Goal: Information Seeking & Learning: Learn about a topic

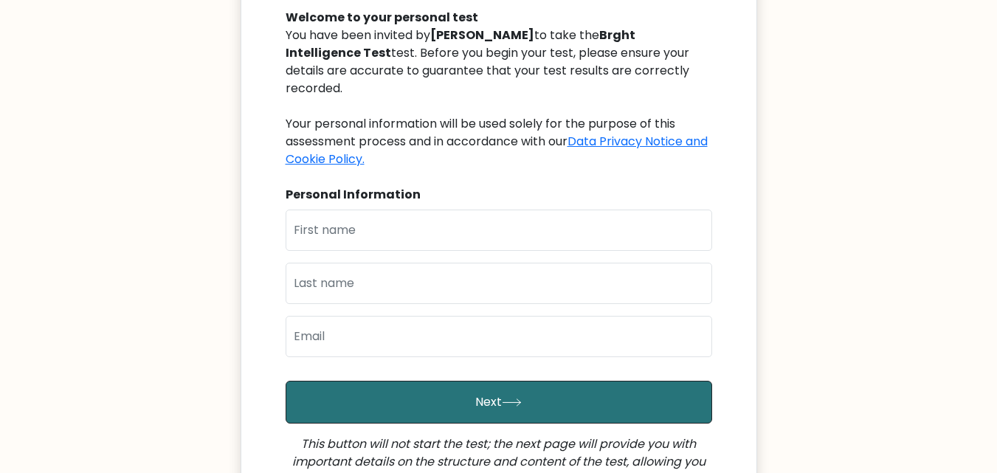
scroll to position [168, 0]
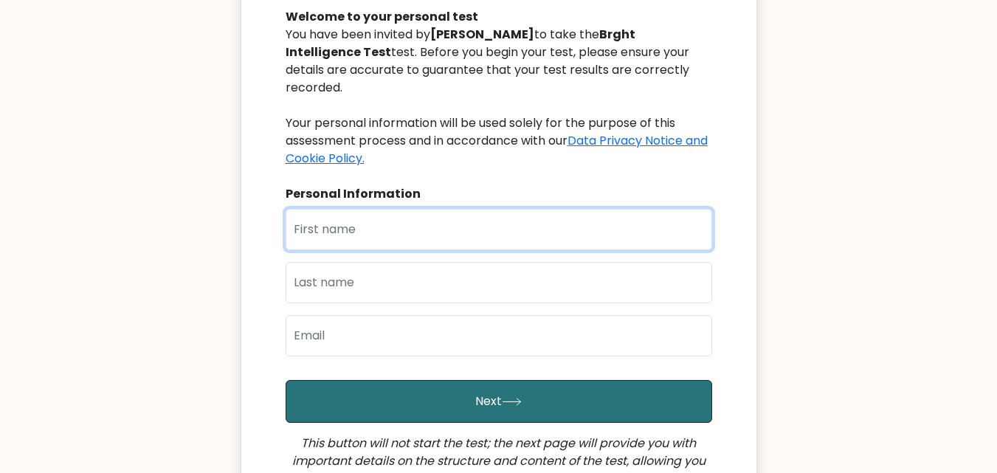
click at [331, 223] on input "text" at bounding box center [498, 229] width 426 height 41
type input "[PERSON_NAME]"
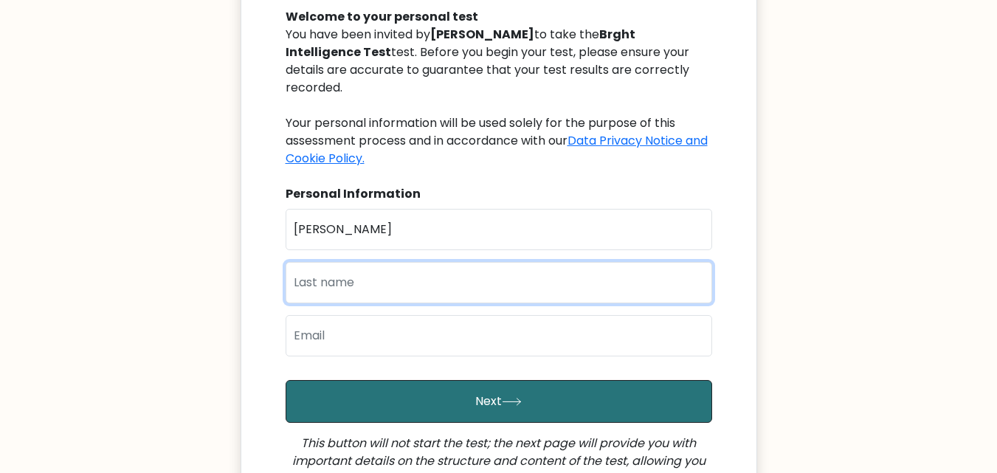
click at [315, 270] on input "text" at bounding box center [498, 282] width 426 height 41
type input "Nzilani"
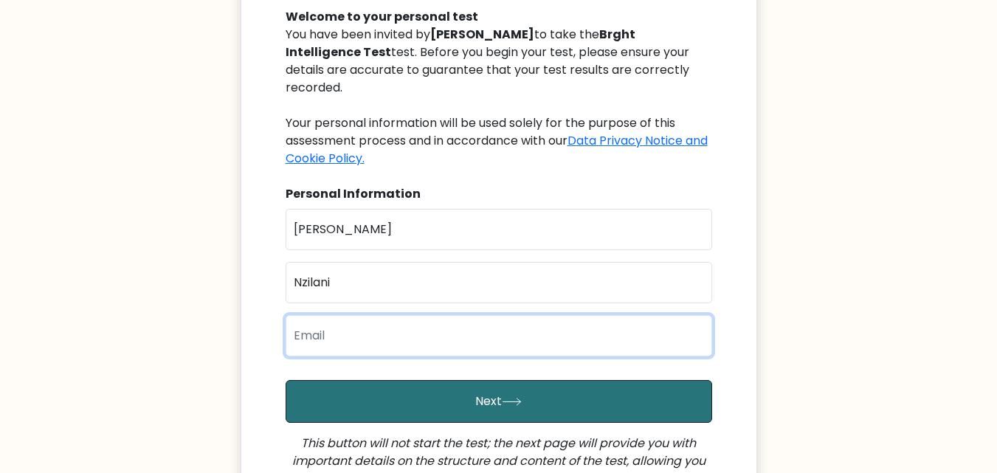
click at [312, 318] on input "email" at bounding box center [498, 335] width 426 height 41
type input "nzilanidamaris77@gmail.com"
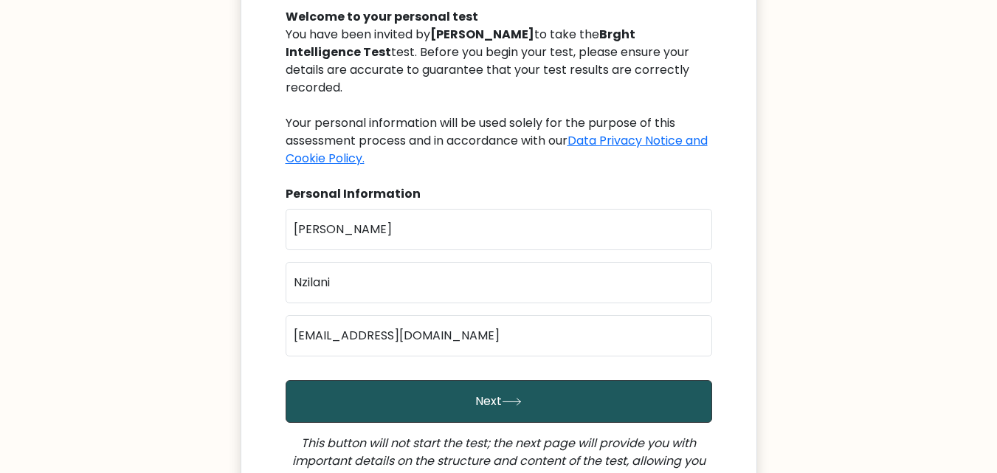
click at [429, 384] on button "Next" at bounding box center [498, 401] width 426 height 43
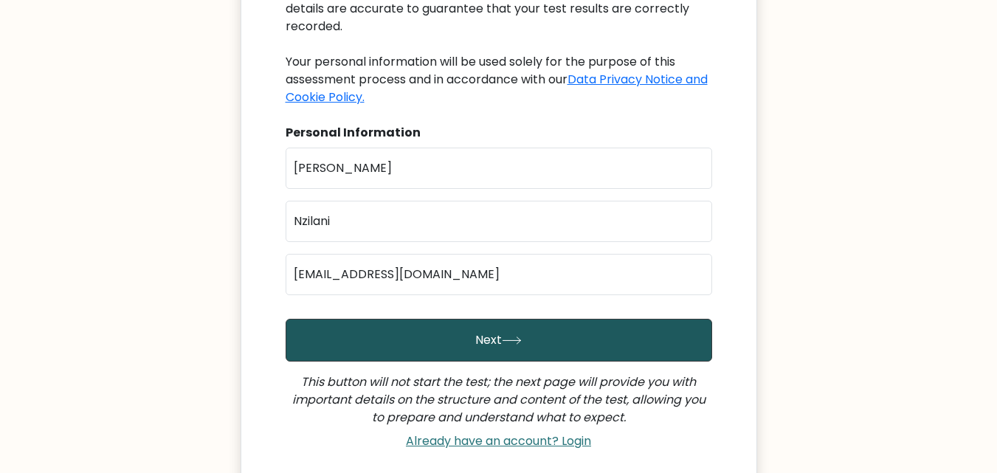
scroll to position [230, 0]
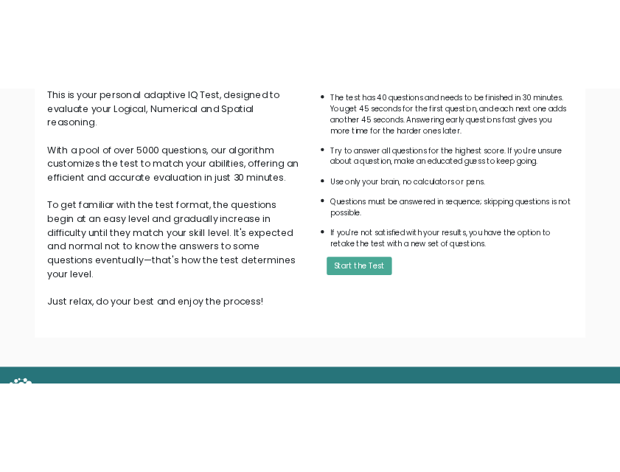
scroll to position [189, 0]
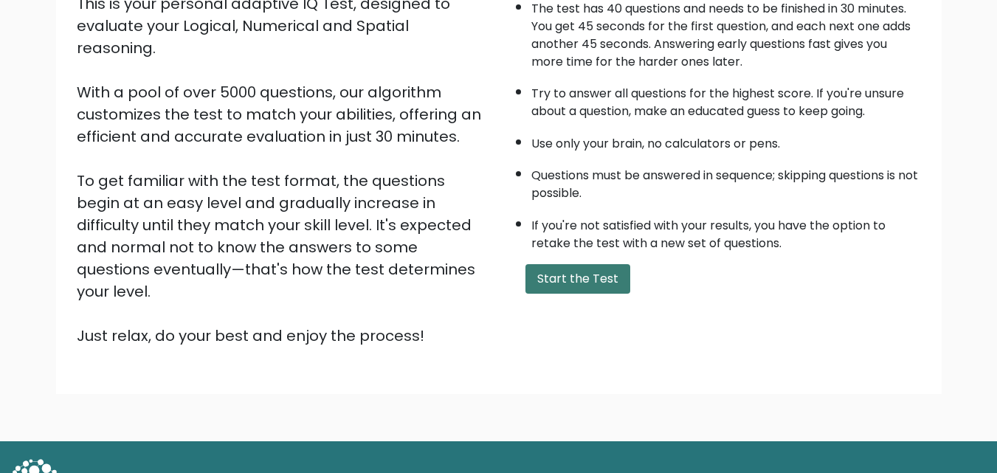
click at [582, 286] on button "Start the Test" at bounding box center [577, 279] width 105 height 30
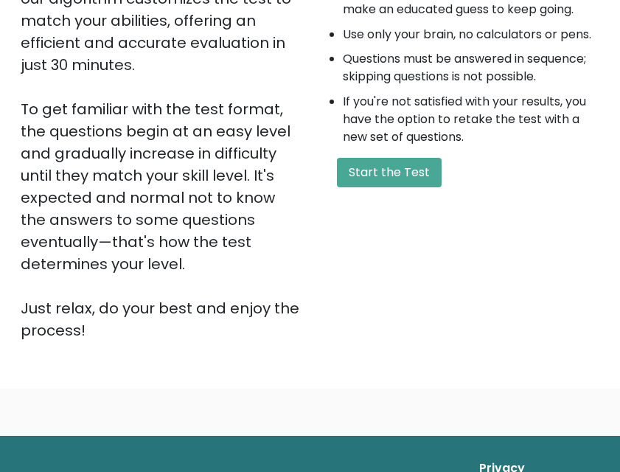
scroll to position [451, 0]
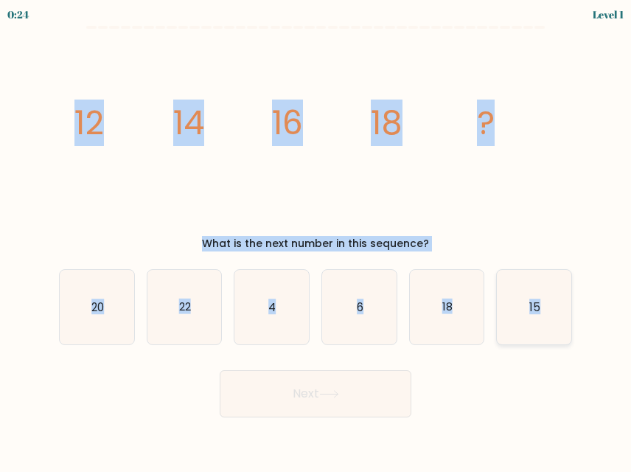
drag, startPoint x: 54, startPoint y: 100, endPoint x: 558, endPoint y: 322, distance: 550.6
click at [558, 322] on form at bounding box center [315, 222] width 631 height 392
copy form "12 14 16 18 ? What is the next number in this sequence? a. 20 b. 22 c. 4 d. 6 e…"
click at [526, 300] on icon "15" at bounding box center [534, 307] width 75 height 75
click at [316, 240] on input "f. 15" at bounding box center [316, 238] width 1 height 4
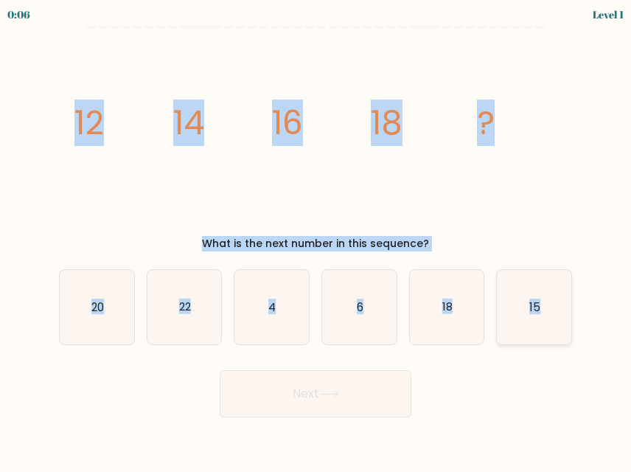
radio input "true"
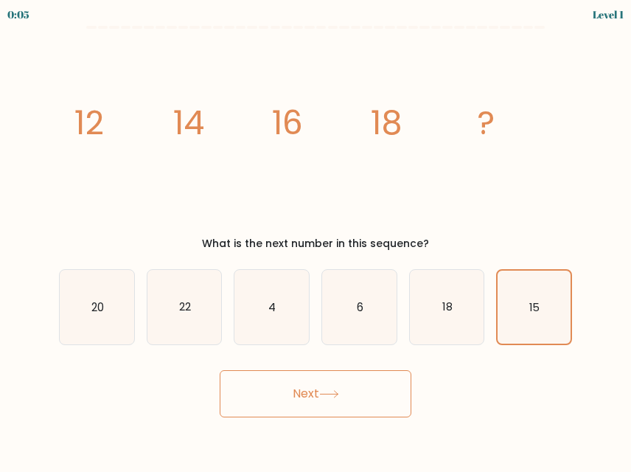
click at [332, 401] on button "Next" at bounding box center [316, 393] width 192 height 47
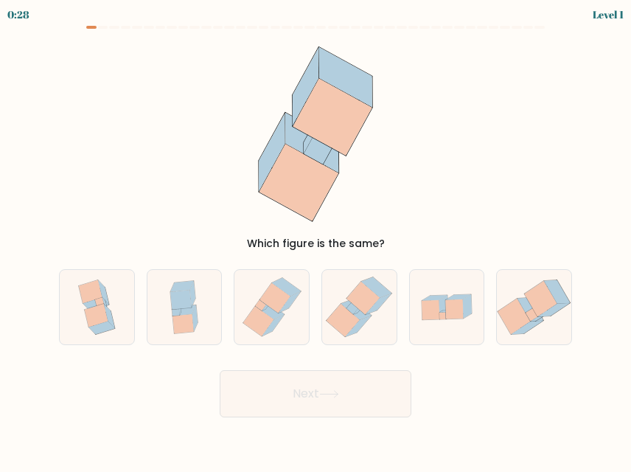
drag, startPoint x: 263, startPoint y: 84, endPoint x: 490, endPoint y: 244, distance: 277.3
click at [485, 243] on div "Which figure is the same?" at bounding box center [315, 143] width 531 height 217
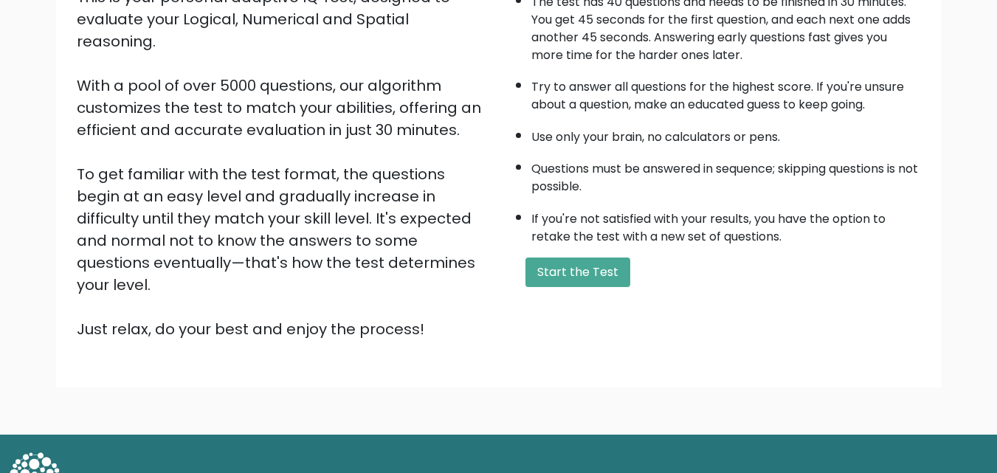
scroll to position [202, 0]
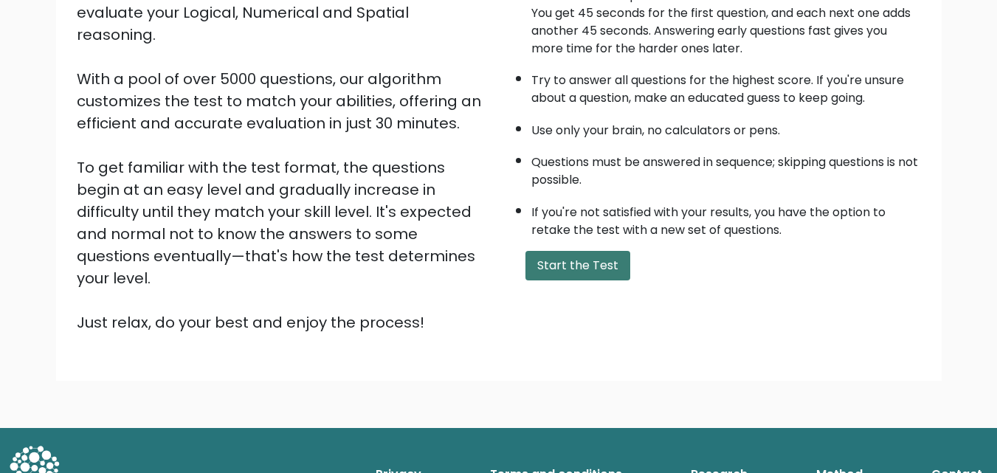
click at [540, 269] on button "Start the Test" at bounding box center [577, 266] width 105 height 30
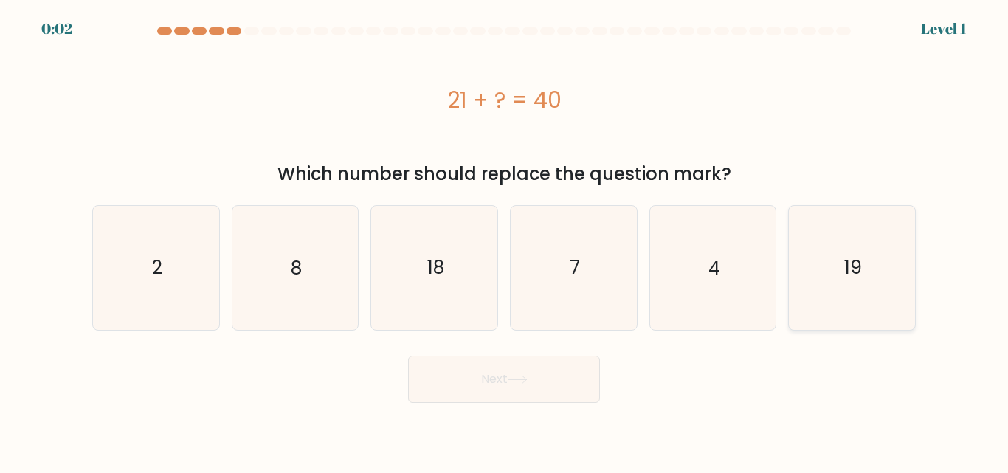
click at [853, 283] on icon "19" at bounding box center [851, 267] width 123 height 123
click at [505, 240] on input "f. 19" at bounding box center [504, 239] width 1 height 4
radio input "true"
click at [547, 384] on button "Next" at bounding box center [504, 379] width 192 height 47
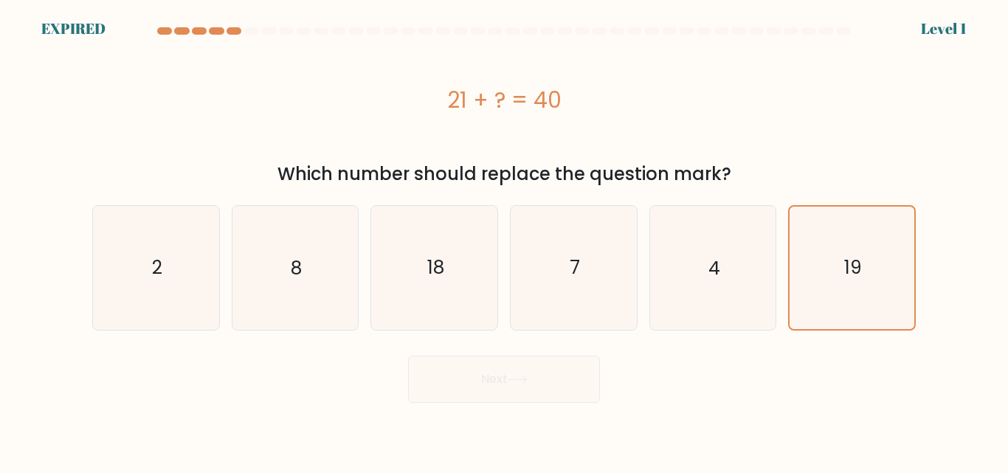
click at [547, 384] on div "Next" at bounding box center [503, 375] width 841 height 55
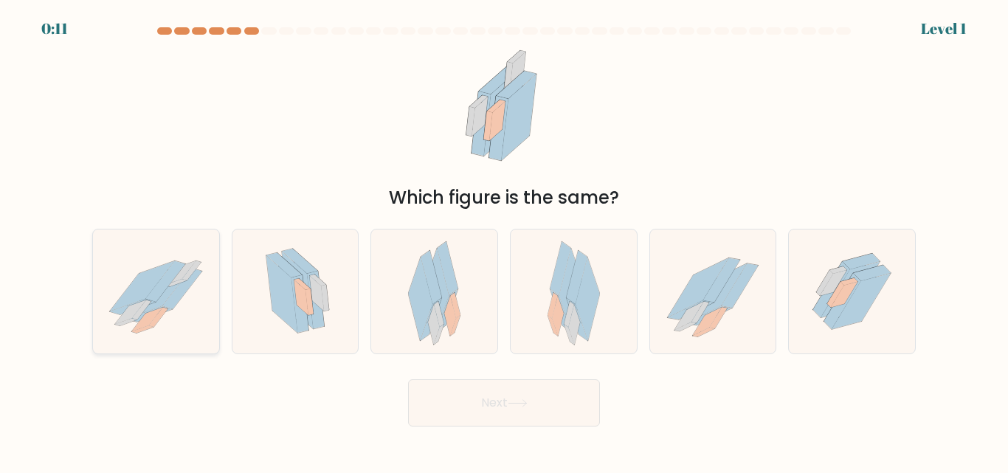
click at [133, 296] on icon at bounding box center [142, 286] width 65 height 50
click at [504, 240] on input "a." at bounding box center [504, 239] width 1 height 4
radio input "true"
click at [467, 404] on button "Next" at bounding box center [504, 402] width 192 height 47
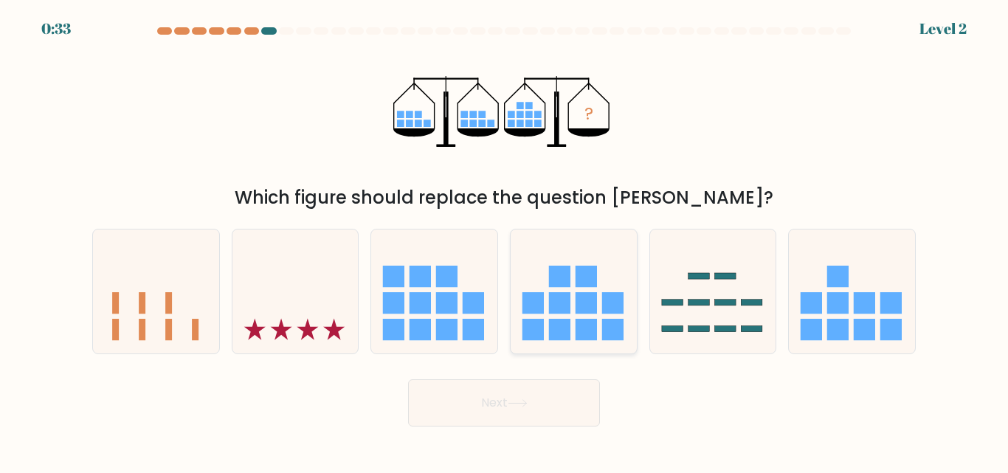
click at [572, 313] on icon at bounding box center [573, 291] width 126 height 104
click at [505, 240] on input "d." at bounding box center [504, 239] width 1 height 4
radio input "true"
click at [541, 405] on button "Next" at bounding box center [504, 402] width 192 height 47
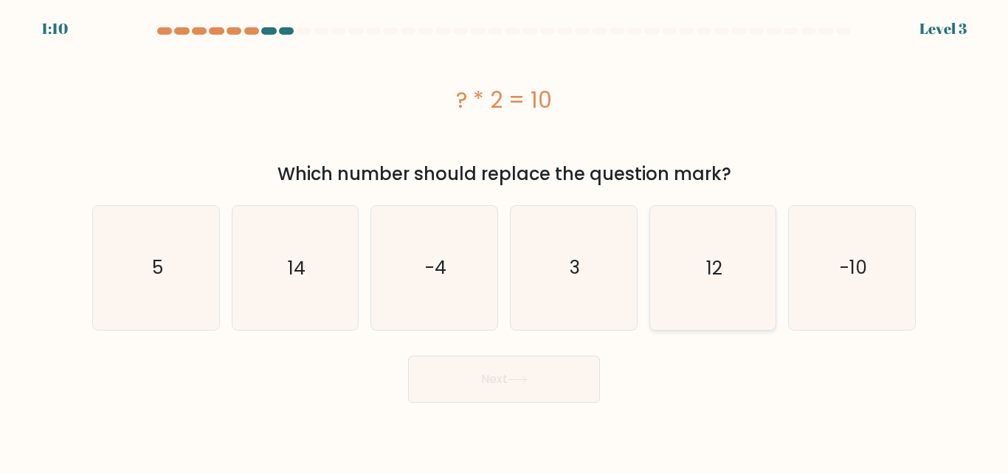
click at [678, 273] on icon "12" at bounding box center [712, 267] width 123 height 123
click at [505, 240] on input "e. 12" at bounding box center [504, 239] width 1 height 4
radio input "true"
click at [150, 316] on icon "5" at bounding box center [155, 267] width 123 height 123
click at [504, 240] on input "a. 5" at bounding box center [504, 239] width 1 height 4
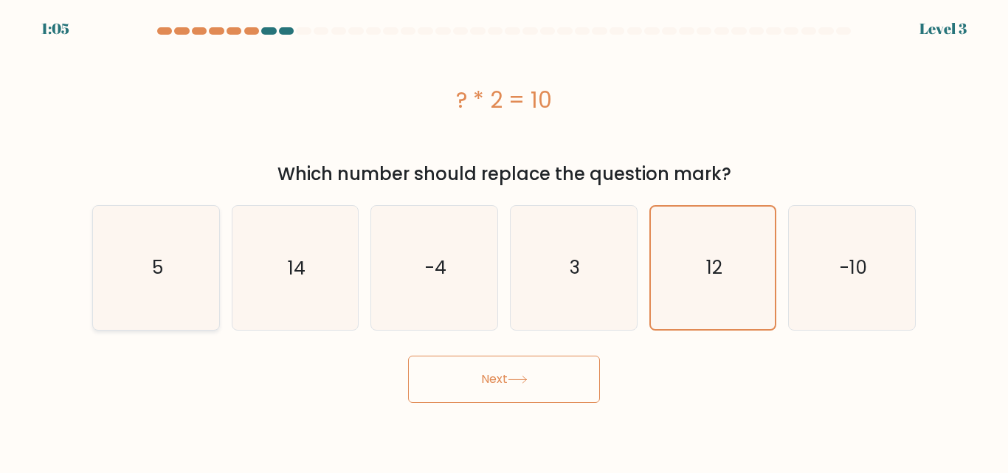
radio input "true"
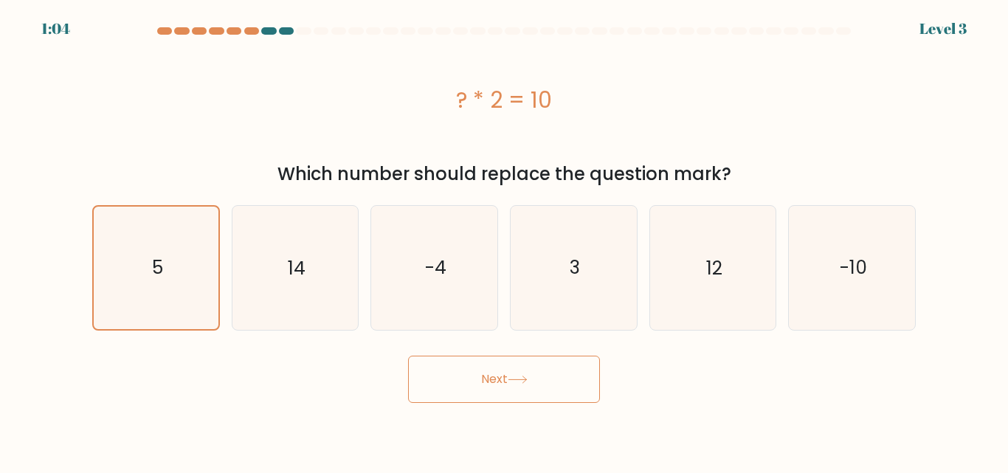
click at [465, 384] on button "Next" at bounding box center [504, 379] width 192 height 47
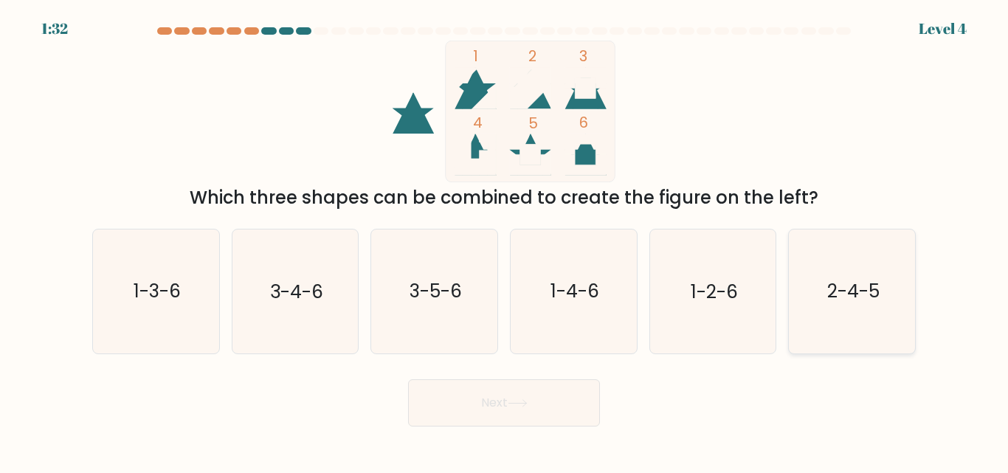
click at [849, 311] on icon "2-4-5" at bounding box center [851, 290] width 123 height 123
click at [505, 240] on input "f. 2-4-5" at bounding box center [504, 239] width 1 height 4
radio input "true"
click at [503, 403] on button "Next" at bounding box center [504, 402] width 192 height 47
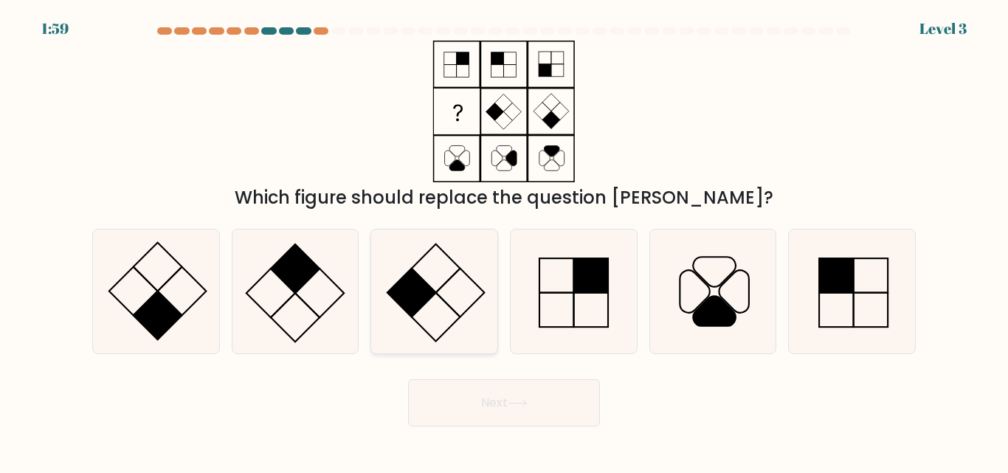
click at [438, 297] on icon at bounding box center [434, 290] width 123 height 123
click at [504, 240] on input "c." at bounding box center [504, 239] width 1 height 4
radio input "true"
click at [165, 305] on rect at bounding box center [158, 315] width 49 height 49
click at [504, 240] on input "a." at bounding box center [504, 239] width 1 height 4
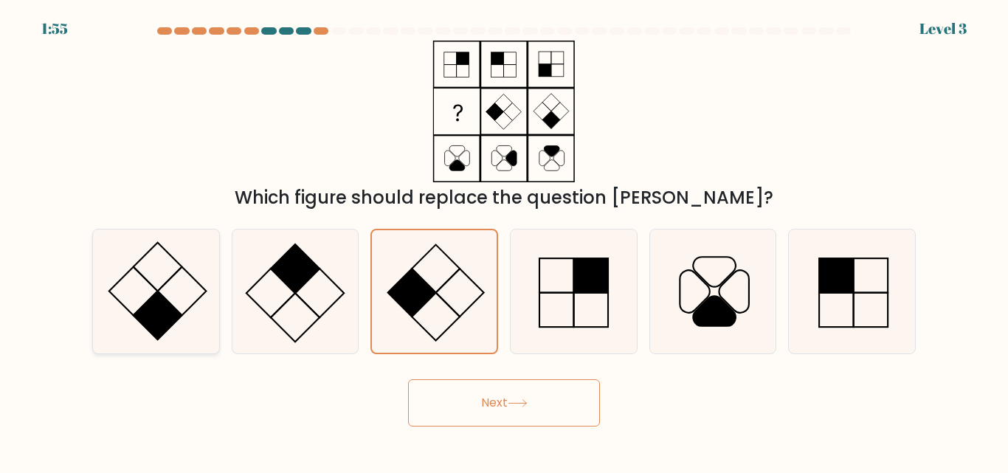
radio input "true"
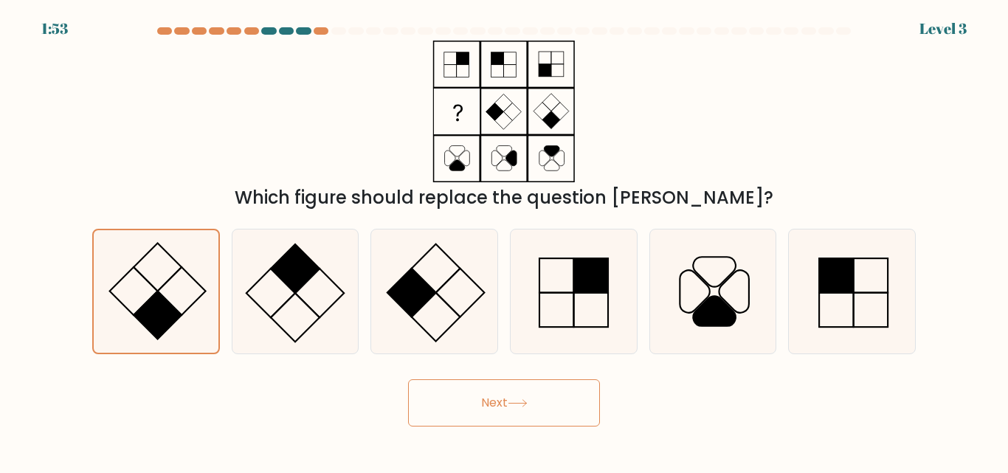
click at [508, 406] on button "Next" at bounding box center [504, 402] width 192 height 47
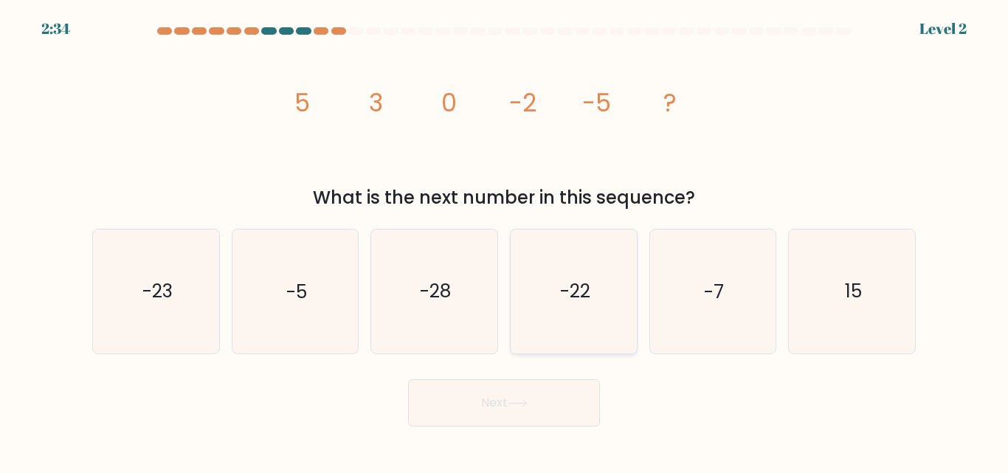
click at [566, 312] on icon "-22" at bounding box center [573, 290] width 123 height 123
click at [505, 240] on input "d. -22" at bounding box center [504, 239] width 1 height 4
radio input "true"
click at [510, 389] on button "Next" at bounding box center [504, 402] width 192 height 47
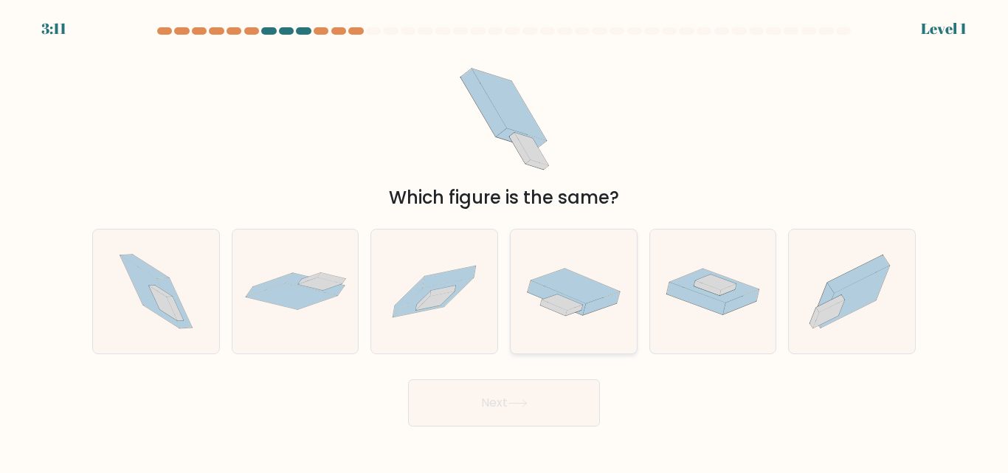
click at [600, 318] on icon at bounding box center [573, 292] width 126 height 66
click at [505, 240] on input "d." at bounding box center [504, 239] width 1 height 4
radio input "true"
click at [561, 381] on button "Next" at bounding box center [504, 402] width 192 height 47
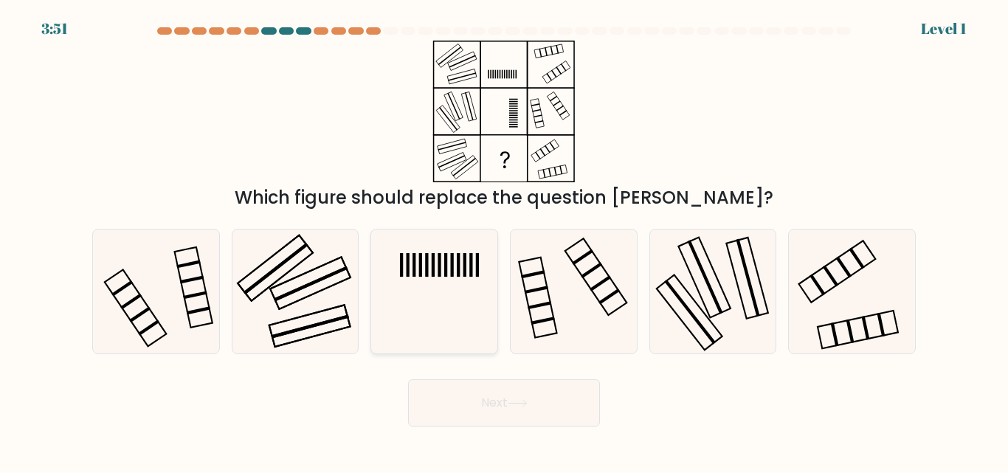
click at [438, 319] on icon at bounding box center [434, 290] width 123 height 123
click at [504, 240] on input "c." at bounding box center [504, 239] width 1 height 4
radio input "true"
click at [558, 406] on button "Next" at bounding box center [504, 402] width 192 height 47
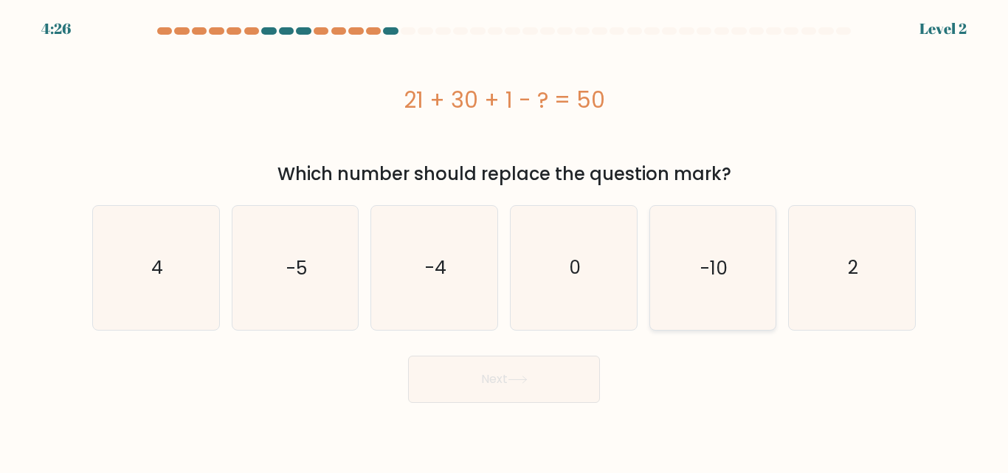
click at [712, 297] on icon "-10" at bounding box center [712, 267] width 123 height 123
click at [505, 240] on input "e. -10" at bounding box center [504, 239] width 1 height 4
radio input "true"
click at [557, 385] on button "Next" at bounding box center [504, 379] width 192 height 47
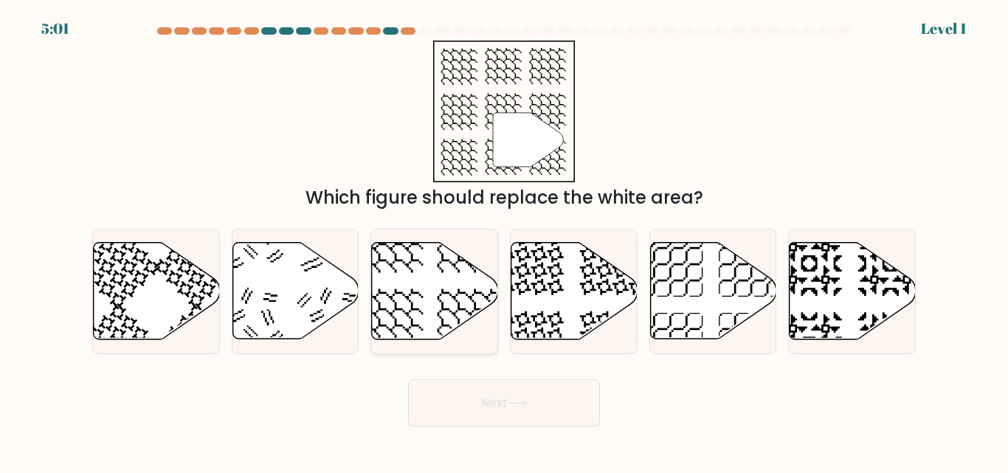
click at [422, 305] on icon at bounding box center [435, 291] width 126 height 97
click at [504, 240] on input "c." at bounding box center [504, 239] width 1 height 4
radio input "true"
click at [510, 421] on button "Next" at bounding box center [504, 402] width 192 height 47
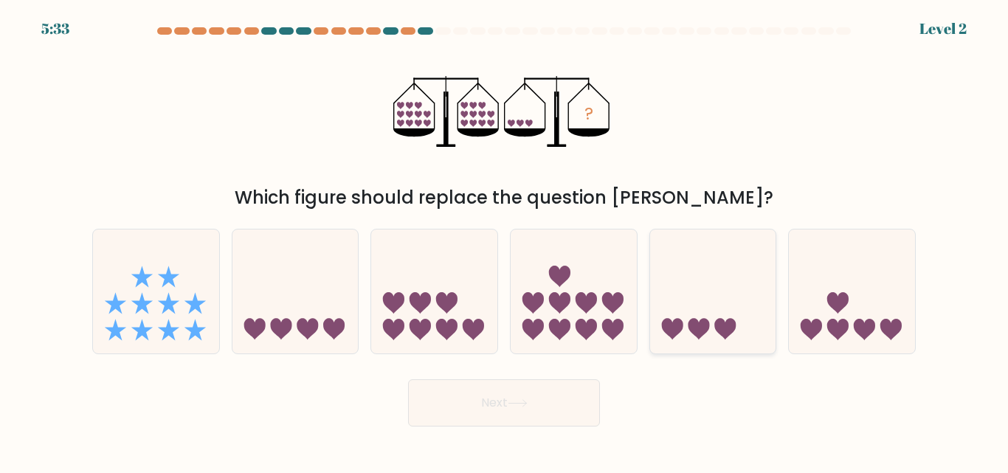
click at [709, 328] on icon at bounding box center [697, 329] width 21 height 21
click at [505, 240] on input "e." at bounding box center [504, 239] width 1 height 4
radio input "true"
click at [539, 403] on button "Next" at bounding box center [504, 402] width 192 height 47
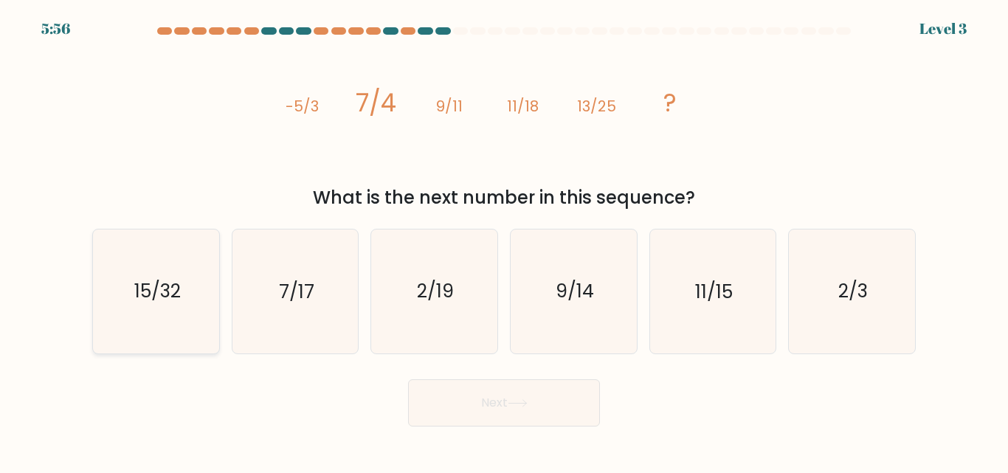
click at [148, 328] on icon "15/32" at bounding box center [155, 290] width 123 height 123
click at [504, 240] on input "a. 15/32" at bounding box center [504, 239] width 1 height 4
radio input "true"
click at [465, 402] on button "Next" at bounding box center [504, 402] width 192 height 47
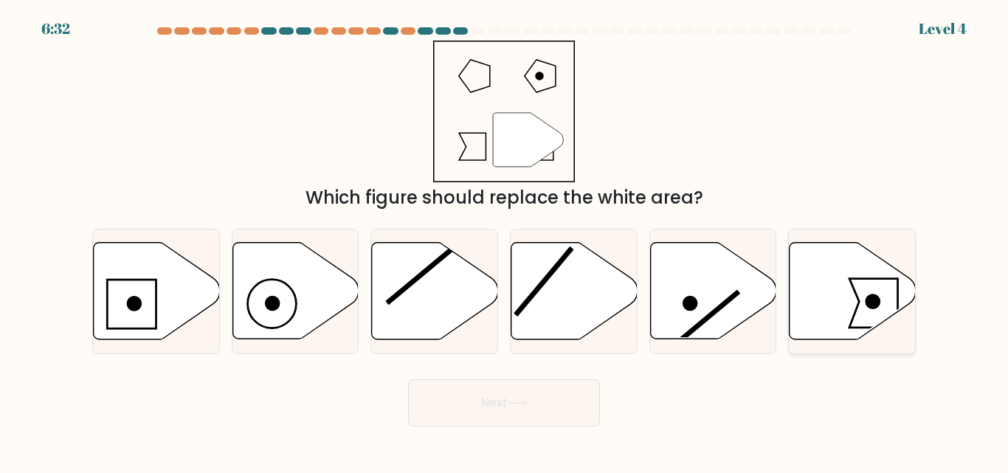
click at [851, 283] on icon at bounding box center [873, 303] width 48 height 49
click at [505, 240] on input "f." at bounding box center [504, 239] width 1 height 4
radio input "true"
click at [547, 395] on button "Next" at bounding box center [504, 402] width 192 height 47
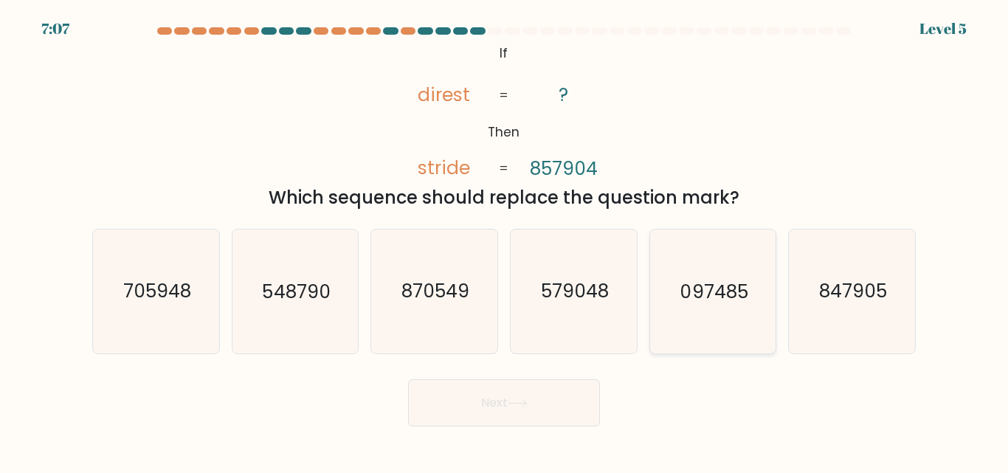
click at [655, 313] on icon "097485" at bounding box center [712, 290] width 123 height 123
click at [505, 240] on input "e. 097485" at bounding box center [504, 239] width 1 height 4
radio input "true"
click at [541, 406] on button "Next" at bounding box center [504, 402] width 192 height 47
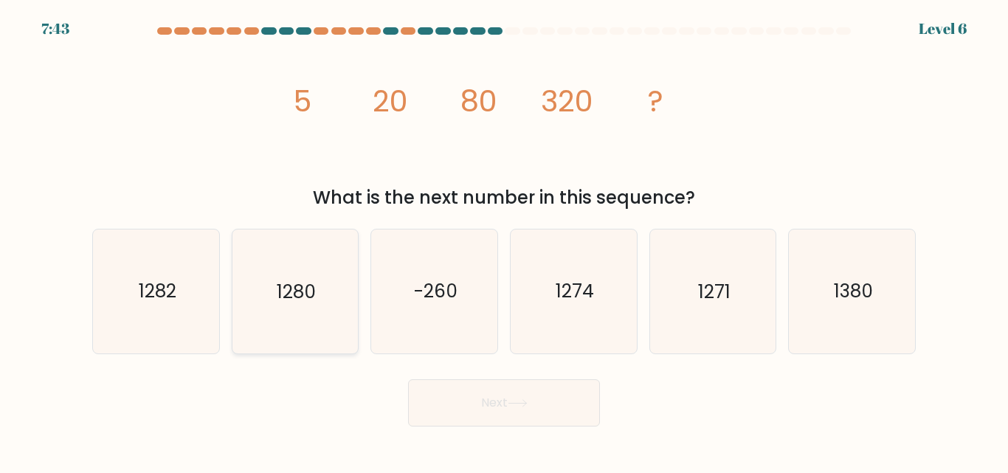
click at [322, 336] on icon "1280" at bounding box center [294, 290] width 123 height 123
click at [504, 240] on input "b. 1280" at bounding box center [504, 239] width 1 height 4
radio input "true"
click at [465, 412] on button "Next" at bounding box center [504, 402] width 192 height 47
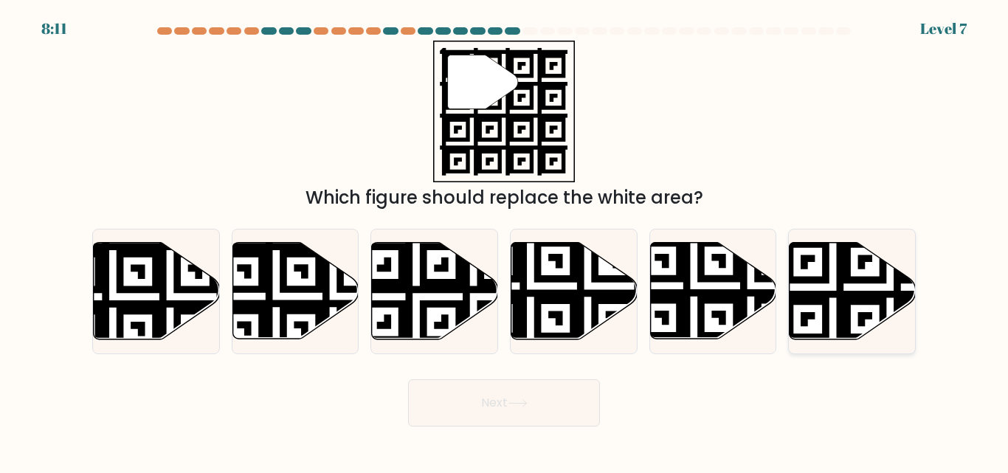
click at [854, 289] on icon at bounding box center [852, 291] width 126 height 97
click at [505, 240] on input "f." at bounding box center [504, 239] width 1 height 4
radio input "true"
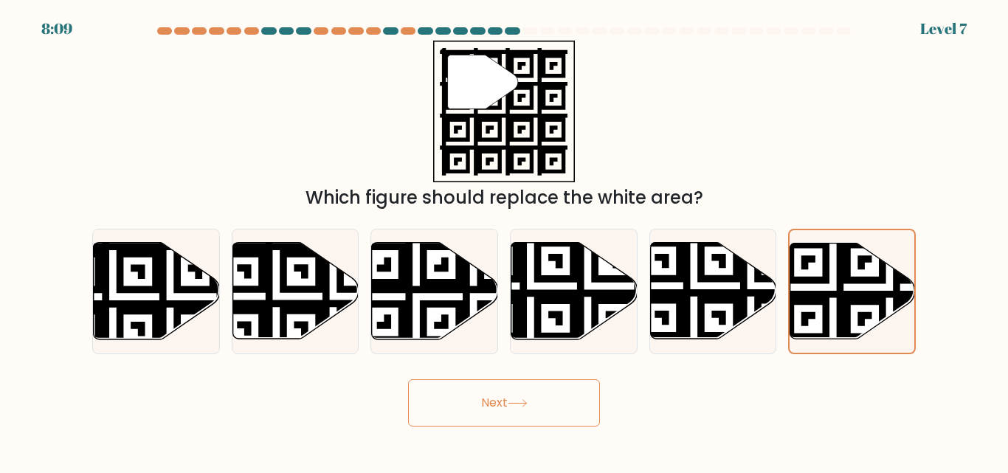
click at [547, 398] on button "Next" at bounding box center [504, 402] width 192 height 47
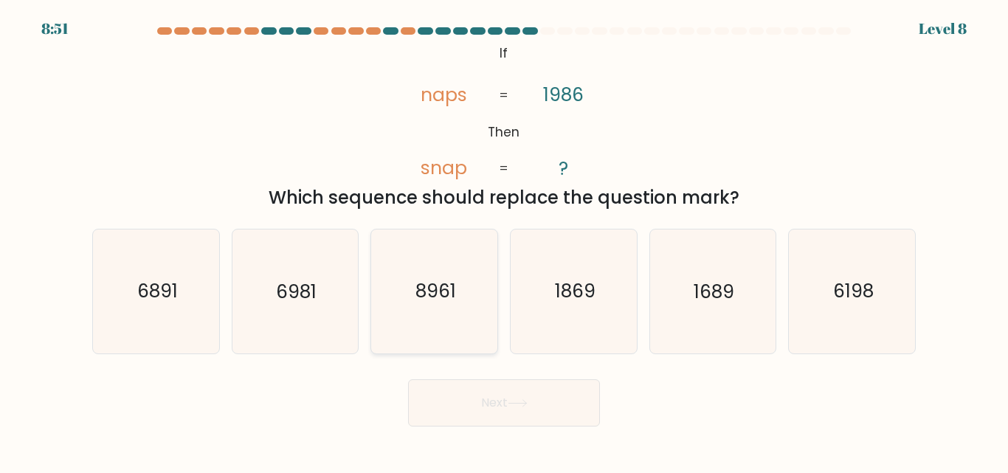
click at [407, 312] on icon "8961" at bounding box center [434, 290] width 123 height 123
click at [504, 240] on input "c. 8961" at bounding box center [504, 239] width 1 height 4
radio input "true"
click at [496, 400] on button "Next" at bounding box center [504, 402] width 192 height 47
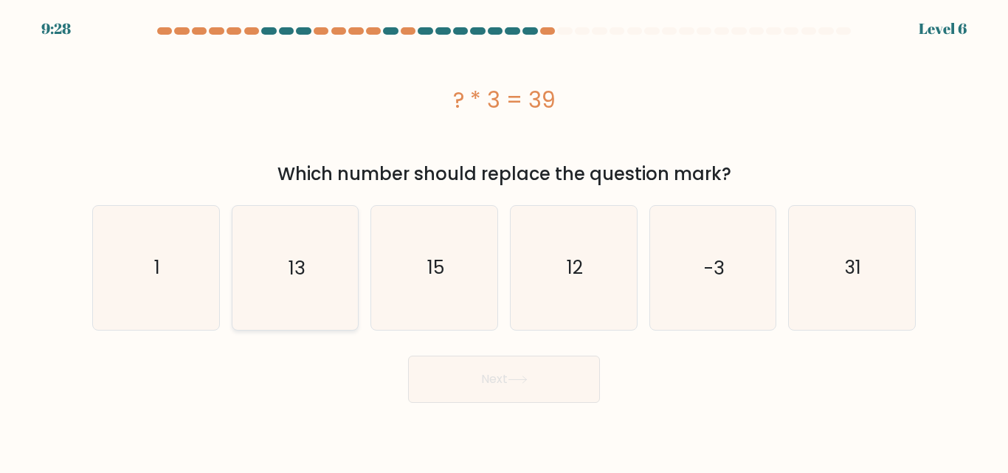
click at [319, 293] on icon "13" at bounding box center [294, 267] width 123 height 123
click at [504, 240] on input "b. 13" at bounding box center [504, 239] width 1 height 4
radio input "true"
click at [493, 381] on button "Next" at bounding box center [504, 379] width 192 height 47
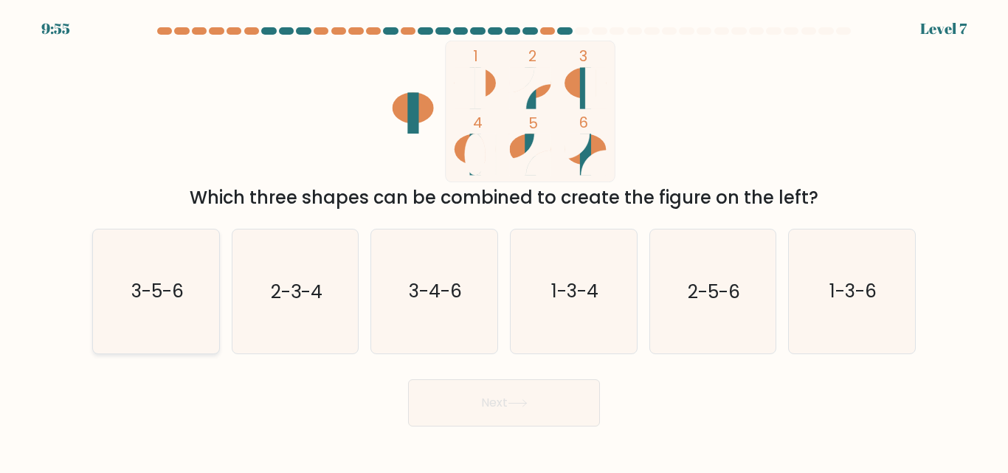
click at [204, 314] on icon "3-5-6" at bounding box center [155, 290] width 123 height 123
click at [504, 240] on input "a. 3-5-6" at bounding box center [504, 239] width 1 height 4
radio input "true"
click at [478, 413] on button "Next" at bounding box center [504, 402] width 192 height 47
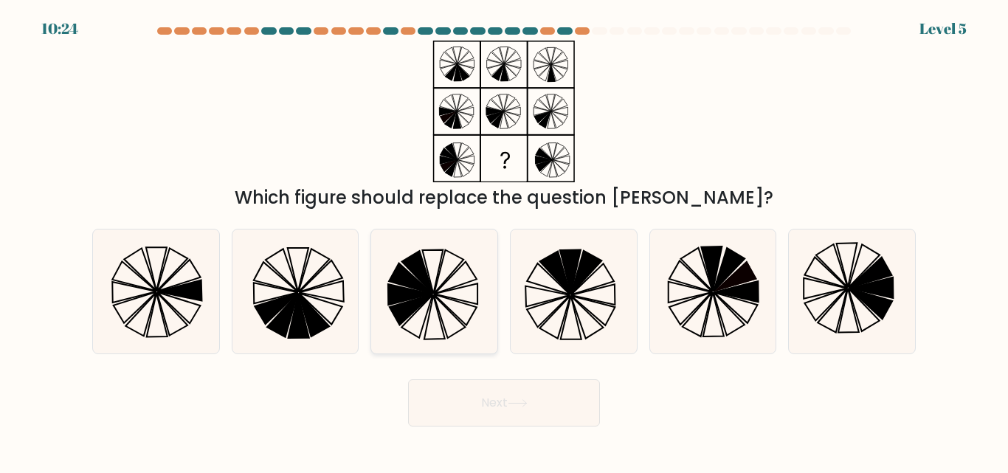
click at [425, 308] on icon at bounding box center [434, 290] width 123 height 123
click at [504, 240] on input "c." at bounding box center [504, 239] width 1 height 4
radio input "true"
click at [484, 403] on button "Next" at bounding box center [504, 402] width 192 height 47
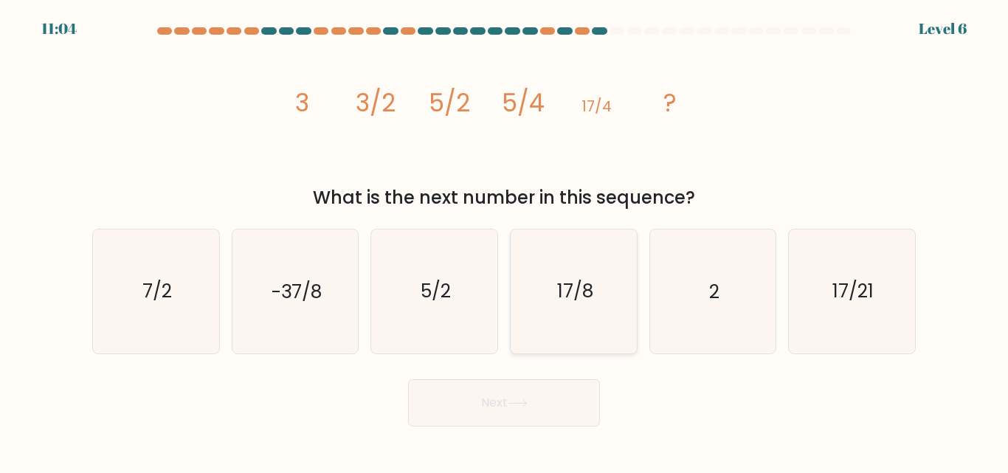
click at [599, 326] on icon "17/8" at bounding box center [573, 290] width 123 height 123
click at [505, 240] on input "d. 17/8" at bounding box center [504, 239] width 1 height 4
radio input "true"
click at [862, 322] on icon "17/21" at bounding box center [851, 290] width 123 height 123
click at [505, 240] on input "f. 17/21" at bounding box center [504, 239] width 1 height 4
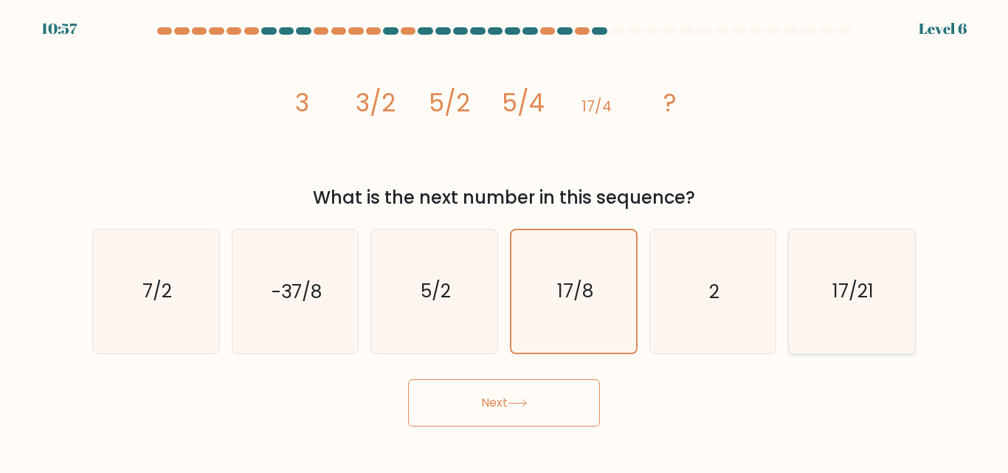
radio input "true"
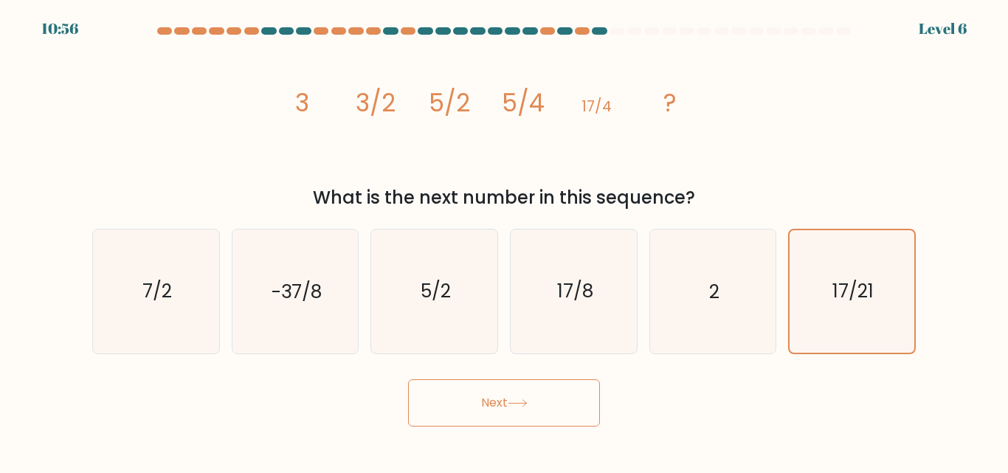
click at [564, 406] on button "Next" at bounding box center [504, 402] width 192 height 47
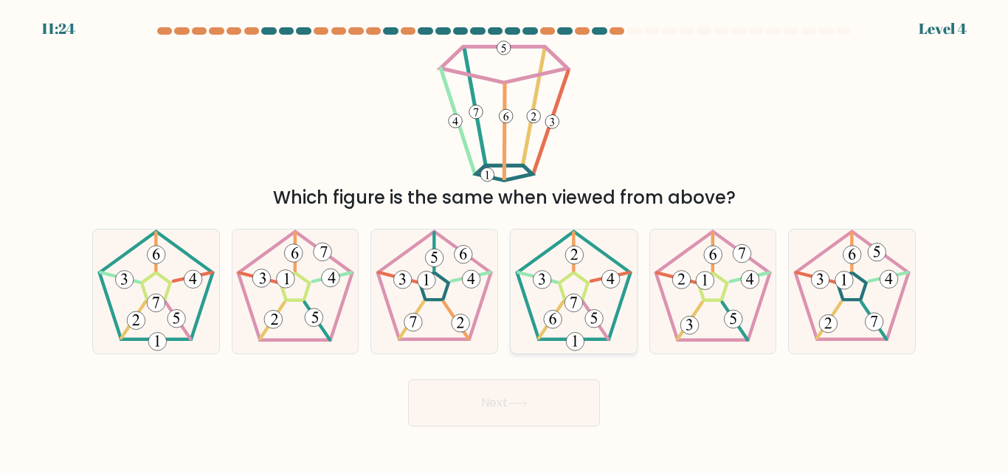
click at [578, 315] on icon at bounding box center [573, 290] width 123 height 123
click at [505, 240] on input "d." at bounding box center [504, 239] width 1 height 4
radio input "true"
click at [569, 397] on button "Next" at bounding box center [504, 402] width 192 height 47
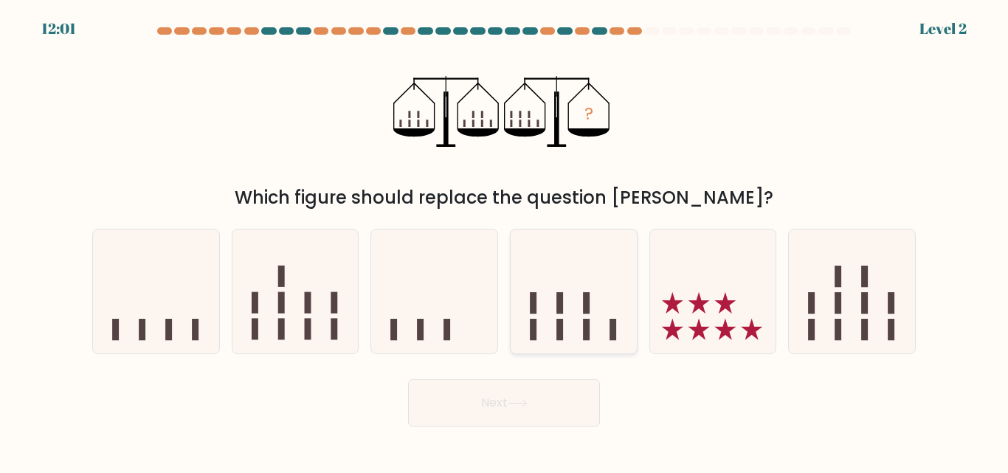
click at [569, 311] on icon at bounding box center [573, 291] width 126 height 104
click at [505, 240] on input "d." at bounding box center [504, 239] width 1 height 4
radio input "true"
click at [536, 406] on button "Next" at bounding box center [504, 402] width 192 height 47
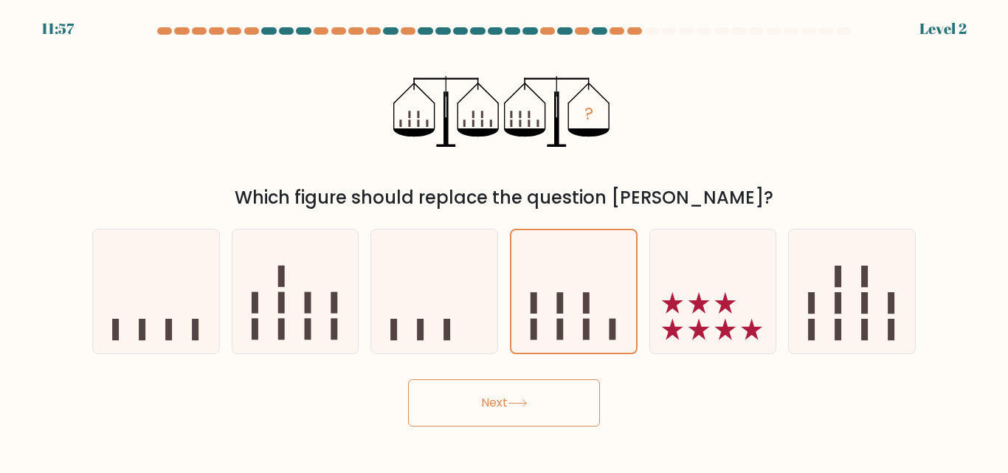
click at [468, 406] on button "Next" at bounding box center [504, 402] width 192 height 47
drag, startPoint x: 468, startPoint y: 406, endPoint x: 558, endPoint y: 288, distance: 148.9
click at [558, 288] on form at bounding box center [504, 226] width 1008 height 399
click at [558, 288] on icon at bounding box center [573, 291] width 125 height 103
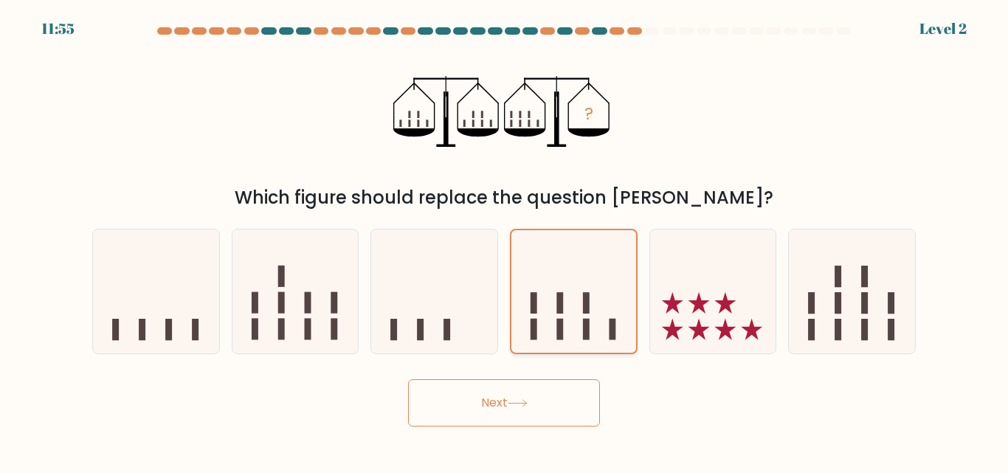
click at [505, 240] on input "d." at bounding box center [504, 239] width 1 height 4
click at [505, 399] on button "Next" at bounding box center [504, 402] width 192 height 47
click at [408, 379] on button "Next" at bounding box center [504, 402] width 192 height 47
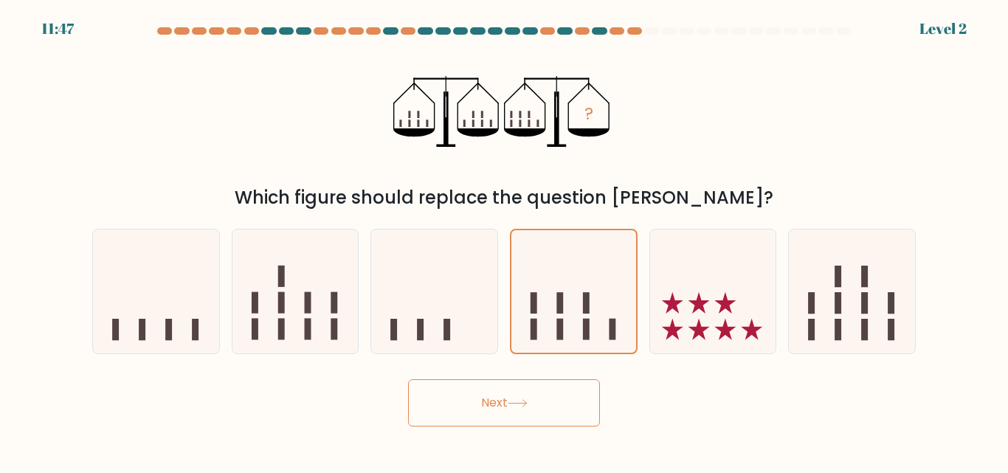
click at [505, 399] on button "Next" at bounding box center [504, 402] width 192 height 47
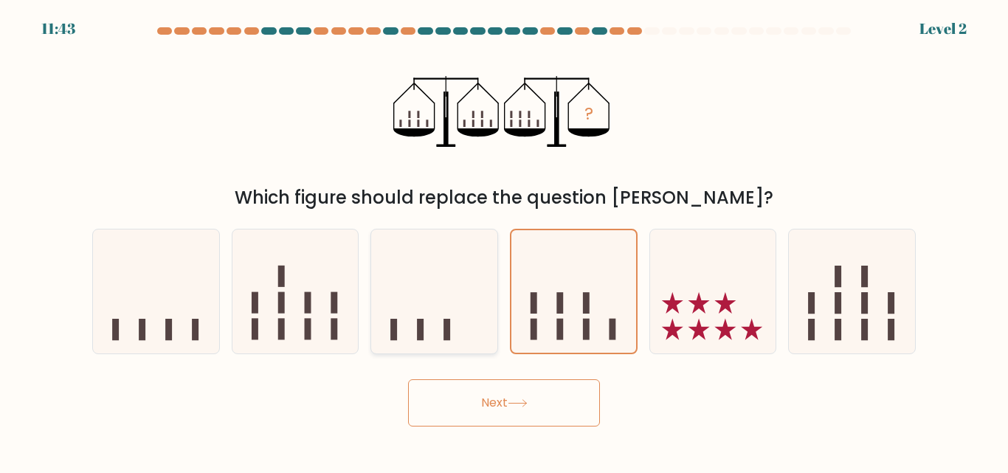
drag, startPoint x: 524, startPoint y: 394, endPoint x: 465, endPoint y: 332, distance: 85.6
click at [465, 332] on form at bounding box center [504, 226] width 1008 height 399
click at [465, 332] on icon at bounding box center [434, 291] width 126 height 104
click at [504, 240] on input "c." at bounding box center [504, 239] width 1 height 4
radio input "true"
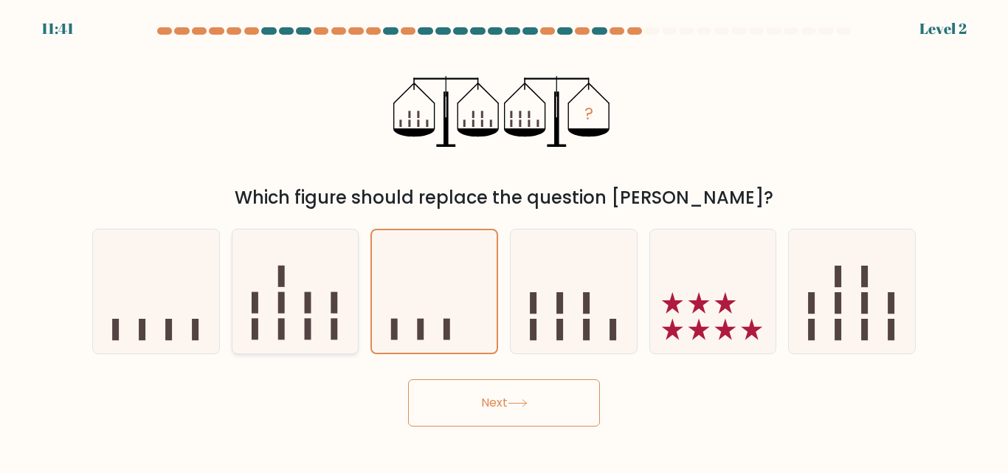
click at [349, 316] on icon at bounding box center [295, 291] width 126 height 104
click at [504, 240] on input "b." at bounding box center [504, 239] width 1 height 4
radio input "true"
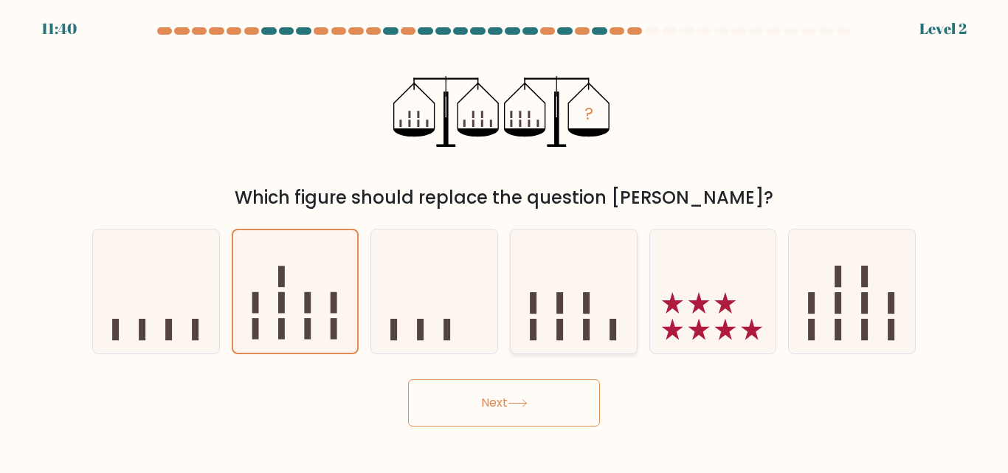
click at [611, 291] on icon at bounding box center [573, 291] width 126 height 104
click at [505, 240] on input "d." at bounding box center [504, 239] width 1 height 4
radio input "true"
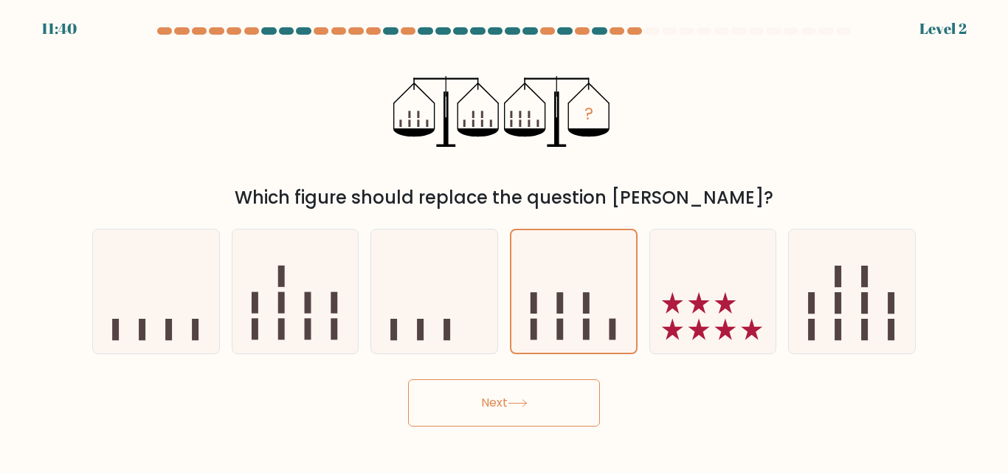
click at [480, 413] on button "Next" at bounding box center [504, 402] width 192 height 47
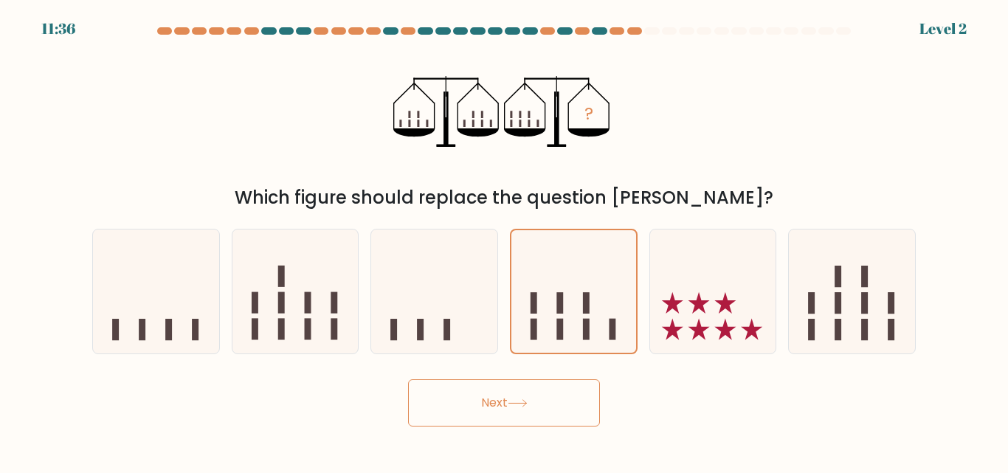
drag, startPoint x: 480, startPoint y: 413, endPoint x: 449, endPoint y: 401, distance: 33.2
click at [449, 401] on button "Next" at bounding box center [504, 402] width 192 height 47
click at [408, 379] on button "Next" at bounding box center [504, 402] width 192 height 47
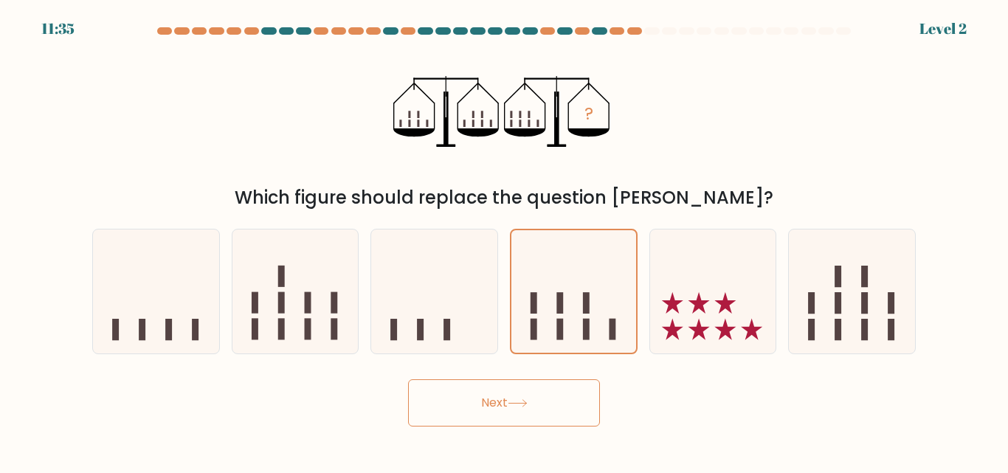
click at [408, 379] on button "Next" at bounding box center [504, 402] width 192 height 47
drag, startPoint x: 449, startPoint y: 401, endPoint x: 498, endPoint y: 386, distance: 51.1
click at [498, 386] on button "Next" at bounding box center [504, 402] width 192 height 47
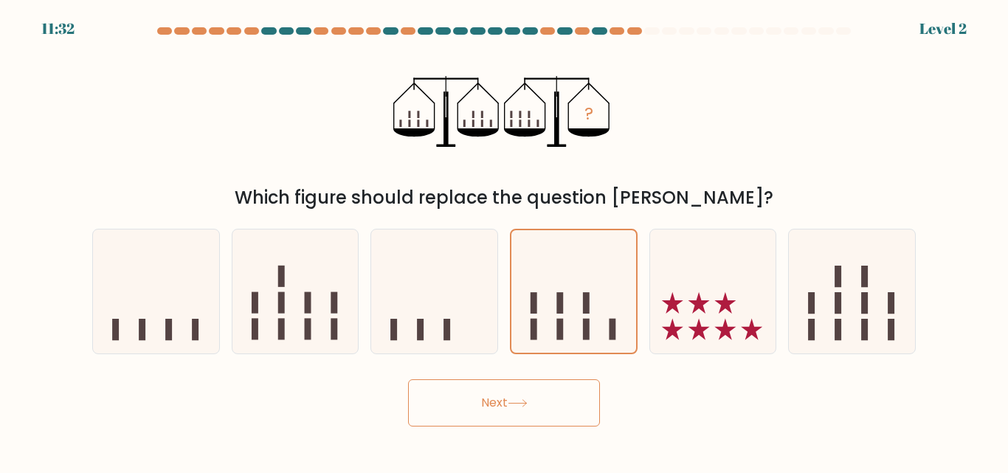
click at [498, 386] on button "Next" at bounding box center [504, 402] width 192 height 47
drag, startPoint x: 498, startPoint y: 386, endPoint x: 496, endPoint y: 403, distance: 17.0
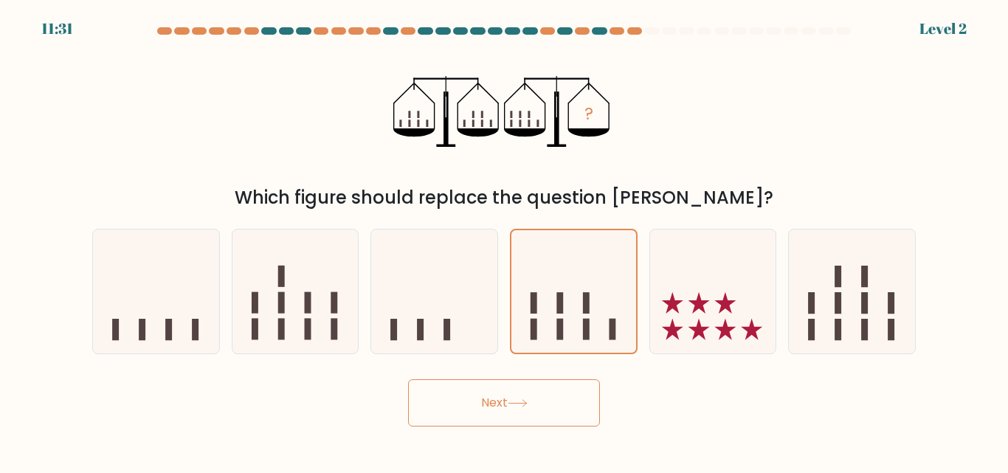
click at [496, 403] on button "Next" at bounding box center [504, 402] width 192 height 47
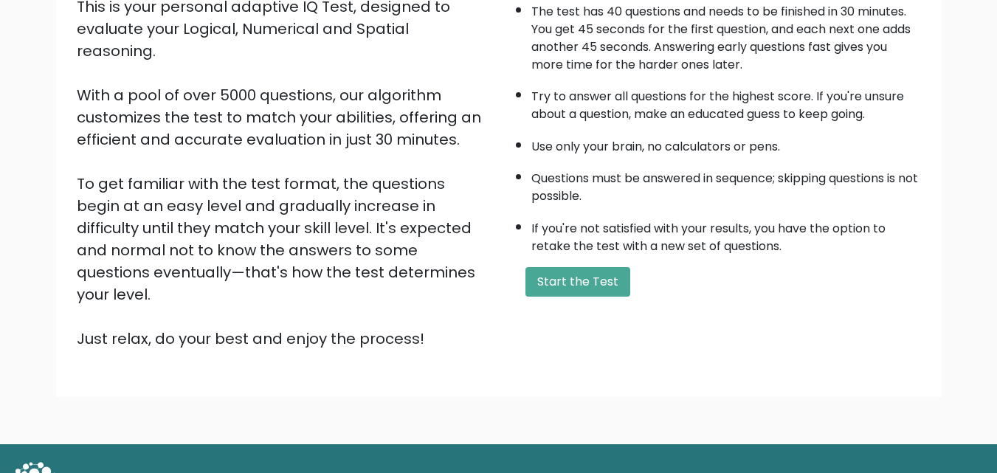
scroll to position [190, 0]
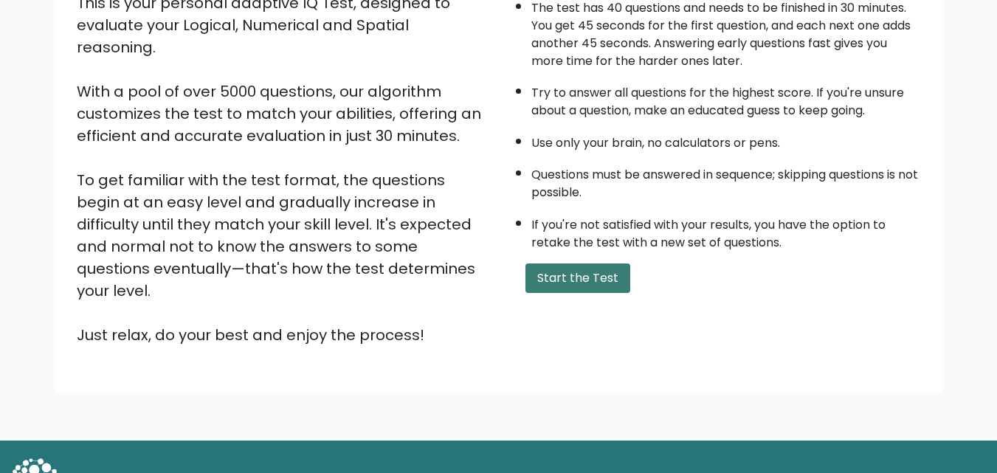
click at [600, 267] on button "Start the Test" at bounding box center [577, 278] width 105 height 30
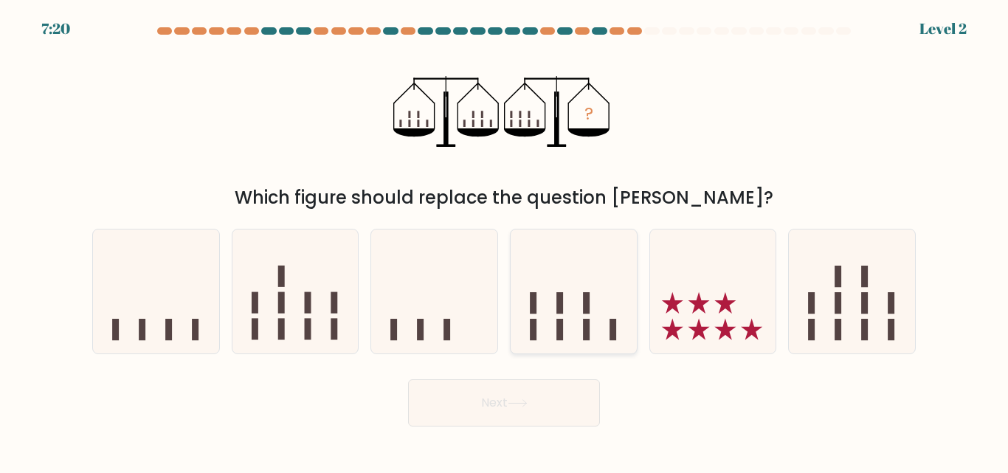
click at [582, 311] on icon at bounding box center [573, 291] width 126 height 104
click at [505, 240] on input "d." at bounding box center [504, 239] width 1 height 4
radio input "true"
click at [505, 411] on button "Next" at bounding box center [504, 402] width 192 height 47
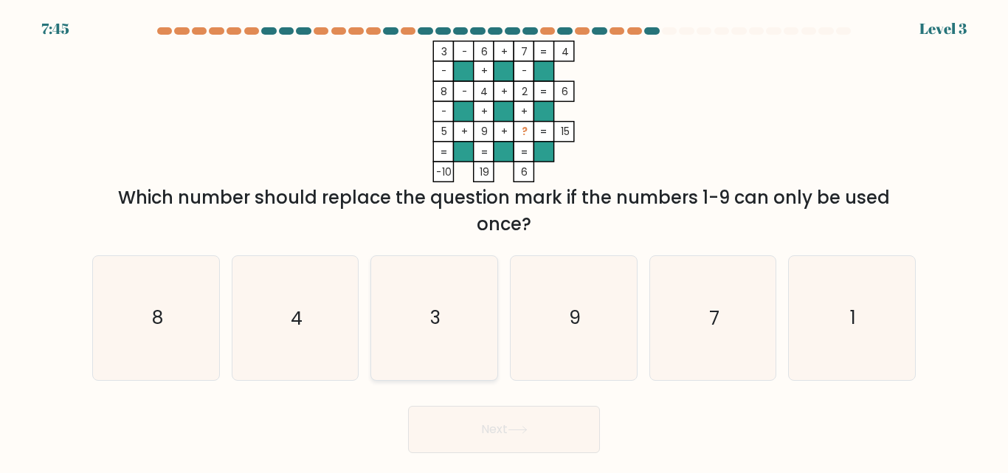
click at [422, 340] on icon "3" at bounding box center [434, 317] width 123 height 123
click at [504, 240] on input "c. 3" at bounding box center [504, 239] width 1 height 4
radio input "true"
click at [482, 435] on button "Next" at bounding box center [504, 429] width 192 height 47
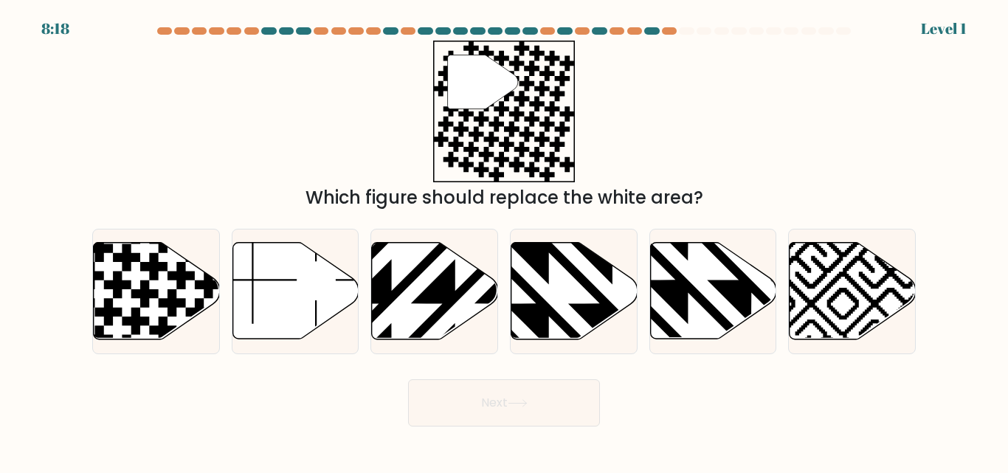
click at [89, 297] on div "a." at bounding box center [155, 291] width 139 height 125
click at [141, 283] on icon at bounding box center [144, 293] width 27 height 27
click at [504, 240] on input "a." at bounding box center [504, 239] width 1 height 4
radio input "true"
click at [517, 412] on button "Next" at bounding box center [504, 402] width 192 height 47
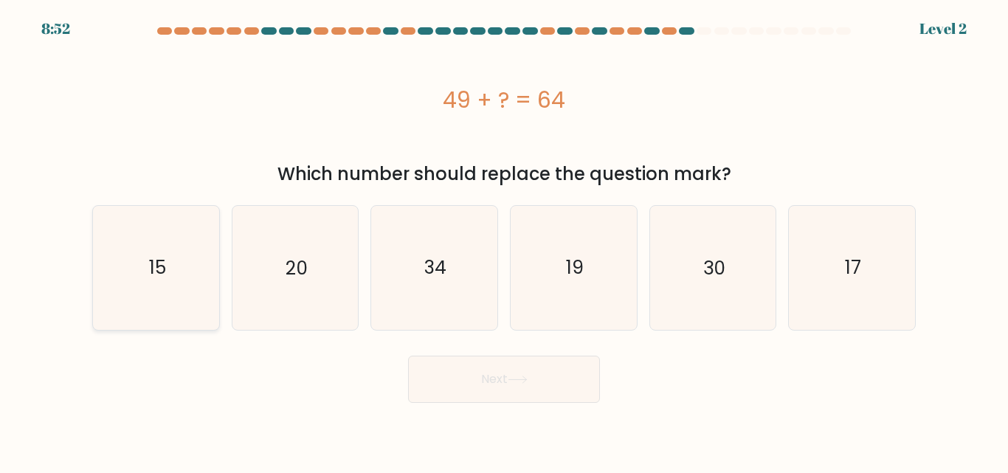
click at [214, 269] on icon "15" at bounding box center [155, 267] width 123 height 123
click at [504, 240] on input "a. 15" at bounding box center [504, 239] width 1 height 4
radio input "true"
click at [465, 372] on button "Next" at bounding box center [504, 379] width 192 height 47
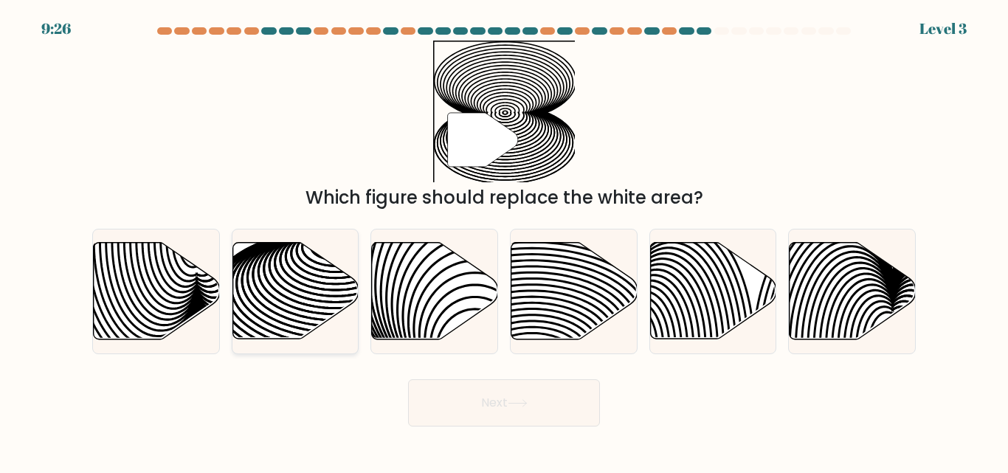
click at [299, 285] on icon at bounding box center [295, 291] width 126 height 97
click at [504, 240] on input "b." at bounding box center [504, 239] width 1 height 4
radio input "true"
click at [492, 392] on button "Next" at bounding box center [504, 402] width 192 height 47
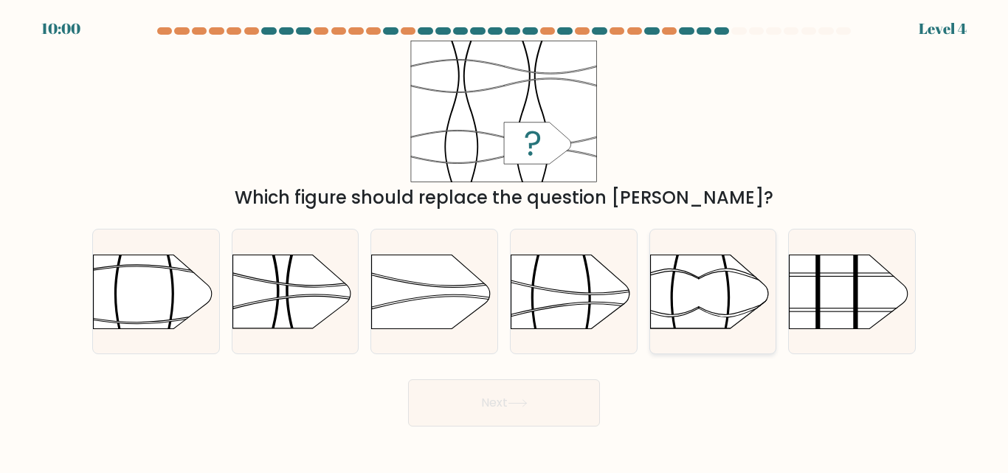
click at [734, 275] on rect at bounding box center [649, 235] width 328 height 249
click at [505, 240] on input "e." at bounding box center [504, 239] width 1 height 4
radio input "true"
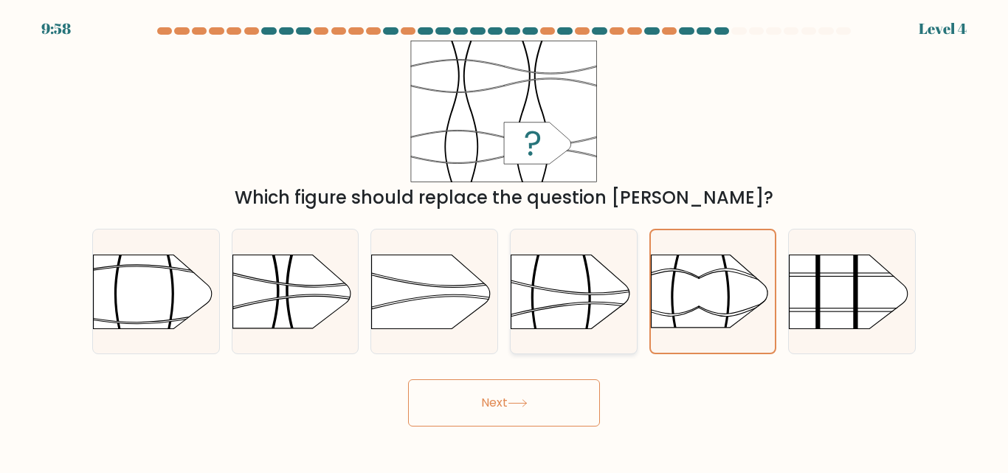
click at [580, 302] on icon at bounding box center [592, 309] width 163 height 14
click at [505, 240] on input "d." at bounding box center [504, 239] width 1 height 4
radio input "true"
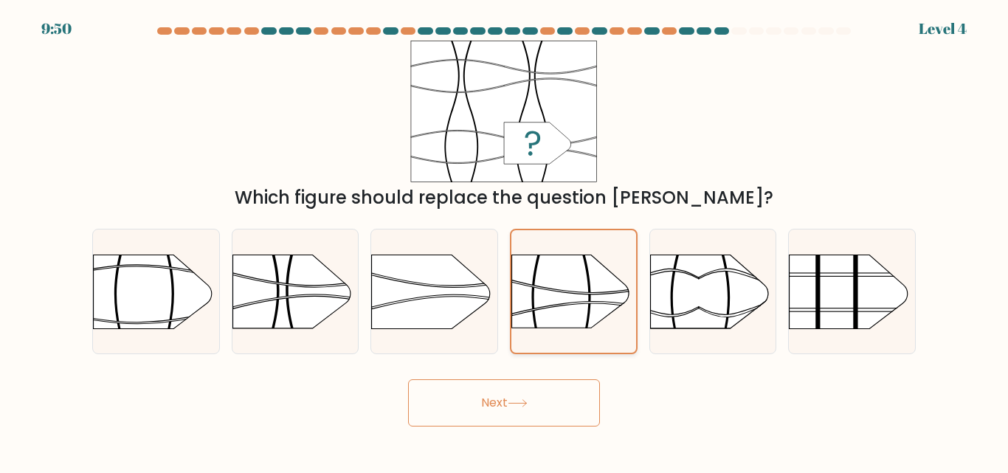
click at [533, 337] on div at bounding box center [574, 291] width 128 height 125
click at [505, 240] on input "d." at bounding box center [504, 239] width 1 height 4
click at [516, 414] on button "Next" at bounding box center [504, 402] width 192 height 47
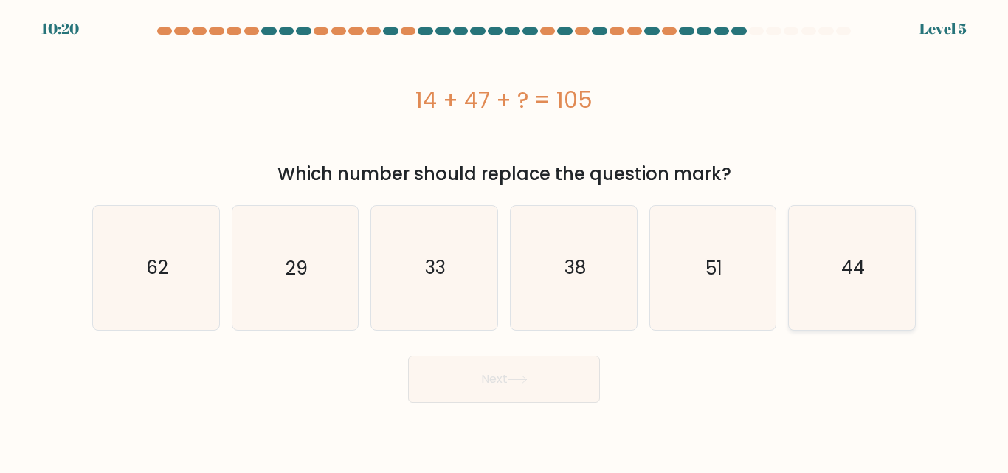
click at [811, 263] on icon "44" at bounding box center [851, 267] width 123 height 123
click at [505, 240] on input "f. 44" at bounding box center [504, 239] width 1 height 4
radio input "true"
click at [522, 375] on icon at bounding box center [518, 379] width 20 height 8
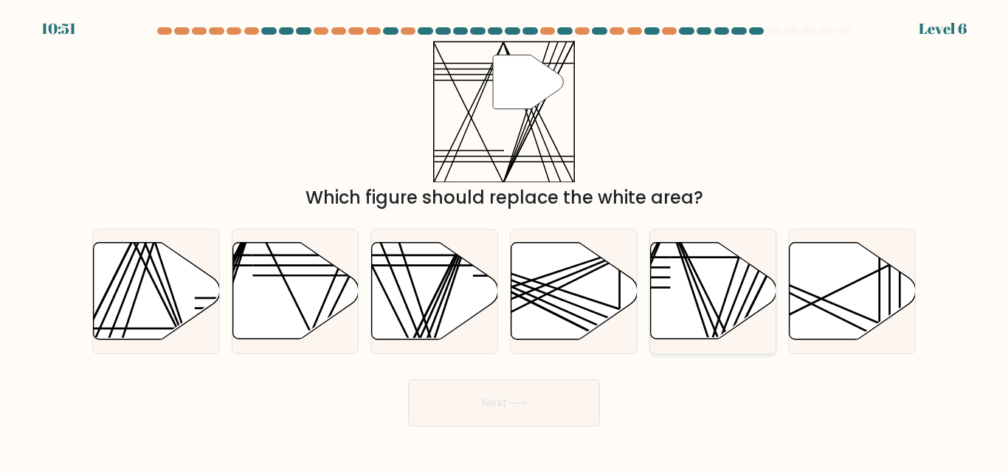
click at [718, 280] on icon at bounding box center [713, 291] width 126 height 97
click at [505, 240] on input "e." at bounding box center [504, 239] width 1 height 4
radio input "true"
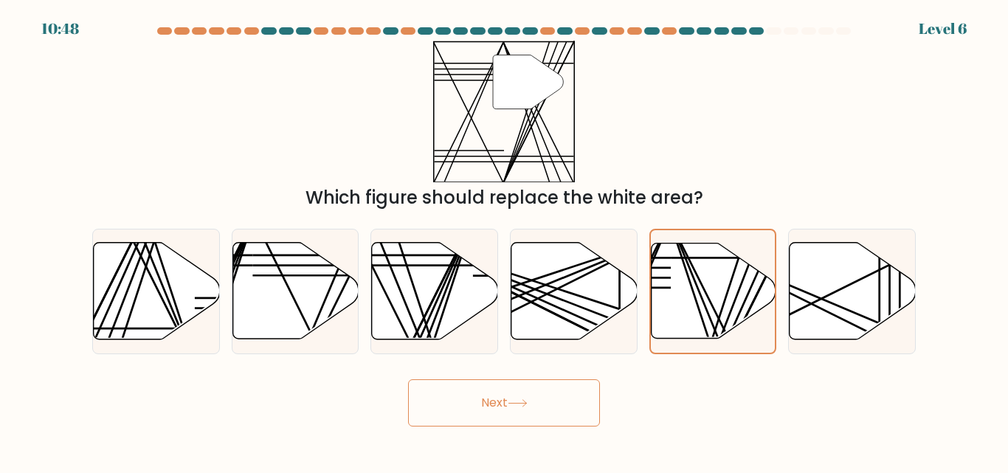
click at [524, 394] on button "Next" at bounding box center [504, 402] width 192 height 47
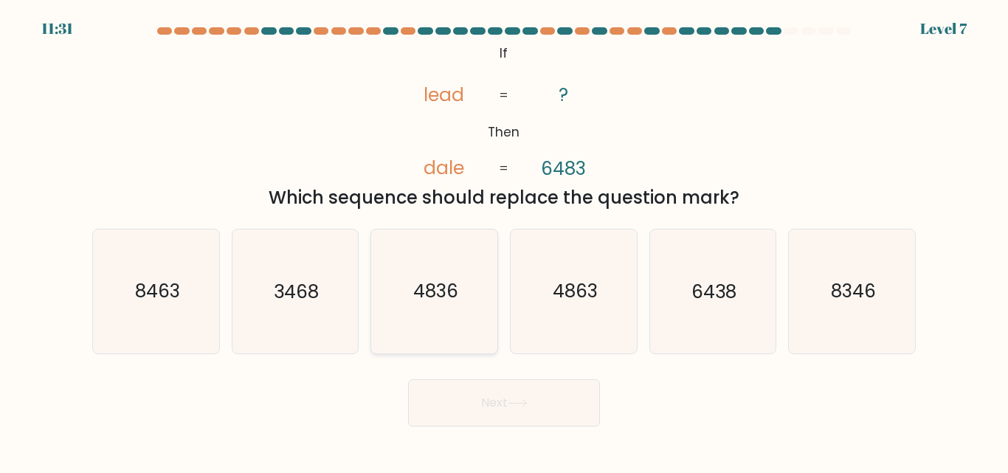
click at [416, 283] on text "4836" at bounding box center [435, 292] width 45 height 26
click at [504, 240] on input "c. 4836" at bounding box center [504, 239] width 1 height 4
radio input "true"
click at [510, 411] on button "Next" at bounding box center [504, 402] width 192 height 47
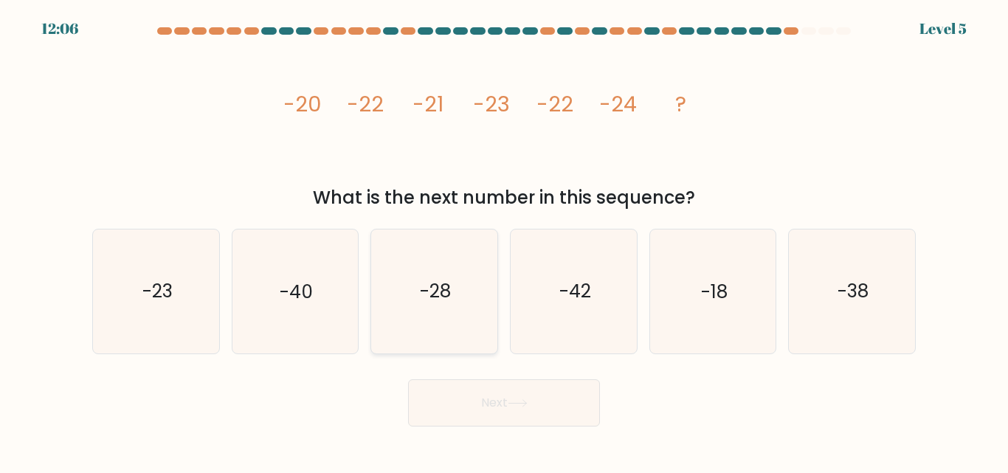
click at [451, 303] on text "-28" at bounding box center [435, 292] width 31 height 26
click at [504, 240] on input "c. -28" at bounding box center [504, 239] width 1 height 4
radio input "true"
click at [475, 412] on button "Next" at bounding box center [504, 402] width 192 height 47
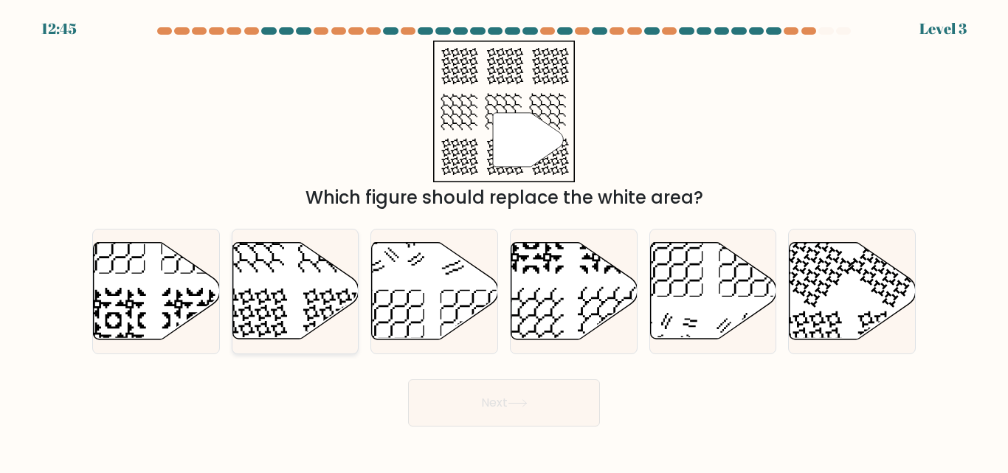
click at [299, 293] on icon at bounding box center [295, 291] width 126 height 97
click at [504, 240] on input "b." at bounding box center [504, 239] width 1 height 4
radio input "true"
click at [519, 426] on body "12:44 Level 3" at bounding box center [504, 236] width 1008 height 473
click at [488, 390] on button "Next" at bounding box center [504, 402] width 192 height 47
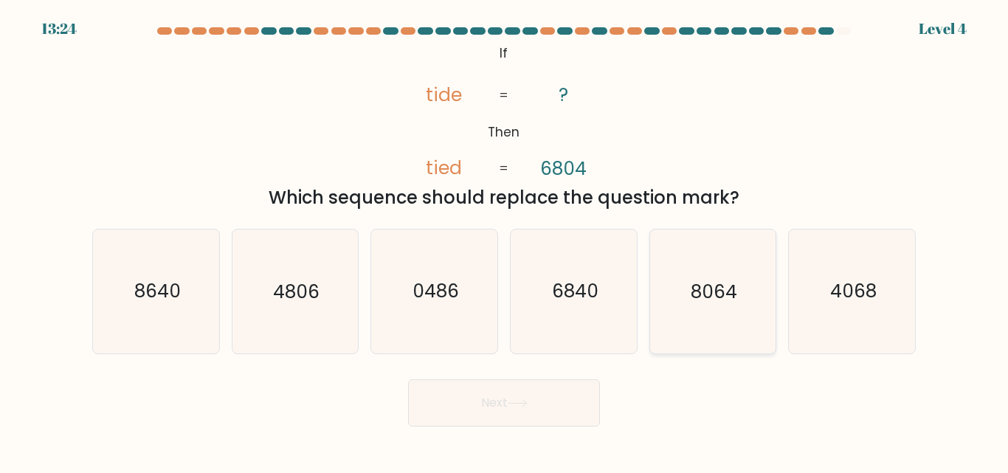
click at [669, 297] on icon "8064" at bounding box center [712, 290] width 123 height 123
click at [505, 240] on input "e. 8064" at bounding box center [504, 239] width 1 height 4
radio input "true"
click at [544, 405] on button "Next" at bounding box center [504, 402] width 192 height 47
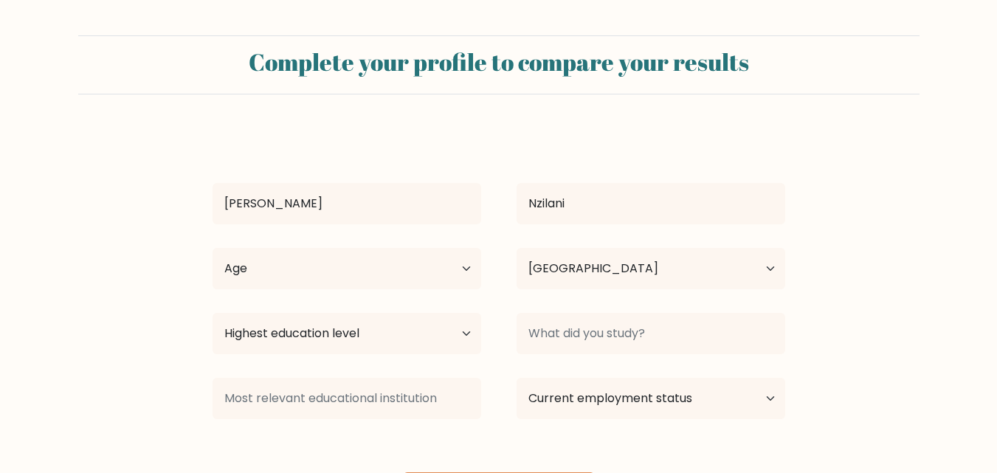
select select "KE"
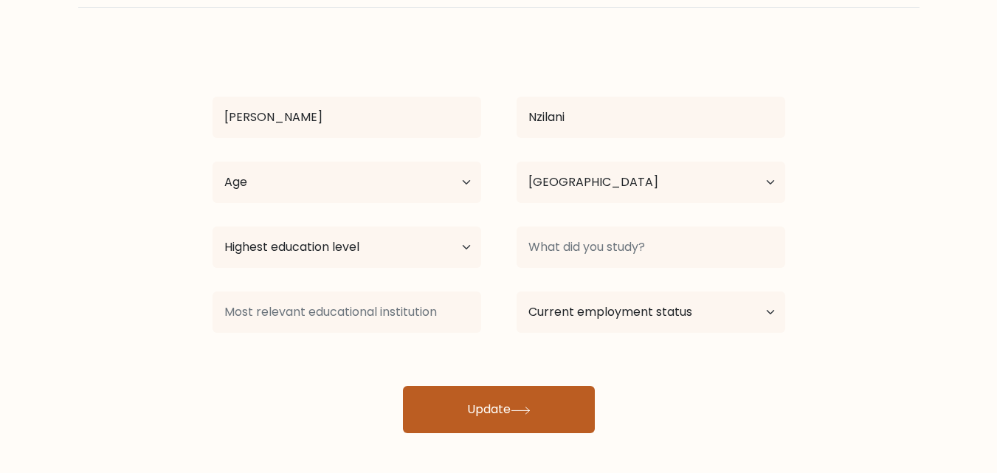
click at [529, 407] on icon at bounding box center [520, 410] width 20 height 8
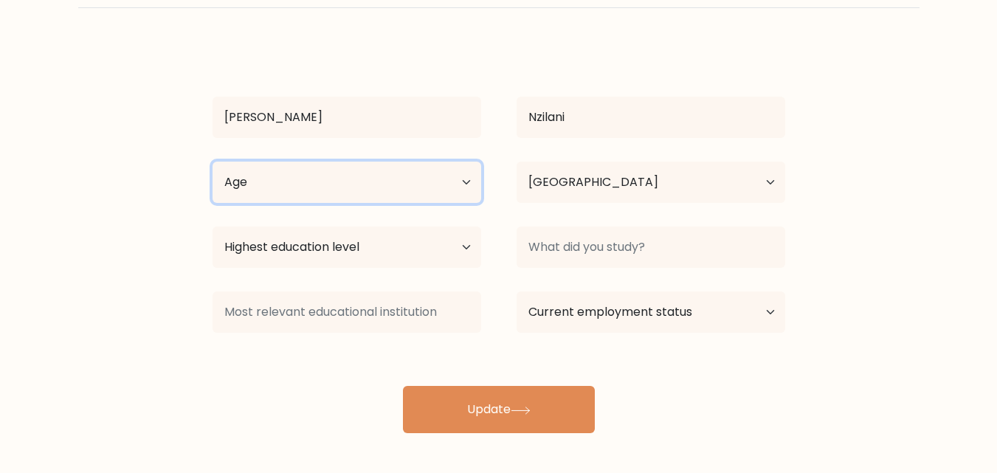
click at [451, 176] on select "Age Under [DEMOGRAPHIC_DATA] [DEMOGRAPHIC_DATA] [DEMOGRAPHIC_DATA] [DEMOGRAPHIC…" at bounding box center [346, 182] width 269 height 41
select select "18_24"
click at [212, 162] on select "Age Under [DEMOGRAPHIC_DATA] [DEMOGRAPHIC_DATA] [DEMOGRAPHIC_DATA] [DEMOGRAPHIC…" at bounding box center [346, 182] width 269 height 41
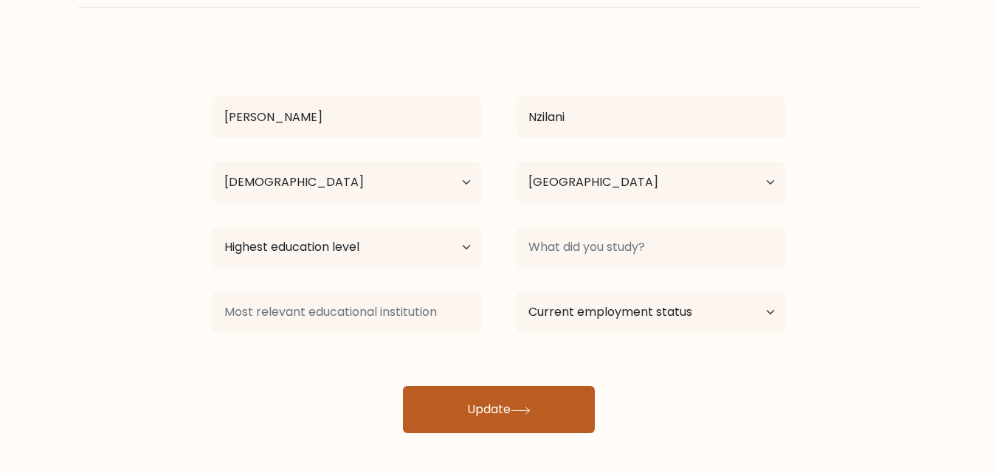
click at [466, 398] on button "Update" at bounding box center [499, 409] width 192 height 47
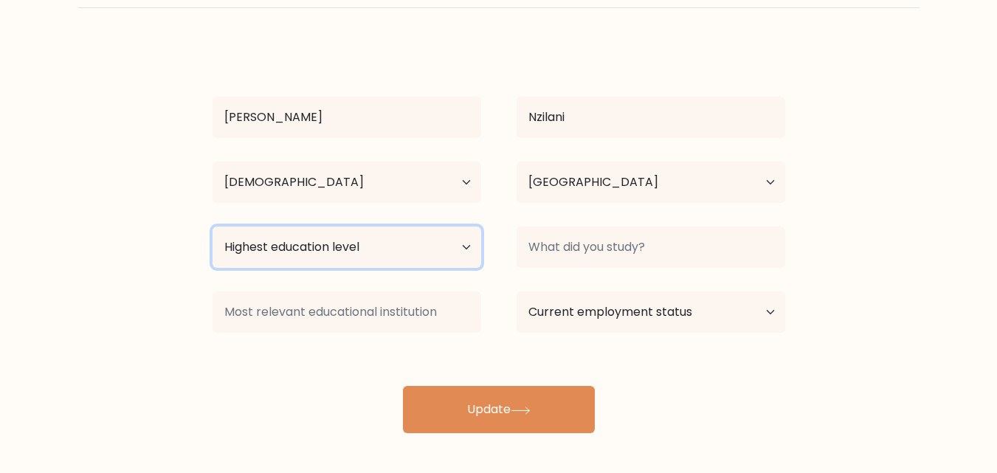
click at [450, 268] on select "Highest education level No schooling Primary Lower Secondary Upper Secondary Oc…" at bounding box center [346, 246] width 269 height 41
select select "bachelors_degree"
click at [212, 226] on select "Highest education level No schooling Primary Lower Secondary Upper Secondary Oc…" at bounding box center [346, 246] width 269 height 41
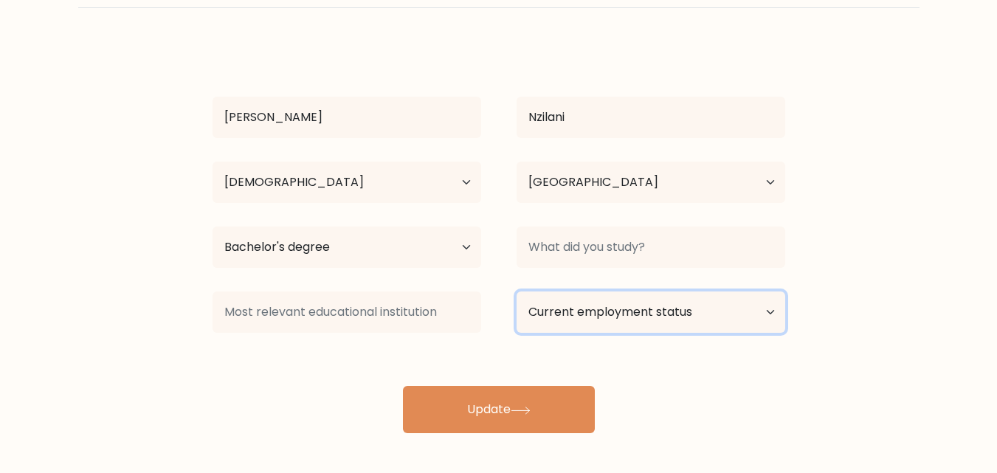
click at [645, 313] on select "Current employment status Employed Student Retired Other / prefer not to answer" at bounding box center [650, 311] width 269 height 41
select select "other"
click at [516, 291] on select "Current employment status Employed Student Retired Other / prefer not to answer" at bounding box center [650, 311] width 269 height 41
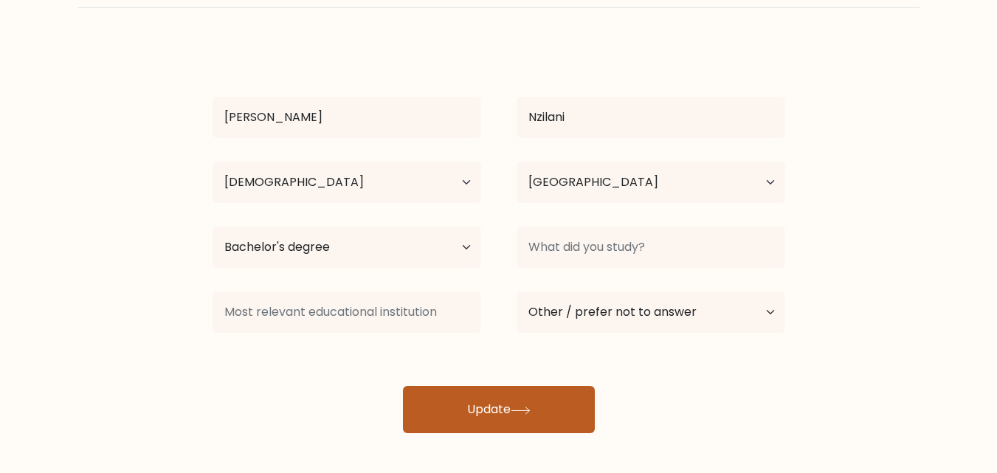
click at [517, 409] on icon at bounding box center [520, 410] width 20 height 8
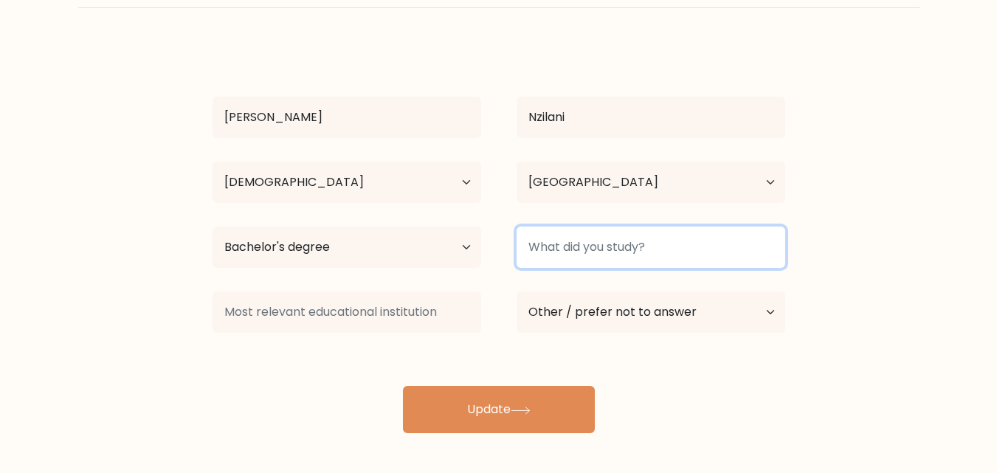
click at [617, 249] on input at bounding box center [650, 246] width 269 height 41
type input "b"
type input "i"
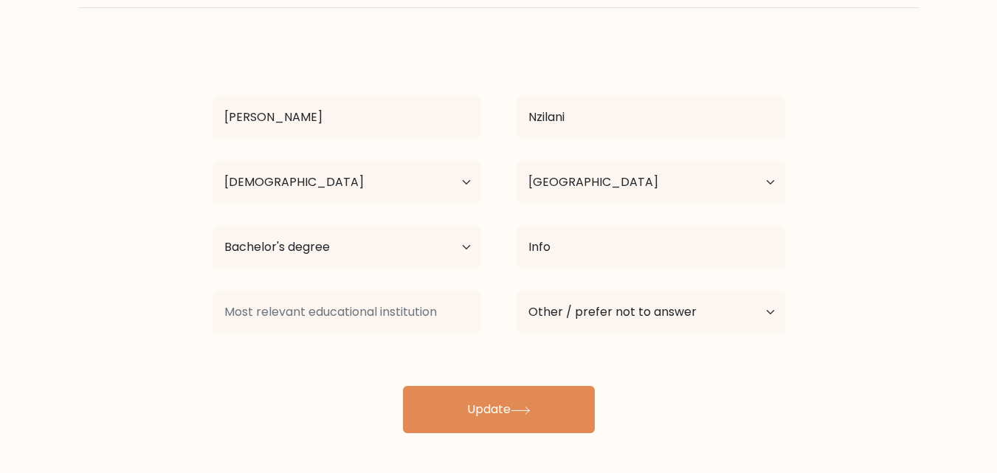
click at [592, 311] on div "[PERSON_NAME] Nzilani Age Under [DEMOGRAPHIC_DATA] [DEMOGRAPHIC_DATA] [DEMOGRAP…" at bounding box center [499, 238] width 590 height 389
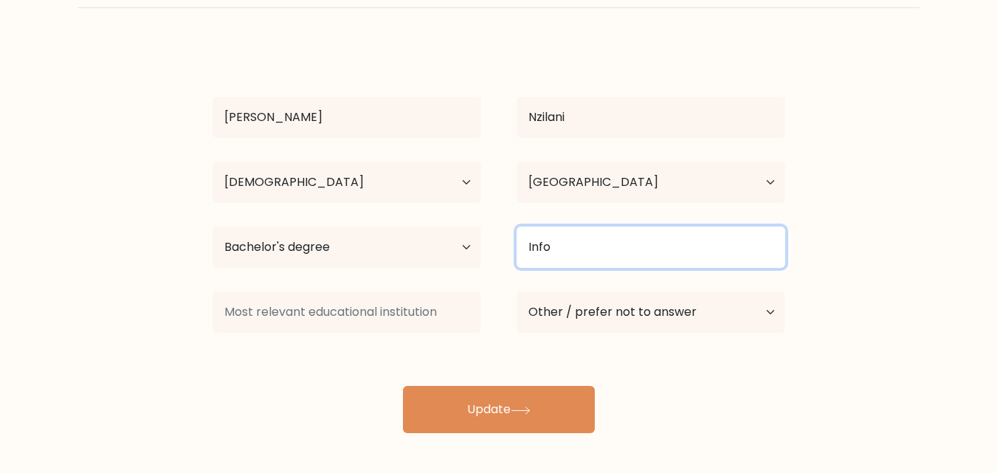
click at [575, 257] on input "Info" at bounding box center [650, 246] width 269 height 41
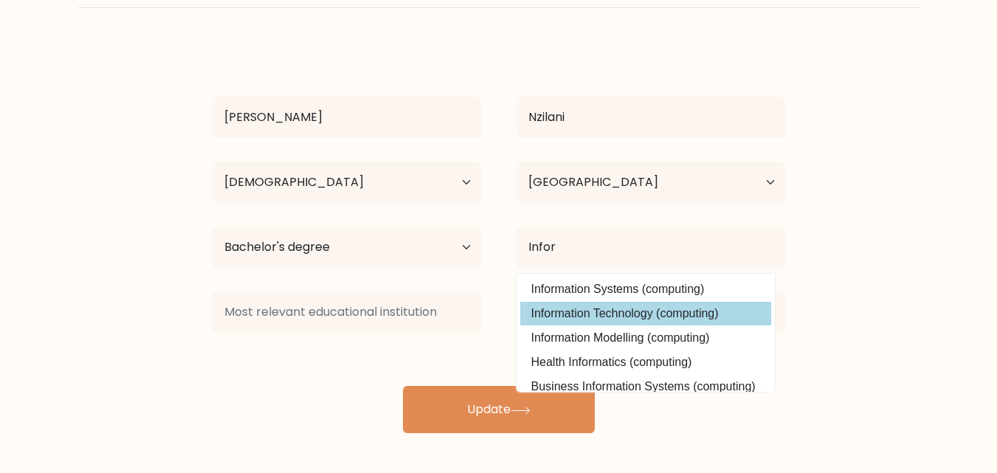
click at [567, 308] on div "[PERSON_NAME] Nzilani Age Under [DEMOGRAPHIC_DATA] [DEMOGRAPHIC_DATA] [DEMOGRAP…" at bounding box center [499, 238] width 590 height 389
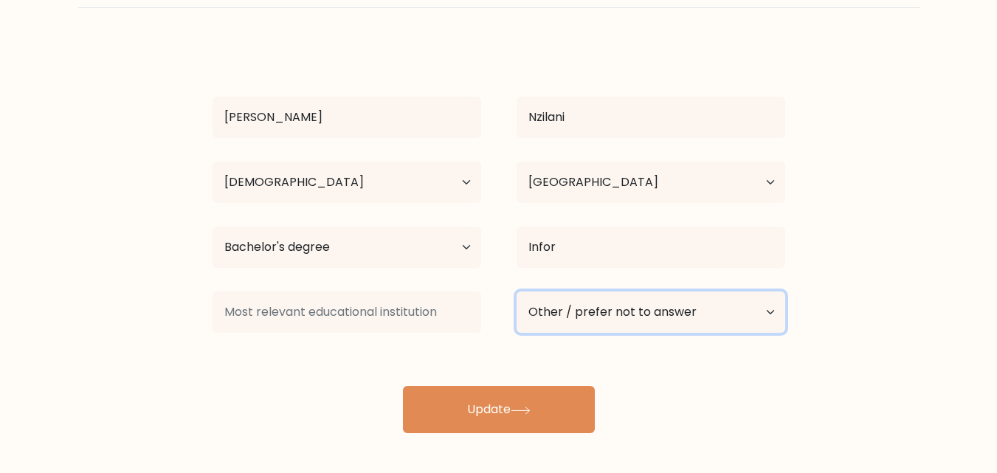
click at [567, 308] on select "Current employment status Employed Student Retired Other / prefer not to answer" at bounding box center [650, 311] width 269 height 41
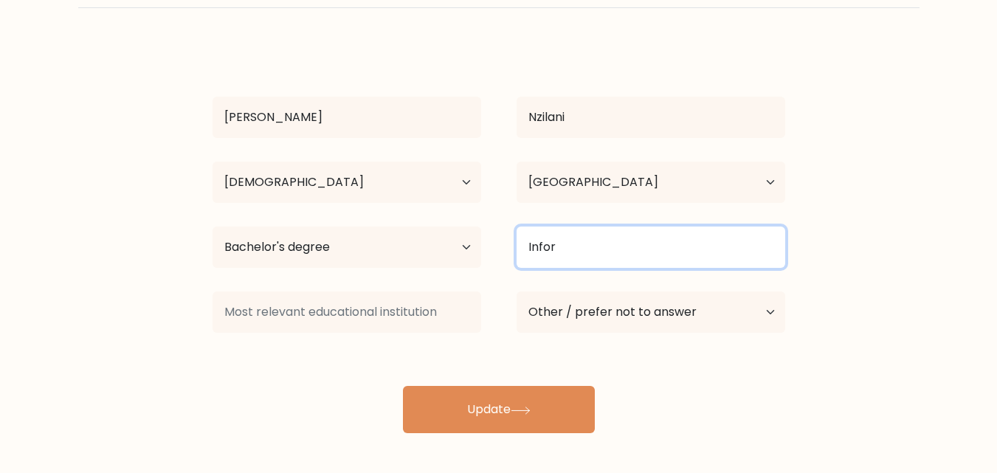
click at [571, 252] on input "Infor" at bounding box center [650, 246] width 269 height 41
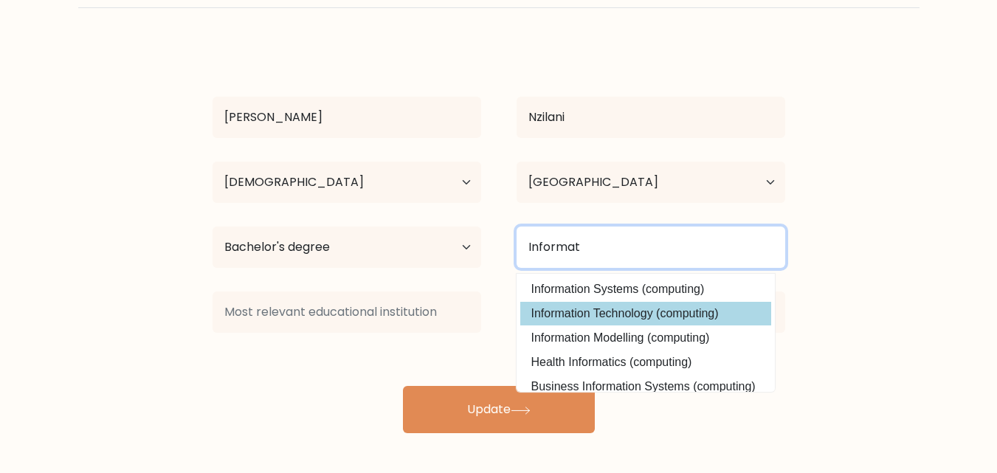
click at [403, 386] on button "Update" at bounding box center [499, 409] width 192 height 47
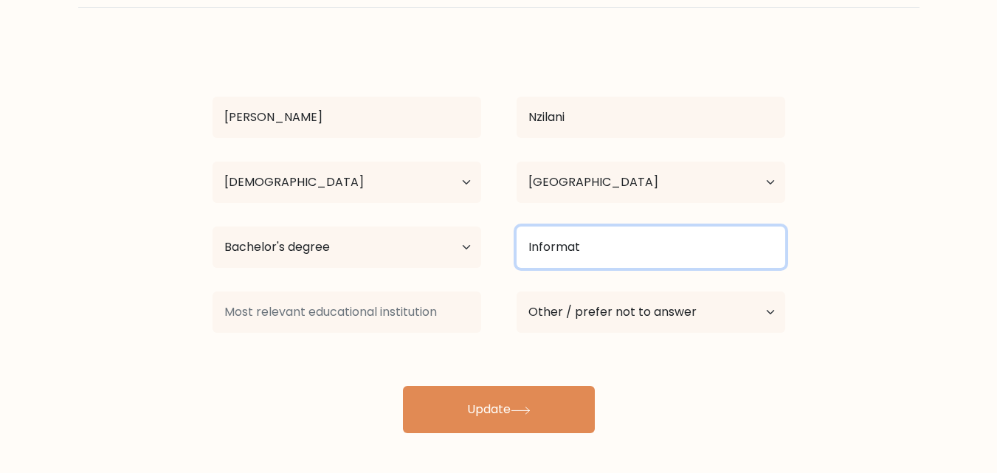
click at [597, 247] on input "Informat" at bounding box center [650, 246] width 269 height 41
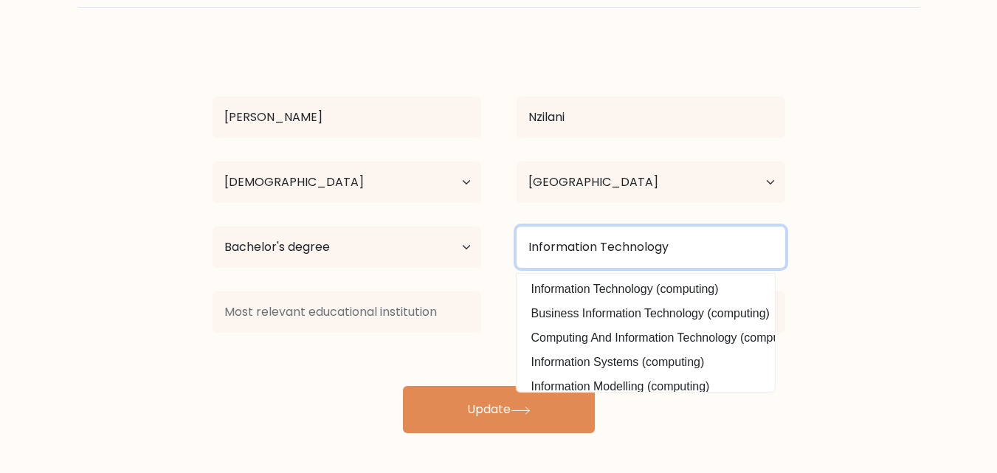
type input "Information Technology"
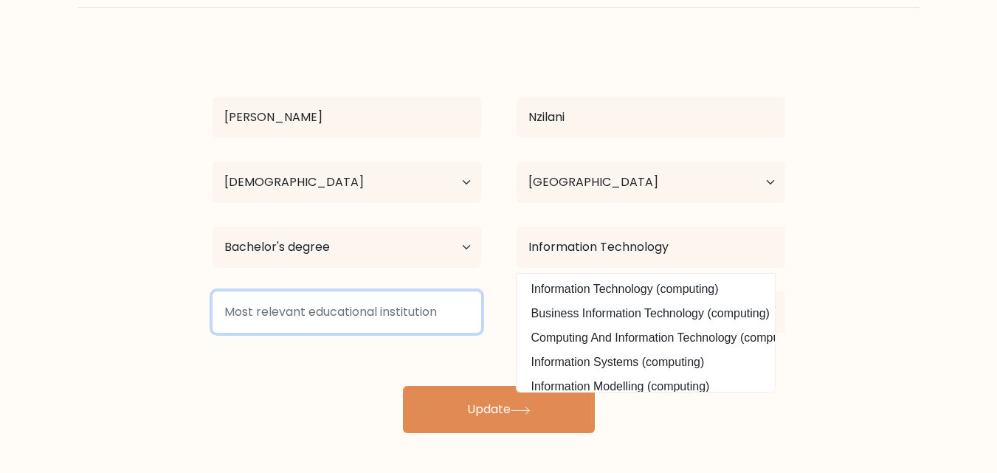
click at [412, 318] on input at bounding box center [346, 311] width 269 height 41
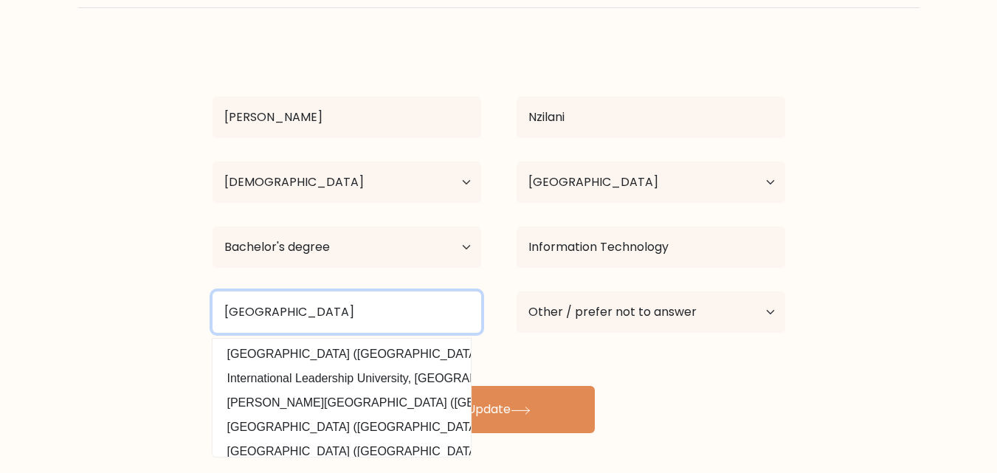
type input "Mount Kenya University"
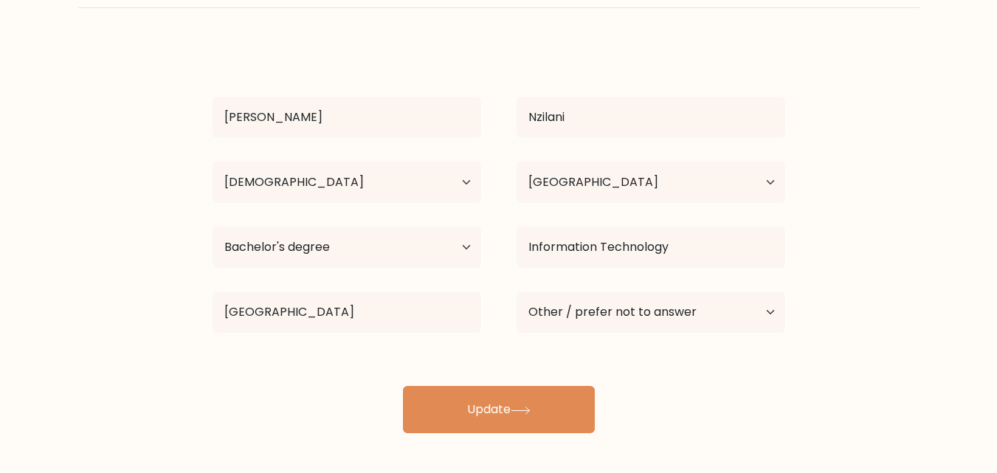
click at [145, 378] on form "Complete your profile to compare your results Damaris Nzilani Age Under 18 year…" at bounding box center [498, 191] width 997 height 484
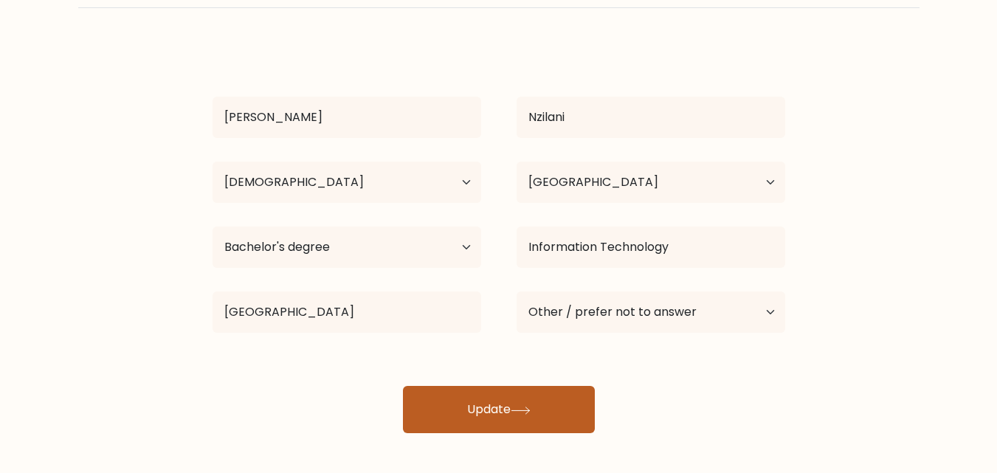
click at [515, 417] on button "Update" at bounding box center [499, 409] width 192 height 47
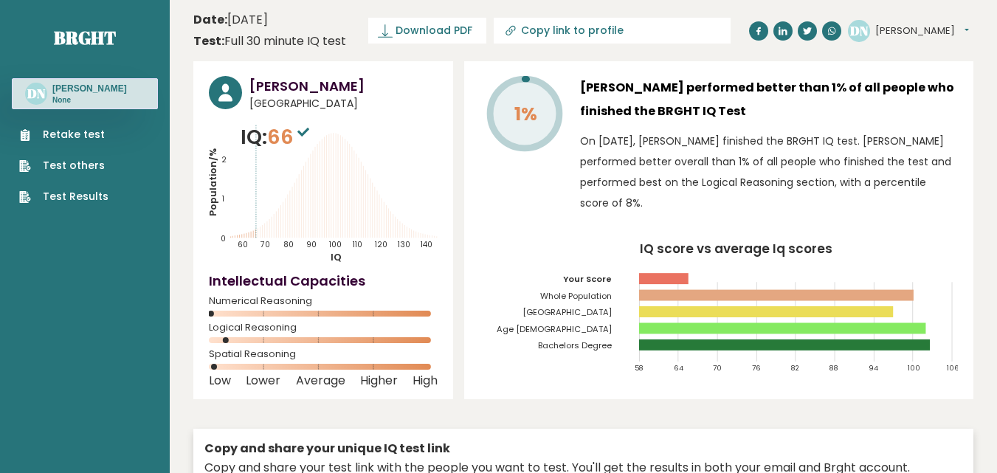
click at [98, 136] on link "Retake test" at bounding box center [63, 134] width 89 height 15
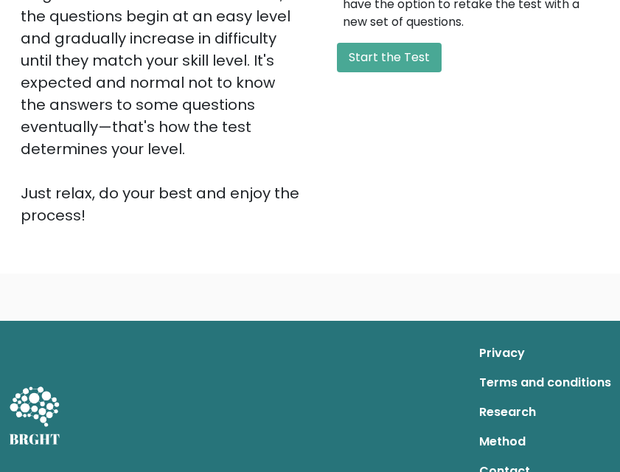
scroll to position [470, 0]
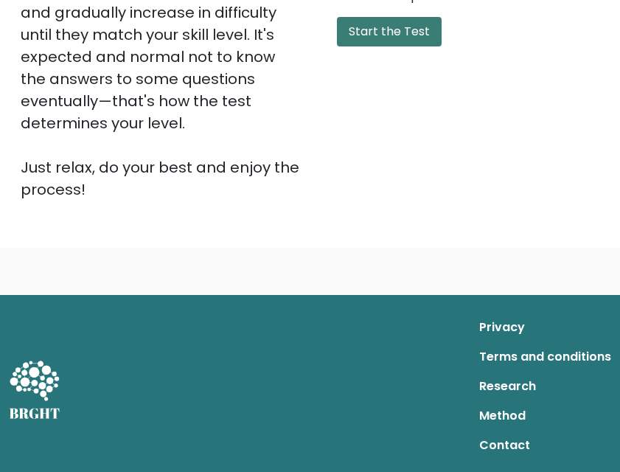
click at [397, 24] on button "Start the Test" at bounding box center [389, 32] width 105 height 30
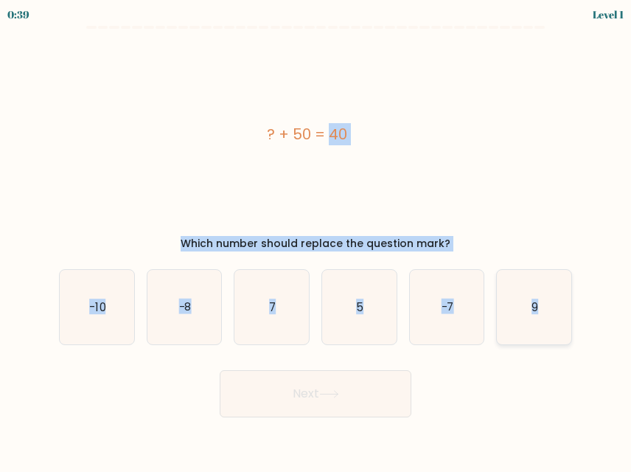
drag, startPoint x: 254, startPoint y: 130, endPoint x: 549, endPoint y: 329, distance: 355.4
click at [549, 329] on form "a. 7" at bounding box center [315, 222] width 631 height 392
copy form "? + 50 = 40 Which number should replace the question mark? a. -10 b. -8 c. 7 d.…"
click at [155, 199] on div "? + 50 = 40" at bounding box center [307, 134] width 496 height 199
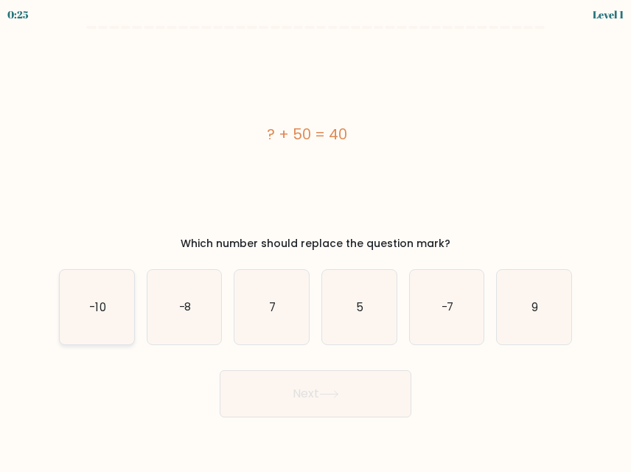
click at [100, 324] on icon "-10" at bounding box center [97, 307] width 75 height 75
click at [316, 240] on input "a. -10" at bounding box center [316, 238] width 1 height 4
radio input "true"
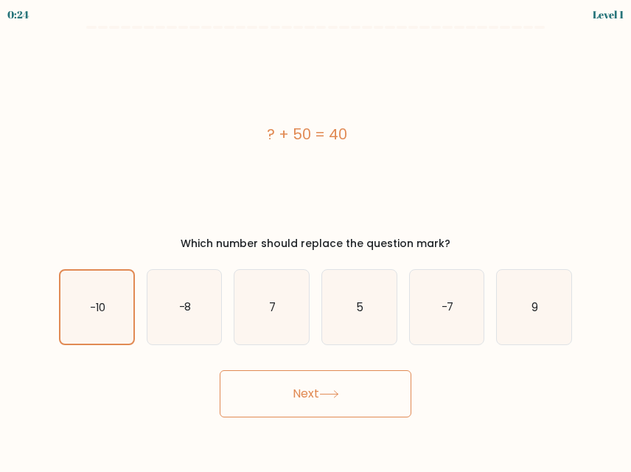
click at [311, 394] on button "Next" at bounding box center [316, 393] width 192 height 47
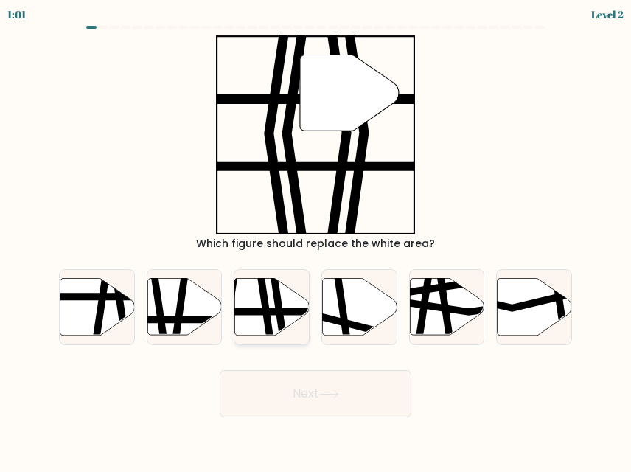
click at [268, 298] on icon at bounding box center [265, 339] width 11 height 150
click at [316, 240] on input "c." at bounding box center [316, 238] width 1 height 4
radio input "true"
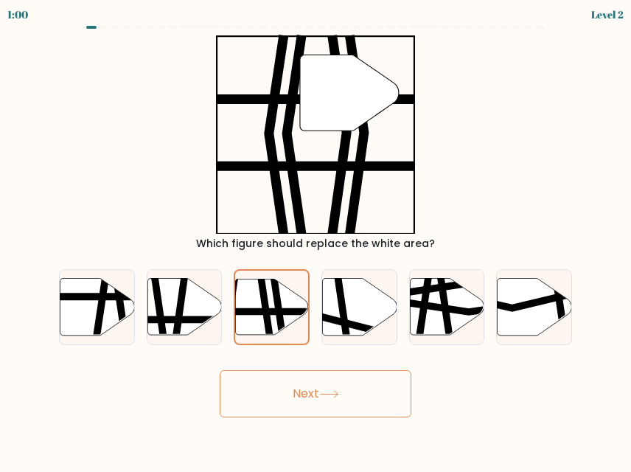
click at [303, 401] on button "Next" at bounding box center [316, 393] width 192 height 47
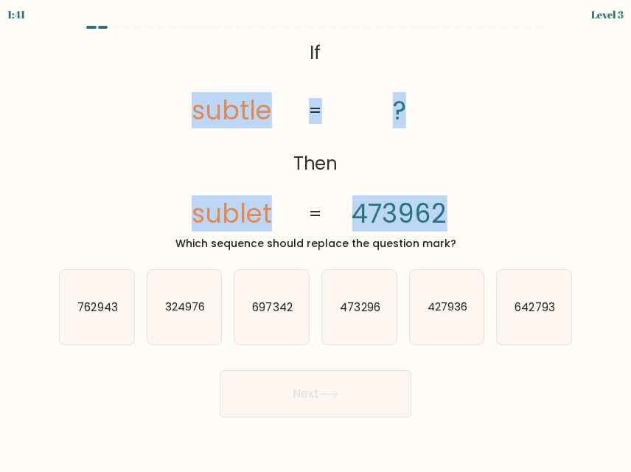
drag, startPoint x: 201, startPoint y: 49, endPoint x: 194, endPoint y: 166, distance: 116.8
click at [204, 171] on icon "@import url('https://fonts.googleapis.com/css?family=Abril+Fatface:400,100,100i…" at bounding box center [315, 134] width 323 height 199
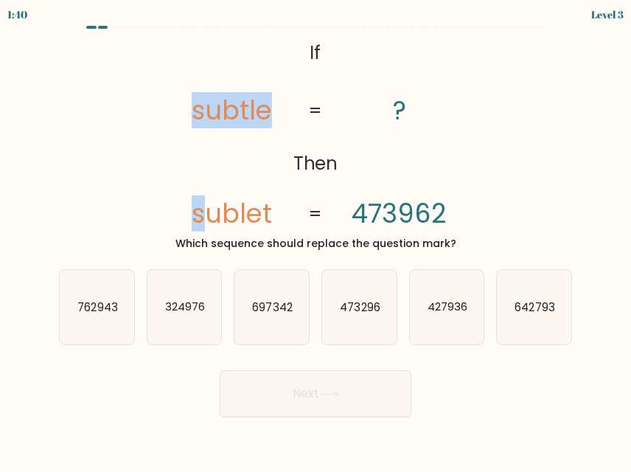
click at [141, 143] on div "@import url('https://fonts.googleapis.com/css?family=Abril+Fatface:400,100,100i…" at bounding box center [315, 143] width 531 height 217
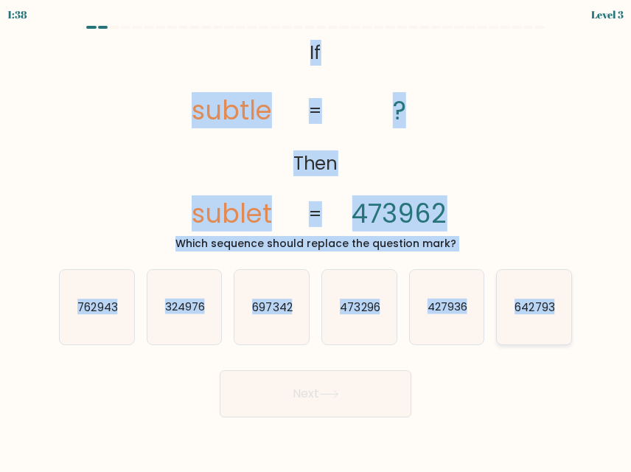
drag, startPoint x: 289, startPoint y: 37, endPoint x: 567, endPoint y: 316, distance: 393.8
click at [567, 316] on form "If ?" at bounding box center [315, 222] width 631 height 392
copy form "If Then subtle sublet ? 473962 = = Which sequence should replace the question m…"
click at [557, 220] on div "@import url('https://fonts.googleapis.com/css?family=Abril+Fatface:400,100,100i…" at bounding box center [315, 143] width 531 height 217
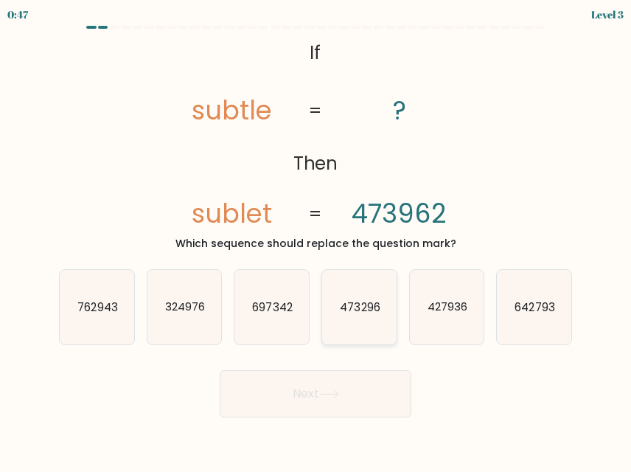
click at [375, 317] on icon "473296" at bounding box center [359, 307] width 75 height 75
click at [316, 240] on input "d. 473296" at bounding box center [316, 238] width 1 height 4
radio input "true"
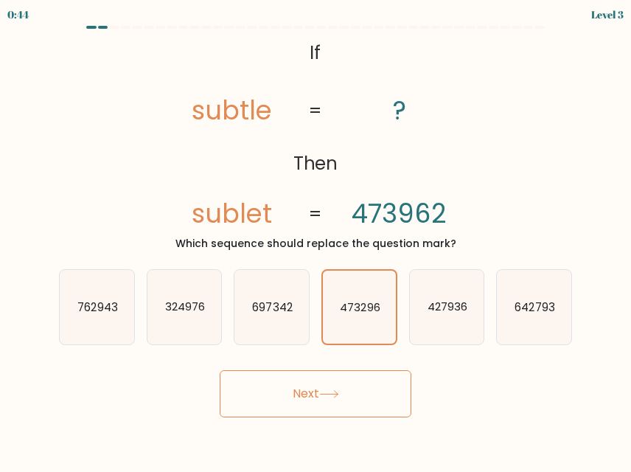
click at [360, 396] on button "Next" at bounding box center [316, 393] width 192 height 47
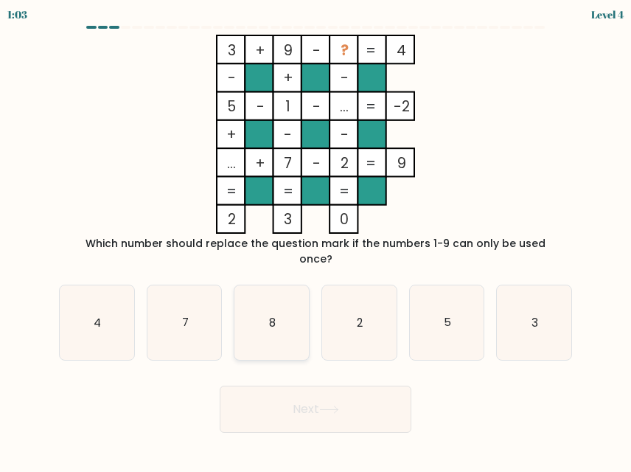
click at [270, 315] on icon "8" at bounding box center [272, 322] width 75 height 75
click at [316, 240] on input "c. 8" at bounding box center [316, 238] width 1 height 4
radio input "true"
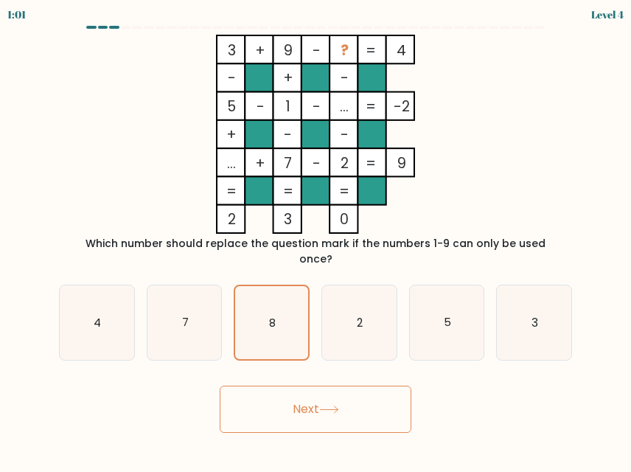
click at [311, 392] on button "Next" at bounding box center [316, 409] width 192 height 47
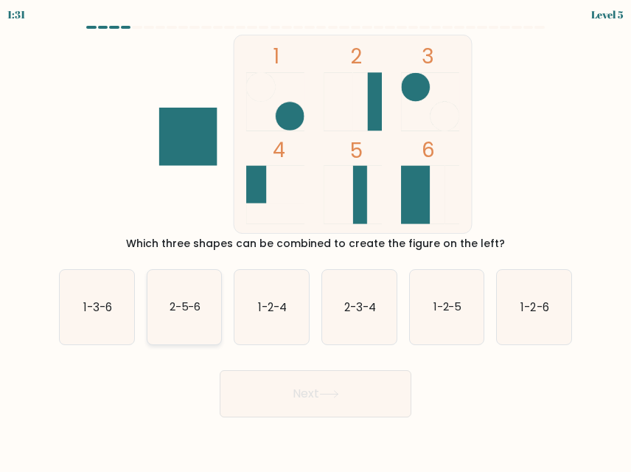
click at [162, 302] on icon "2-5-6" at bounding box center [185, 307] width 75 height 75
click at [316, 240] on input "b. 2-5-6" at bounding box center [316, 238] width 1 height 4
radio input "true"
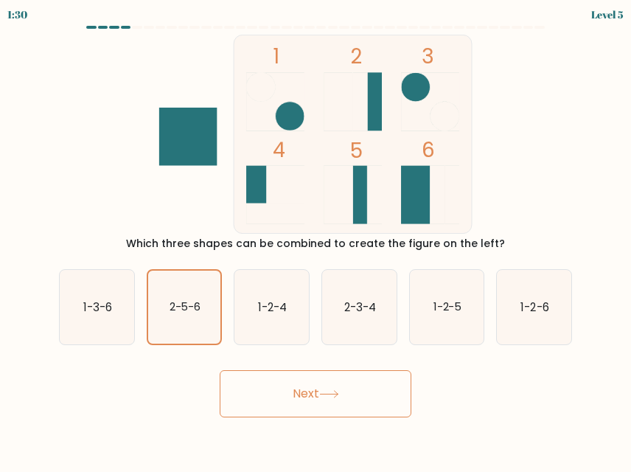
click at [319, 392] on button "Next" at bounding box center [316, 393] width 192 height 47
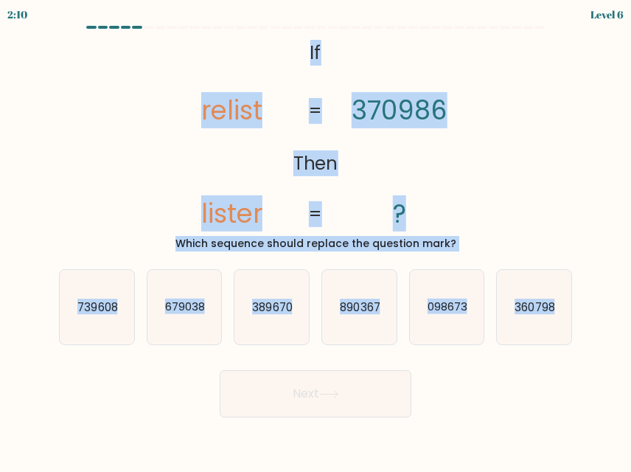
drag, startPoint x: 287, startPoint y: 44, endPoint x: 579, endPoint y: 311, distance: 395.3
click at [579, 311] on form "If ?" at bounding box center [315, 222] width 631 height 392
copy form "If Then relist lister 370986 ? = = Which sequence should replace the question m…"
click at [457, 298] on icon "098673" at bounding box center [447, 307] width 75 height 75
click at [316, 240] on input "e. 098673" at bounding box center [316, 238] width 1 height 4
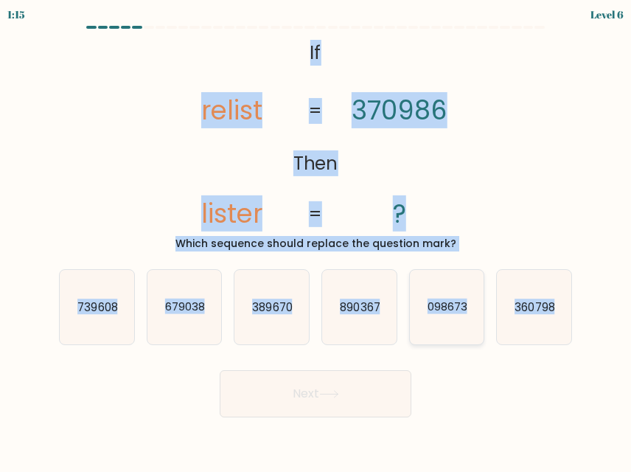
radio input "true"
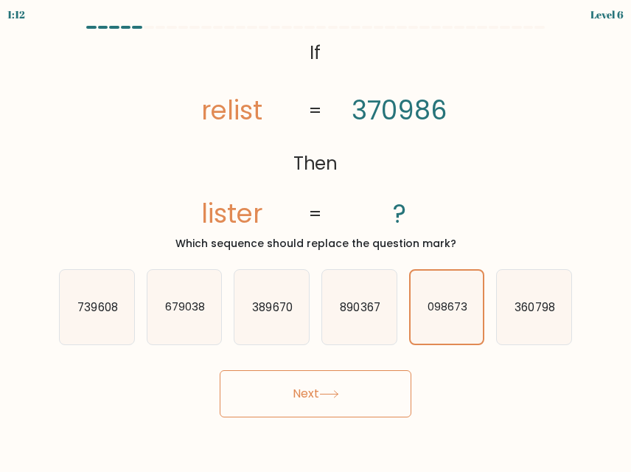
click at [356, 386] on button "Next" at bounding box center [316, 393] width 192 height 47
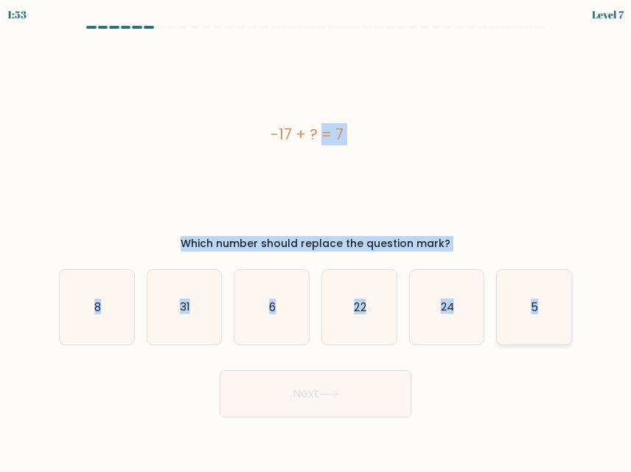
drag, startPoint x: 309, startPoint y: 127, endPoint x: 557, endPoint y: 303, distance: 304.2
click at [557, 303] on form "a. 8" at bounding box center [315, 222] width 631 height 392
click at [608, 159] on form "a. 8" at bounding box center [315, 222] width 631 height 392
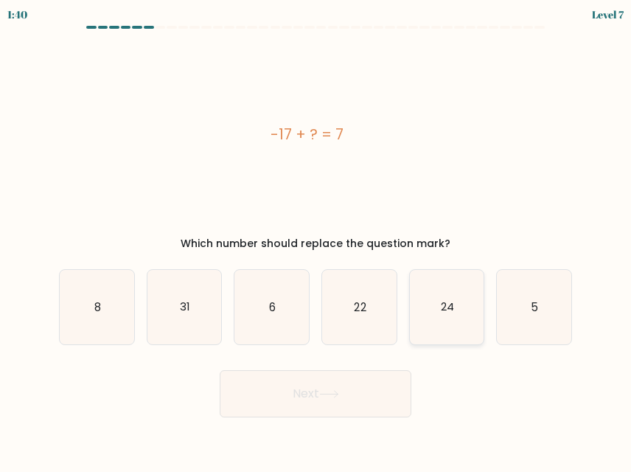
click at [434, 304] on icon "24" at bounding box center [447, 307] width 75 height 75
click at [316, 240] on input "e. 24" at bounding box center [316, 238] width 1 height 4
radio input "true"
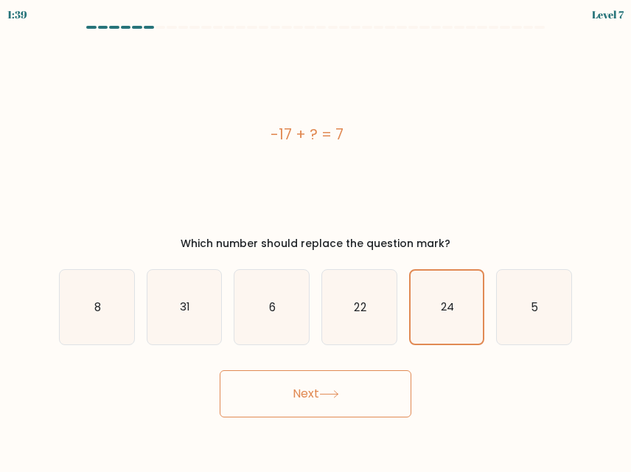
click at [338, 393] on icon at bounding box center [329, 394] width 20 height 8
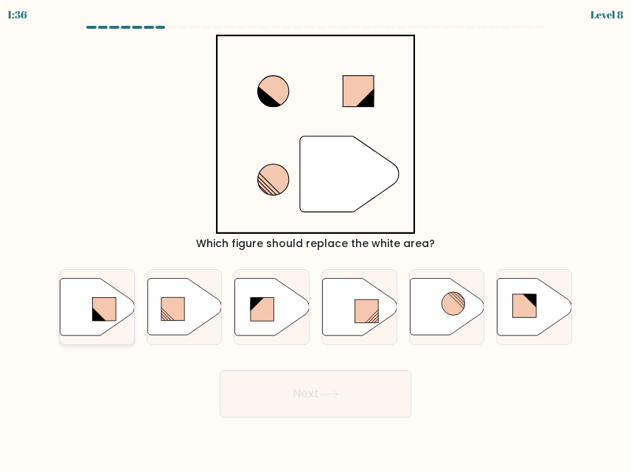
click at [96, 316] on icon at bounding box center [98, 314] width 13 height 13
click at [316, 240] on input "a." at bounding box center [316, 238] width 1 height 4
radio input "true"
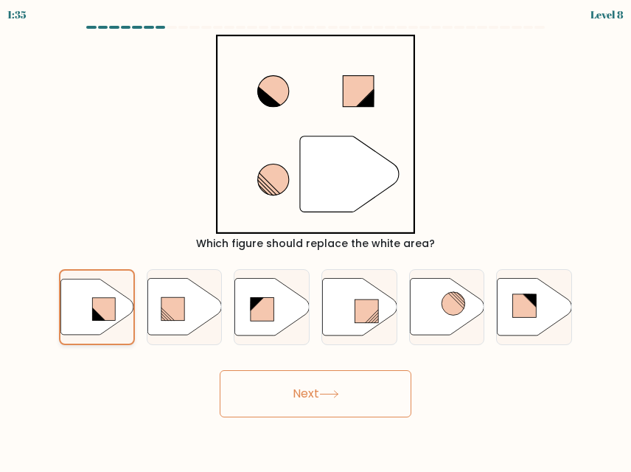
click at [111, 310] on rect at bounding box center [103, 309] width 23 height 23
click at [316, 240] on input "a." at bounding box center [316, 238] width 1 height 4
click at [538, 306] on icon at bounding box center [535, 307] width 75 height 57
click at [316, 240] on input "f." at bounding box center [316, 238] width 1 height 4
radio input "true"
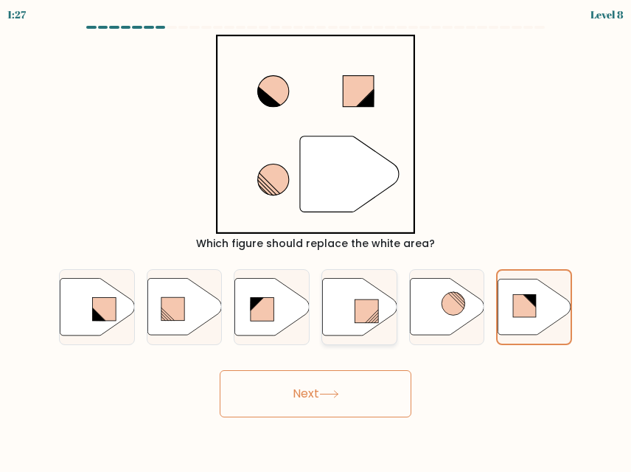
click at [353, 327] on icon at bounding box center [359, 307] width 75 height 57
click at [316, 240] on input "d." at bounding box center [316, 238] width 1 height 4
radio input "true"
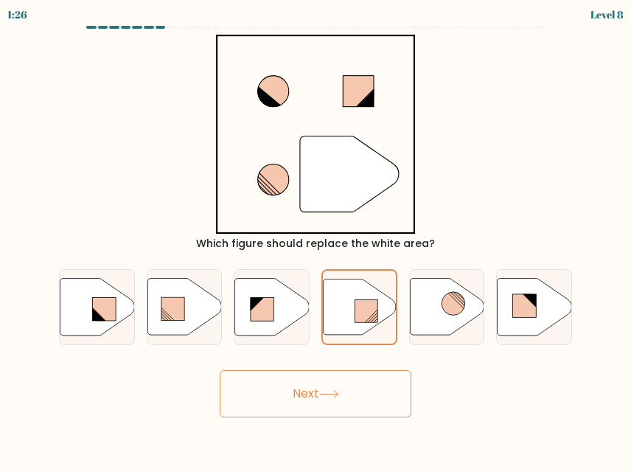
click at [344, 392] on button "Next" at bounding box center [316, 393] width 192 height 47
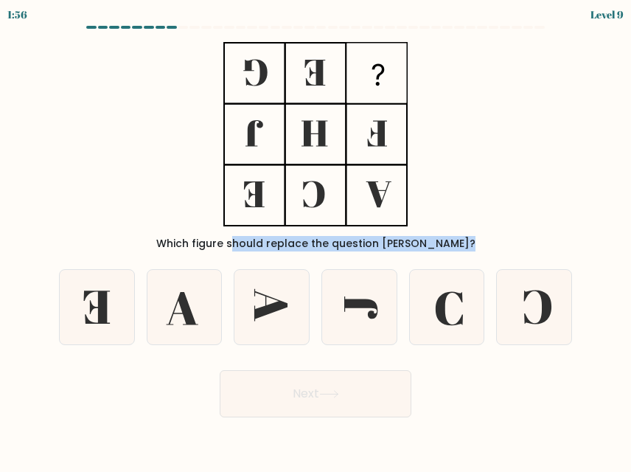
drag, startPoint x: 226, startPoint y: 47, endPoint x: 413, endPoint y: 257, distance: 280.6
click at [413, 257] on form at bounding box center [315, 222] width 631 height 392
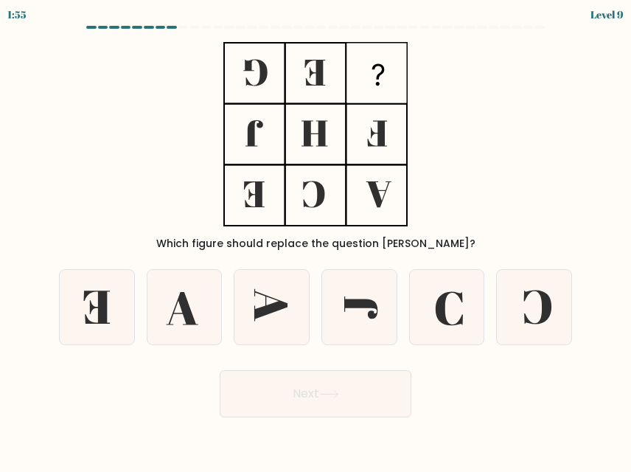
click at [474, 209] on div "Which figure should replace the question mark?" at bounding box center [315, 143] width 531 height 217
click at [275, 315] on icon at bounding box center [272, 307] width 75 height 75
click at [316, 240] on input "c." at bounding box center [316, 238] width 1 height 4
radio input "true"
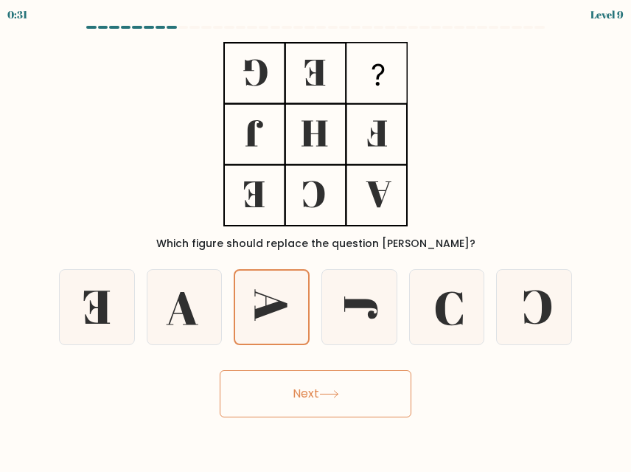
click at [321, 395] on button "Next" at bounding box center [316, 393] width 192 height 47
click at [295, 387] on button "Next" at bounding box center [316, 393] width 192 height 47
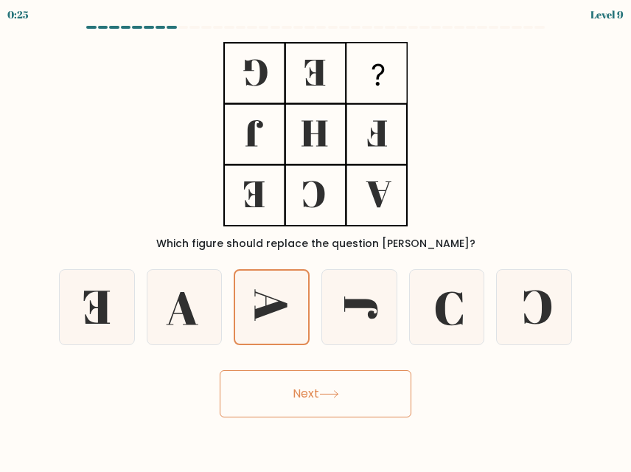
click at [295, 387] on button "Next" at bounding box center [316, 393] width 192 height 47
drag, startPoint x: 295, startPoint y: 387, endPoint x: 337, endPoint y: 393, distance: 42.5
click at [337, 393] on button "Next" at bounding box center [316, 393] width 192 height 47
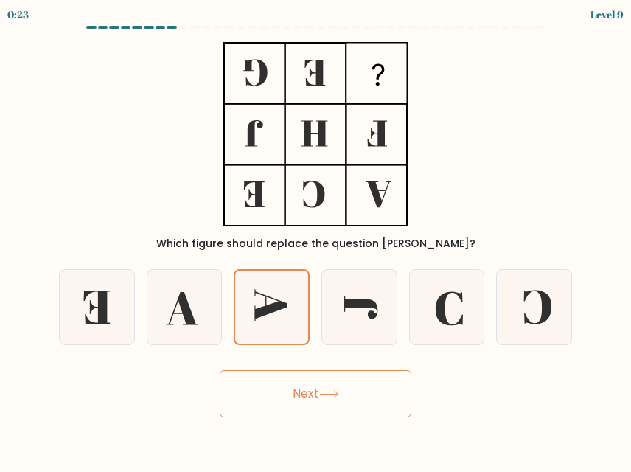
click at [337, 393] on icon at bounding box center [329, 394] width 20 height 8
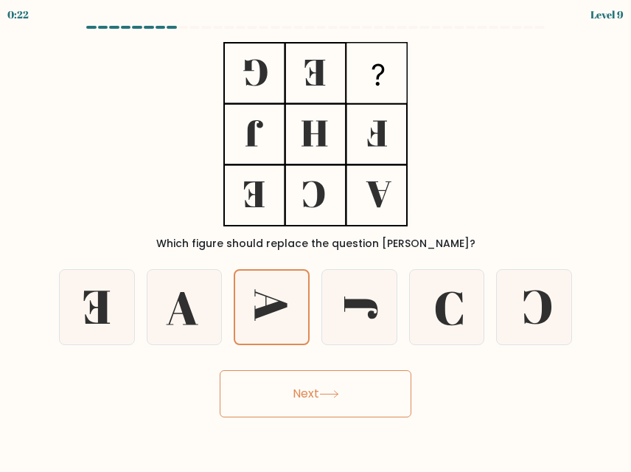
click at [337, 393] on icon at bounding box center [329, 394] width 20 height 8
click at [220, 370] on button "Next" at bounding box center [316, 393] width 192 height 47
click at [184, 277] on icon at bounding box center [185, 307] width 75 height 75
click at [316, 240] on input "b." at bounding box center [316, 238] width 1 height 4
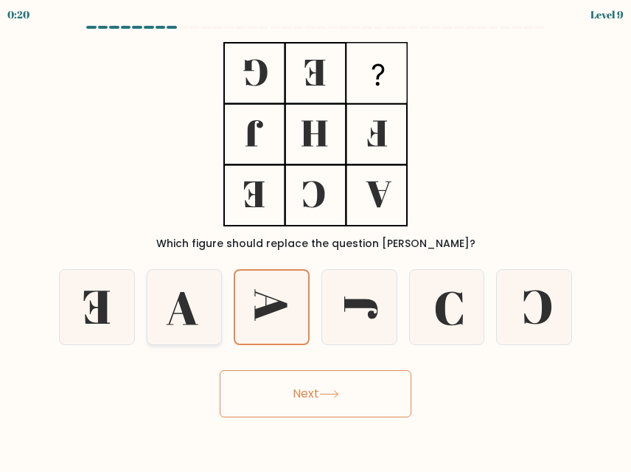
radio input "true"
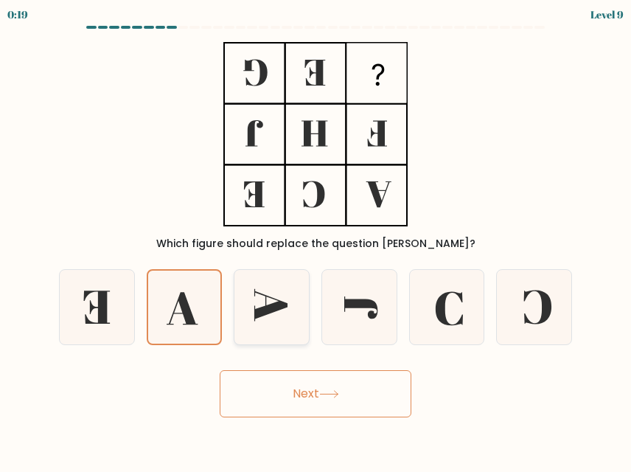
click at [254, 303] on icon at bounding box center [272, 307] width 75 height 75
click at [316, 240] on input "c." at bounding box center [316, 238] width 1 height 4
radio input "true"
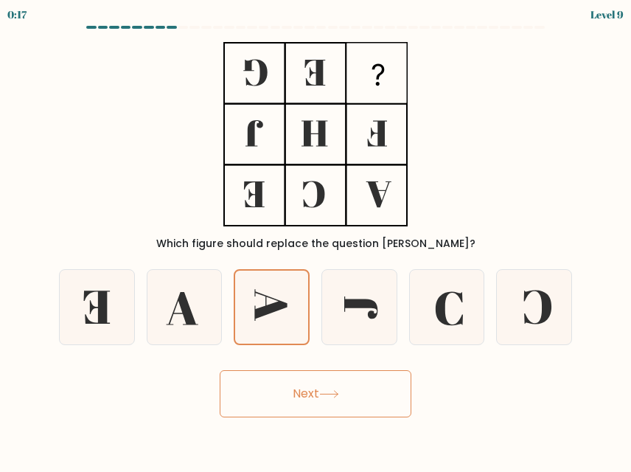
click at [308, 406] on button "Next" at bounding box center [316, 393] width 192 height 47
drag, startPoint x: 308, startPoint y: 406, endPoint x: 414, endPoint y: 136, distance: 290.8
click at [414, 136] on form at bounding box center [315, 222] width 631 height 392
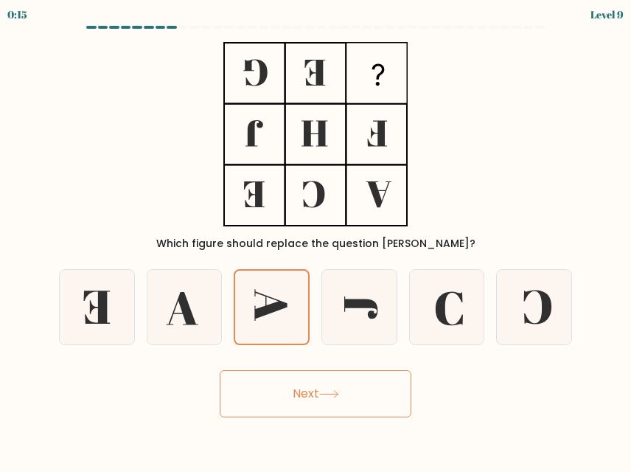
click at [358, 82] on rect at bounding box center [376, 73] width 59 height 59
click at [307, 392] on button "Next" at bounding box center [316, 393] width 192 height 47
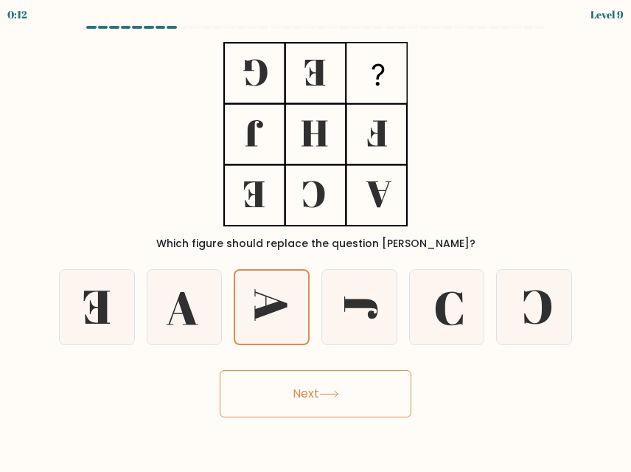
click at [307, 392] on button "Next" at bounding box center [316, 393] width 192 height 47
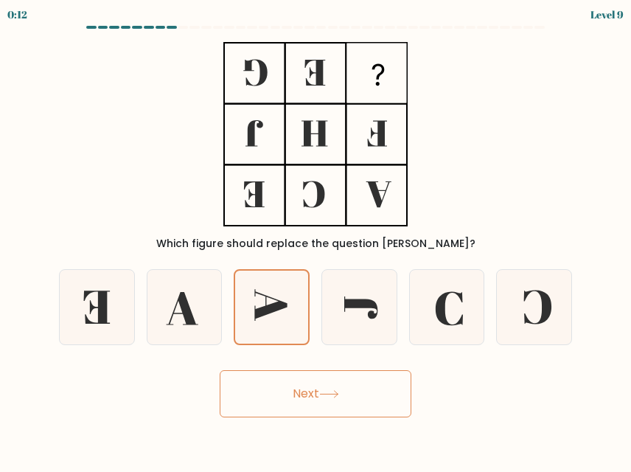
click at [307, 392] on button "Next" at bounding box center [316, 393] width 192 height 47
click at [310, 398] on button "Next" at bounding box center [316, 393] width 192 height 47
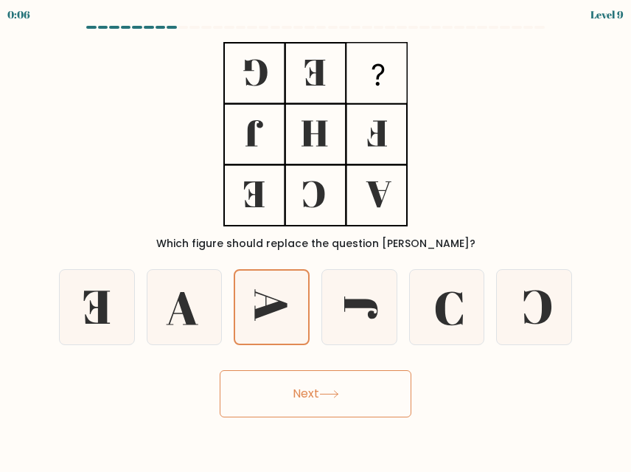
click at [310, 398] on button "Next" at bounding box center [316, 393] width 192 height 47
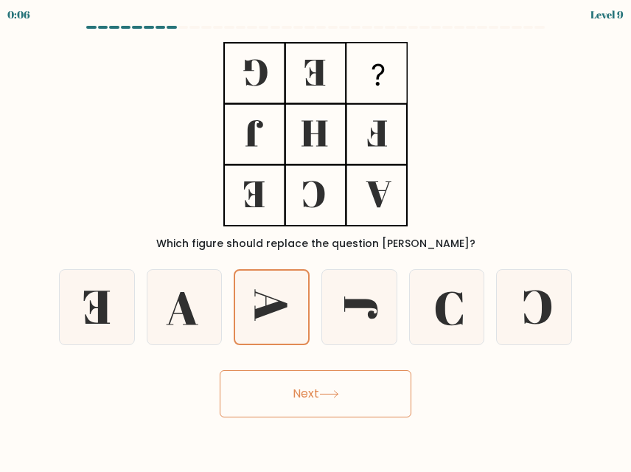
click at [310, 398] on button "Next" at bounding box center [316, 393] width 192 height 47
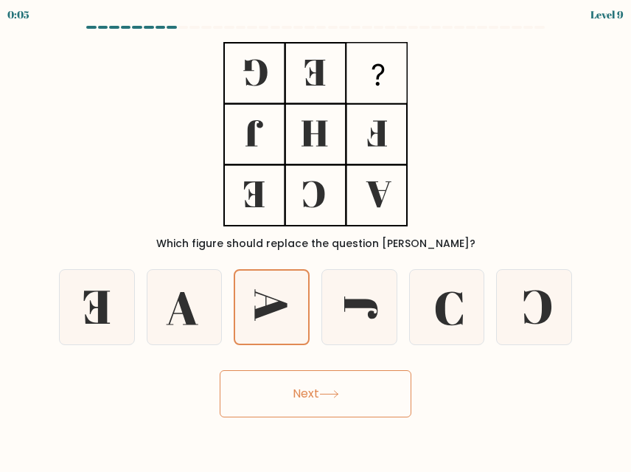
click at [310, 398] on button "Next" at bounding box center [316, 393] width 192 height 47
click at [313, 436] on body "0:05 Level 9" at bounding box center [315, 236] width 631 height 472
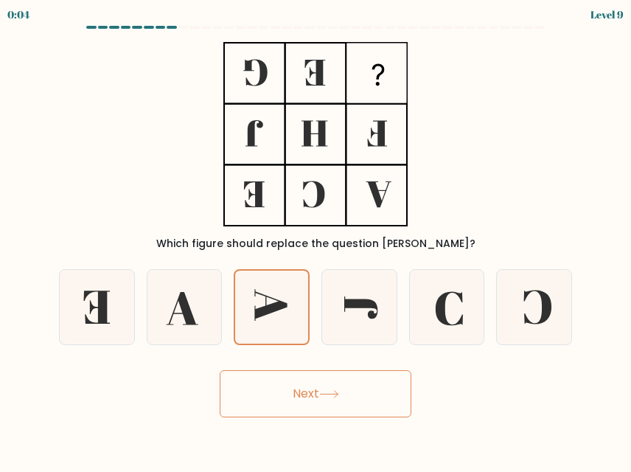
click at [313, 436] on body "0:04 Level 9" at bounding box center [315, 236] width 631 height 472
click at [313, 462] on body "0:04 Level 9" at bounding box center [315, 236] width 631 height 472
click at [313, 407] on button "Next" at bounding box center [316, 393] width 192 height 47
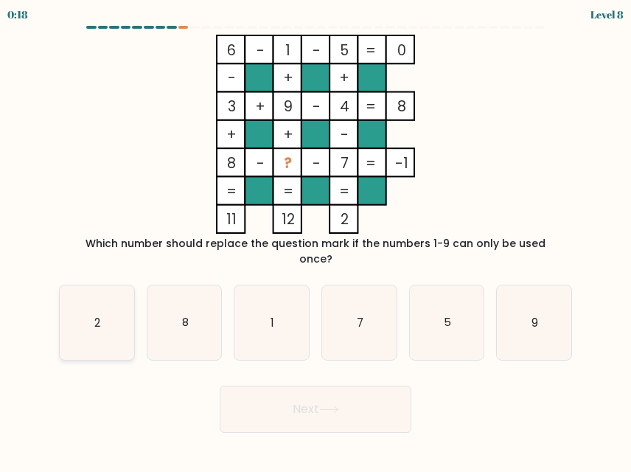
click at [65, 299] on icon "2" at bounding box center [97, 322] width 75 height 75
click at [316, 240] on input "a. 2" at bounding box center [316, 238] width 1 height 4
radio input "true"
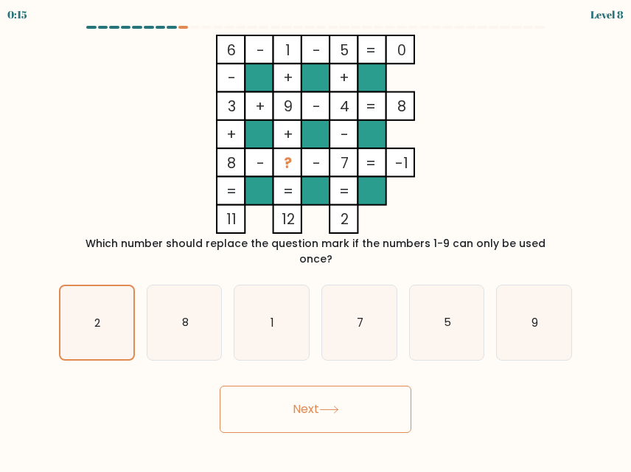
click at [302, 392] on button "Next" at bounding box center [316, 409] width 192 height 47
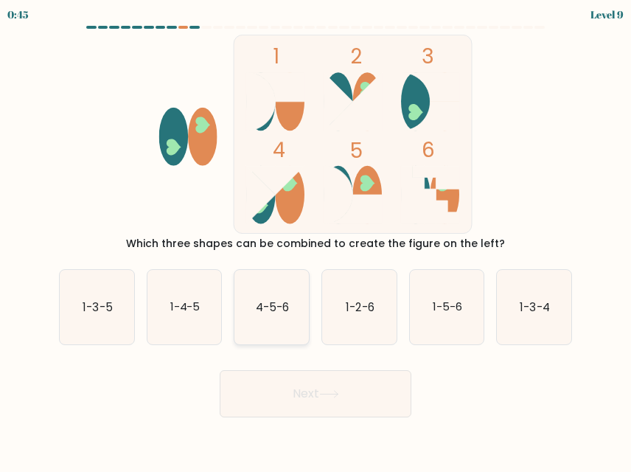
click at [289, 305] on text "4-5-6" at bounding box center [272, 306] width 33 height 15
click at [316, 240] on input "c. 4-5-6" at bounding box center [316, 238] width 1 height 4
radio input "true"
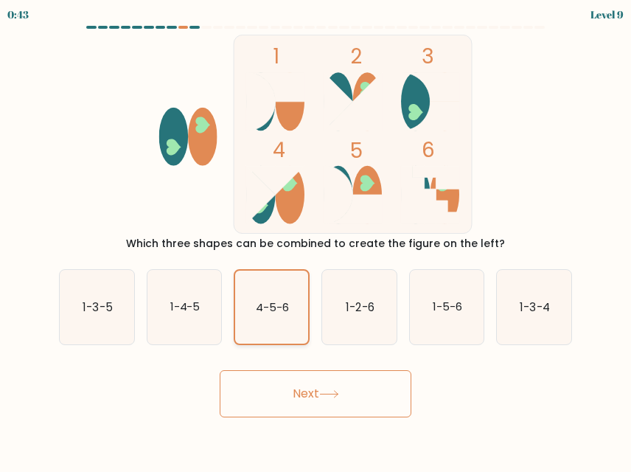
click at [289, 305] on icon "4-5-6" at bounding box center [271, 307] width 73 height 73
click at [316, 240] on input "c. 4-5-6" at bounding box center [316, 238] width 1 height 4
click at [108, 324] on icon "1-3-5" at bounding box center [97, 307] width 75 height 75
click at [316, 240] on input "a. 1-3-5" at bounding box center [316, 238] width 1 height 4
radio input "true"
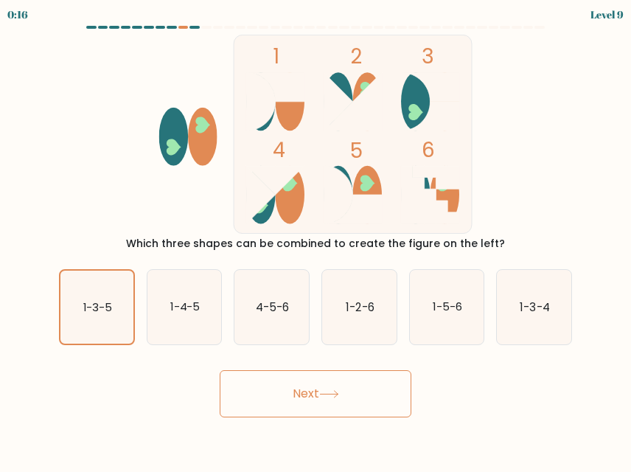
click at [270, 402] on button "Next" at bounding box center [316, 393] width 192 height 47
click at [308, 390] on button "Next" at bounding box center [316, 393] width 192 height 47
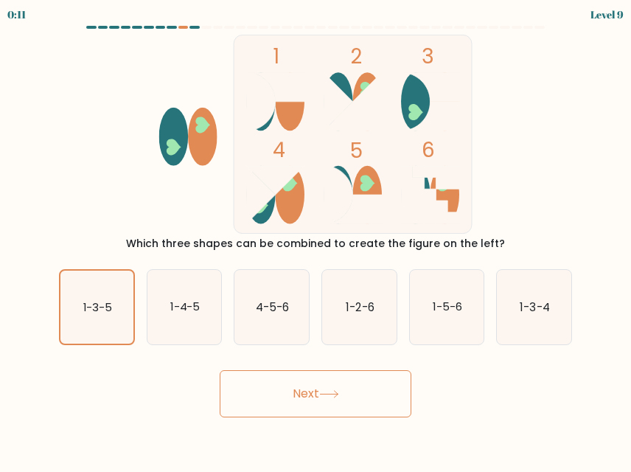
click at [220, 370] on button "Next" at bounding box center [316, 393] width 192 height 47
click at [344, 391] on button "Next" at bounding box center [316, 393] width 192 height 47
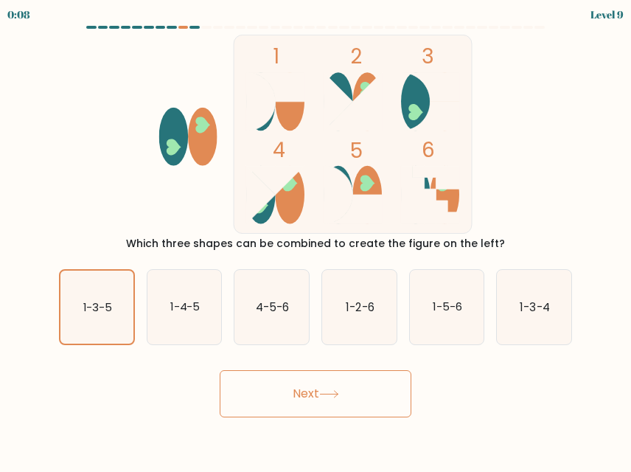
click at [344, 391] on button "Next" at bounding box center [316, 393] width 192 height 47
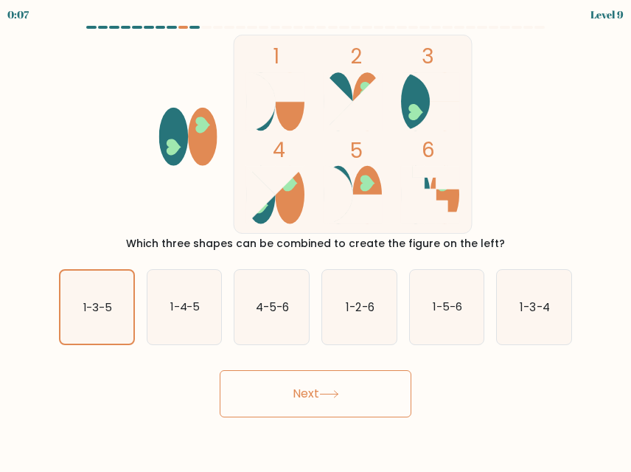
click at [344, 391] on button "Next" at bounding box center [316, 393] width 192 height 47
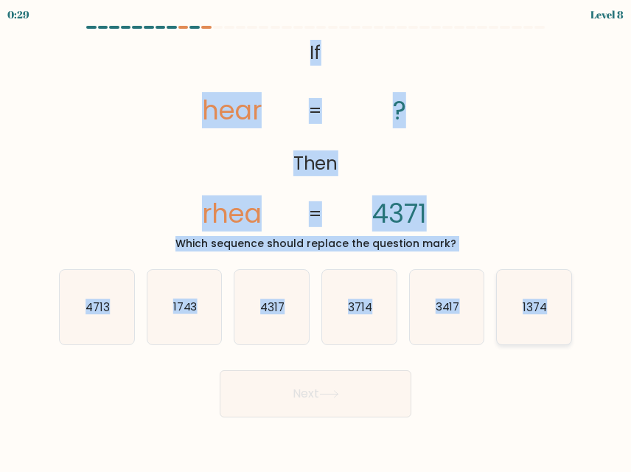
drag, startPoint x: 282, startPoint y: 41, endPoint x: 556, endPoint y: 300, distance: 377.3
click at [556, 300] on form "If ?" at bounding box center [315, 222] width 631 height 392
copy form "If Then hear [PERSON_NAME] ? 4371 = = Which sequence should replace the questio…"
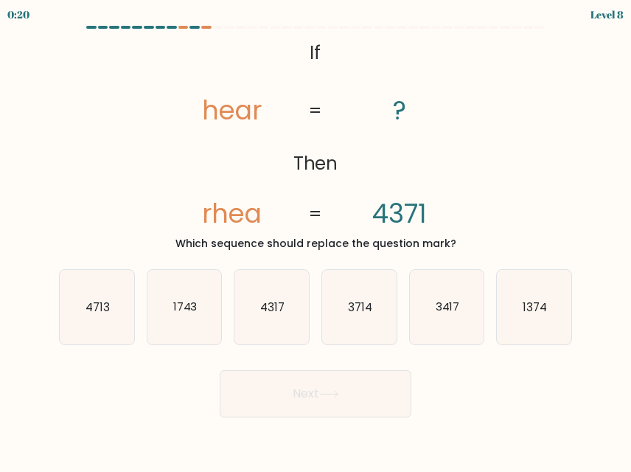
click at [541, 425] on body "0:20 Level 8 If" at bounding box center [315, 236] width 631 height 472
drag, startPoint x: 604, startPoint y: 60, endPoint x: 68, endPoint y: 312, distance: 592.3
click at [68, 312] on icon "4713" at bounding box center [97, 307] width 75 height 75
click at [316, 240] on input "a. 4713" at bounding box center [316, 238] width 1 height 4
radio input "true"
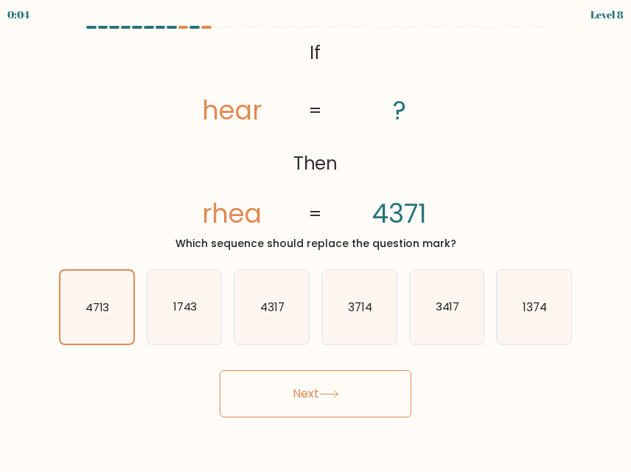
click at [280, 387] on button "Next" at bounding box center [316, 393] width 192 height 47
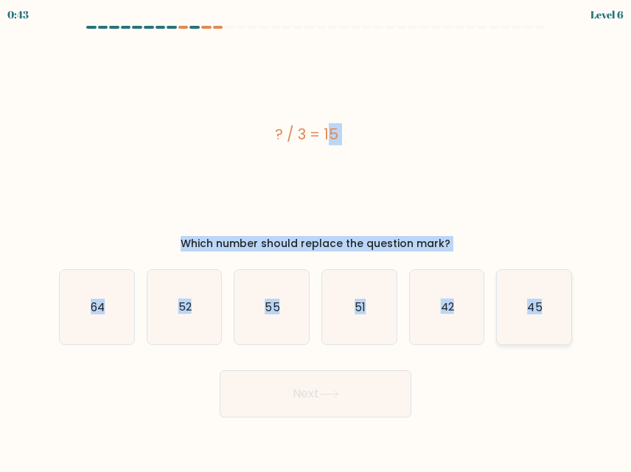
drag, startPoint x: 257, startPoint y: 113, endPoint x: 554, endPoint y: 302, distance: 351.6
click at [554, 302] on form "a." at bounding box center [315, 222] width 631 height 392
copy form "? / 3 = 15 Which number should replace the question mark? a. 64 b. 52 c. 55 d. …"
click at [543, 187] on div "? / 3 = 15" at bounding box center [307, 134] width 496 height 199
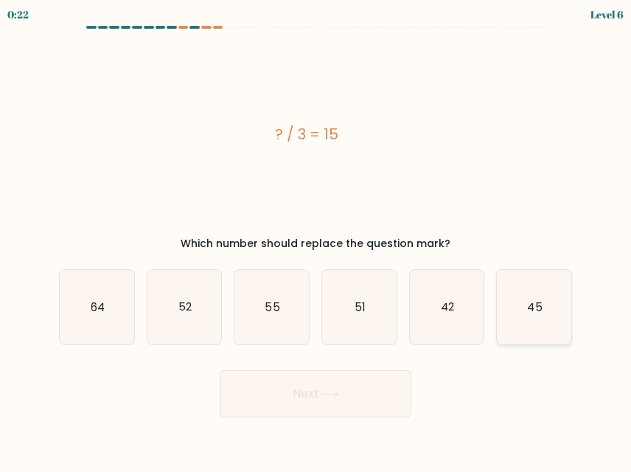
click at [541, 305] on text "45" at bounding box center [535, 306] width 15 height 15
click at [316, 240] on input "f. 45" at bounding box center [316, 238] width 1 height 4
radio input "true"
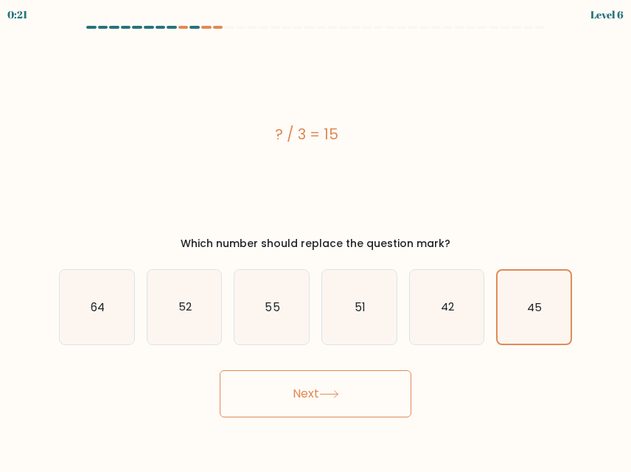
click at [324, 411] on button "Next" at bounding box center [316, 393] width 192 height 47
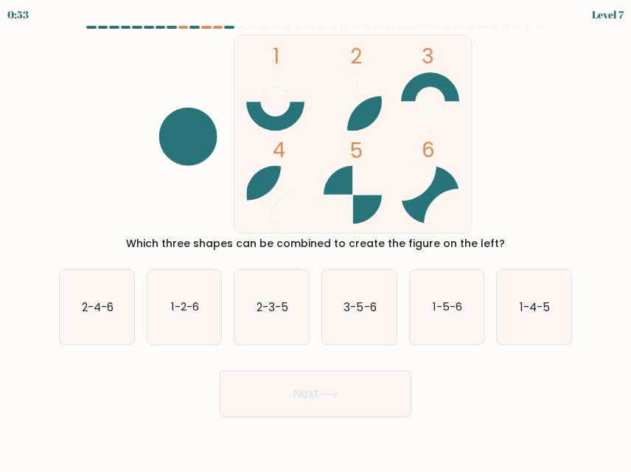
click at [66, 353] on form at bounding box center [315, 222] width 631 height 392
click at [100, 313] on text "2-4-6" at bounding box center [98, 306] width 32 height 15
click at [316, 240] on input "a. 2-4-6" at bounding box center [316, 238] width 1 height 4
radio input "true"
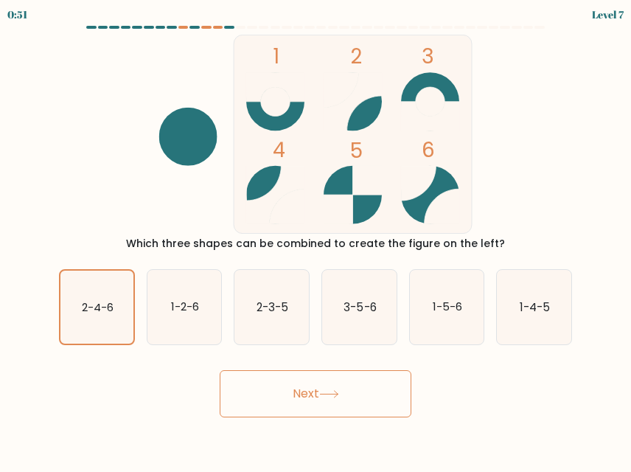
click at [330, 403] on button "Next" at bounding box center [316, 393] width 192 height 47
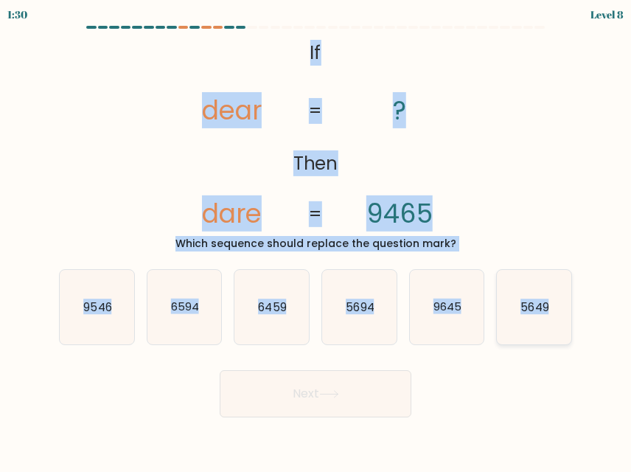
drag, startPoint x: 294, startPoint y: 35, endPoint x: 552, endPoint y: 308, distance: 375.2
click at [552, 308] on form "If ?" at bounding box center [315, 222] width 631 height 392
copy form "If Then dear dare ? 9465 = = Which sequence should replace the question mark? a…"
click at [539, 191] on div "@import url('https://fonts.googleapis.com/css?family=Abril+Fatface:400,100,100i…" at bounding box center [315, 143] width 531 height 217
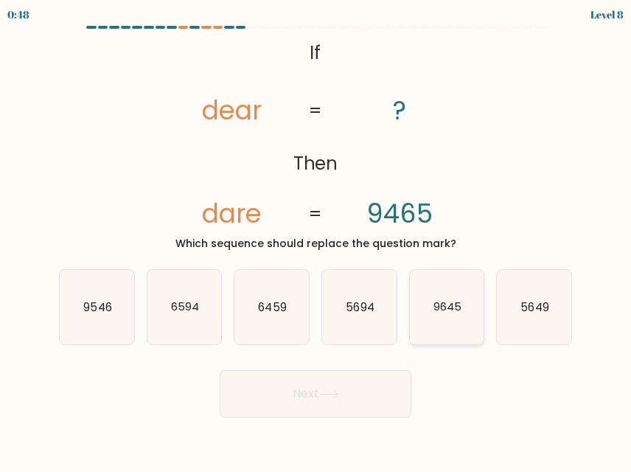
click at [455, 308] on text "9645" at bounding box center [448, 306] width 28 height 15
click at [316, 240] on input "e. 9645" at bounding box center [316, 238] width 1 height 4
radio input "true"
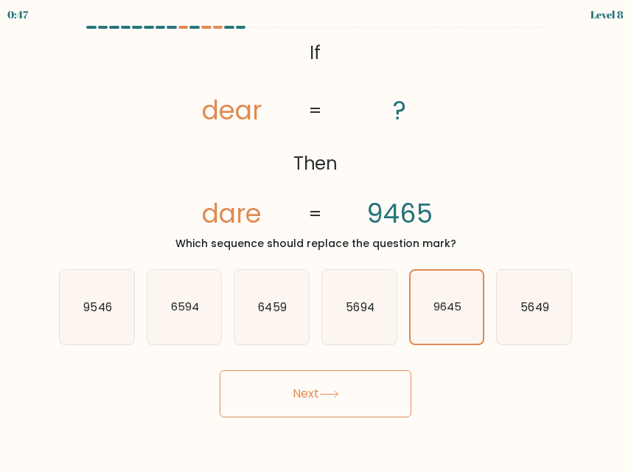
click at [322, 403] on button "Next" at bounding box center [316, 393] width 192 height 47
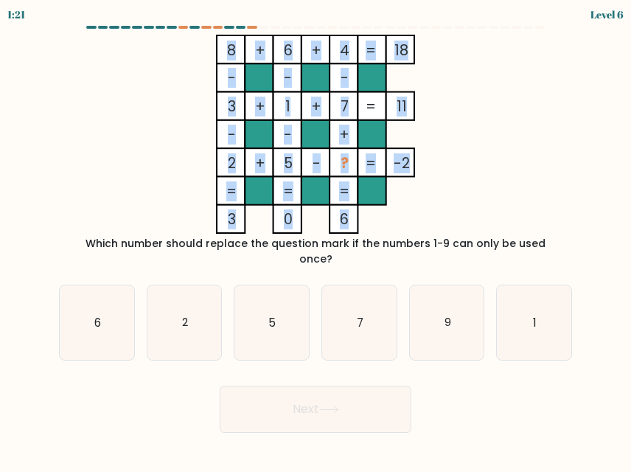
drag, startPoint x: 333, startPoint y: 41, endPoint x: 347, endPoint y: 223, distance: 182.7
click at [347, 223] on icon "8 + 6 + 4 18 - - - 3 + 1 + 7 11 - - + 2 + 5 - ? = -2 = = = = 3 0 6 =" at bounding box center [316, 134] width 494 height 199
copy icon "8 + 6 + 4 18 - - - 3 + 1 + 7 11 - - + 2 + 5 - ? = -2 = = = = 3 0 6"
click at [527, 195] on icon "8 + 6 + 4 18 - - - 3 + 1 + 7 11 - - + 2 + 5 - ? = -2 = = = = 3 0 6 =" at bounding box center [316, 134] width 494 height 199
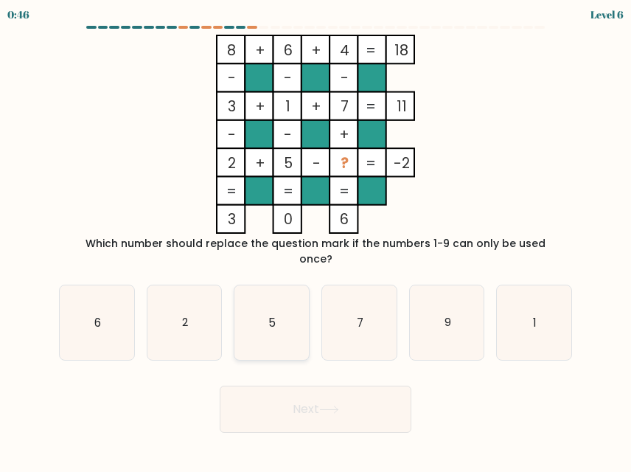
click at [285, 305] on icon "5" at bounding box center [272, 322] width 75 height 75
click at [316, 240] on input "c. 5" at bounding box center [316, 238] width 1 height 4
radio input "true"
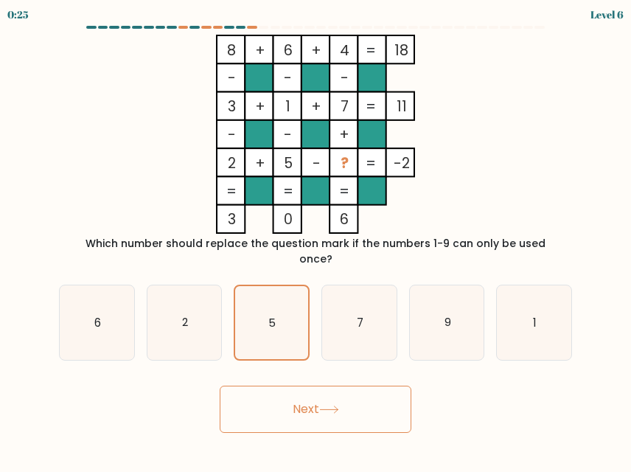
click at [302, 394] on button "Next" at bounding box center [316, 409] width 192 height 47
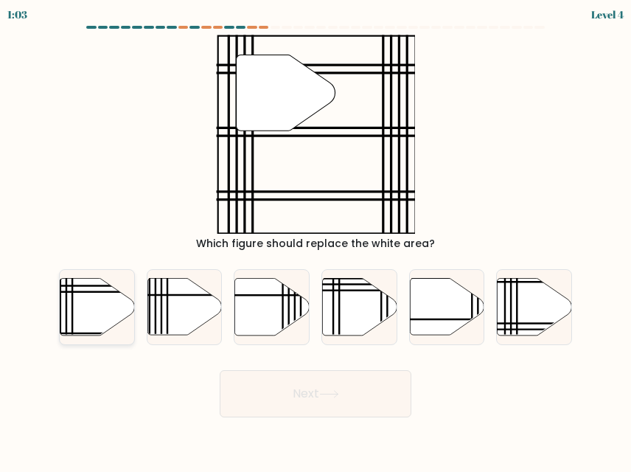
click at [102, 308] on icon at bounding box center [97, 307] width 75 height 57
click at [316, 240] on input "a." at bounding box center [316, 238] width 1 height 4
radio input "true"
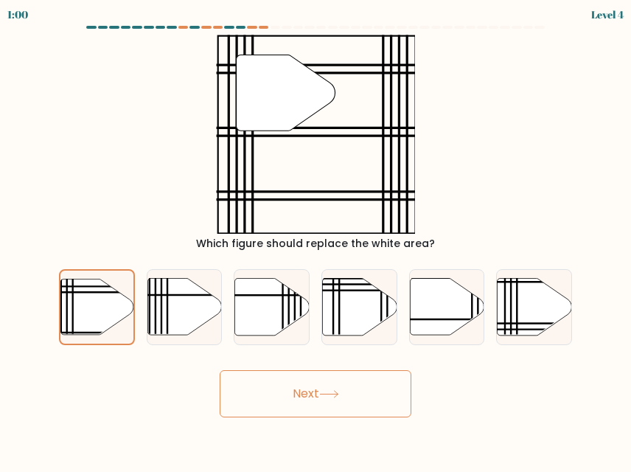
click at [274, 388] on button "Next" at bounding box center [316, 393] width 192 height 47
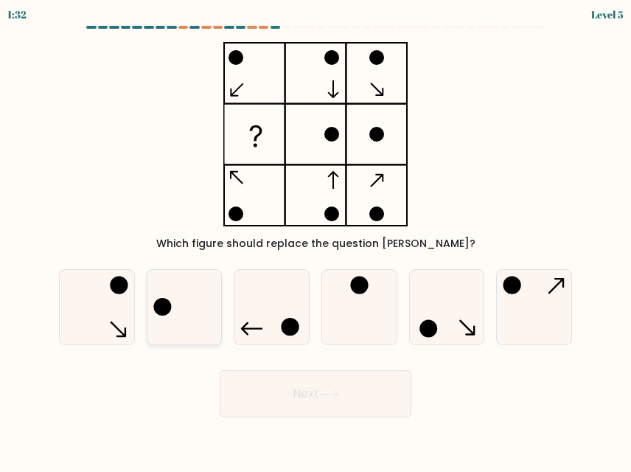
click at [210, 308] on icon at bounding box center [185, 307] width 75 height 75
click at [316, 240] on input "b." at bounding box center [316, 238] width 1 height 4
radio input "true"
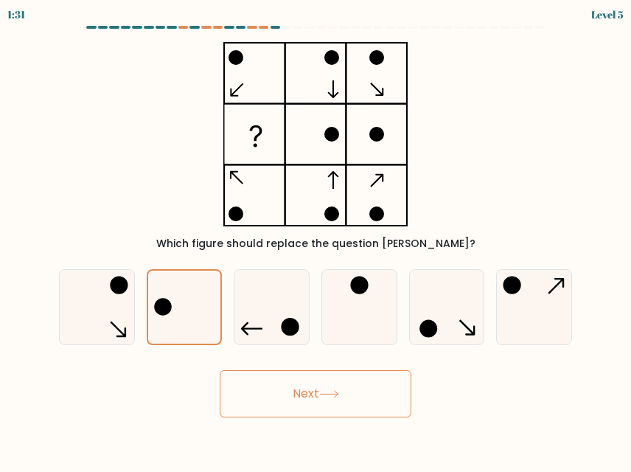
click at [293, 399] on button "Next" at bounding box center [316, 393] width 192 height 47
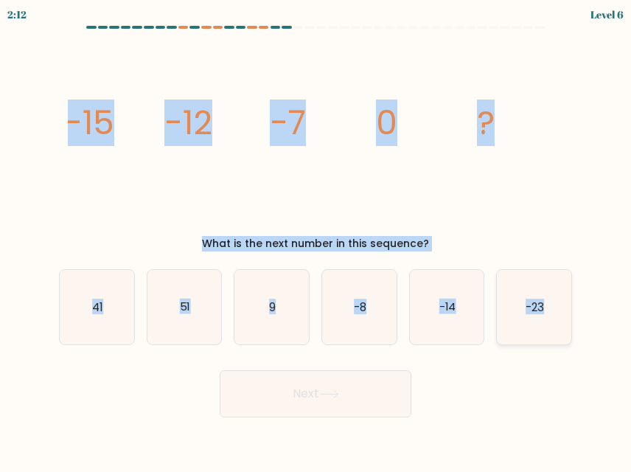
drag, startPoint x: 51, startPoint y: 109, endPoint x: 550, endPoint y: 311, distance: 538.7
click at [550, 311] on form at bounding box center [315, 222] width 631 height 392
copy form "-15 -12 -7 0 ? What is the next number in this sequence? a. 41 b. 51 c. 9 d. -8…"
click at [493, 243] on div "What is the next number in this sequence?" at bounding box center [316, 243] width 496 height 15
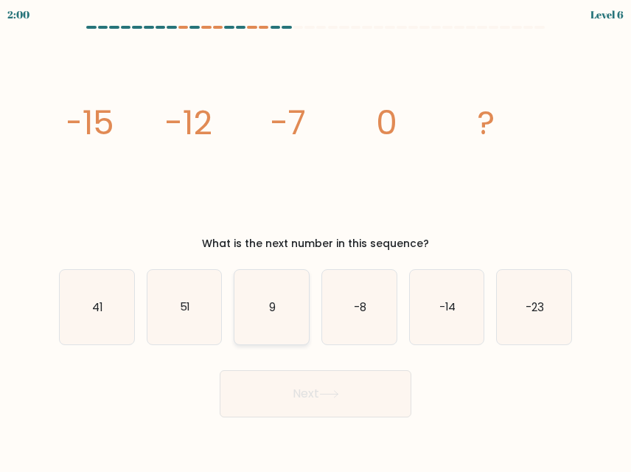
click at [269, 308] on icon "9" at bounding box center [272, 307] width 75 height 75
click at [316, 240] on input "c. 9" at bounding box center [316, 238] width 1 height 4
radio input "true"
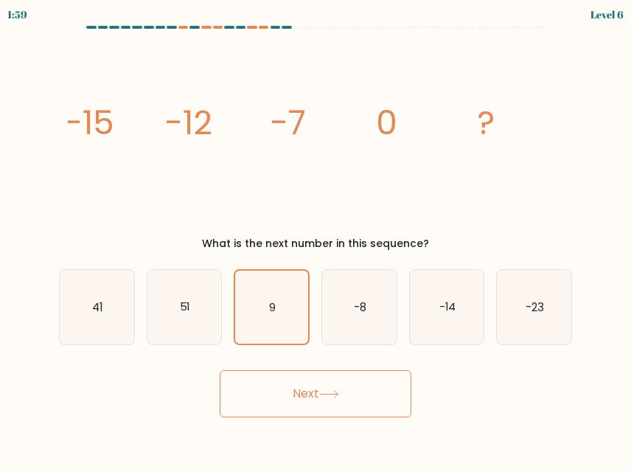
click at [315, 403] on button "Next" at bounding box center [316, 393] width 192 height 47
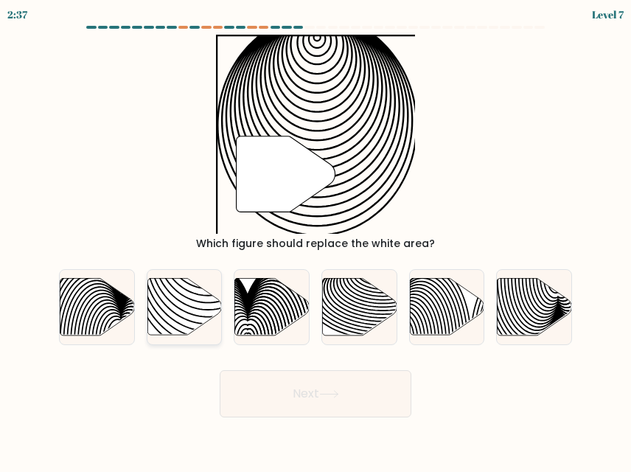
click at [187, 305] on icon at bounding box center [209, 279] width 150 height 150
click at [316, 240] on input "b." at bounding box center [316, 238] width 1 height 4
radio input "true"
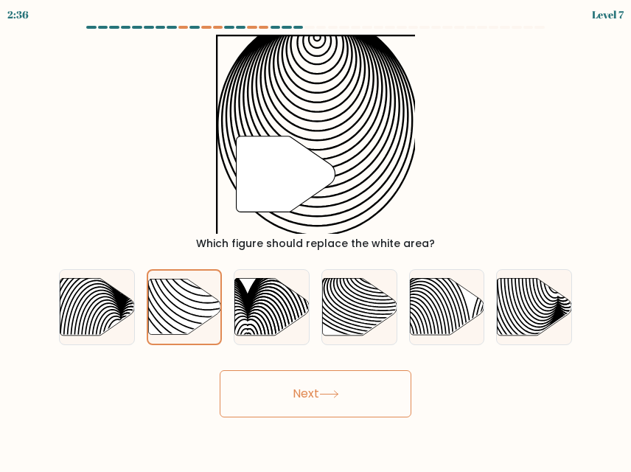
click at [302, 395] on button "Next" at bounding box center [316, 393] width 192 height 47
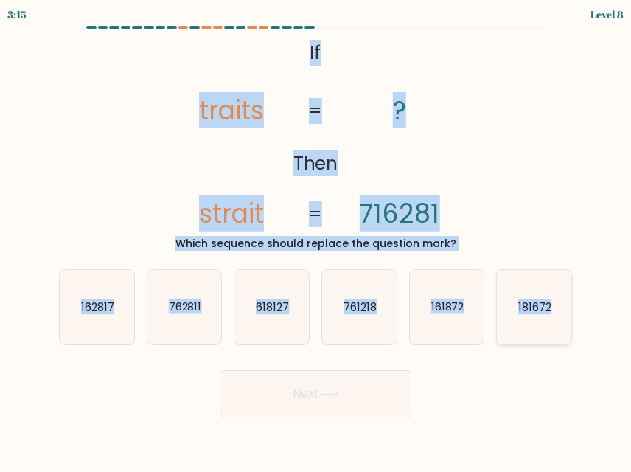
drag, startPoint x: 294, startPoint y: 55, endPoint x: 557, endPoint y: 307, distance: 364.1
click at [557, 307] on form "If ?" at bounding box center [315, 222] width 631 height 392
copy form "If Then traits strait ? 716281 = = Which sequence should replace the question m…"
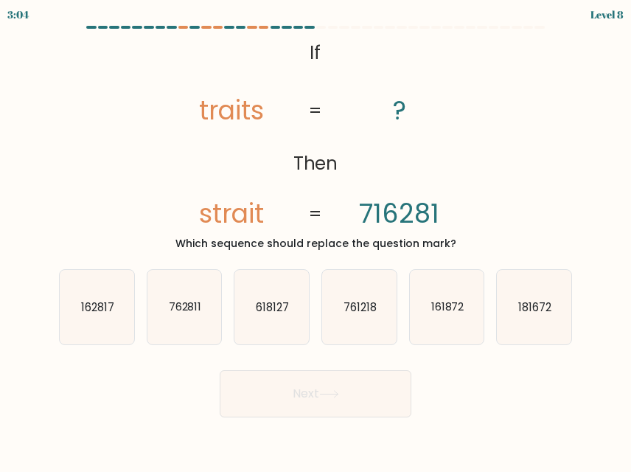
click at [584, 434] on body "3:04 Level 8 If" at bounding box center [315, 236] width 631 height 472
click at [119, 305] on icon "162817" at bounding box center [97, 307] width 75 height 75
click at [316, 240] on input "a. 162817" at bounding box center [316, 238] width 1 height 4
radio input "true"
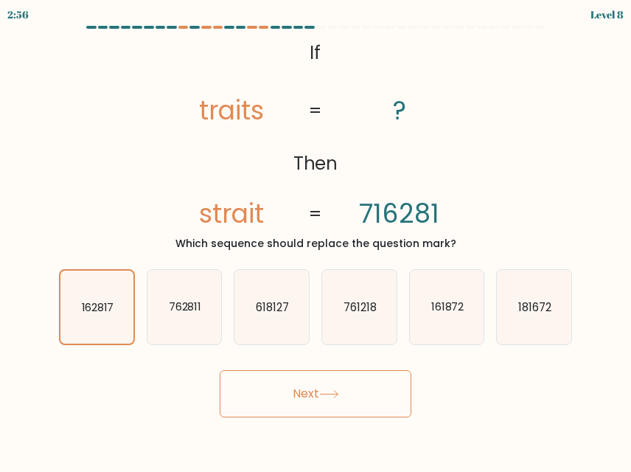
click at [276, 396] on button "Next" at bounding box center [316, 393] width 192 height 47
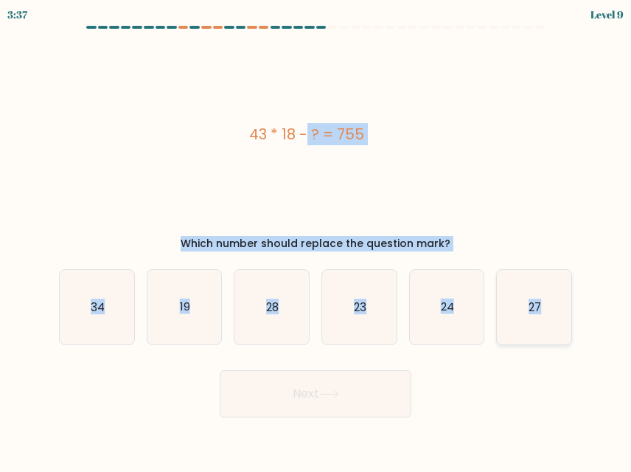
drag, startPoint x: 226, startPoint y: 130, endPoint x: 564, endPoint y: 309, distance: 381.8
click at [564, 309] on form "a." at bounding box center [315, 222] width 631 height 392
copy form "43 * 18 - ? = 755 Which number should replace the question mark? a. 34 b. 19 c.…"
click at [211, 319] on icon "19" at bounding box center [185, 307] width 75 height 75
click at [316, 240] on input "b. 19" at bounding box center [316, 238] width 1 height 4
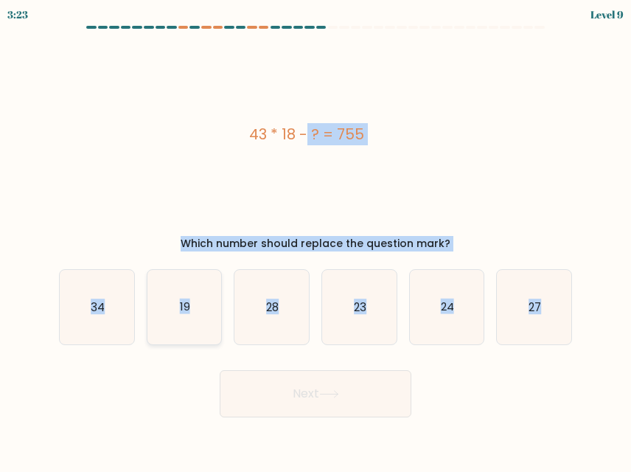
radio input "true"
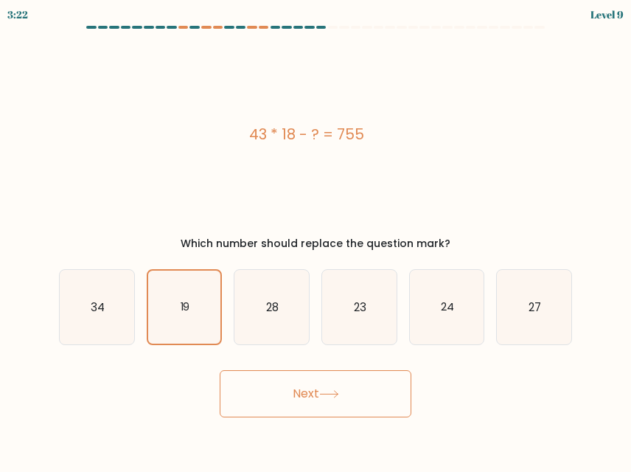
click at [343, 401] on button "Next" at bounding box center [316, 393] width 192 height 47
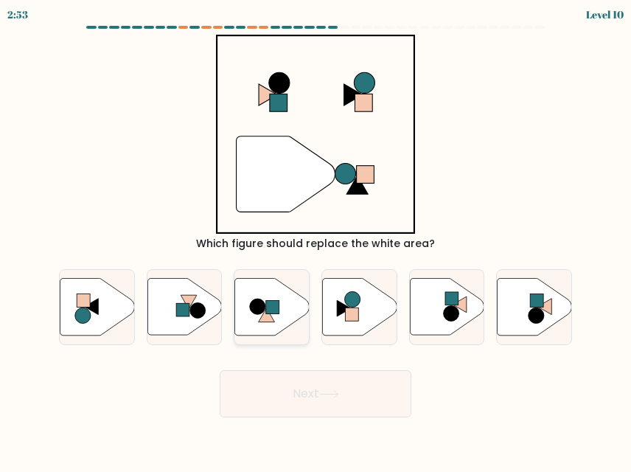
click at [277, 313] on rect at bounding box center [272, 307] width 13 height 13
click at [316, 240] on input "c." at bounding box center [316, 238] width 1 height 4
radio input "true"
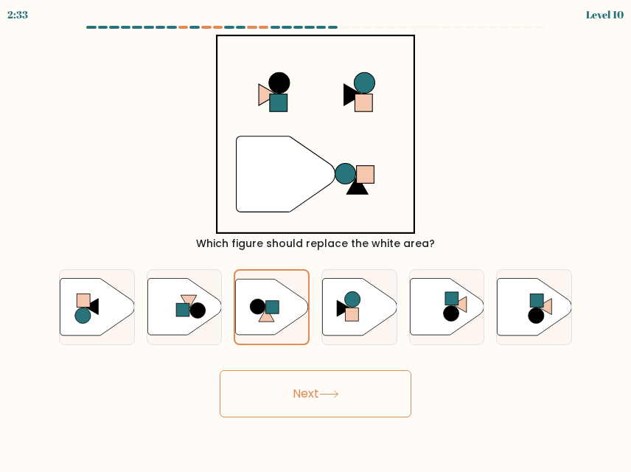
click at [346, 403] on button "Next" at bounding box center [316, 393] width 192 height 47
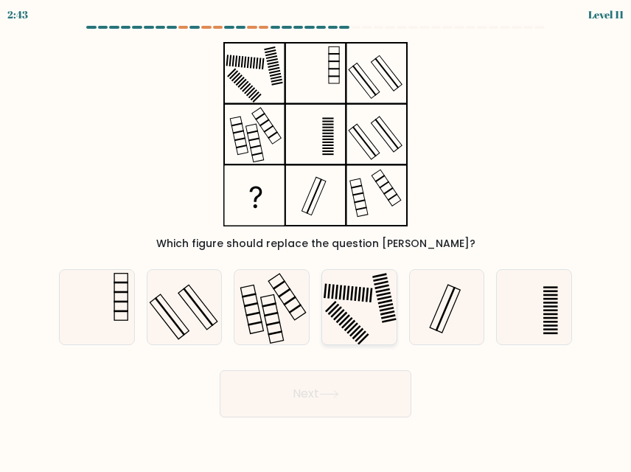
click at [360, 319] on icon at bounding box center [359, 307] width 75 height 75
click at [316, 240] on input "d." at bounding box center [316, 238] width 1 height 4
radio input "true"
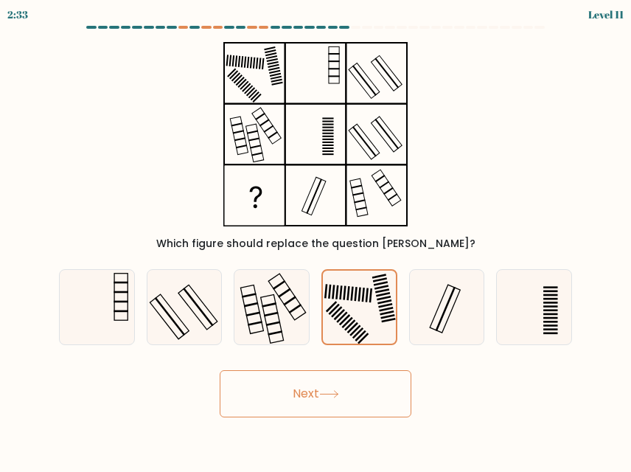
click at [326, 395] on icon at bounding box center [329, 394] width 20 height 8
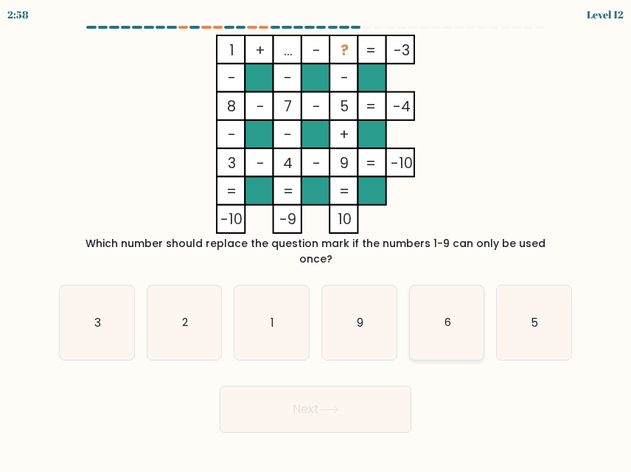
click at [440, 319] on icon "6" at bounding box center [447, 322] width 75 height 75
click at [316, 240] on input "e. 6" at bounding box center [316, 238] width 1 height 4
radio input "true"
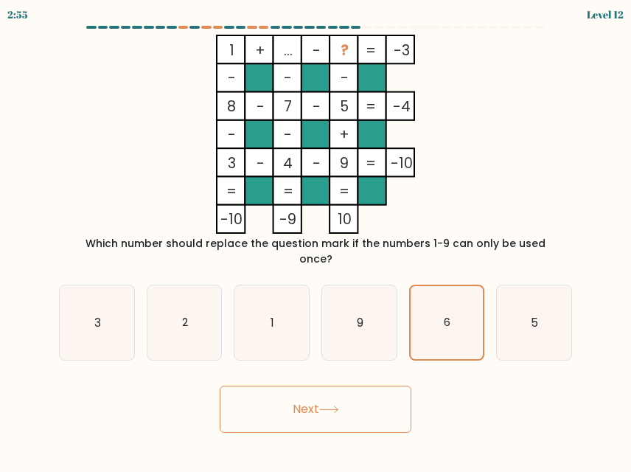
click at [344, 399] on button "Next" at bounding box center [316, 409] width 192 height 47
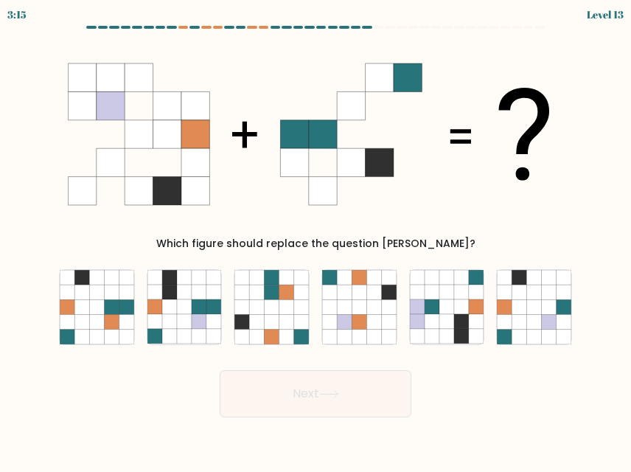
click at [224, 313] on div "b." at bounding box center [185, 307] width 88 height 76
click at [465, 300] on icon at bounding box center [461, 306] width 15 height 15
click at [316, 240] on input "e." at bounding box center [316, 238] width 1 height 4
radio input "true"
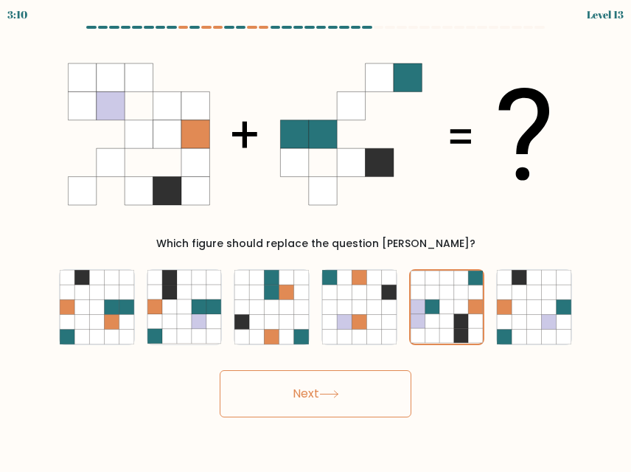
click at [353, 395] on button "Next" at bounding box center [316, 393] width 192 height 47
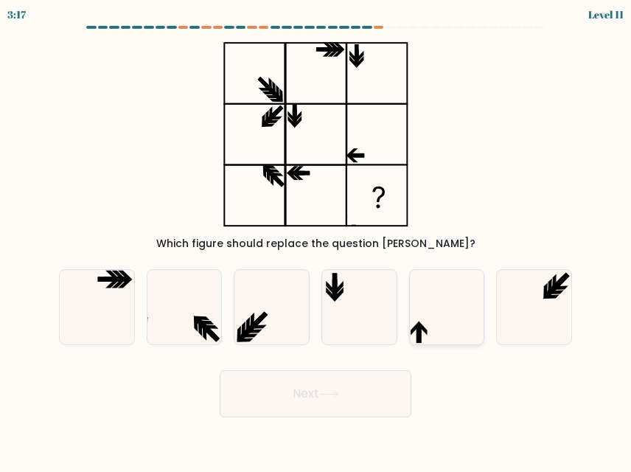
click at [418, 312] on icon at bounding box center [447, 307] width 75 height 75
click at [316, 240] on input "e." at bounding box center [316, 238] width 1 height 4
radio input "true"
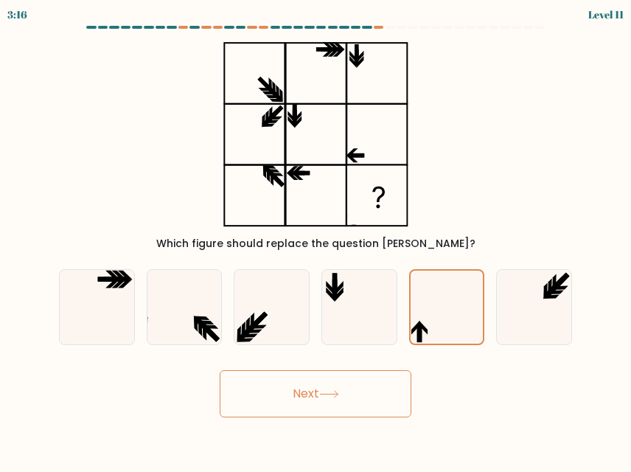
click at [341, 401] on button "Next" at bounding box center [316, 393] width 192 height 47
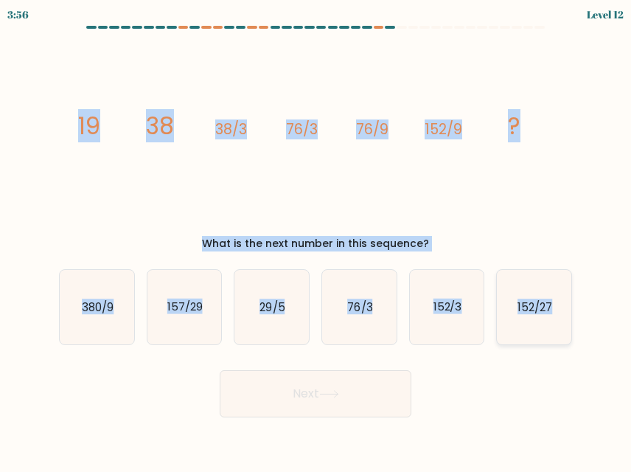
drag, startPoint x: 60, startPoint y: 100, endPoint x: 552, endPoint y: 307, distance: 534.3
click at [552, 307] on form at bounding box center [315, 222] width 631 height 392
copy form "19 38 38/3 76/3 76/9 152/9 ? What is the next number in this sequence? a. 380/9…"
click at [538, 297] on icon "152/27" at bounding box center [534, 307] width 75 height 75
click at [316, 240] on input "f. 152/27" at bounding box center [316, 238] width 1 height 4
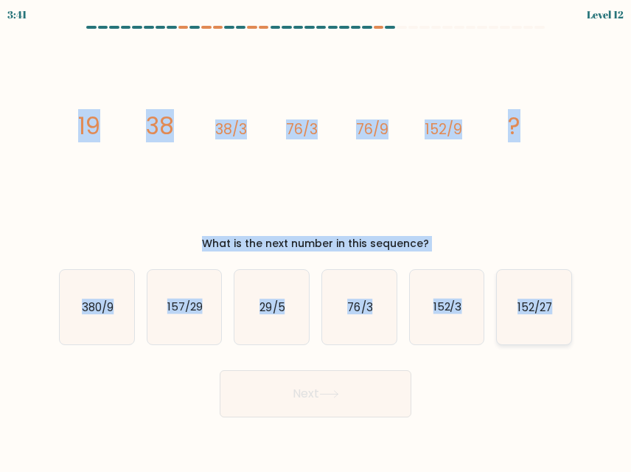
radio input "true"
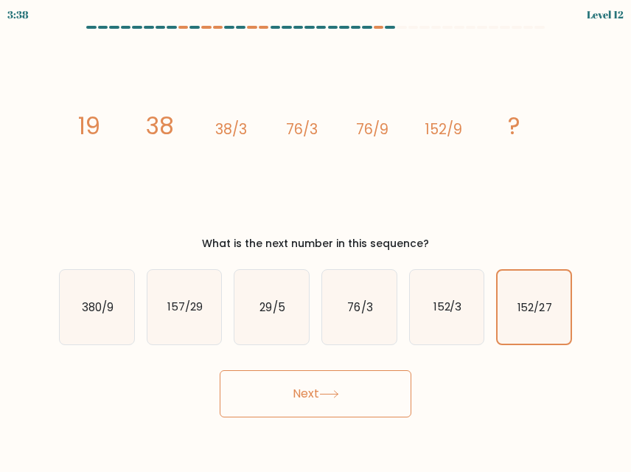
click at [333, 400] on button "Next" at bounding box center [316, 393] width 192 height 47
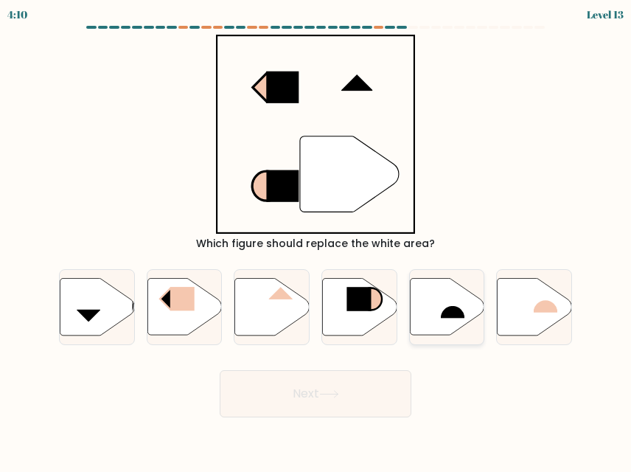
click at [457, 299] on rect at bounding box center [453, 306] width 24 height 24
click at [316, 240] on input "e." at bounding box center [316, 238] width 1 height 4
radio input "true"
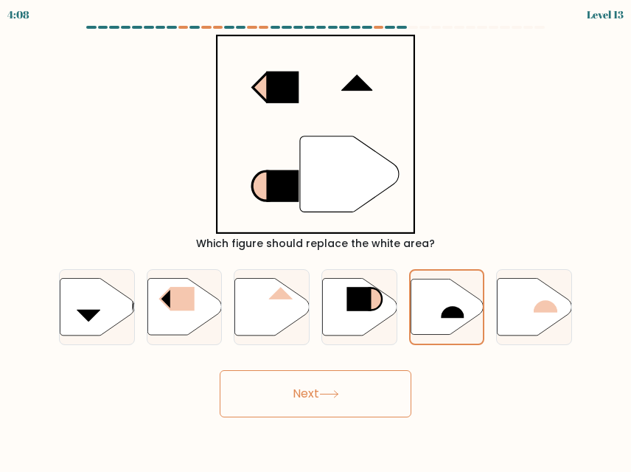
click at [353, 404] on button "Next" at bounding box center [316, 393] width 192 height 47
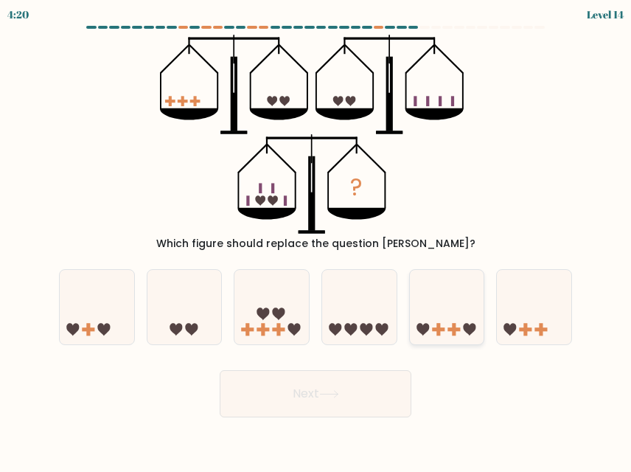
click at [439, 313] on icon at bounding box center [447, 307] width 75 height 61
click at [316, 240] on input "e." at bounding box center [316, 238] width 1 height 4
radio input "true"
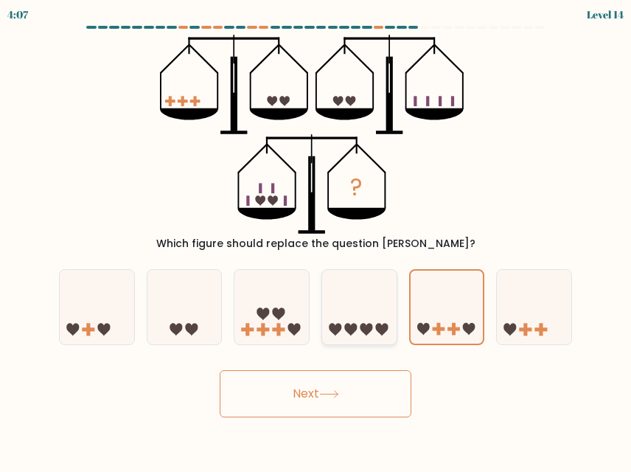
click at [364, 324] on icon at bounding box center [367, 329] width 13 height 13
click at [316, 240] on input "d." at bounding box center [316, 238] width 1 height 4
radio input "true"
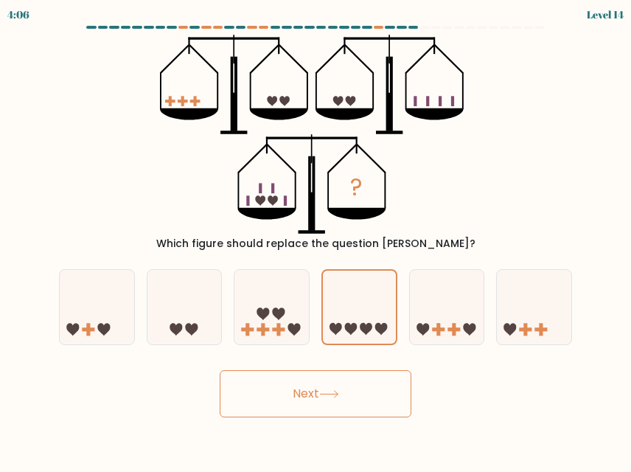
click at [332, 401] on button "Next" at bounding box center [316, 393] width 192 height 47
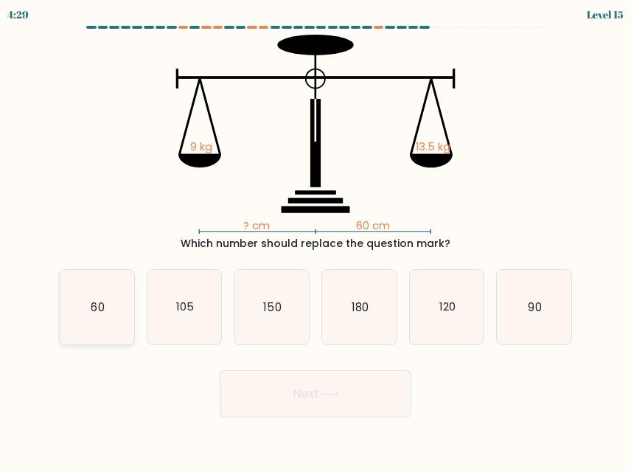
click at [66, 320] on icon "60" at bounding box center [97, 307] width 75 height 75
click at [316, 240] on input "a. 60" at bounding box center [316, 238] width 1 height 4
radio input "true"
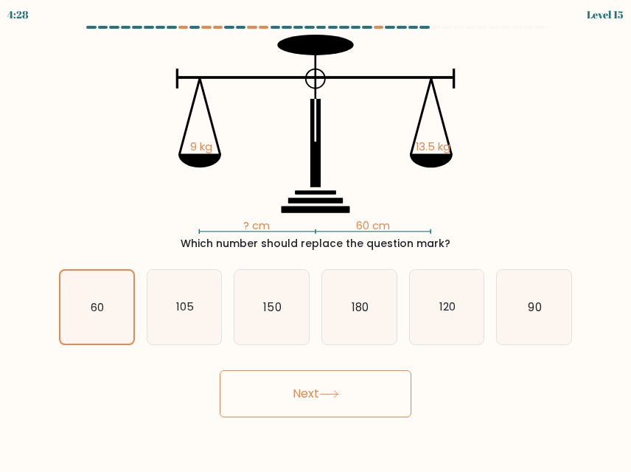
click at [319, 403] on button "Next" at bounding box center [316, 393] width 192 height 47
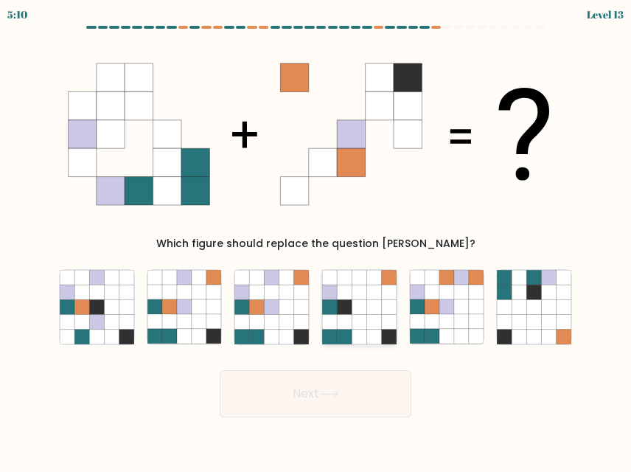
click at [338, 319] on icon at bounding box center [344, 322] width 15 height 15
click at [316, 240] on input "d." at bounding box center [316, 238] width 1 height 4
radio input "true"
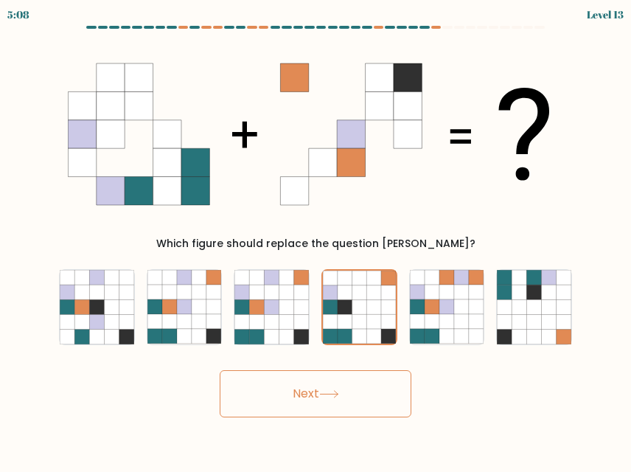
click at [336, 378] on button "Next" at bounding box center [316, 393] width 192 height 47
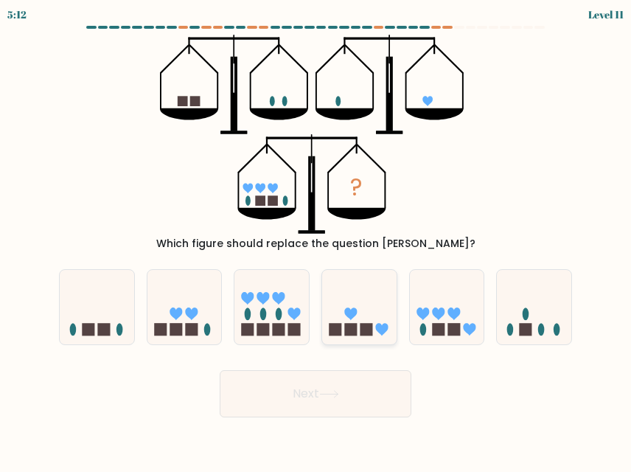
click at [373, 319] on icon at bounding box center [359, 307] width 75 height 61
click at [316, 240] on input "d." at bounding box center [316, 238] width 1 height 4
radio input "true"
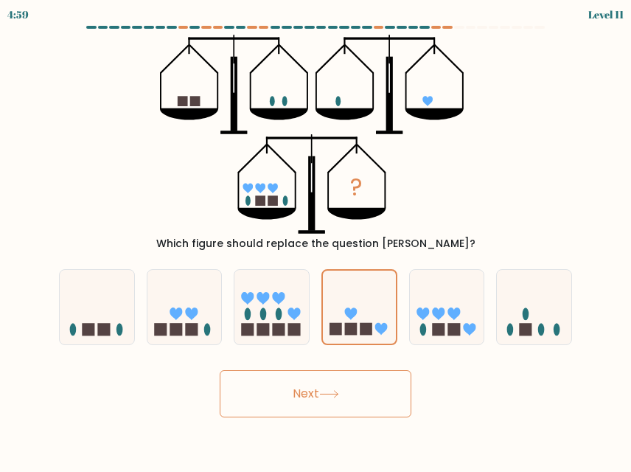
click at [339, 390] on icon at bounding box center [329, 394] width 20 height 8
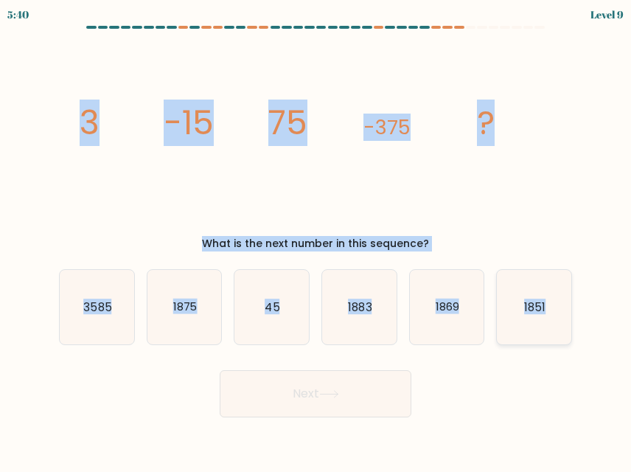
drag, startPoint x: 61, startPoint y: 101, endPoint x: 564, endPoint y: 334, distance: 554.5
click at [564, 334] on form at bounding box center [315, 222] width 631 height 392
copy form "3 -15 75 -375 ? What is the next number in this sequence? a. 3585 b. 1875 c. 45…"
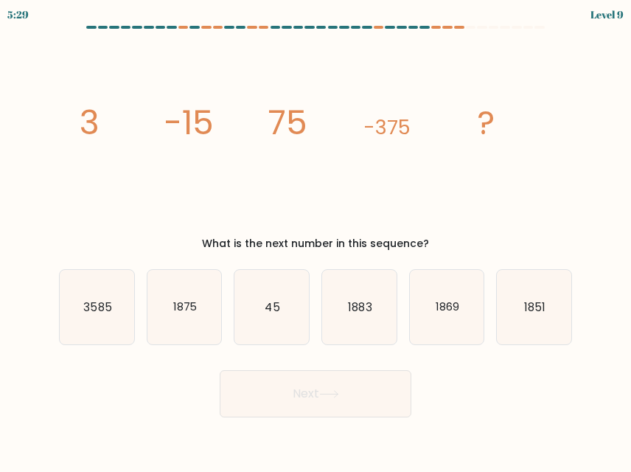
click at [544, 413] on div "Next" at bounding box center [315, 390] width 531 height 55
click at [195, 297] on icon "1875" at bounding box center [185, 307] width 75 height 75
click at [316, 240] on input "b. 1875" at bounding box center [316, 238] width 1 height 4
radio input "true"
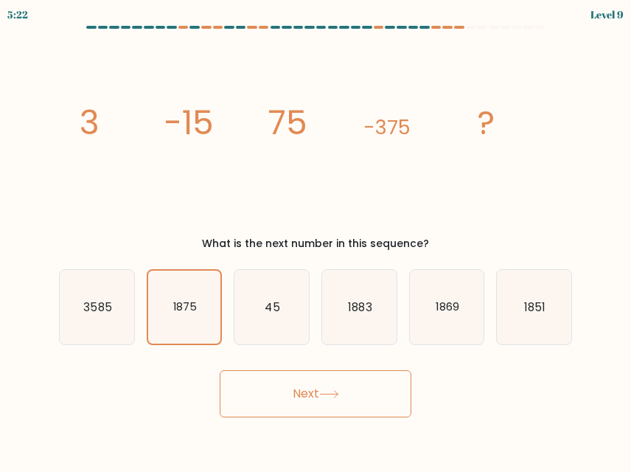
click at [297, 397] on button "Next" at bounding box center [316, 393] width 192 height 47
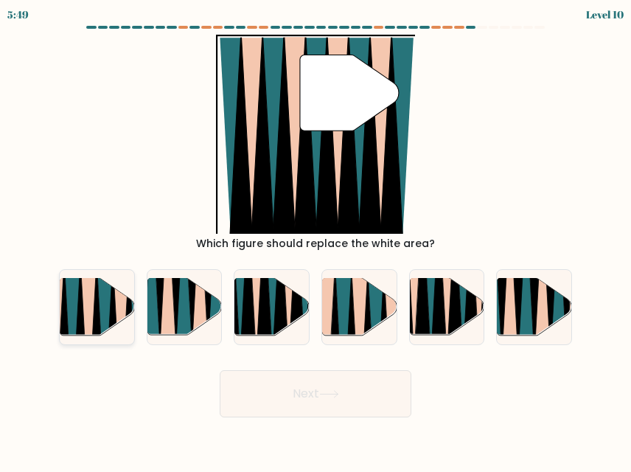
click at [76, 294] on icon at bounding box center [72, 340] width 16 height 148
click at [316, 240] on input "a." at bounding box center [316, 238] width 1 height 4
radio input "true"
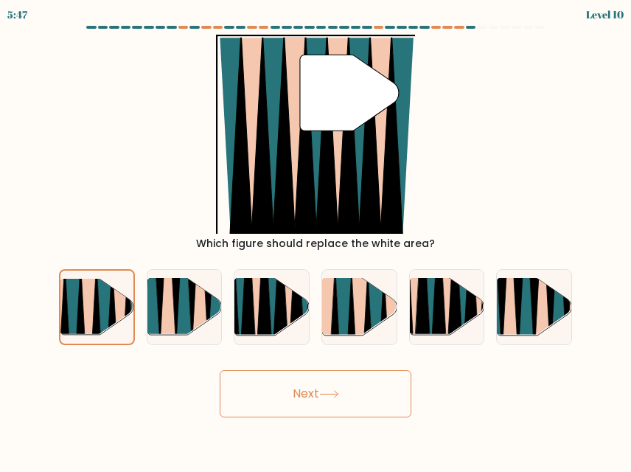
click at [348, 405] on button "Next" at bounding box center [316, 393] width 192 height 47
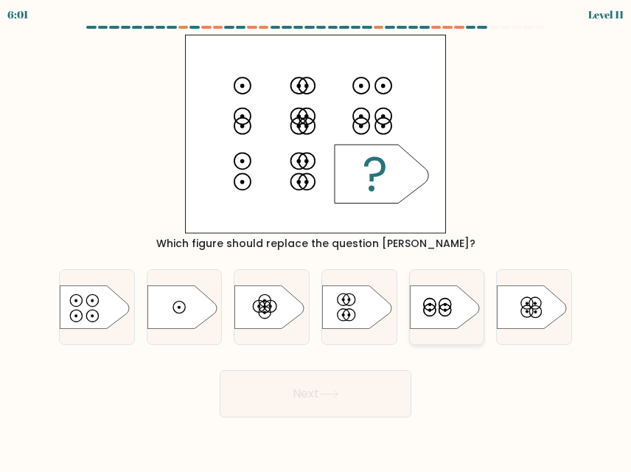
click at [434, 308] on icon at bounding box center [444, 307] width 69 height 44
click at [316, 240] on input "e." at bounding box center [316, 238] width 1 height 4
radio input "true"
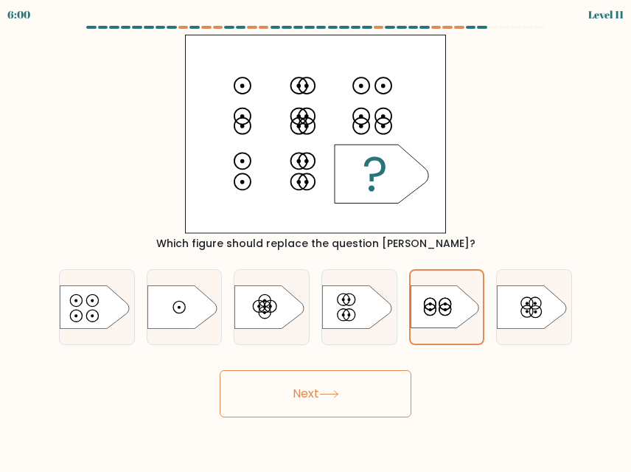
click at [354, 388] on button "Next" at bounding box center [316, 393] width 192 height 47
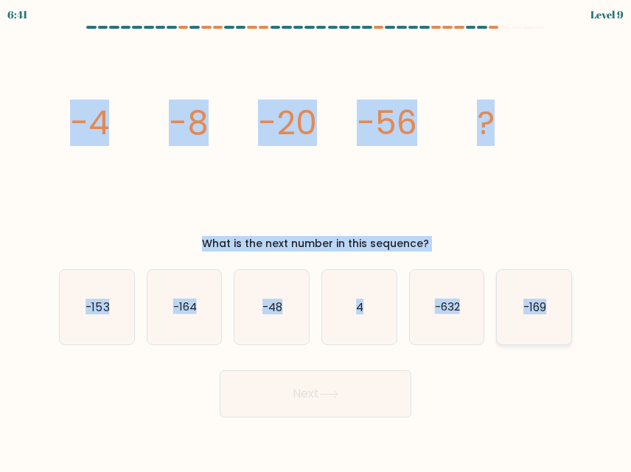
drag, startPoint x: 41, startPoint y: 111, endPoint x: 556, endPoint y: 322, distance: 556.1
click at [556, 322] on form at bounding box center [315, 222] width 631 height 392
copy form "-4 -8 -20 -56 ? What is the next number in this sequence? a. -153 b. -164 c. -4…"
click at [196, 305] on text "-164" at bounding box center [185, 306] width 24 height 15
click at [316, 240] on input "b. -164" at bounding box center [316, 238] width 1 height 4
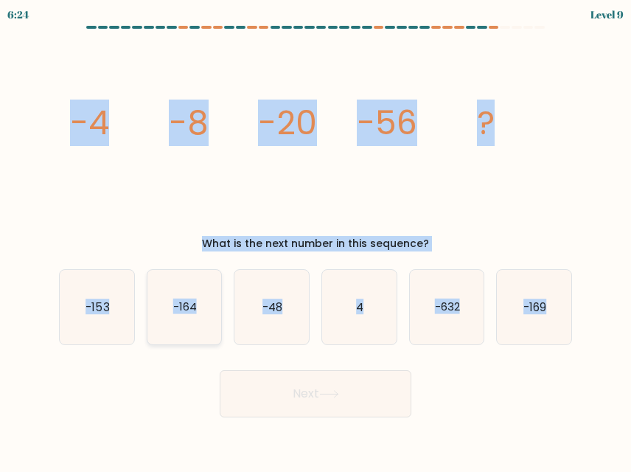
radio input "true"
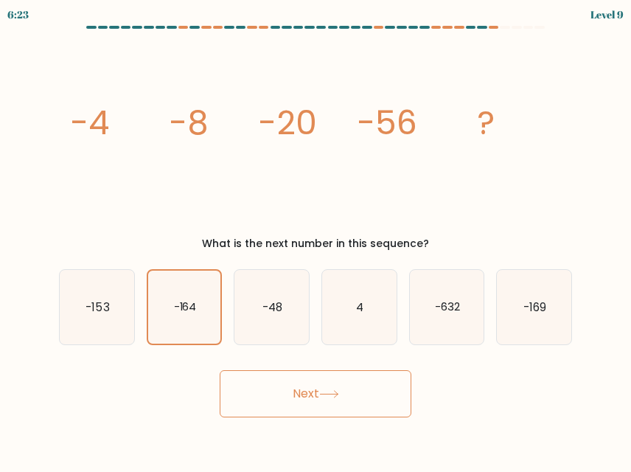
click at [296, 391] on button "Next" at bounding box center [316, 393] width 192 height 47
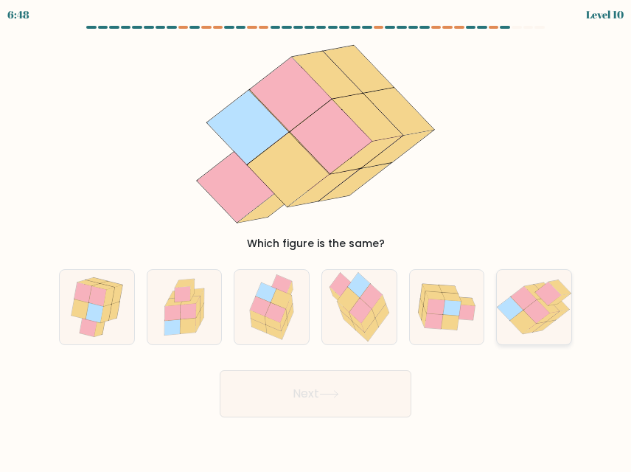
click at [521, 311] on icon at bounding box center [511, 309] width 26 height 24
click at [316, 240] on input "f." at bounding box center [316, 238] width 1 height 4
radio input "true"
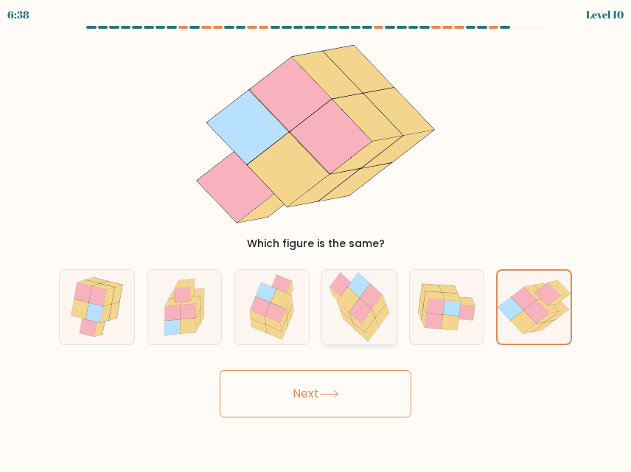
click at [375, 311] on icon at bounding box center [379, 306] width 14 height 23
click at [316, 240] on input "d." at bounding box center [316, 238] width 1 height 4
radio input "true"
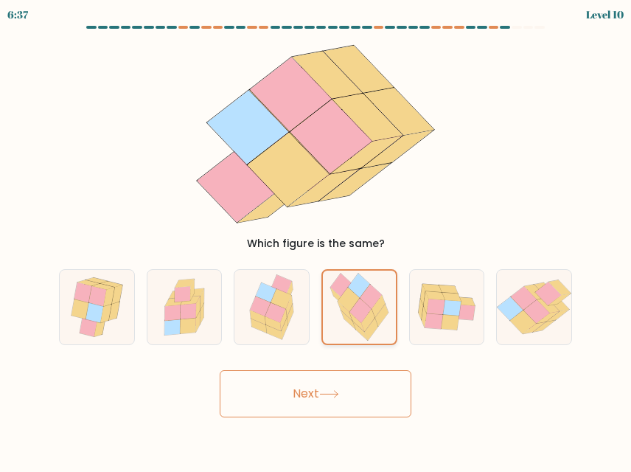
click at [375, 311] on icon at bounding box center [378, 306] width 13 height 23
click at [316, 240] on input "d." at bounding box center [316, 238] width 1 height 4
click at [338, 384] on button "Next" at bounding box center [316, 393] width 192 height 47
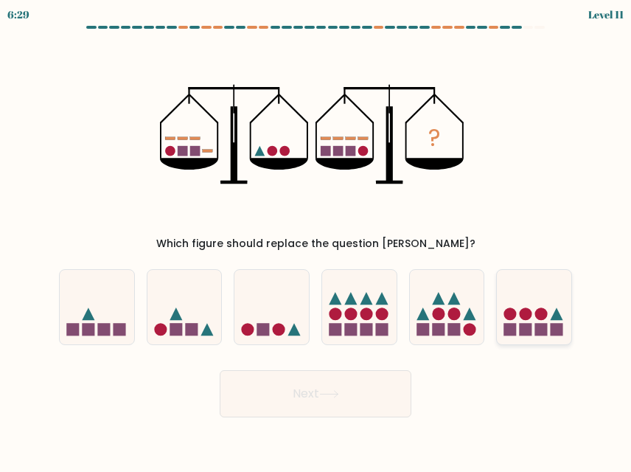
click at [522, 322] on icon at bounding box center [534, 307] width 75 height 61
click at [316, 240] on input "f." at bounding box center [316, 238] width 1 height 4
radio input "true"
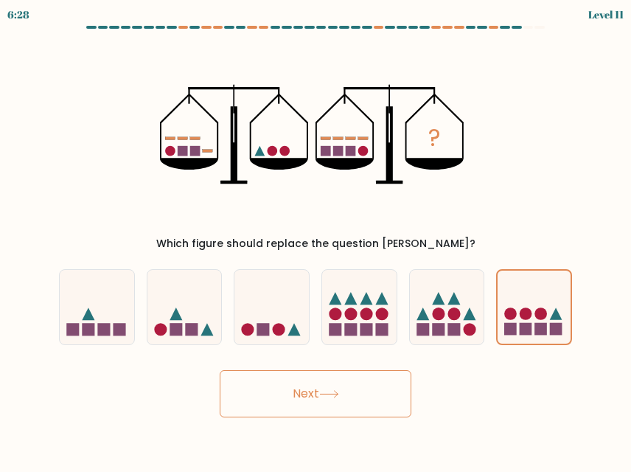
click at [305, 412] on button "Next" at bounding box center [316, 393] width 192 height 47
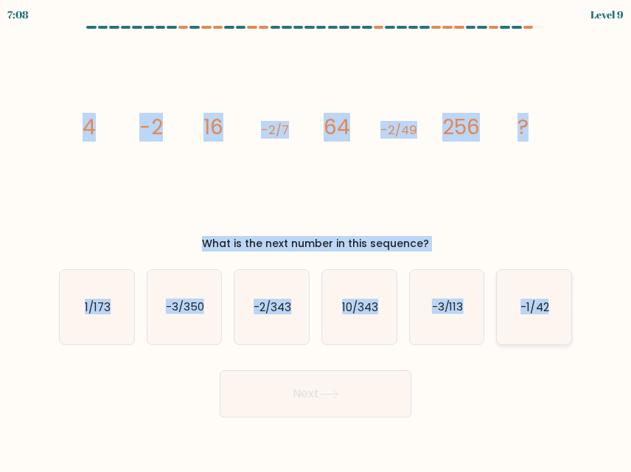
drag, startPoint x: 67, startPoint y: 109, endPoint x: 555, endPoint y: 322, distance: 532.5
click at [555, 322] on form at bounding box center [315, 222] width 631 height 392
click at [283, 297] on icon "-2/343" at bounding box center [272, 307] width 75 height 75
click at [316, 240] on input "c. -2/343" at bounding box center [316, 238] width 1 height 4
radio input "true"
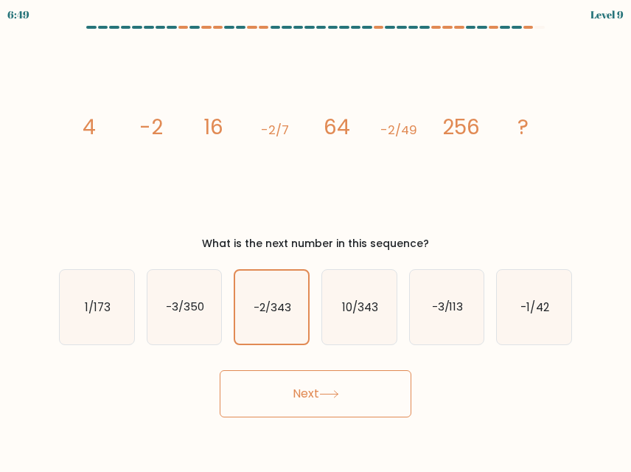
click at [322, 392] on button "Next" at bounding box center [316, 393] width 192 height 47
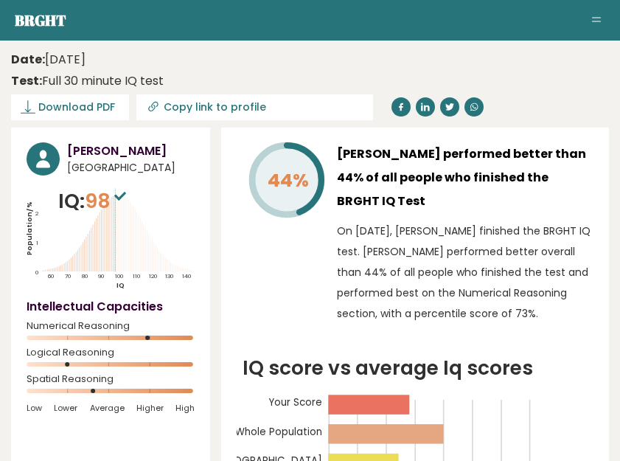
click at [618, 34] on aside "Brght [PERSON_NAME] None Retake test Test others Test Results" at bounding box center [310, 20] width 620 height 41
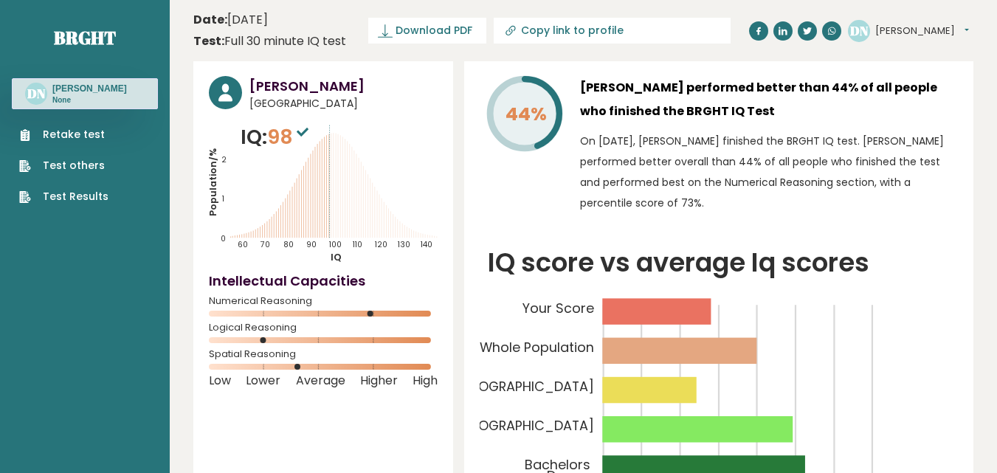
click at [89, 137] on link "Retake test" at bounding box center [63, 134] width 89 height 15
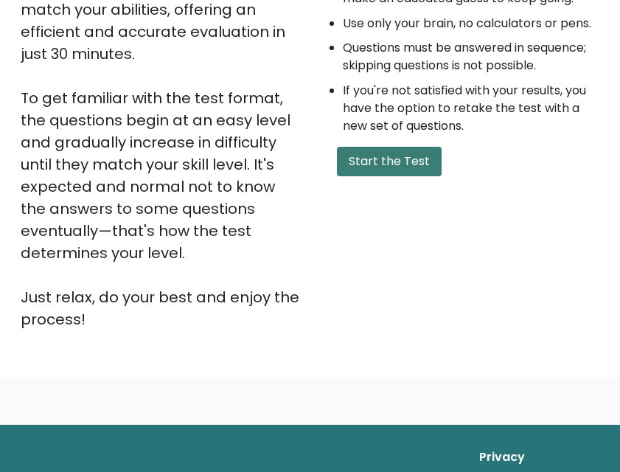
scroll to position [341, 0]
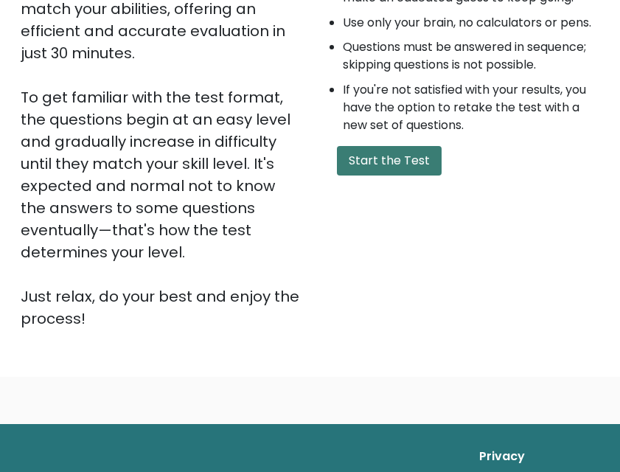
click at [379, 162] on button "Start the Test" at bounding box center [389, 161] width 105 height 30
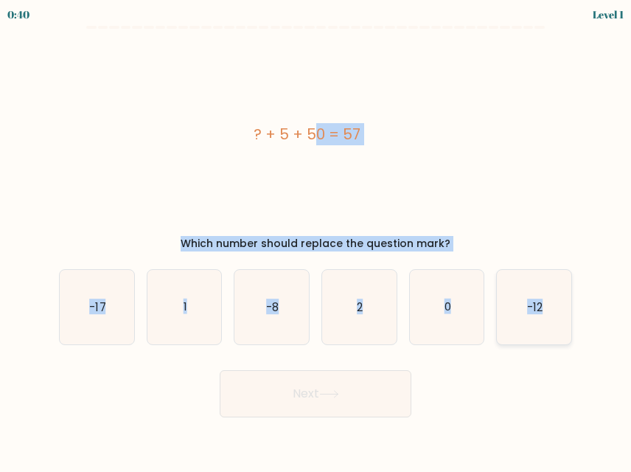
drag, startPoint x: 243, startPoint y: 119, endPoint x: 552, endPoint y: 316, distance: 366.7
click at [552, 316] on form "a. 1" at bounding box center [315, 222] width 631 height 392
copy form "? + 5 + 50 = 57 Which number should replace the question mark? a. -17 b. 1 c. -…"
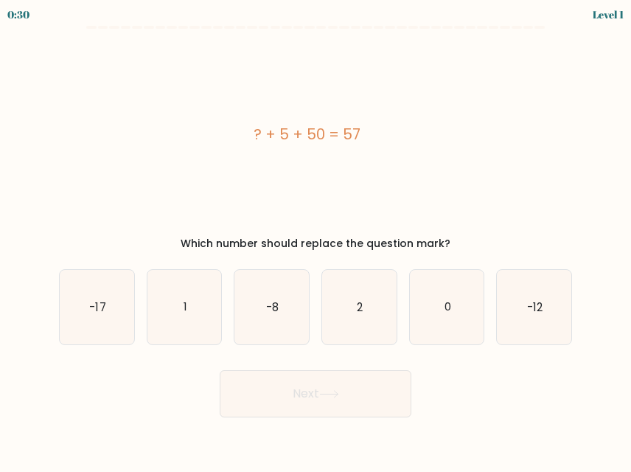
click at [604, 381] on form "a. 1" at bounding box center [315, 222] width 631 height 392
click at [370, 298] on icon "2" at bounding box center [359, 307] width 75 height 75
click at [316, 240] on input "d. 2" at bounding box center [316, 238] width 1 height 4
radio input "true"
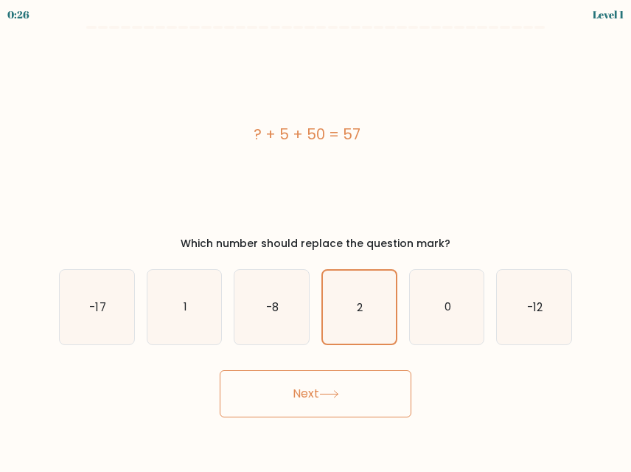
click at [339, 395] on icon at bounding box center [329, 394] width 20 height 8
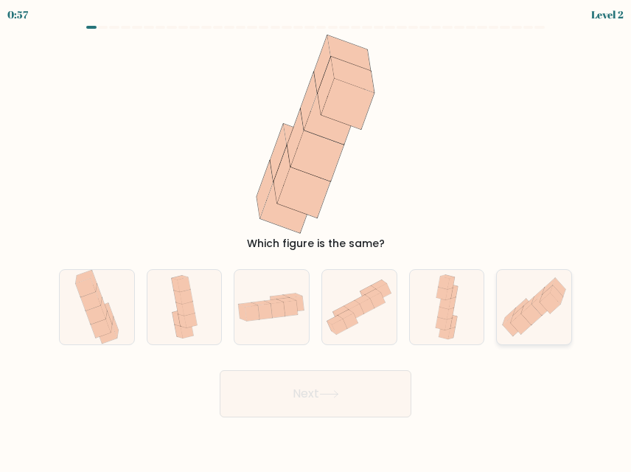
click at [534, 307] on icon at bounding box center [532, 315] width 21 height 21
click at [316, 240] on input "f." at bounding box center [316, 238] width 1 height 4
radio input "true"
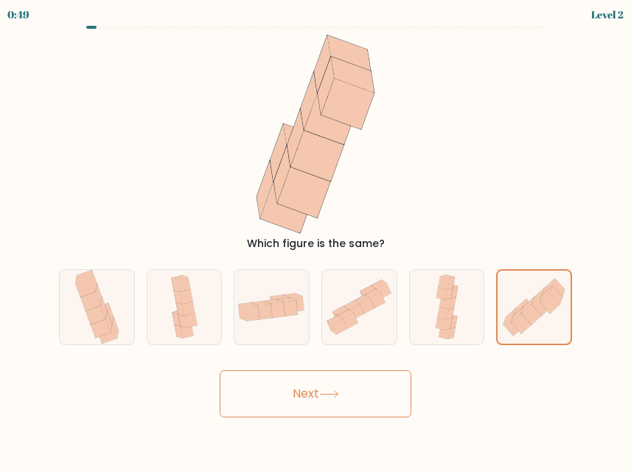
click at [315, 391] on button "Next" at bounding box center [316, 393] width 192 height 47
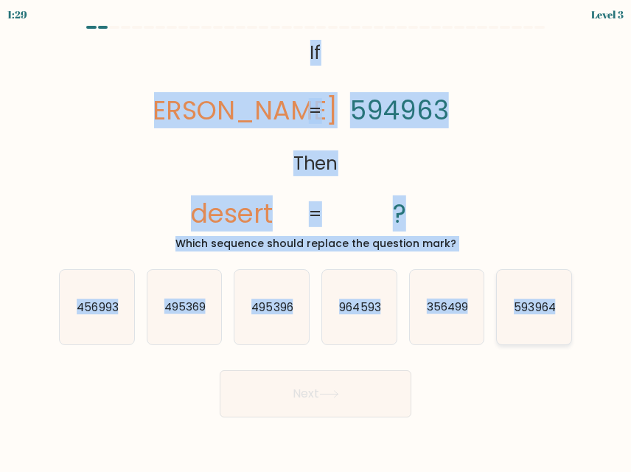
drag, startPoint x: 295, startPoint y: 43, endPoint x: 563, endPoint y: 313, distance: 380.8
click at [563, 313] on form "If ?" at bounding box center [315, 222] width 631 height 392
copy form "If Then deters desert 594963 ? = = Which sequence should replace the question m…"
click at [569, 232] on div "@import url('https://fonts.googleapis.com/css?family=Abril+Fatface:400,100,100i…" at bounding box center [315, 143] width 531 height 217
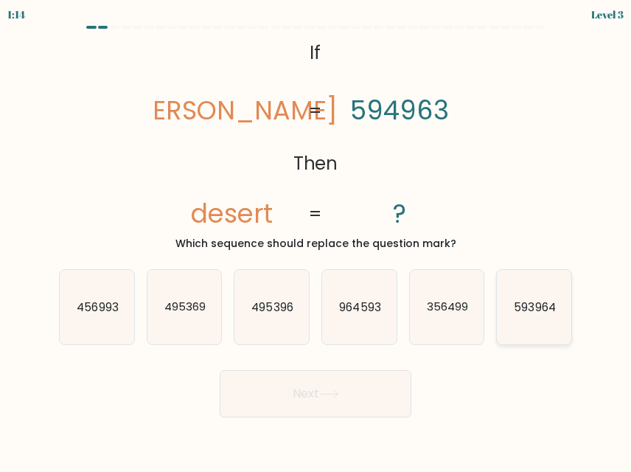
click at [535, 298] on icon "593964" at bounding box center [534, 307] width 75 height 75
click at [316, 240] on input "f. 593964" at bounding box center [316, 238] width 1 height 4
radio input "true"
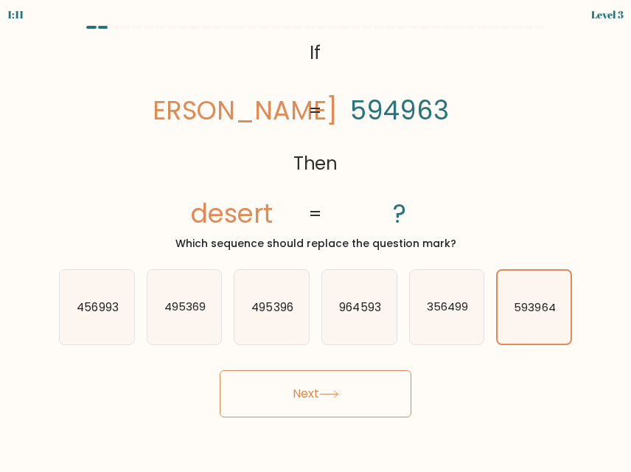
click at [360, 382] on button "Next" at bounding box center [316, 393] width 192 height 47
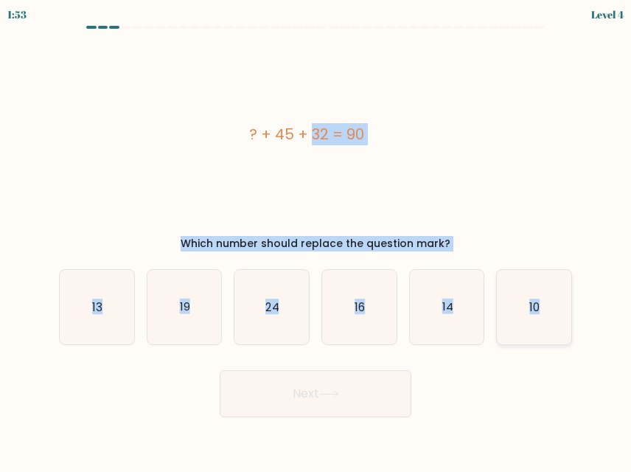
drag, startPoint x: 238, startPoint y: 119, endPoint x: 544, endPoint y: 302, distance: 357.0
click at [544, 302] on form "a." at bounding box center [315, 222] width 631 height 392
copy form "? + 45 + 32 = 90 Which number should replace the question mark? a. 13 b. 19 c. …"
click at [103, 320] on icon "13" at bounding box center [97, 307] width 75 height 75
click at [316, 240] on input "a. 13" at bounding box center [316, 238] width 1 height 4
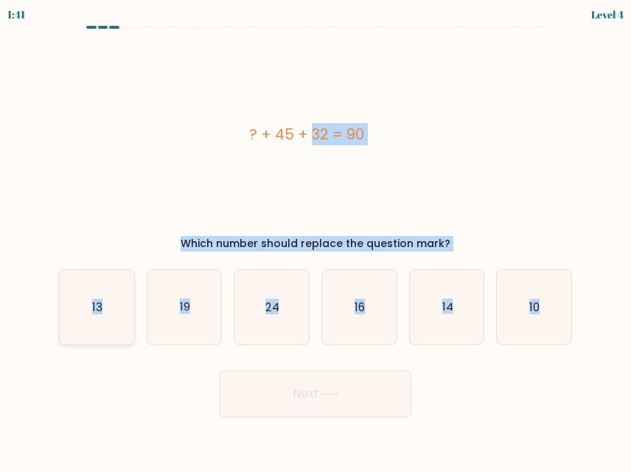
radio input "true"
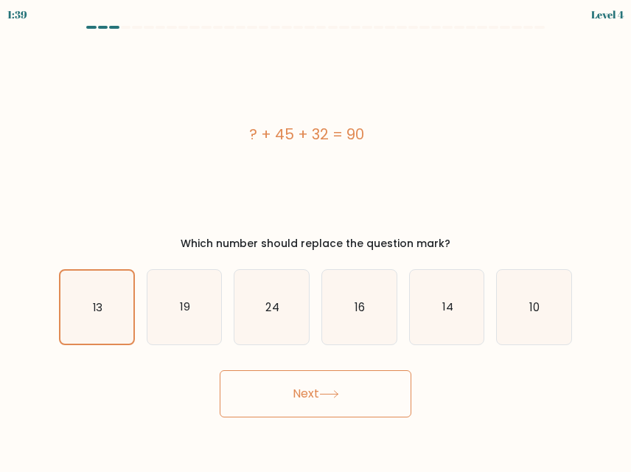
click at [311, 400] on button "Next" at bounding box center [316, 393] width 192 height 47
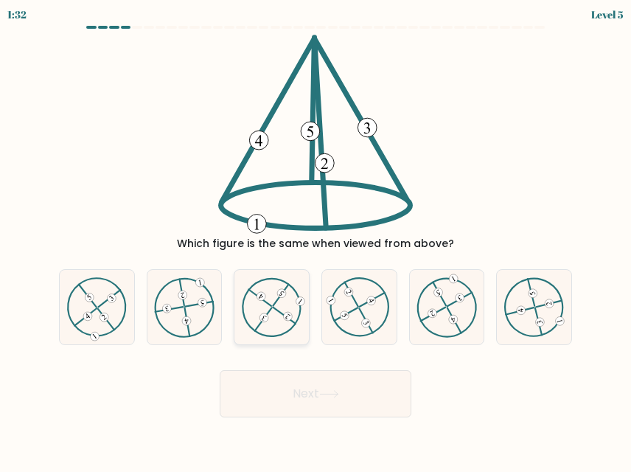
click at [277, 301] on 423 at bounding box center [281, 295] width 15 height 21
click at [316, 240] on input "c." at bounding box center [316, 238] width 1 height 4
radio input "true"
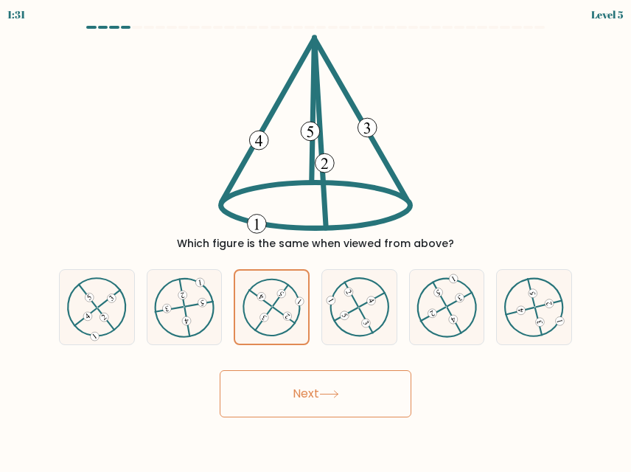
click at [321, 389] on button "Next" at bounding box center [316, 393] width 192 height 47
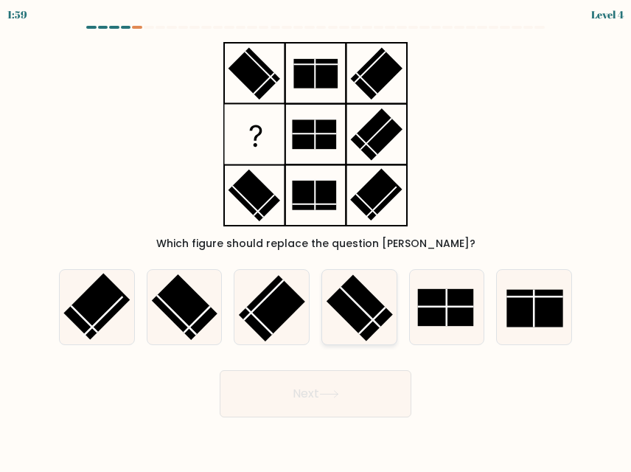
click at [375, 312] on rect at bounding box center [360, 308] width 66 height 66
click at [316, 240] on input "d." at bounding box center [316, 238] width 1 height 4
radio input "true"
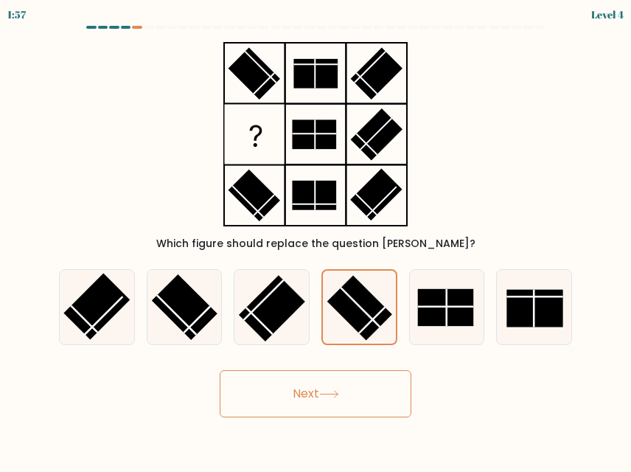
click at [342, 378] on button "Next" at bounding box center [316, 393] width 192 height 47
click at [336, 397] on icon at bounding box center [329, 394] width 20 height 8
click at [303, 387] on button "Next" at bounding box center [316, 393] width 192 height 47
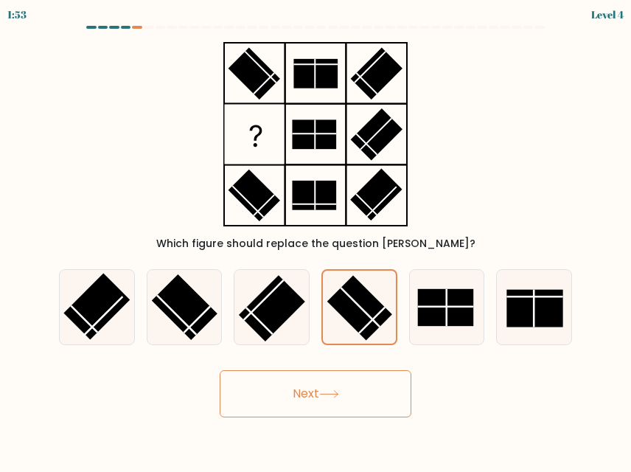
click at [303, 387] on button "Next" at bounding box center [316, 393] width 192 height 47
click at [220, 370] on button "Next" at bounding box center [316, 393] width 192 height 47
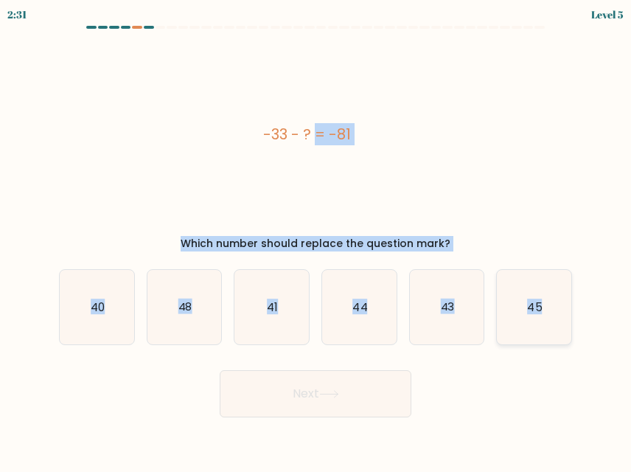
drag, startPoint x: 254, startPoint y: 120, endPoint x: 544, endPoint y: 304, distance: 343.8
click at [544, 304] on form "a." at bounding box center [315, 222] width 631 height 392
copy form "-33 - ? = -81 Which number should replace the question mark? a. 40 b. 48 c. 41 …"
click at [561, 148] on div "-33 - ? = -81 Which number should replace the question mark?" at bounding box center [315, 143] width 531 height 217
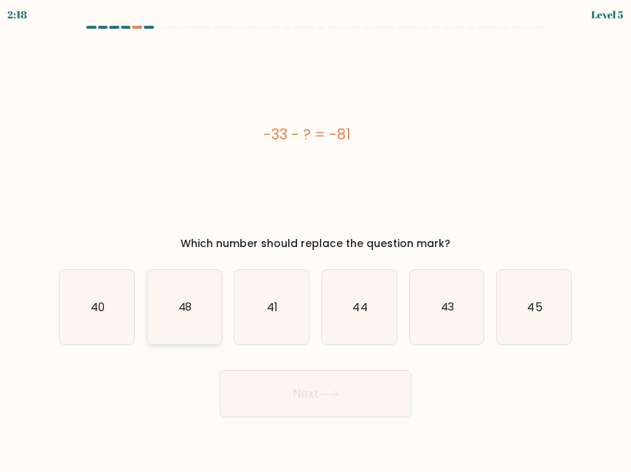
click at [190, 309] on text "48" at bounding box center [185, 306] width 14 height 15
click at [316, 240] on input "b. 48" at bounding box center [316, 238] width 1 height 4
radio input "true"
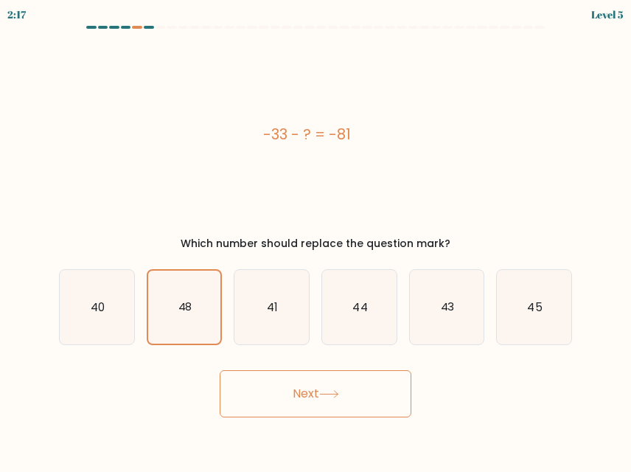
click at [339, 396] on icon at bounding box center [329, 394] width 20 height 8
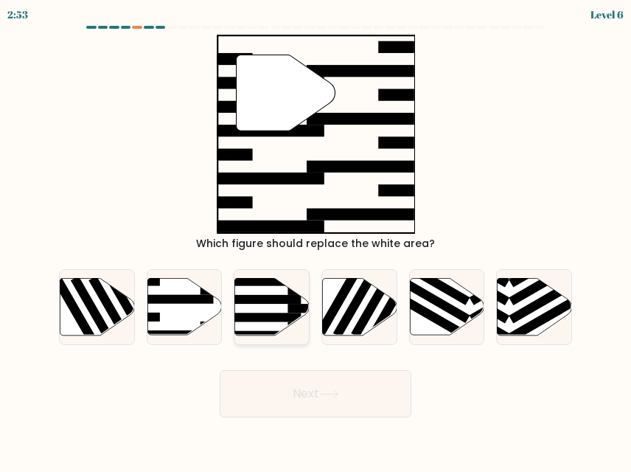
click at [280, 295] on rect at bounding box center [261, 299] width 81 height 9
click at [316, 240] on input "c." at bounding box center [316, 238] width 1 height 4
radio input "true"
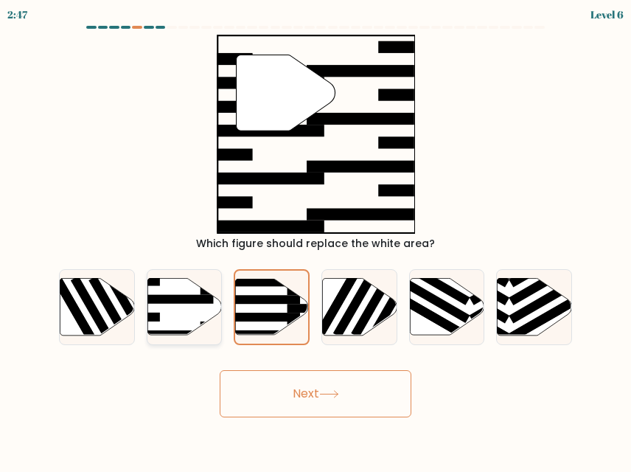
click at [176, 311] on icon at bounding box center [185, 307] width 75 height 57
click at [316, 240] on input "b." at bounding box center [316, 238] width 1 height 4
radio input "true"
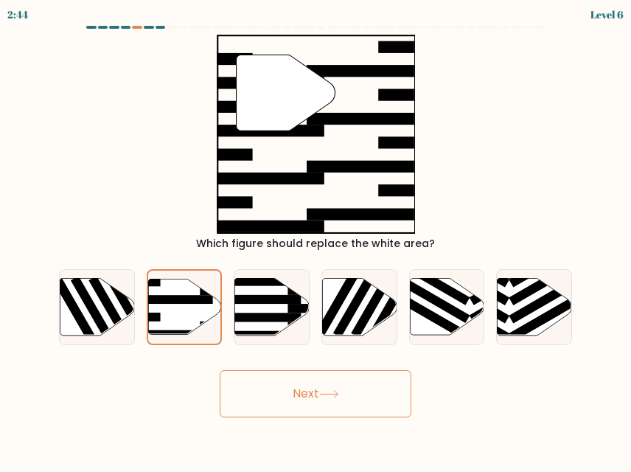
click at [315, 391] on button "Next" at bounding box center [316, 393] width 192 height 47
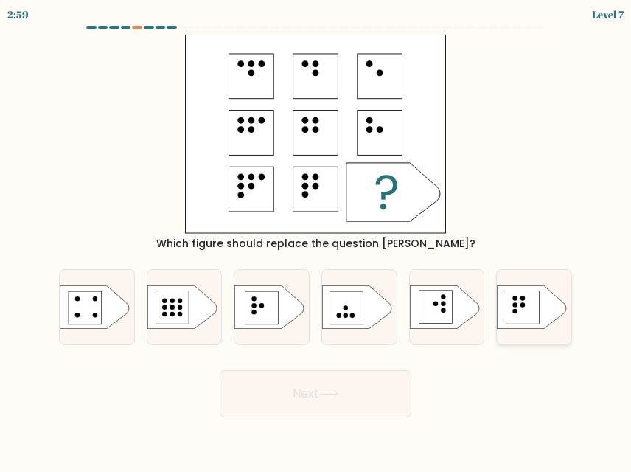
click at [524, 305] on circle at bounding box center [523, 304] width 5 height 5
click at [316, 240] on input "f." at bounding box center [316, 238] width 1 height 4
radio input "true"
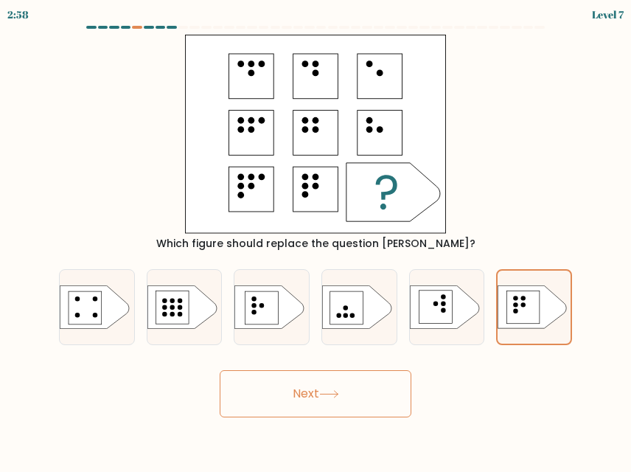
click at [350, 387] on button "Next" at bounding box center [316, 393] width 192 height 47
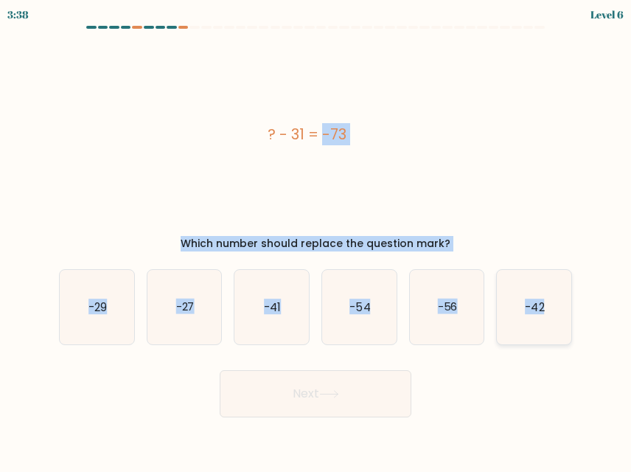
drag, startPoint x: 285, startPoint y: 142, endPoint x: 552, endPoint y: 315, distance: 317.7
click at [552, 315] on form "a." at bounding box center [315, 222] width 631 height 392
copy form "? - 31 = -73 Which number should replace the question mark? a. -29 b. -27 c. -4…"
click at [567, 198] on div "? - 31 = -73 Which number should replace the question mark?" at bounding box center [315, 143] width 531 height 217
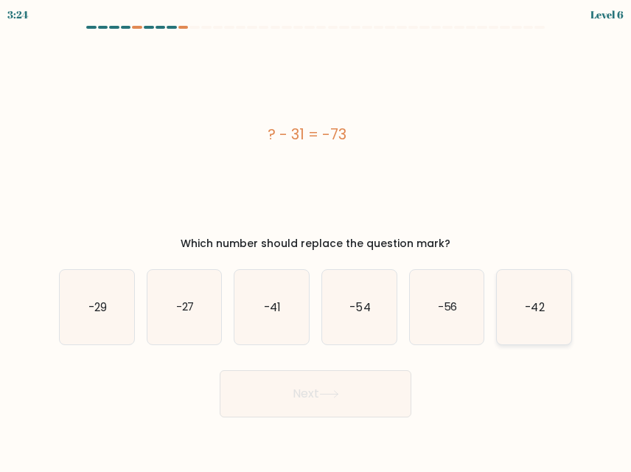
click at [541, 316] on icon "-42" at bounding box center [534, 307] width 75 height 75
click at [316, 240] on input "f. -42" at bounding box center [316, 238] width 1 height 4
radio input "true"
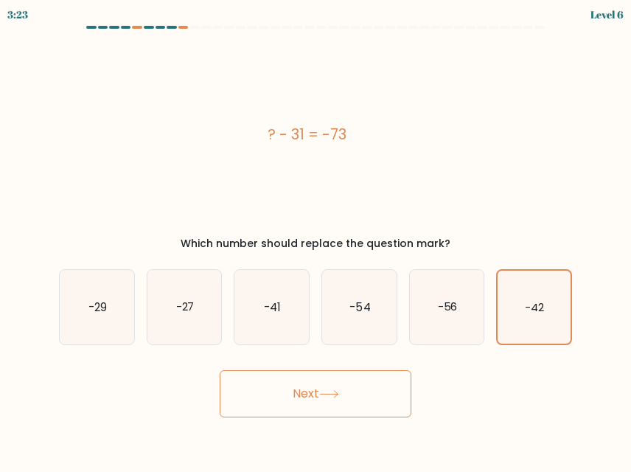
click at [349, 414] on button "Next" at bounding box center [316, 393] width 192 height 47
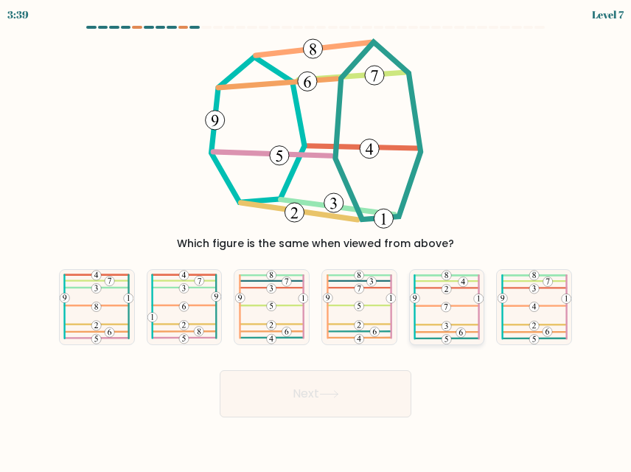
click at [468, 308] on icon at bounding box center [447, 307] width 74 height 75
click at [316, 240] on input "e." at bounding box center [316, 238] width 1 height 4
radio input "true"
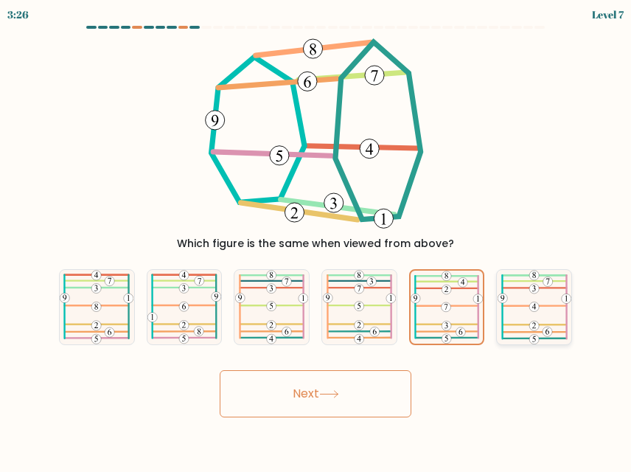
click at [526, 309] on icon at bounding box center [535, 307] width 74 height 75
click at [316, 240] on input "f." at bounding box center [316, 238] width 1 height 4
radio input "true"
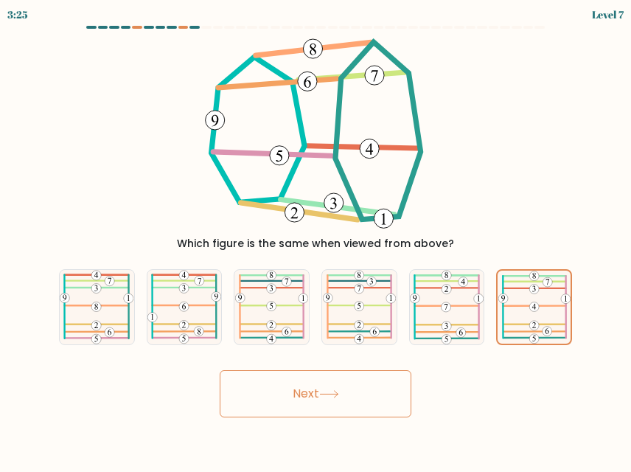
click at [361, 399] on button "Next" at bounding box center [316, 393] width 192 height 47
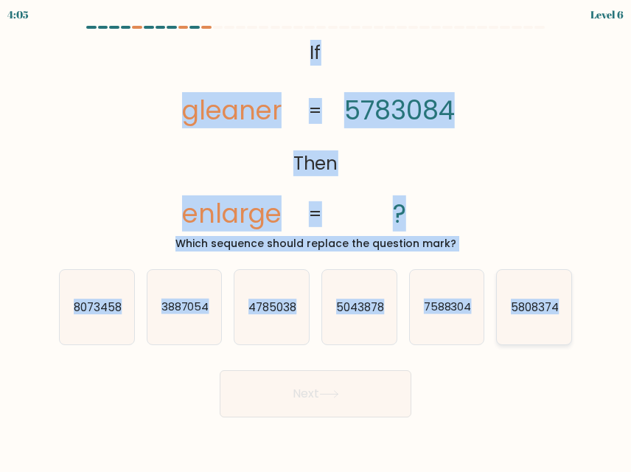
drag, startPoint x: 303, startPoint y: 41, endPoint x: 562, endPoint y: 313, distance: 375.1
click at [562, 313] on form "If ?" at bounding box center [315, 222] width 631 height 392
copy form "If Then gleaner enlarge 5783084 ? = = Which sequence should replace the questio…"
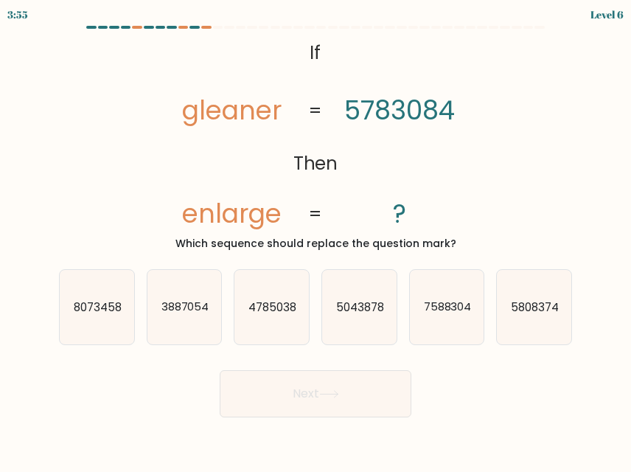
click at [593, 364] on form "If ?" at bounding box center [315, 222] width 631 height 392
click at [109, 315] on icon "8073458" at bounding box center [97, 307] width 75 height 75
click at [316, 240] on input "a. 8073458" at bounding box center [316, 238] width 1 height 4
radio input "true"
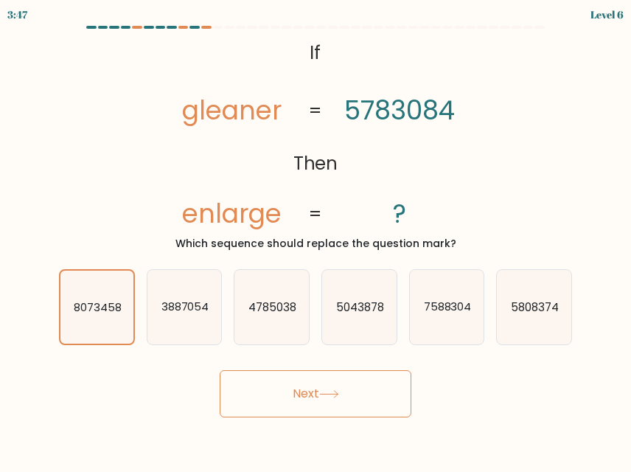
click at [319, 396] on button "Next" at bounding box center [316, 393] width 192 height 47
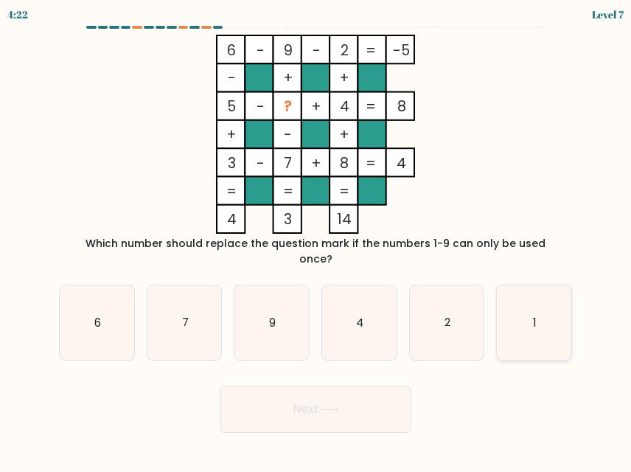
click at [529, 303] on icon "1" at bounding box center [534, 322] width 75 height 75
click at [316, 240] on input "f. 1" at bounding box center [316, 238] width 1 height 4
radio input "true"
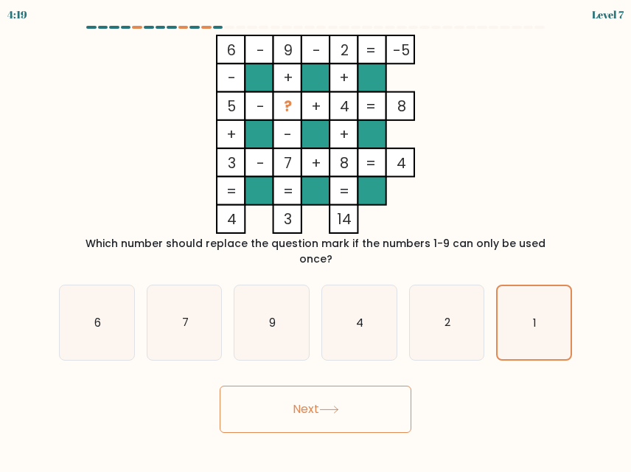
click at [369, 398] on button "Next" at bounding box center [316, 409] width 192 height 47
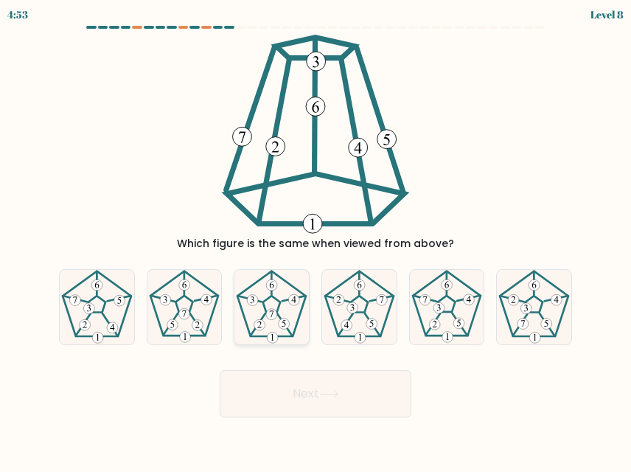
click at [289, 311] on icon at bounding box center [272, 307] width 75 height 75
click at [316, 240] on input "c." at bounding box center [316, 238] width 1 height 4
radio input "true"
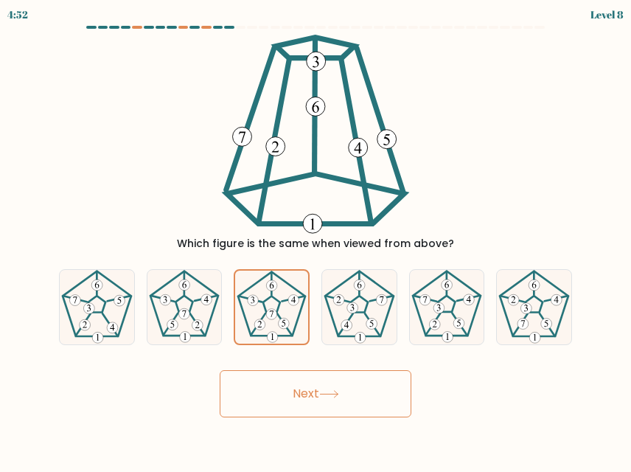
click at [326, 388] on button "Next" at bounding box center [316, 393] width 192 height 47
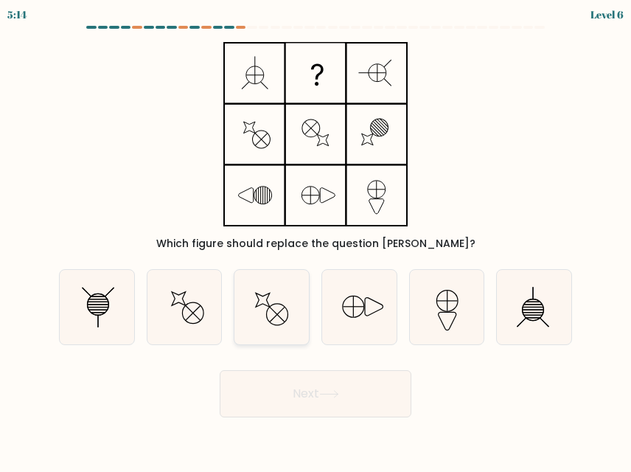
click at [271, 313] on icon at bounding box center [272, 307] width 75 height 75
click at [316, 240] on input "c." at bounding box center [316, 238] width 1 height 4
radio input "true"
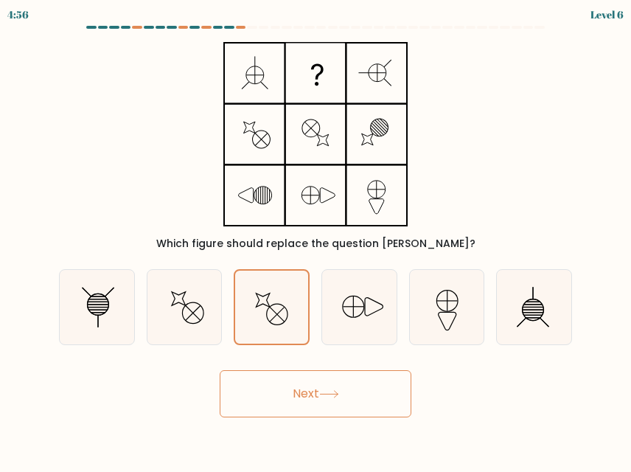
click at [316, 399] on button "Next" at bounding box center [316, 393] width 192 height 47
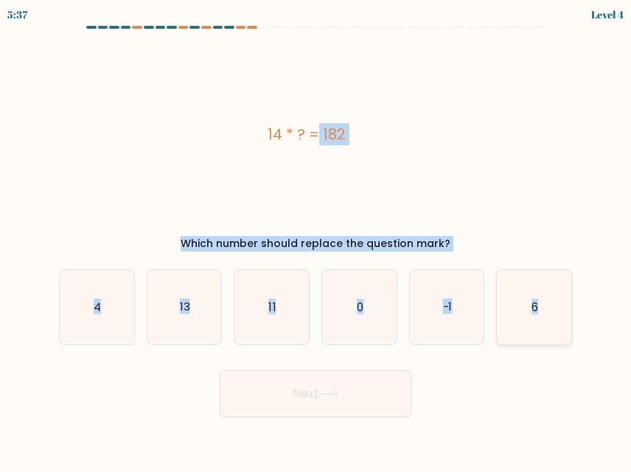
drag, startPoint x: 266, startPoint y: 127, endPoint x: 555, endPoint y: 312, distance: 343.4
click at [555, 312] on form "a. 4" at bounding box center [315, 222] width 631 height 392
copy form "14 * ? = 182 Which number should replace the question mark? a. 4 b. 13 c. 11 d.…"
click at [600, 224] on form "a. 4" at bounding box center [315, 222] width 631 height 392
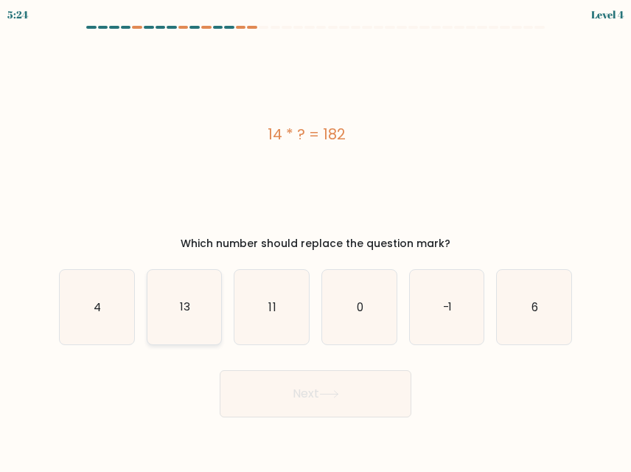
click at [181, 307] on text "13" at bounding box center [185, 306] width 10 height 15
click at [316, 240] on input "b. 13" at bounding box center [316, 238] width 1 height 4
radio input "true"
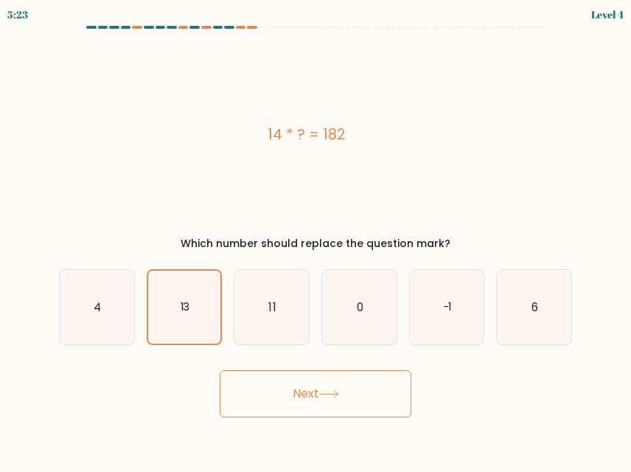
click at [302, 397] on button "Next" at bounding box center [316, 393] width 192 height 47
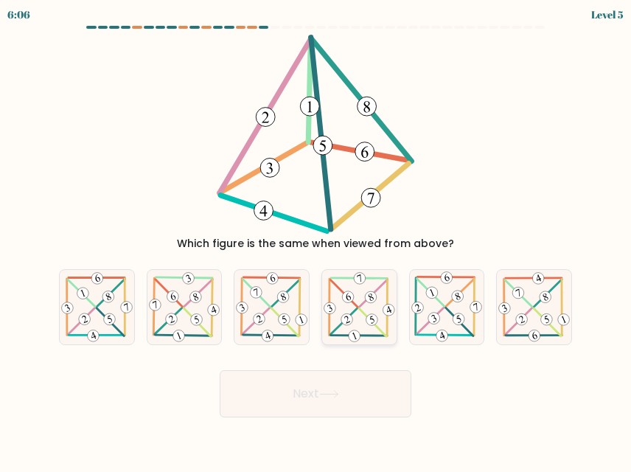
click at [386, 301] on icon at bounding box center [359, 307] width 75 height 73
click at [316, 240] on input "d." at bounding box center [316, 238] width 1 height 4
radio input "true"
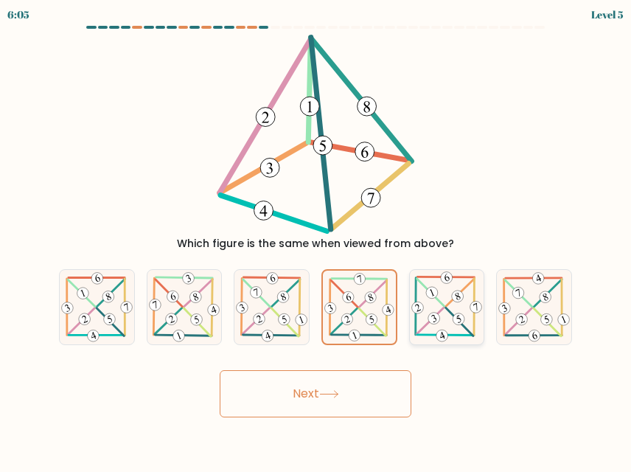
click at [440, 300] on icon at bounding box center [447, 307] width 75 height 74
click at [316, 240] on input "e." at bounding box center [316, 238] width 1 height 4
radio input "true"
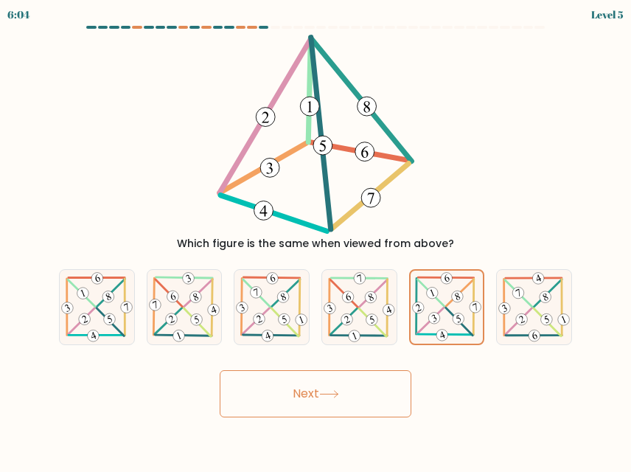
click at [356, 395] on button "Next" at bounding box center [316, 393] width 192 height 47
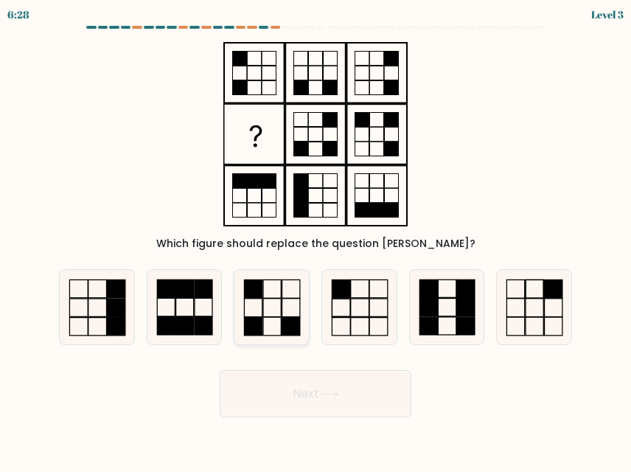
click at [270, 318] on icon at bounding box center [272, 307] width 75 height 75
click at [316, 240] on input "c." at bounding box center [316, 238] width 1 height 4
radio input "true"
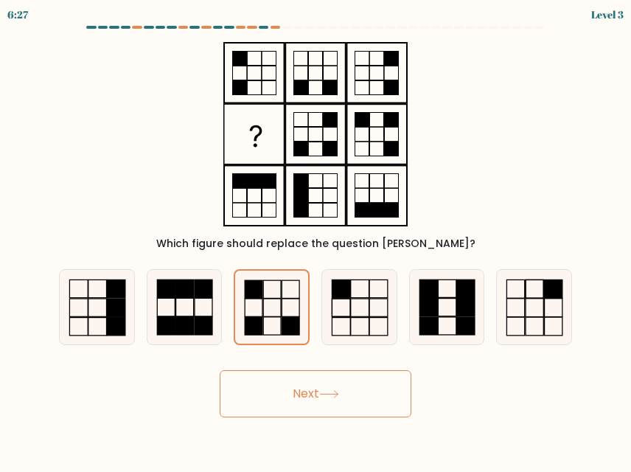
click at [289, 403] on button "Next" at bounding box center [316, 393] width 192 height 47
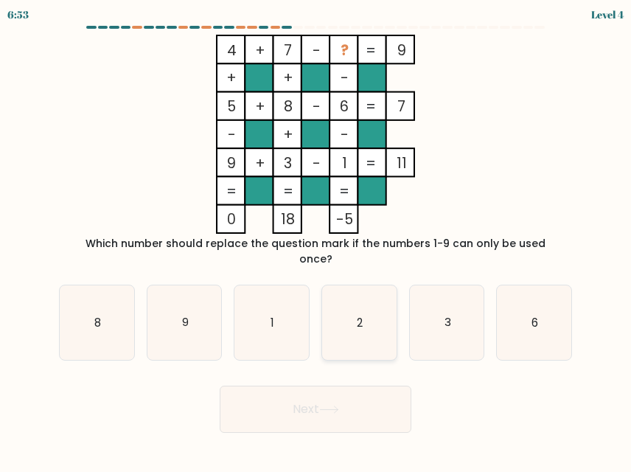
click at [373, 285] on icon "2" at bounding box center [359, 322] width 75 height 75
click at [316, 240] on input "d. 2" at bounding box center [316, 238] width 1 height 4
radio input "true"
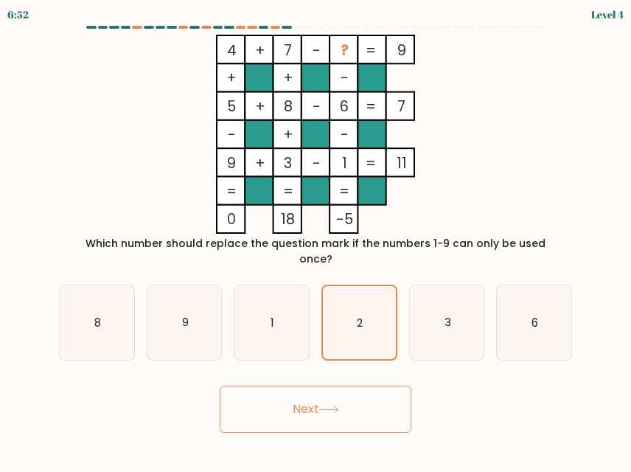
click at [335, 406] on icon at bounding box center [329, 410] width 20 height 8
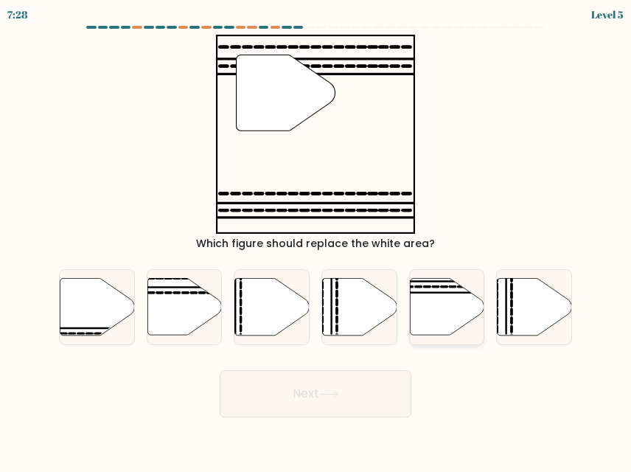
click at [428, 299] on icon at bounding box center [447, 307] width 75 height 57
click at [316, 240] on input "e." at bounding box center [316, 238] width 1 height 4
radio input "true"
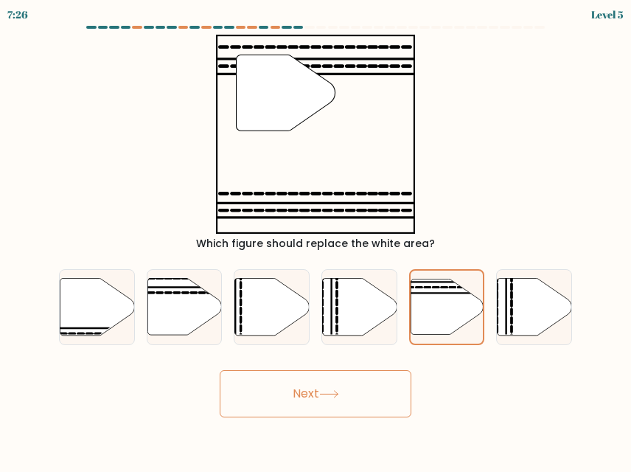
click at [344, 395] on button "Next" at bounding box center [316, 393] width 192 height 47
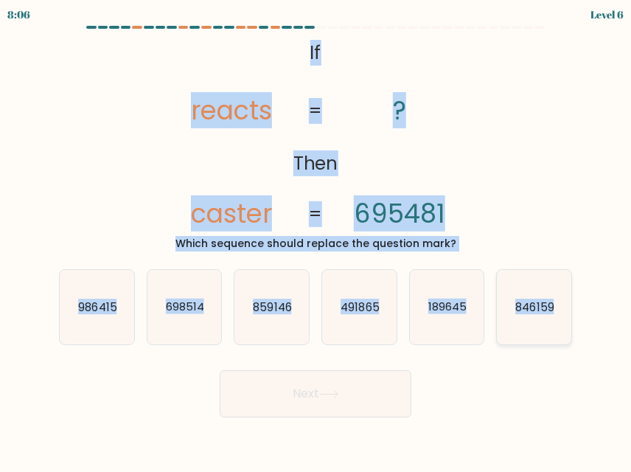
drag, startPoint x: 300, startPoint y: 49, endPoint x: 566, endPoint y: 323, distance: 381.3
click at [566, 323] on form "If ?" at bounding box center [315, 222] width 631 height 392
copy form "If Then reacts caster ? 695481 = = Which sequence should replace the question m…"
click at [565, 219] on div "@import url('https://fonts.googleapis.com/css?family=Abril+Fatface:400,100,100i…" at bounding box center [315, 143] width 531 height 217
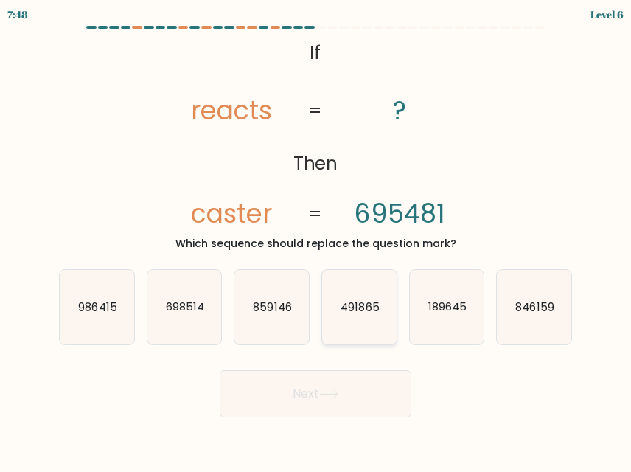
click at [353, 322] on icon "491865" at bounding box center [359, 307] width 75 height 75
click at [316, 240] on input "d. 491865" at bounding box center [316, 238] width 1 height 4
radio input "true"
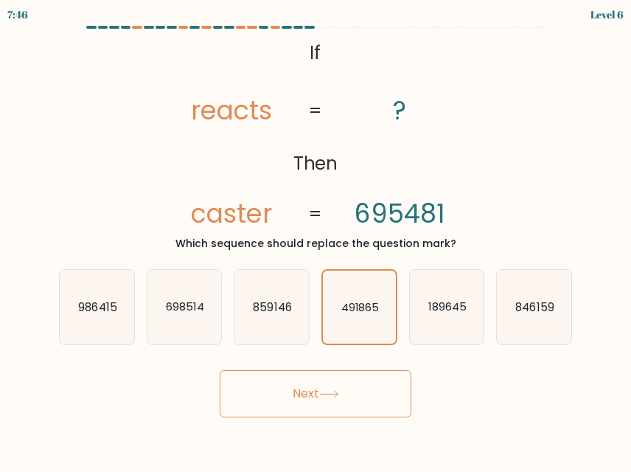
click at [329, 400] on button "Next" at bounding box center [316, 393] width 192 height 47
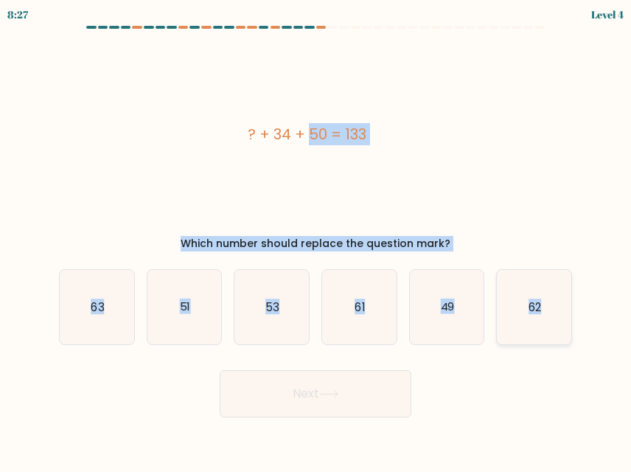
drag, startPoint x: 232, startPoint y: 121, endPoint x: 546, endPoint y: 293, distance: 357.5
click at [546, 293] on form "a." at bounding box center [315, 222] width 631 height 392
click at [546, 293] on icon "62" at bounding box center [534, 307] width 75 height 75
click at [316, 240] on input "f. 62" at bounding box center [316, 238] width 1 height 4
radio input "true"
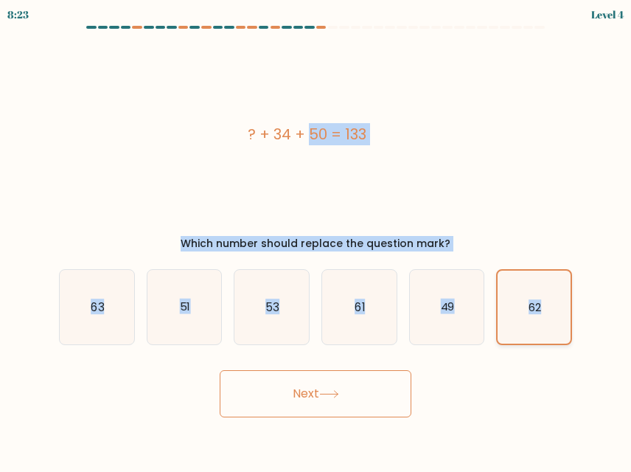
drag, startPoint x: 546, startPoint y: 293, endPoint x: 553, endPoint y: 332, distance: 39.8
click at [553, 332] on form "a." at bounding box center [315, 222] width 631 height 392
copy form "? + 34 + 50 = 133 Which number should replace the question mark? a. 63 b. 51 c.…"
click at [540, 176] on div "? + 34 + 50 = 133" at bounding box center [307, 134] width 496 height 199
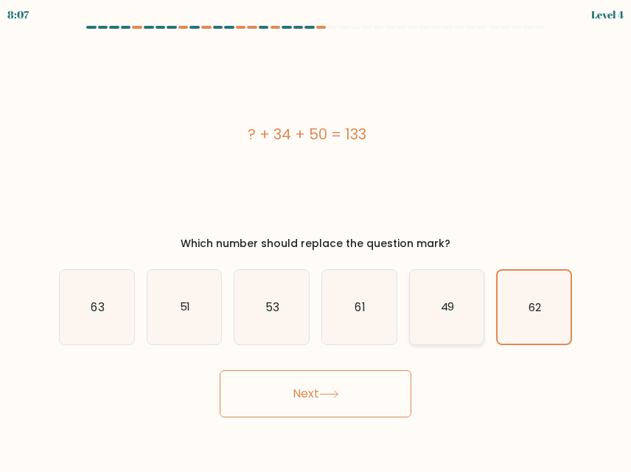
click at [470, 325] on icon "49" at bounding box center [447, 307] width 75 height 75
click at [316, 240] on input "e. 49" at bounding box center [316, 238] width 1 height 4
radio input "true"
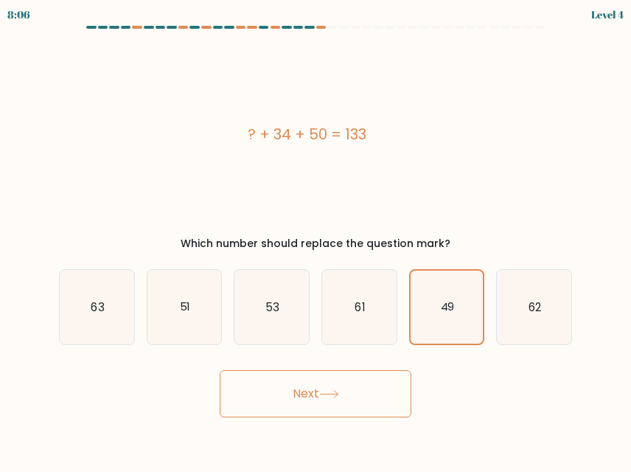
click at [390, 396] on button "Next" at bounding box center [316, 393] width 192 height 47
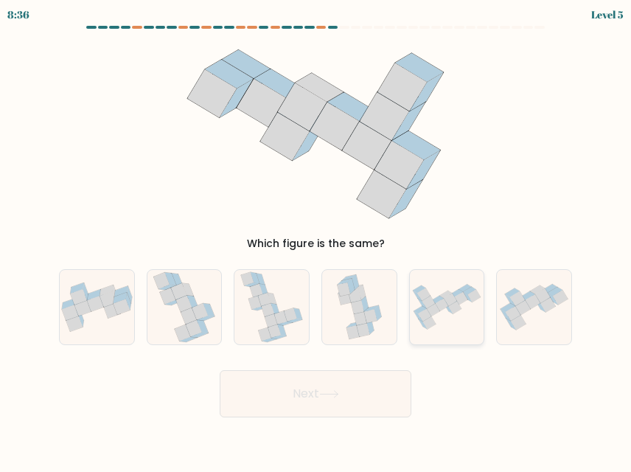
click at [464, 297] on icon at bounding box center [461, 298] width 13 height 13
click at [316, 240] on input "e." at bounding box center [316, 238] width 1 height 4
radio input "true"
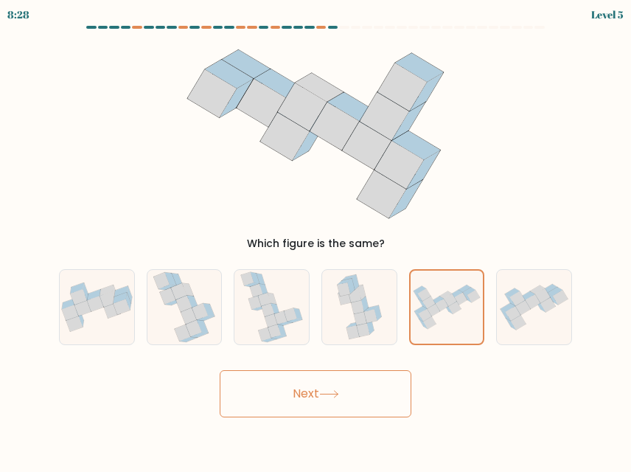
click at [336, 389] on button "Next" at bounding box center [316, 393] width 192 height 47
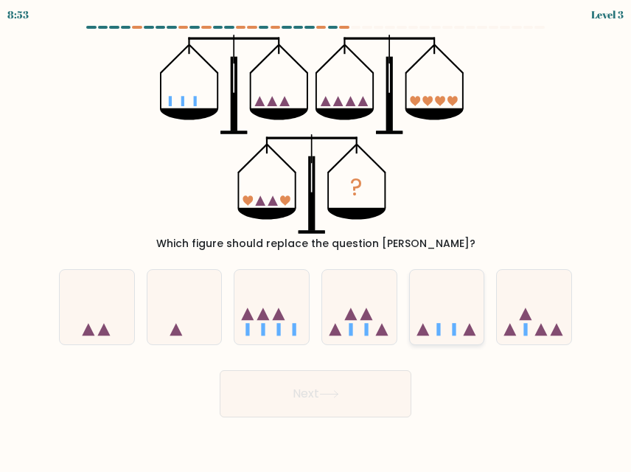
click at [433, 312] on icon at bounding box center [447, 307] width 75 height 61
click at [316, 240] on input "e." at bounding box center [316, 238] width 1 height 4
radio input "true"
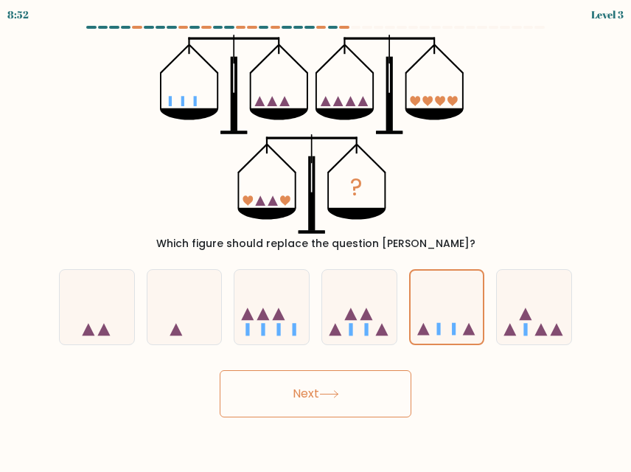
click at [356, 390] on button "Next" at bounding box center [316, 393] width 192 height 47
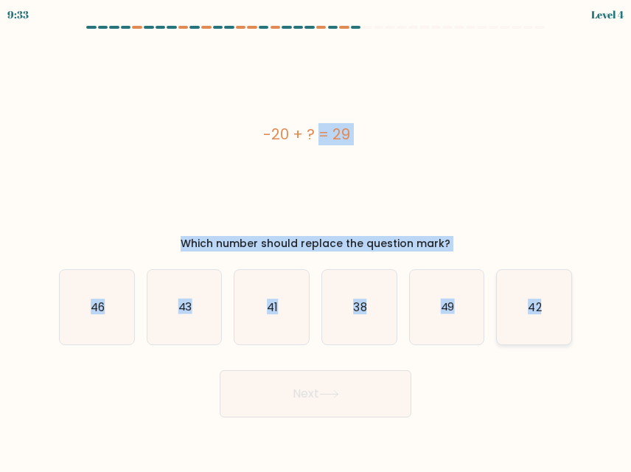
drag, startPoint x: 254, startPoint y: 119, endPoint x: 541, endPoint y: 311, distance: 344.5
click at [541, 311] on form "a." at bounding box center [315, 222] width 631 height 392
copy form "-20 + ? = 29 Which number should replace the question mark? a. 46 b. 43 c. 41 d…"
click at [627, 157] on form "a." at bounding box center [315, 222] width 631 height 392
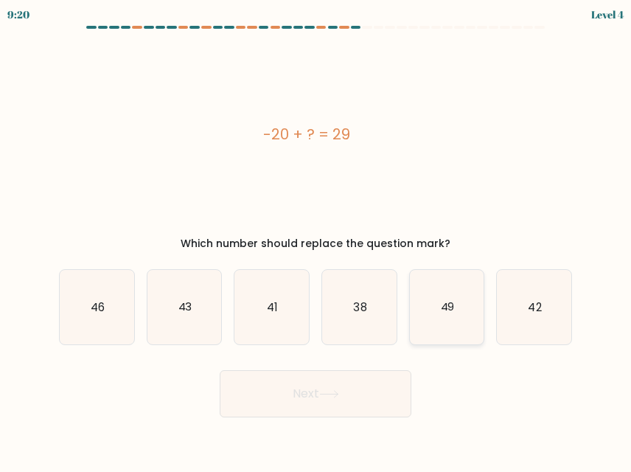
click at [443, 297] on icon "49" at bounding box center [447, 307] width 75 height 75
click at [316, 240] on input "e. 49" at bounding box center [316, 238] width 1 height 4
radio input "true"
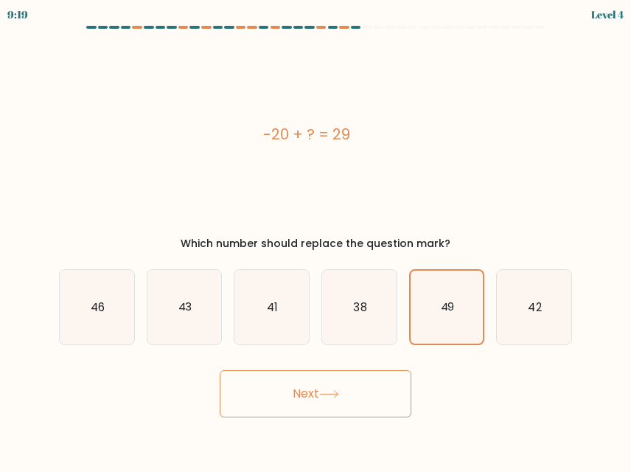
click at [332, 412] on button "Next" at bounding box center [316, 393] width 192 height 47
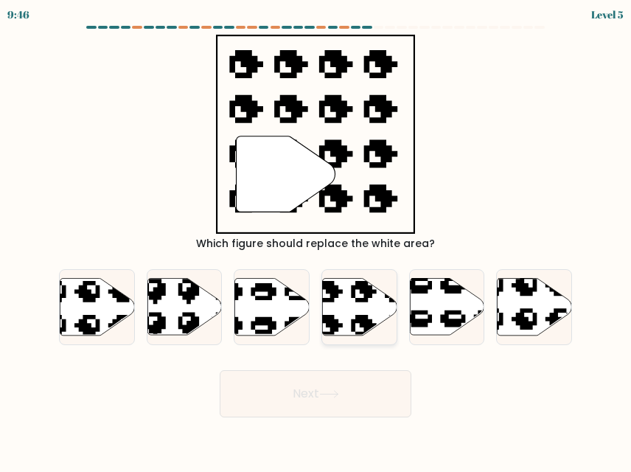
click at [359, 311] on icon at bounding box center [359, 307] width 75 height 57
click at [316, 240] on input "d." at bounding box center [316, 238] width 1 height 4
radio input "true"
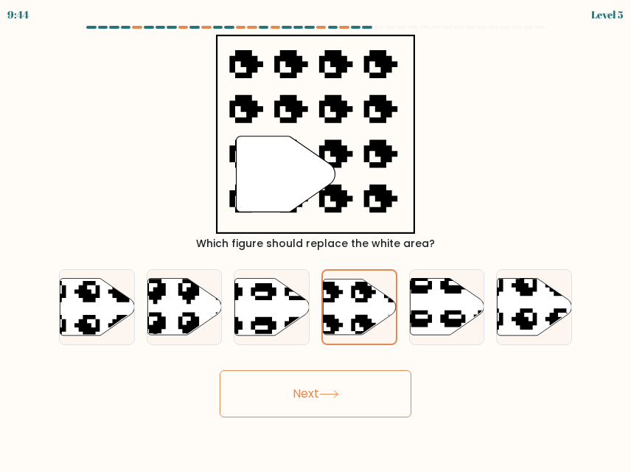
click at [325, 401] on button "Next" at bounding box center [316, 393] width 192 height 47
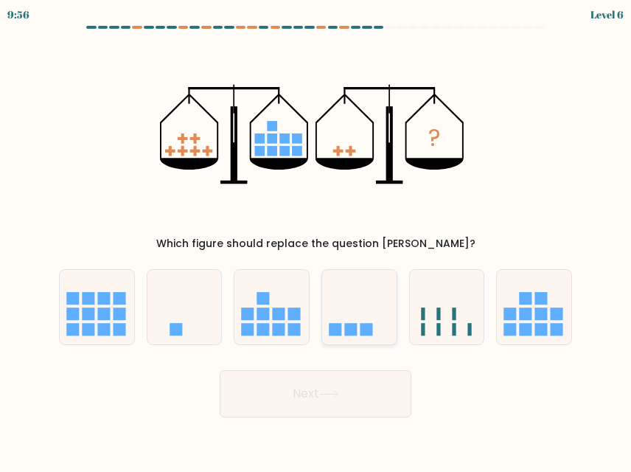
click at [349, 308] on icon at bounding box center [359, 307] width 75 height 61
click at [316, 240] on input "d." at bounding box center [316, 238] width 1 height 4
radio input "true"
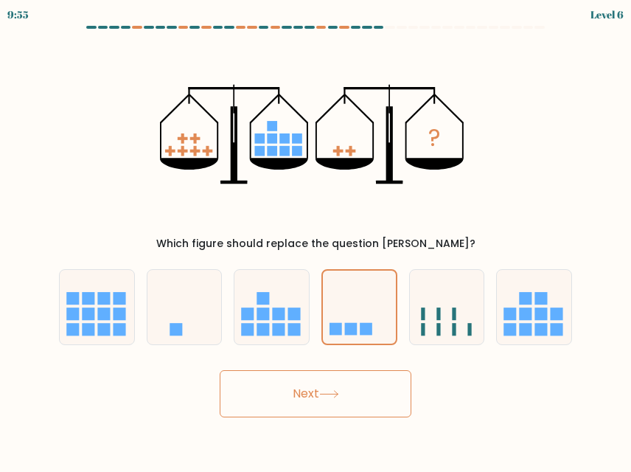
click at [332, 406] on button "Next" at bounding box center [316, 393] width 192 height 47
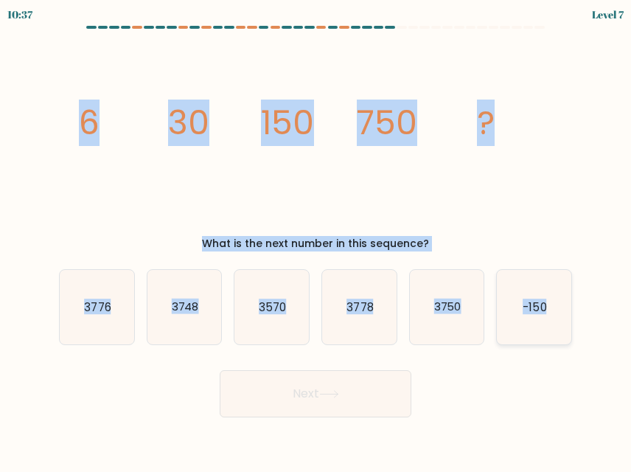
drag, startPoint x: 67, startPoint y: 103, endPoint x: 558, endPoint y: 317, distance: 535.4
click at [558, 317] on form at bounding box center [315, 222] width 631 height 392
click at [584, 207] on form at bounding box center [315, 222] width 631 height 392
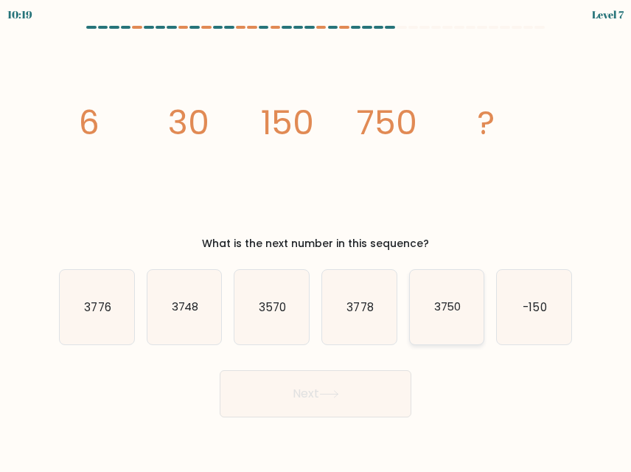
click at [444, 301] on text "3750" at bounding box center [447, 306] width 27 height 15
click at [316, 240] on input "e. 3750" at bounding box center [316, 238] width 1 height 4
radio input "true"
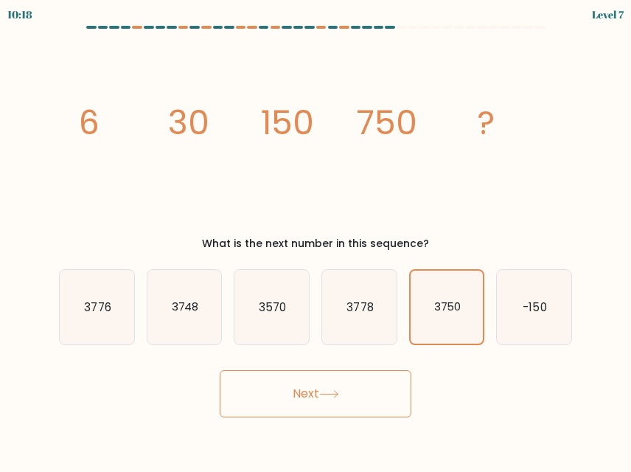
click at [364, 397] on button "Next" at bounding box center [316, 393] width 192 height 47
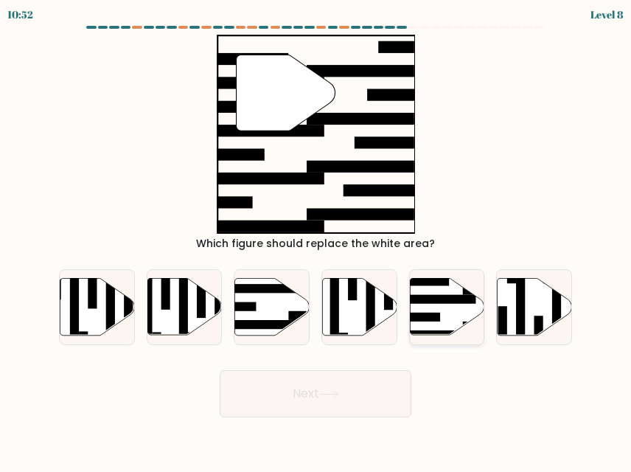
click at [429, 311] on icon at bounding box center [447, 307] width 75 height 57
click at [316, 240] on input "e." at bounding box center [316, 238] width 1 height 4
radio input "true"
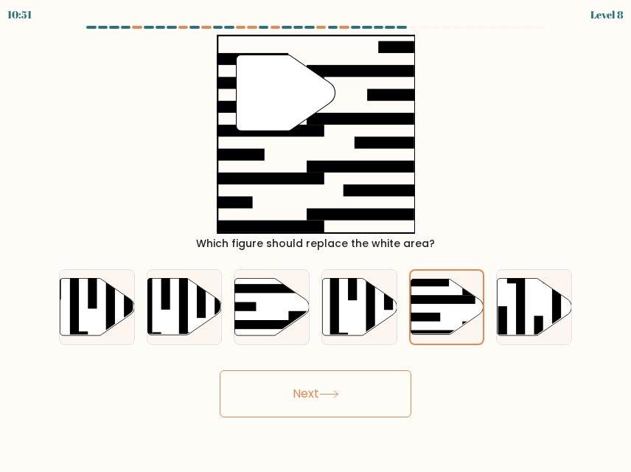
click at [348, 387] on button "Next" at bounding box center [316, 393] width 192 height 47
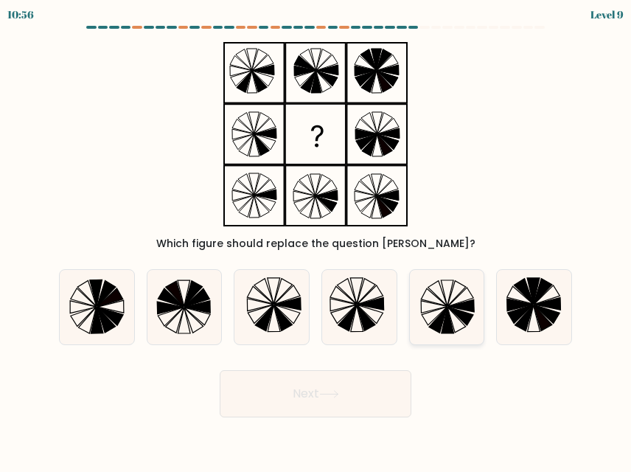
click at [454, 304] on icon at bounding box center [447, 307] width 75 height 75
click at [316, 240] on input "e." at bounding box center [316, 238] width 1 height 4
radio input "true"
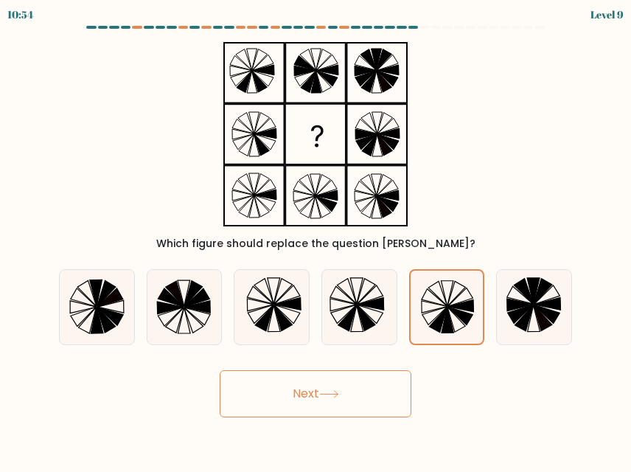
click at [328, 384] on button "Next" at bounding box center [316, 393] width 192 height 47
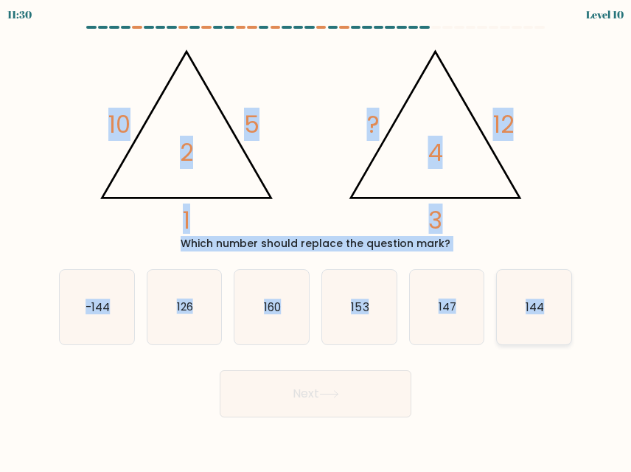
drag, startPoint x: 75, startPoint y: 103, endPoint x: 565, endPoint y: 308, distance: 531.4
click at [565, 308] on form at bounding box center [315, 222] width 631 height 392
click at [536, 313] on text "144" at bounding box center [535, 306] width 18 height 15
click at [316, 240] on input "f. 144" at bounding box center [316, 238] width 1 height 4
radio input "true"
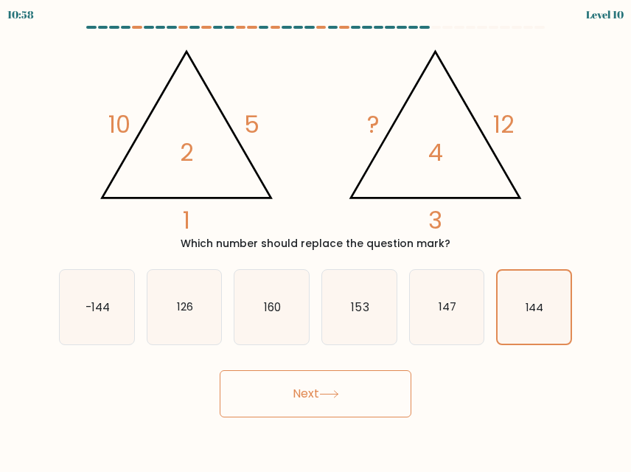
click at [333, 407] on button "Next" at bounding box center [316, 393] width 192 height 47
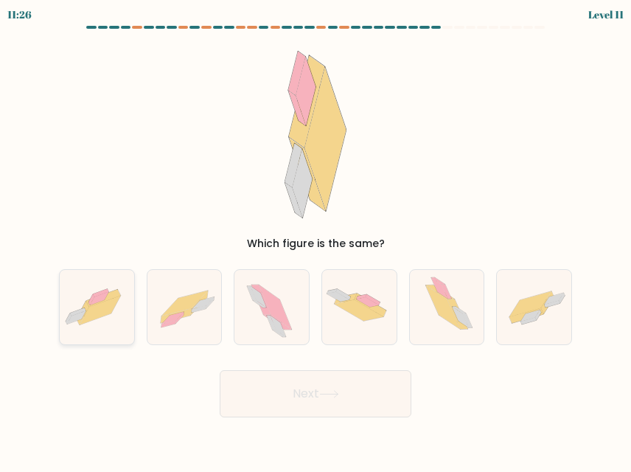
click at [92, 301] on icon at bounding box center [92, 299] width 6 height 11
click at [316, 240] on input "a." at bounding box center [316, 238] width 1 height 4
radio input "true"
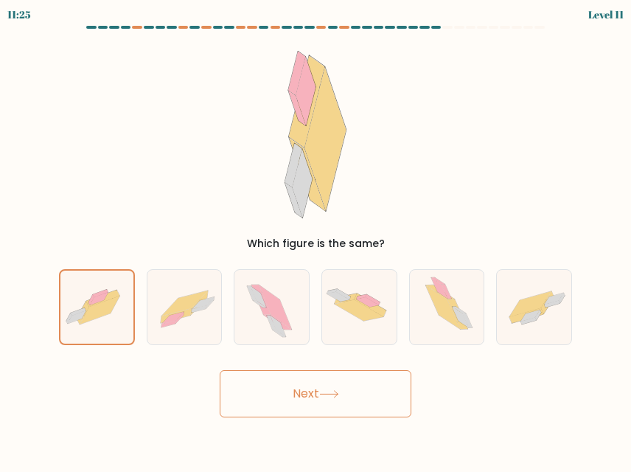
click at [291, 389] on button "Next" at bounding box center [316, 393] width 192 height 47
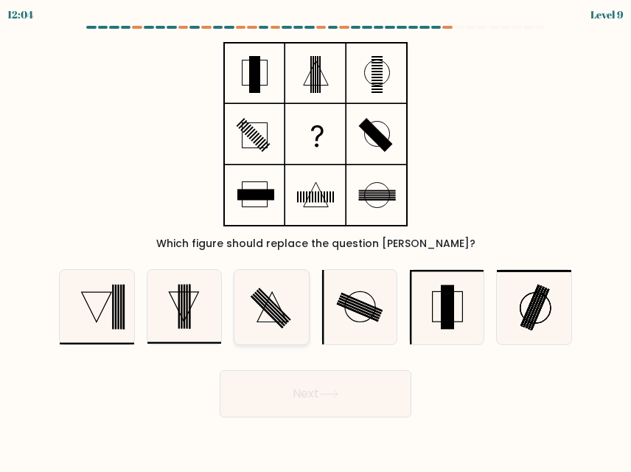
click at [283, 316] on rect at bounding box center [273, 306] width 32 height 32
click at [316, 240] on input "c." at bounding box center [316, 238] width 1 height 4
radio input "true"
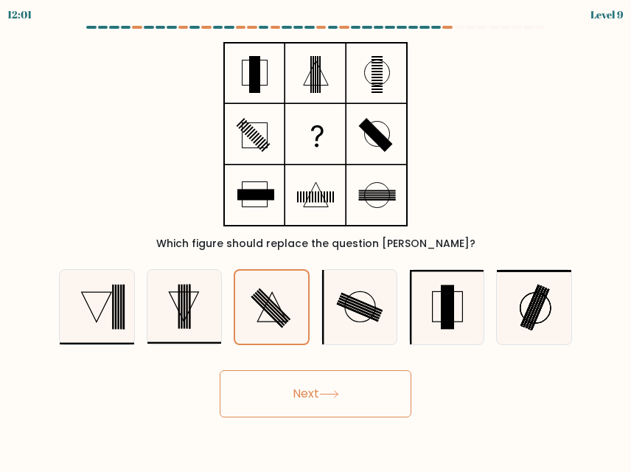
click at [325, 385] on button "Next" at bounding box center [316, 393] width 192 height 47
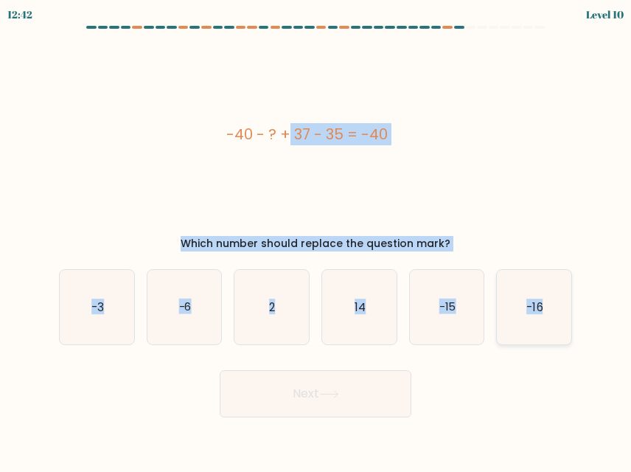
drag, startPoint x: 217, startPoint y: 131, endPoint x: 538, endPoint y: 308, distance: 367.5
click at [538, 308] on form "a. 2" at bounding box center [315, 222] width 631 height 392
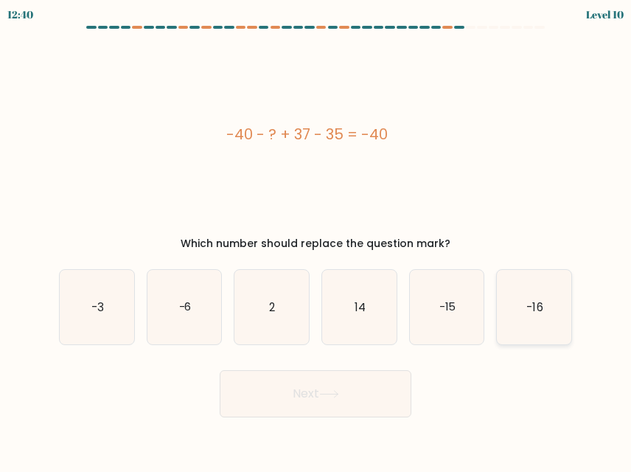
click at [552, 310] on icon "-16" at bounding box center [534, 307] width 75 height 75
click at [316, 240] on input "f. -16" at bounding box center [316, 238] width 1 height 4
radio input "true"
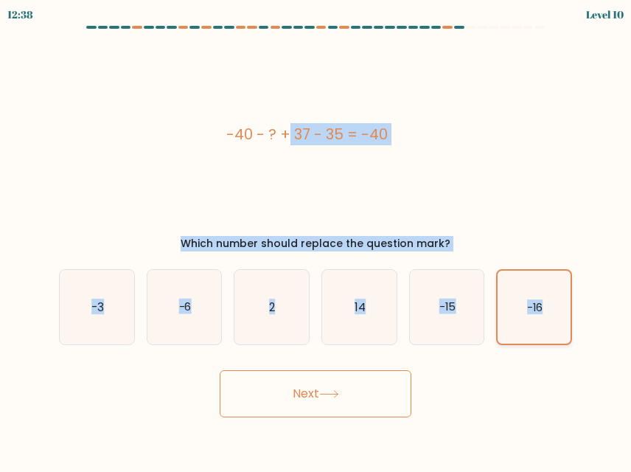
drag, startPoint x: 251, startPoint y: 128, endPoint x: 546, endPoint y: 331, distance: 358.1
click at [546, 331] on form "a. 2" at bounding box center [315, 222] width 631 height 392
click at [242, 299] on icon "2" at bounding box center [272, 307] width 75 height 75
click at [316, 240] on input "c. 2" at bounding box center [316, 238] width 1 height 4
radio input "true"
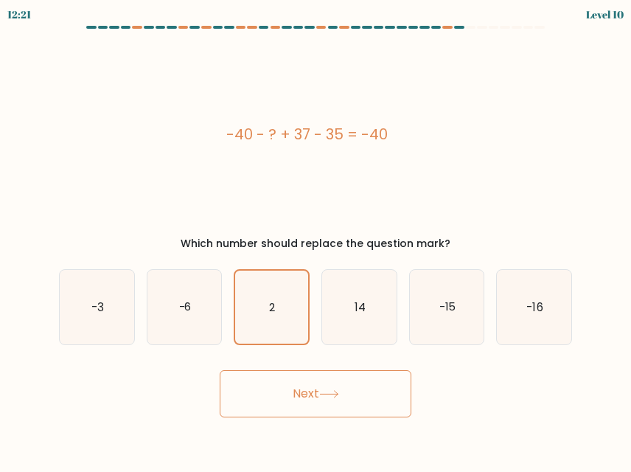
click at [311, 399] on button "Next" at bounding box center [316, 393] width 192 height 47
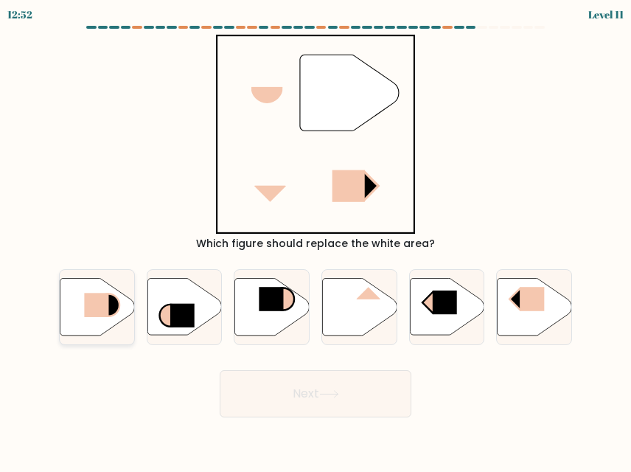
click at [83, 302] on icon at bounding box center [97, 307] width 75 height 57
click at [316, 240] on input "a." at bounding box center [316, 238] width 1 height 4
radio input "true"
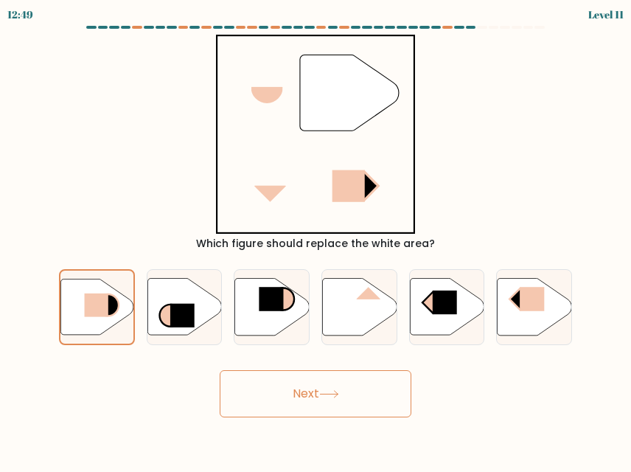
click at [294, 384] on button "Next" at bounding box center [316, 393] width 192 height 47
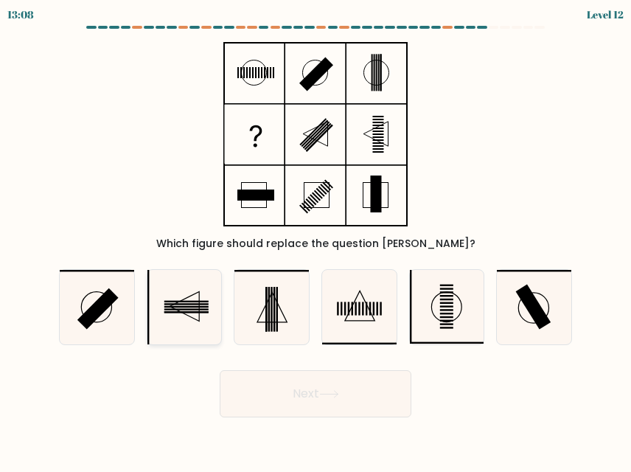
click at [210, 308] on icon at bounding box center [185, 307] width 75 height 75
click at [316, 240] on input "b." at bounding box center [316, 238] width 1 height 4
radio input "true"
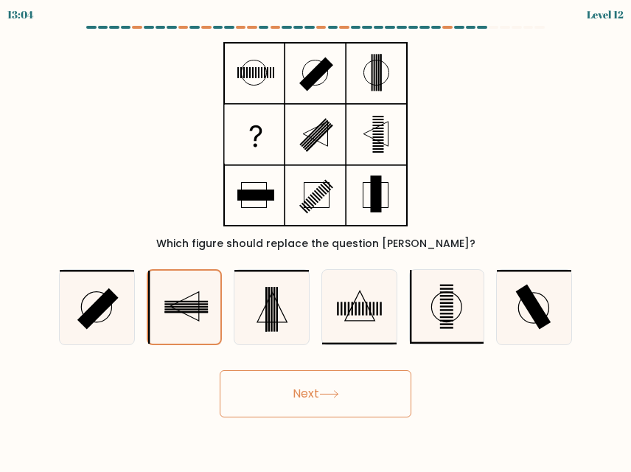
click at [336, 403] on button "Next" at bounding box center [316, 393] width 192 height 47
click at [322, 395] on button "Next" at bounding box center [316, 393] width 192 height 47
click at [294, 396] on button "Next" at bounding box center [316, 393] width 192 height 47
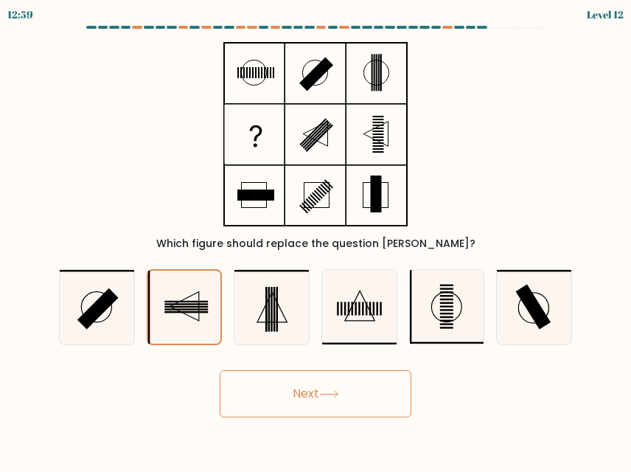
click at [220, 370] on button "Next" at bounding box center [316, 393] width 192 height 47
click at [294, 396] on button "Next" at bounding box center [316, 393] width 192 height 47
drag, startPoint x: 294, startPoint y: 396, endPoint x: 266, endPoint y: 411, distance: 31.7
click at [266, 411] on button "Next" at bounding box center [316, 393] width 192 height 47
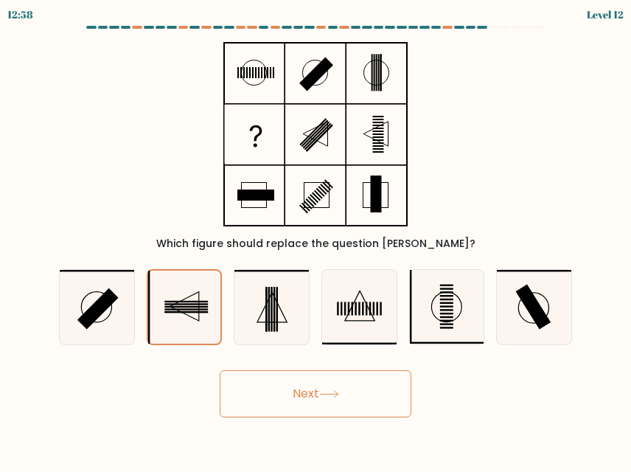
click at [266, 411] on button "Next" at bounding box center [316, 393] width 192 height 47
drag, startPoint x: 266, startPoint y: 411, endPoint x: 274, endPoint y: 408, distance: 7.9
click at [274, 408] on button "Next" at bounding box center [316, 393] width 192 height 47
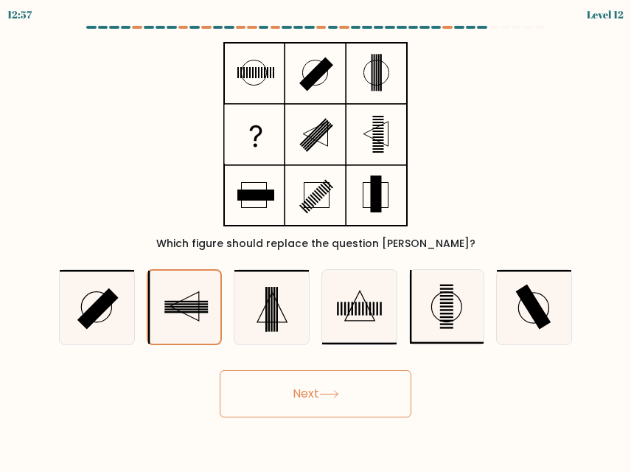
click at [274, 408] on button "Next" at bounding box center [316, 393] width 192 height 47
click at [284, 391] on button "Next" at bounding box center [316, 393] width 192 height 47
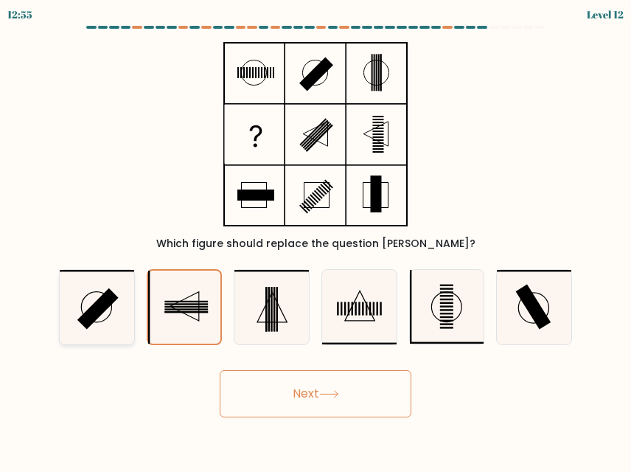
drag, startPoint x: 284, startPoint y: 391, endPoint x: 103, endPoint y: 316, distance: 195.5
click at [103, 316] on form at bounding box center [315, 222] width 631 height 392
click at [103, 316] on icon at bounding box center [97, 307] width 75 height 75
click at [316, 240] on input "a." at bounding box center [316, 238] width 1 height 4
radio input "true"
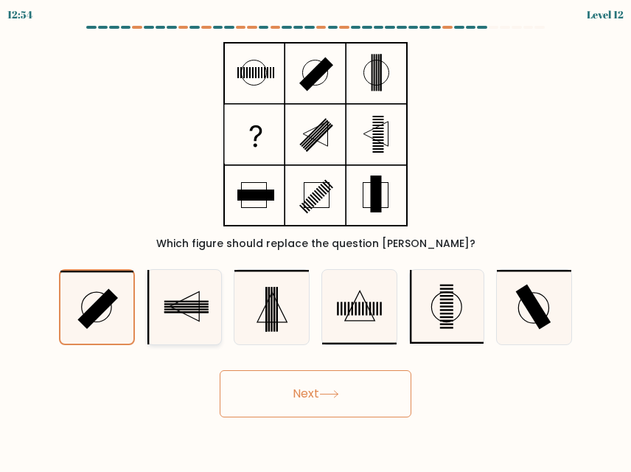
click at [189, 329] on icon at bounding box center [185, 307] width 75 height 75
click at [316, 240] on input "b." at bounding box center [316, 238] width 1 height 4
radio input "true"
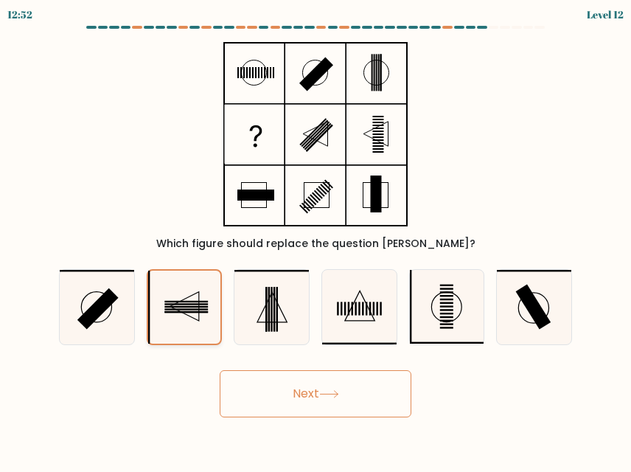
click at [189, 329] on icon at bounding box center [184, 307] width 73 height 73
click at [316, 240] on input "b." at bounding box center [316, 238] width 1 height 4
click at [189, 329] on icon at bounding box center [184, 307] width 73 height 73
click at [316, 240] on input "b." at bounding box center [316, 238] width 1 height 4
drag, startPoint x: 207, startPoint y: 314, endPoint x: 198, endPoint y: 330, distance: 17.5
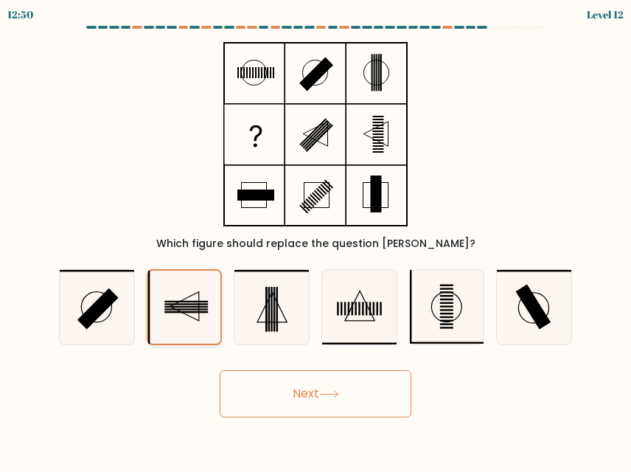
click at [198, 330] on icon at bounding box center [184, 307] width 73 height 73
click at [316, 240] on input "b." at bounding box center [316, 238] width 1 height 4
drag, startPoint x: 342, startPoint y: 415, endPoint x: 331, endPoint y: 387, distance: 29.9
click at [331, 387] on button "Next" at bounding box center [316, 393] width 192 height 47
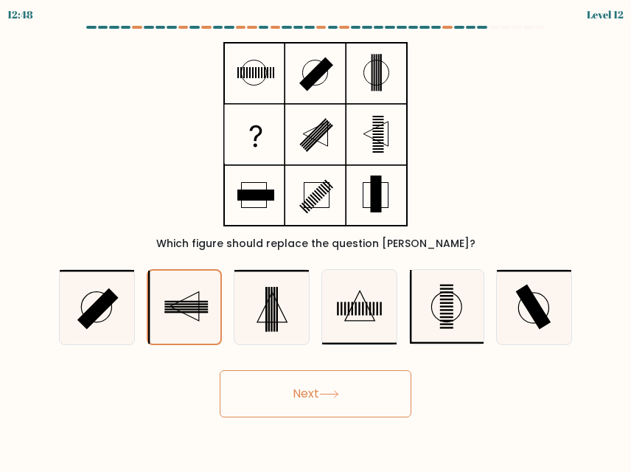
click at [331, 387] on button "Next" at bounding box center [316, 393] width 192 height 47
click at [220, 370] on button "Next" at bounding box center [316, 393] width 192 height 47
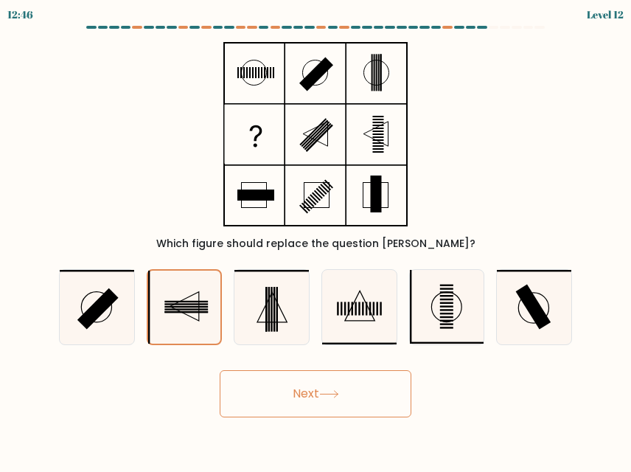
click at [220, 370] on button "Next" at bounding box center [316, 393] width 192 height 47
click at [383, 372] on button "Next" at bounding box center [316, 393] width 192 height 47
click at [176, 284] on icon at bounding box center [184, 307] width 73 height 73
click at [316, 240] on input "b." at bounding box center [316, 238] width 1 height 4
click at [176, 284] on icon at bounding box center [184, 307] width 73 height 73
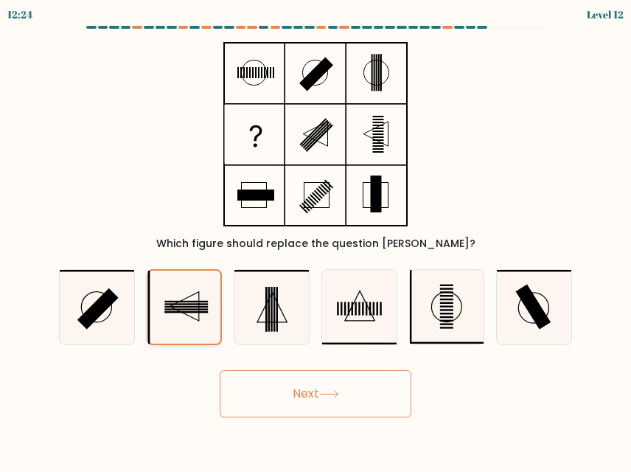
click at [316, 240] on input "b." at bounding box center [316, 238] width 1 height 4
click at [176, 284] on icon at bounding box center [184, 307] width 73 height 73
click at [316, 240] on input "b." at bounding box center [316, 238] width 1 height 4
click at [176, 284] on icon at bounding box center [184, 307] width 73 height 73
click at [316, 240] on input "b." at bounding box center [316, 238] width 1 height 4
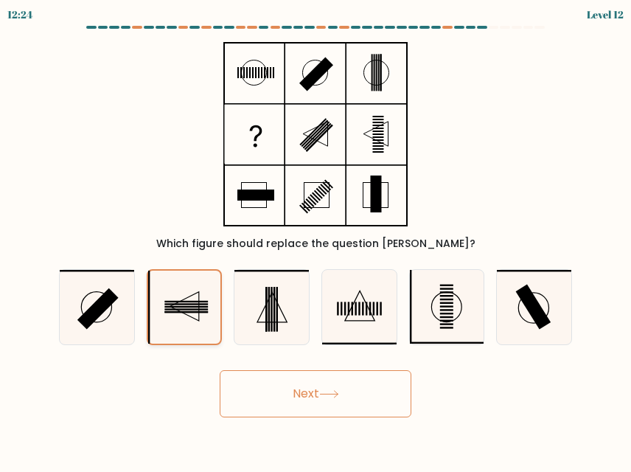
click at [176, 284] on icon at bounding box center [184, 307] width 73 height 73
click at [316, 240] on input "b." at bounding box center [316, 238] width 1 height 4
click at [176, 284] on icon at bounding box center [184, 307] width 73 height 73
click at [316, 240] on input "b." at bounding box center [316, 238] width 1 height 4
click at [176, 284] on icon at bounding box center [184, 307] width 73 height 73
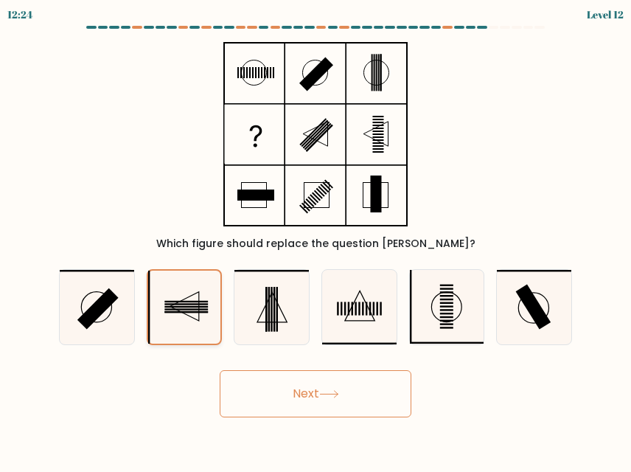
click at [316, 240] on input "b." at bounding box center [316, 238] width 1 height 4
click at [176, 284] on icon at bounding box center [184, 307] width 73 height 73
click at [316, 240] on input "b." at bounding box center [316, 238] width 1 height 4
click at [176, 284] on icon at bounding box center [184, 307] width 73 height 73
click at [316, 240] on input "b." at bounding box center [316, 238] width 1 height 4
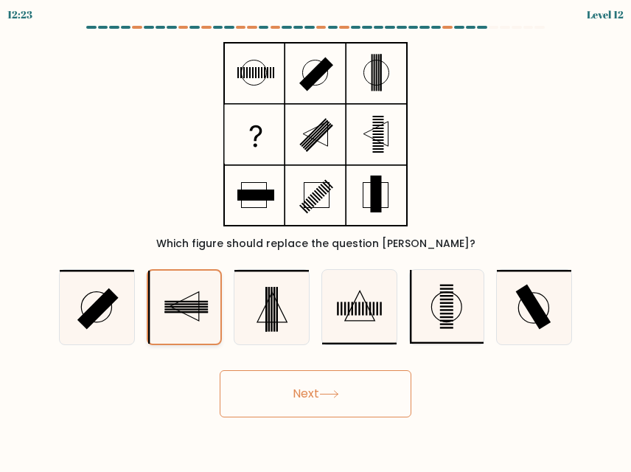
click at [176, 284] on icon at bounding box center [184, 307] width 73 height 73
click at [316, 240] on input "b." at bounding box center [316, 238] width 1 height 4
click at [176, 284] on icon at bounding box center [184, 307] width 73 height 73
click at [316, 240] on input "b." at bounding box center [316, 238] width 1 height 4
drag, startPoint x: 176, startPoint y: 284, endPoint x: 284, endPoint y: 406, distance: 163.6
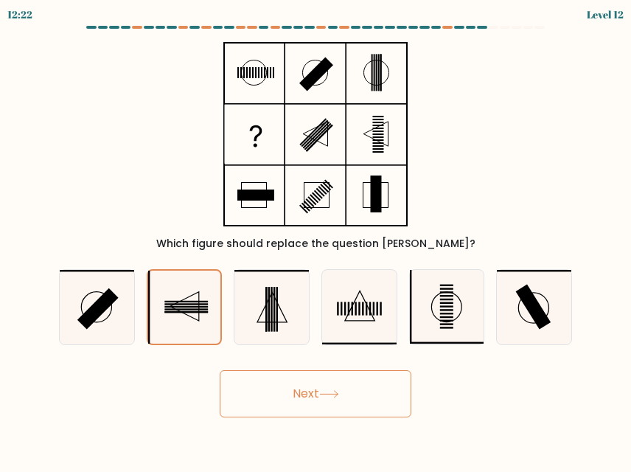
click at [284, 406] on form at bounding box center [315, 222] width 631 height 392
click at [284, 406] on button "Next" at bounding box center [316, 393] width 192 height 47
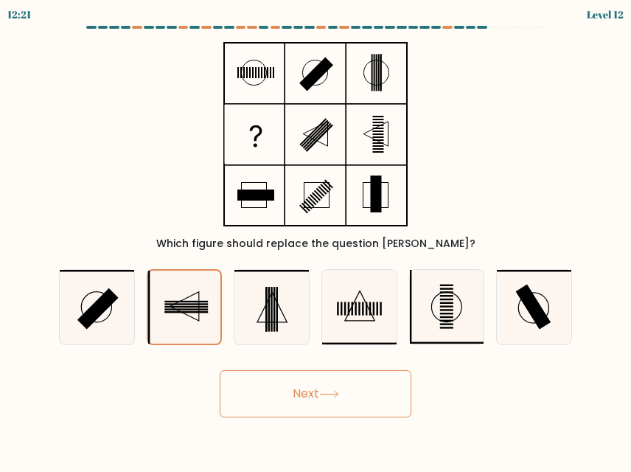
click at [284, 406] on button "Next" at bounding box center [316, 393] width 192 height 47
drag, startPoint x: 284, startPoint y: 406, endPoint x: 256, endPoint y: 406, distance: 28.0
click at [256, 406] on button "Next" at bounding box center [316, 393] width 192 height 47
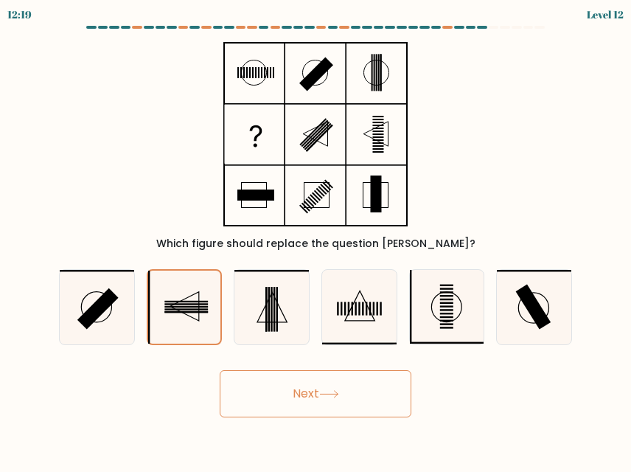
click at [256, 406] on button "Next" at bounding box center [316, 393] width 192 height 47
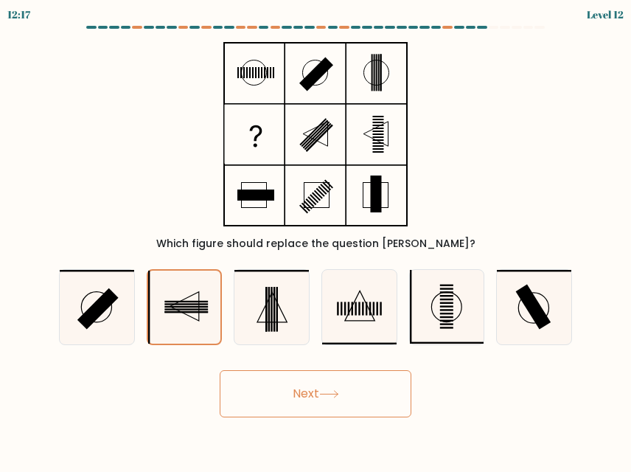
click at [281, 401] on button "Next" at bounding box center [316, 393] width 192 height 47
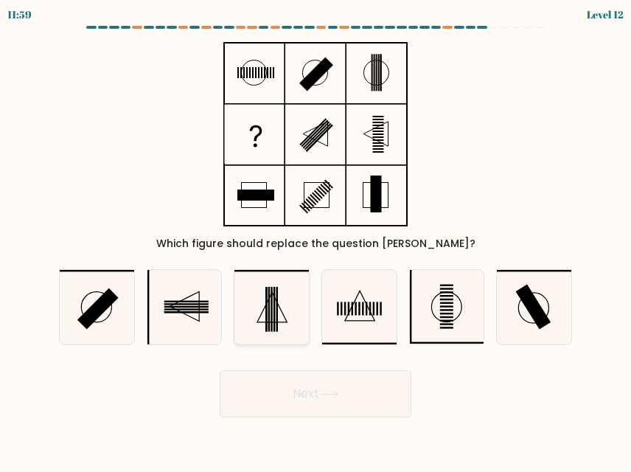
click at [265, 302] on icon at bounding box center [272, 307] width 75 height 75
click at [316, 240] on input "c." at bounding box center [316, 238] width 1 height 4
radio input "true"
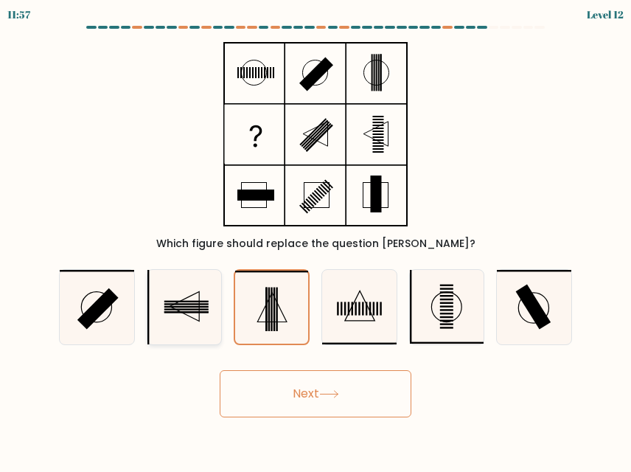
click at [188, 321] on icon at bounding box center [185, 307] width 75 height 75
click at [316, 240] on input "b." at bounding box center [316, 238] width 1 height 4
radio input "true"
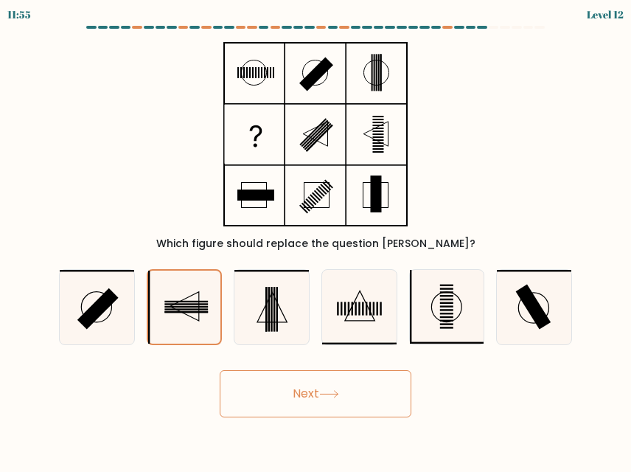
click at [327, 395] on icon at bounding box center [329, 394] width 20 height 8
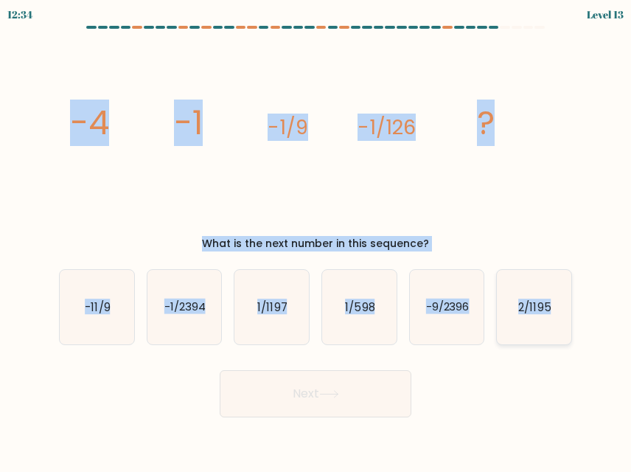
drag, startPoint x: 48, startPoint y: 96, endPoint x: 553, endPoint y: 313, distance: 550.2
click at [553, 313] on form at bounding box center [315, 222] width 631 height 392
copy form "-4 -1 -1/9 -1/126 ? What is the next number in this sequence? a. -11/9 b. -1/23…"
click at [516, 184] on icon "image/svg+xml -4 -1 -1/9 -1/126 ?" at bounding box center [316, 134] width 496 height 199
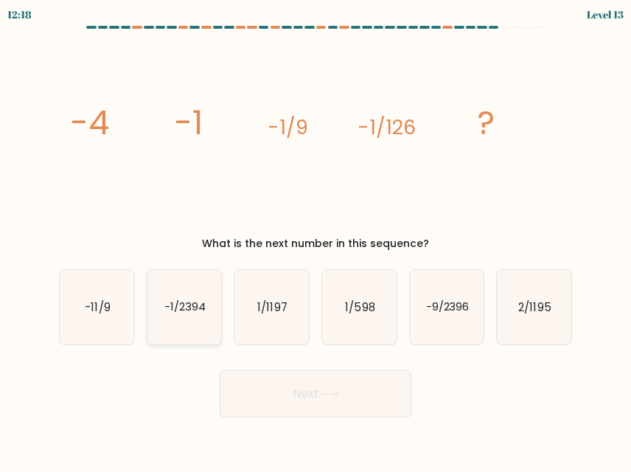
click at [169, 305] on text "-1/2394" at bounding box center [184, 306] width 41 height 15
click at [316, 240] on input "b. -1/2394" at bounding box center [316, 238] width 1 height 4
radio input "true"
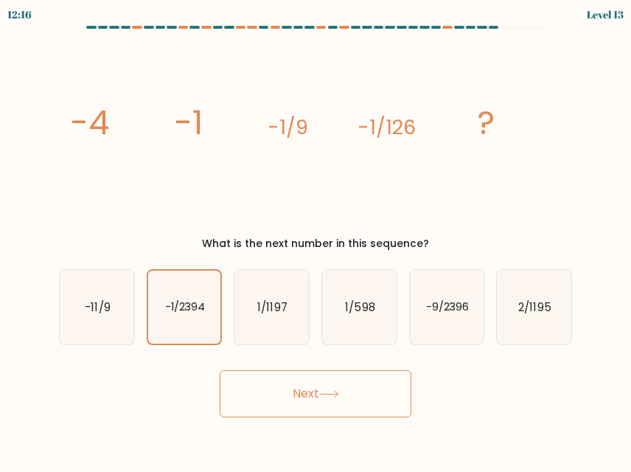
click at [323, 403] on button "Next" at bounding box center [316, 393] width 192 height 47
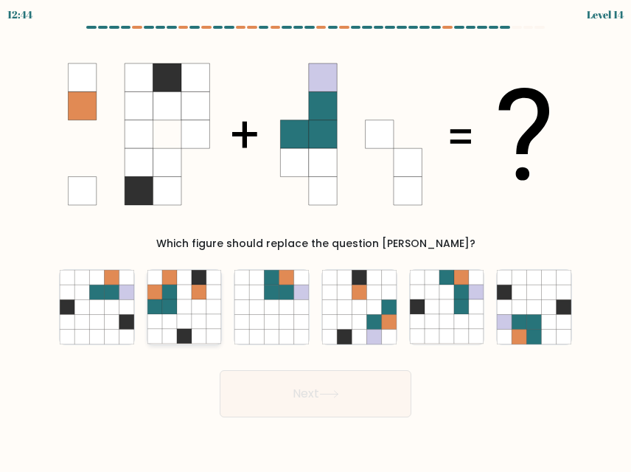
click at [197, 312] on icon at bounding box center [199, 306] width 15 height 15
click at [316, 240] on input "b." at bounding box center [316, 238] width 1 height 4
radio input "true"
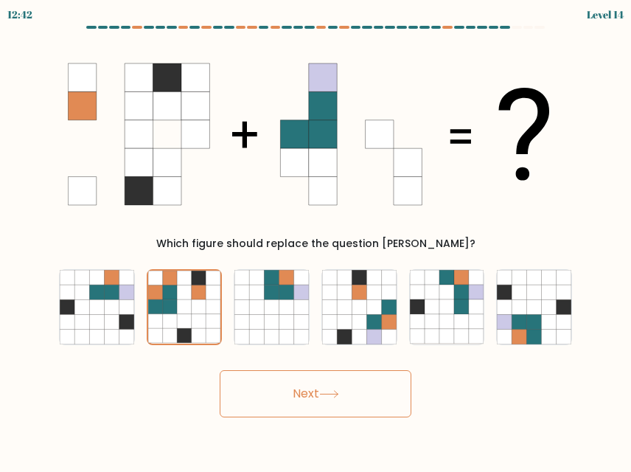
click at [311, 409] on button "Next" at bounding box center [316, 393] width 192 height 47
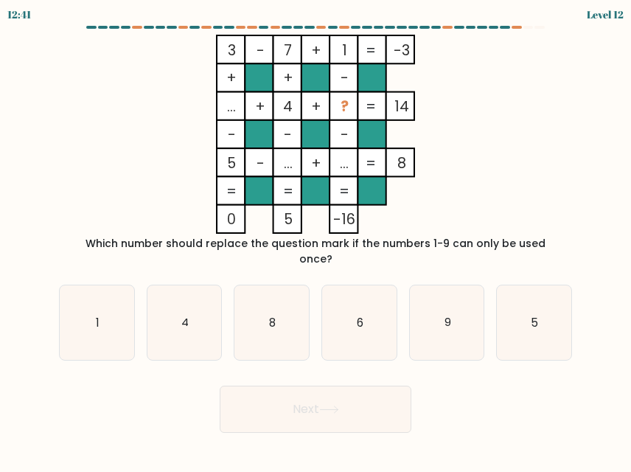
drag, startPoint x: 218, startPoint y: 35, endPoint x: 372, endPoint y: 223, distance: 242.7
click at [372, 223] on icon "3 - 7 + 1 -3 + + - ... + 4 + ? 14 - - - 5 - ... + ... = 8 = = = = 0 5 -16 =" at bounding box center [316, 134] width 494 height 199
drag, startPoint x: 429, startPoint y: 262, endPoint x: 491, endPoint y: 280, distance: 64.4
click at [491, 280] on div "a. 1 b. 4 c. 8 d." at bounding box center [315, 317] width 525 height 88
drag, startPoint x: 456, startPoint y: 180, endPoint x: 199, endPoint y: 47, distance: 289.0
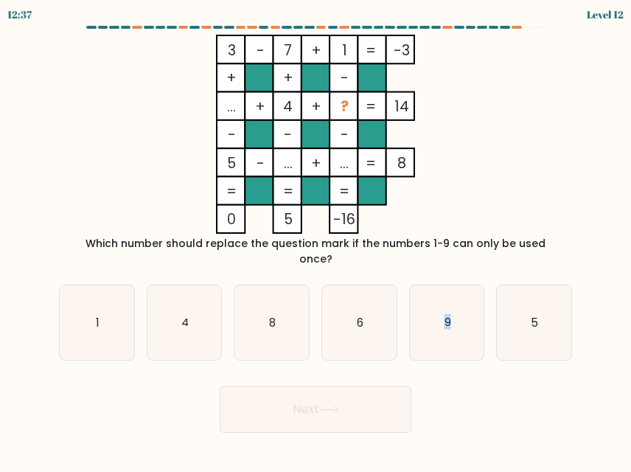
click at [199, 47] on icon "3 - 7 + 1 -3 + + - ... + 4 + ? 14 - - - 5 - ... + ... = 8 = = = = 0 5 -16 =" at bounding box center [316, 134] width 494 height 199
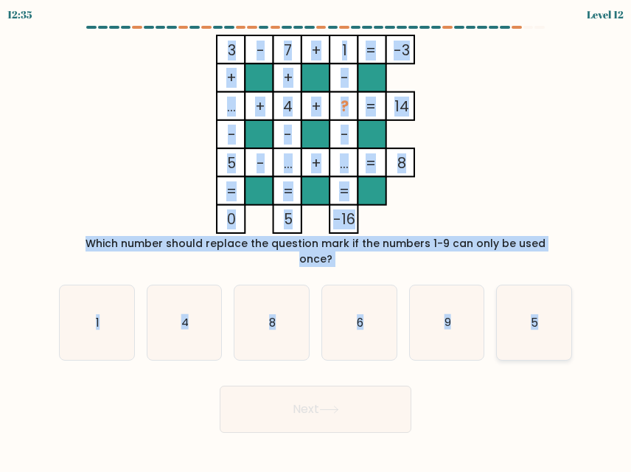
drag, startPoint x: 217, startPoint y: 41, endPoint x: 555, endPoint y: 324, distance: 440.4
click at [555, 324] on form at bounding box center [315, 229] width 631 height 407
copy form "3 - 7 + 1 -3 + + - ... + 4 + ? 14 - - - 5 - ... + ... = 8 = = = = 0 5 -16 = Whi…"
click at [463, 122] on icon "3 - 7 + 1 -3 + + - ... + 4 + ? 14 - - - 5 - ... + ... = 8 = = = = 0 5 -16 =" at bounding box center [316, 134] width 494 height 199
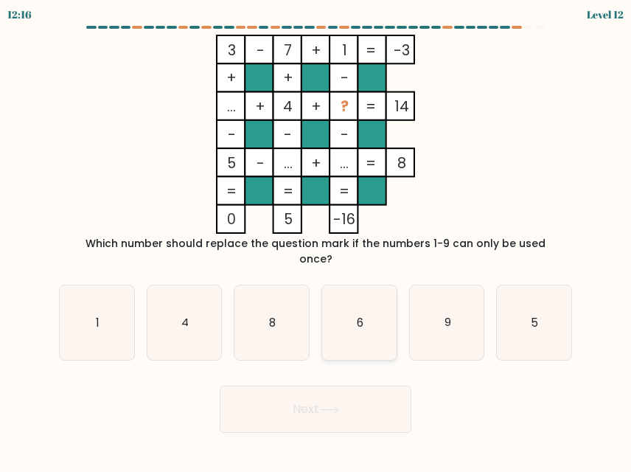
click at [363, 321] on icon "6" at bounding box center [359, 322] width 75 height 75
click at [316, 240] on input "d. 6" at bounding box center [316, 238] width 1 height 4
radio input "true"
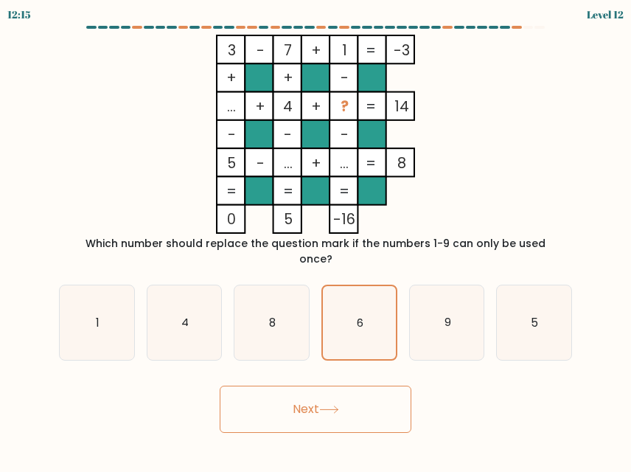
click at [325, 406] on icon at bounding box center [329, 410] width 20 height 8
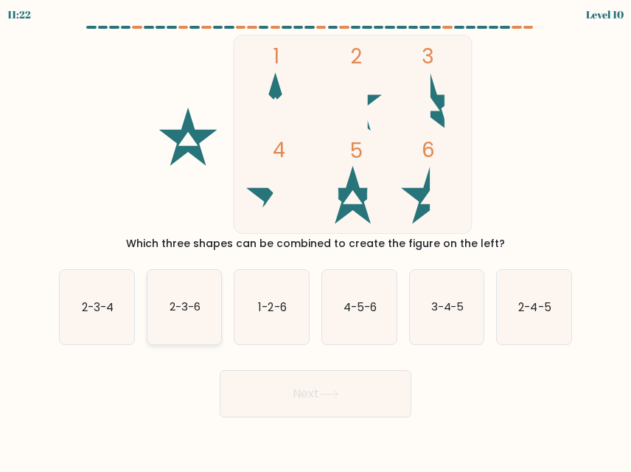
click at [182, 297] on icon "2-3-6" at bounding box center [185, 307] width 75 height 75
click at [316, 240] on input "b. 2-3-6" at bounding box center [316, 238] width 1 height 4
radio input "true"
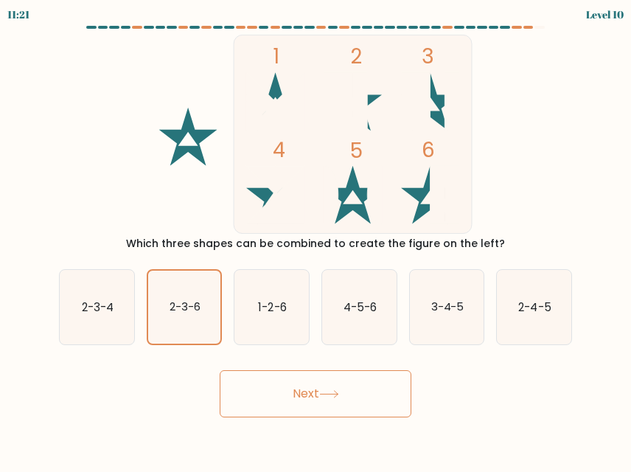
click at [313, 387] on button "Next" at bounding box center [316, 393] width 192 height 47
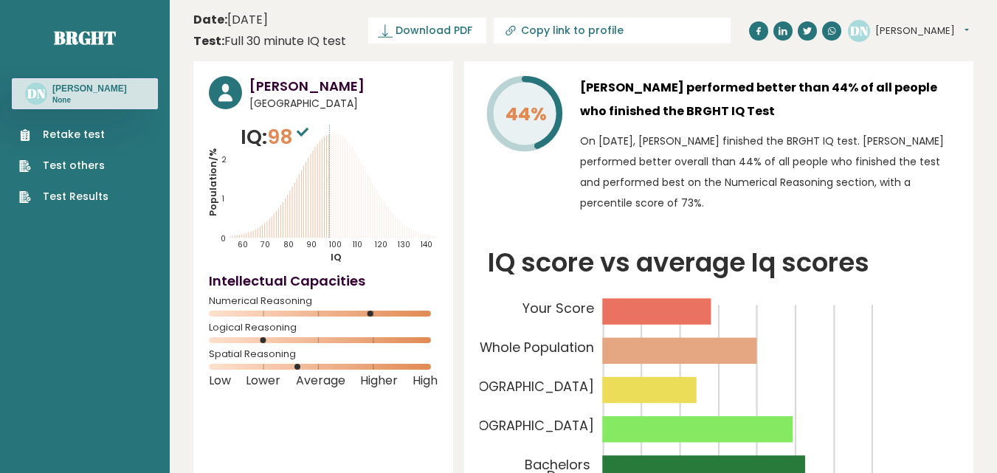
click at [86, 133] on link "Retake test" at bounding box center [63, 134] width 89 height 15
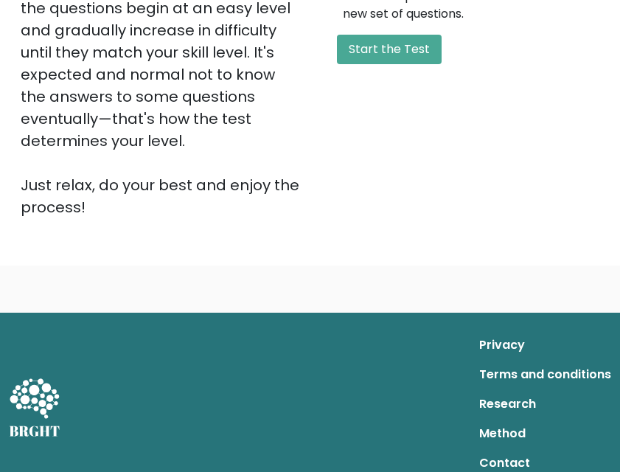
scroll to position [453, 0]
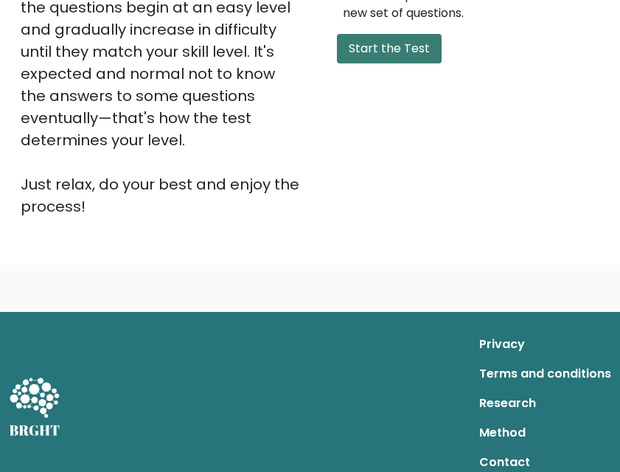
click at [381, 51] on button "Start the Test" at bounding box center [389, 49] width 105 height 30
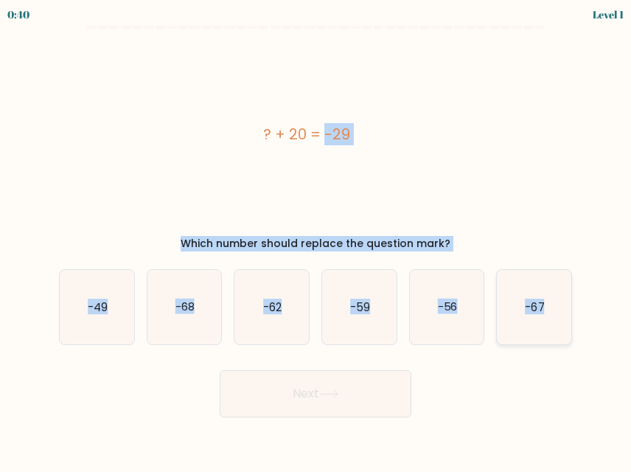
drag, startPoint x: 260, startPoint y: 128, endPoint x: 567, endPoint y: 305, distance: 354.6
click at [567, 305] on form "a." at bounding box center [315, 222] width 631 height 392
copy form "? + 20 = -29 Which number should replace the question mark? a. -49 b. -68 c. -6…"
click at [447, 176] on div "? + 20 = -29" at bounding box center [307, 134] width 496 height 199
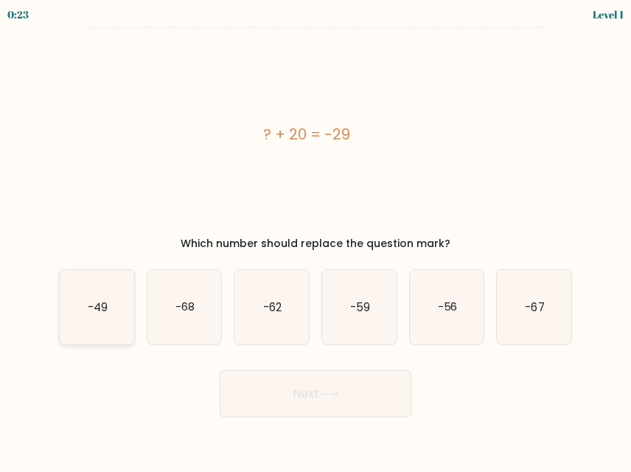
click at [121, 298] on icon "-49" at bounding box center [97, 307] width 75 height 75
click at [316, 240] on input "a. -49" at bounding box center [316, 238] width 1 height 4
radio input "true"
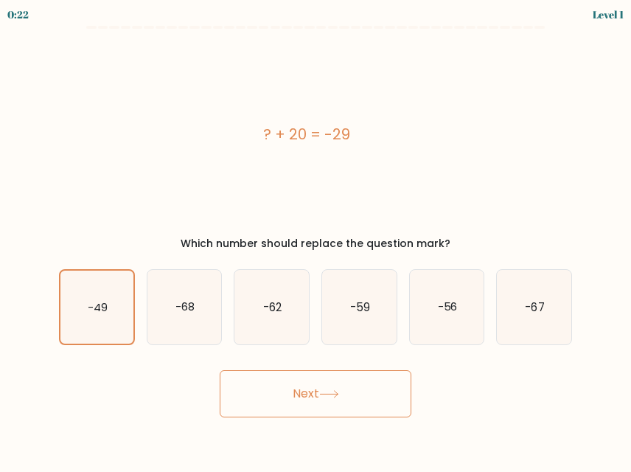
click at [282, 399] on button "Next" at bounding box center [316, 393] width 192 height 47
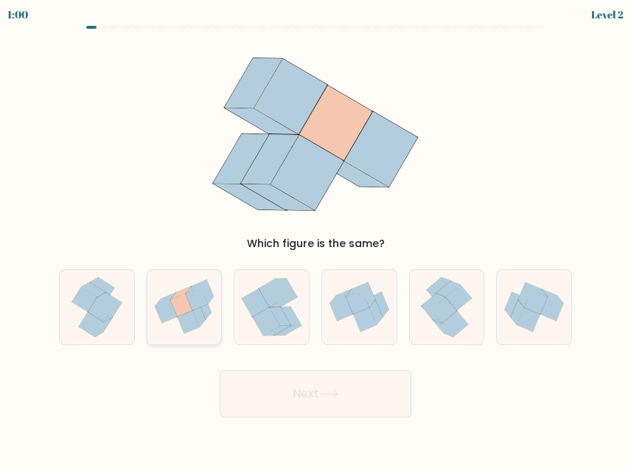
click at [195, 299] on icon at bounding box center [197, 299] width 22 height 23
click at [316, 240] on input "b." at bounding box center [316, 238] width 1 height 4
radio input "true"
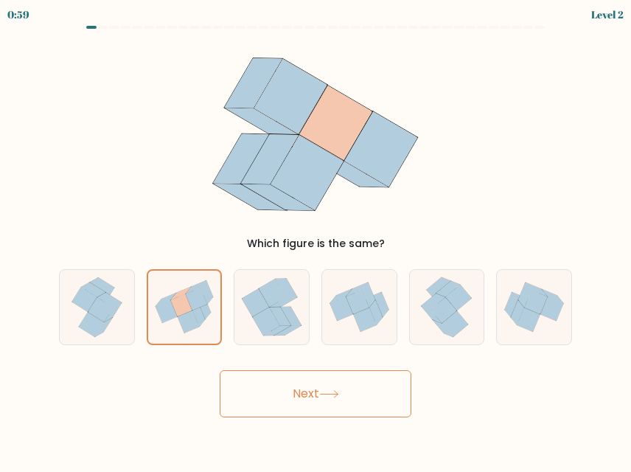
click at [313, 384] on button "Next" at bounding box center [316, 393] width 192 height 47
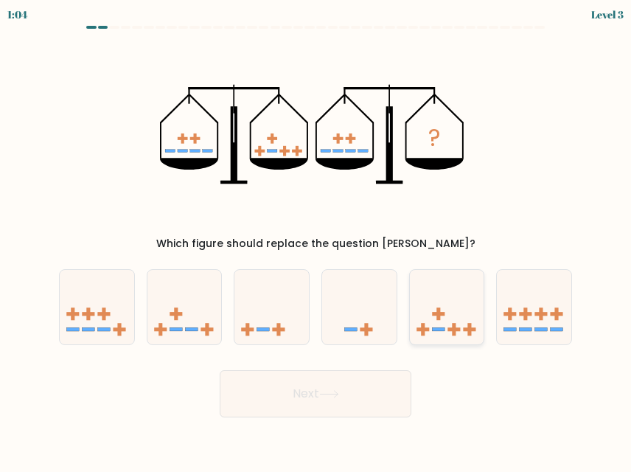
click at [462, 308] on icon at bounding box center [447, 307] width 75 height 61
click at [316, 240] on input "e." at bounding box center [316, 238] width 1 height 4
radio input "true"
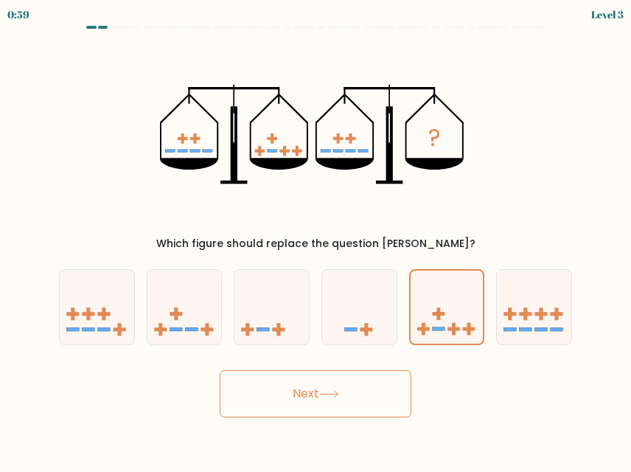
click at [329, 392] on icon at bounding box center [329, 394] width 20 height 8
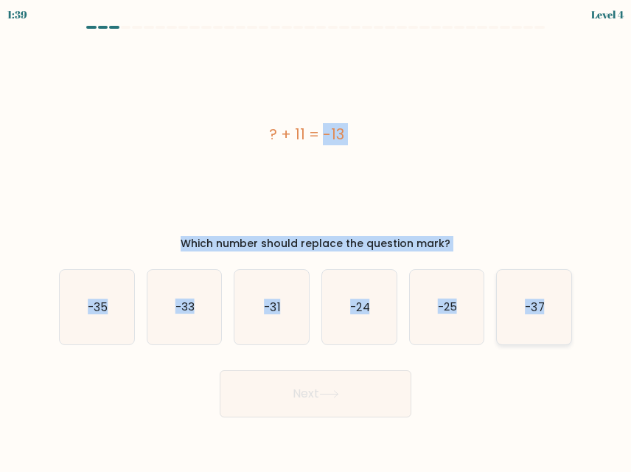
drag, startPoint x: 251, startPoint y: 130, endPoint x: 555, endPoint y: 317, distance: 357.7
click at [555, 317] on form "a." at bounding box center [315, 222] width 631 height 392
click at [428, 304] on icon "-25" at bounding box center [447, 307] width 75 height 75
click at [316, 240] on input "e. -25" at bounding box center [316, 238] width 1 height 4
radio input "true"
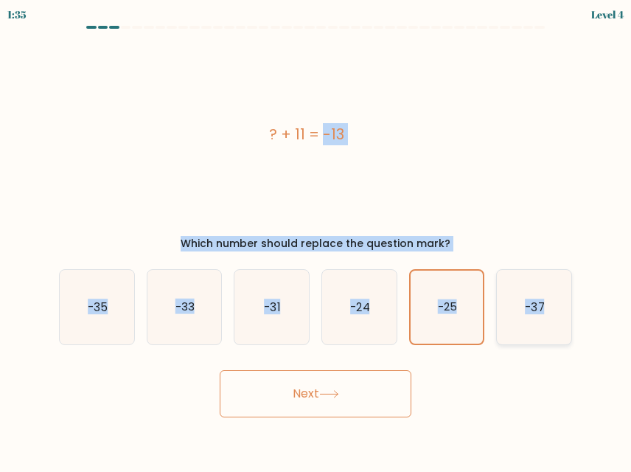
drag, startPoint x: 266, startPoint y: 134, endPoint x: 552, endPoint y: 303, distance: 332.1
click at [552, 303] on form "a." at bounding box center [315, 222] width 631 height 392
copy form "? + 11 = -13 Which number should replace the question mark? a. -35 b. -33 c. -3…"
click at [544, 152] on div "? + 11 = -13" at bounding box center [307, 134] width 496 height 199
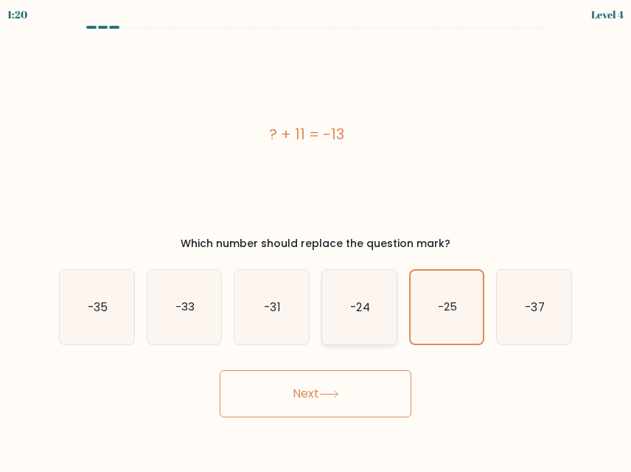
click at [349, 322] on icon "-24" at bounding box center [359, 307] width 75 height 75
click at [316, 240] on input "d. -24" at bounding box center [316, 238] width 1 height 4
radio input "true"
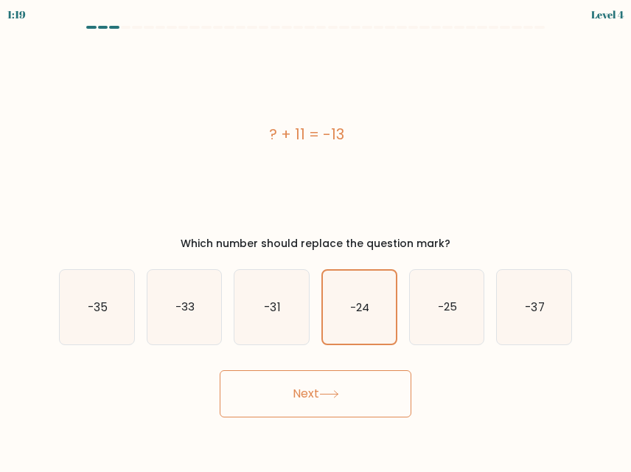
click at [332, 399] on button "Next" at bounding box center [316, 393] width 192 height 47
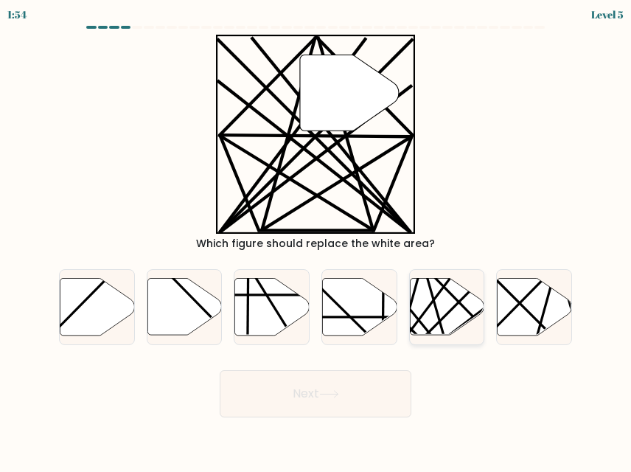
click at [445, 311] on icon at bounding box center [447, 307] width 75 height 57
click at [316, 240] on input "e." at bounding box center [316, 238] width 1 height 4
radio input "true"
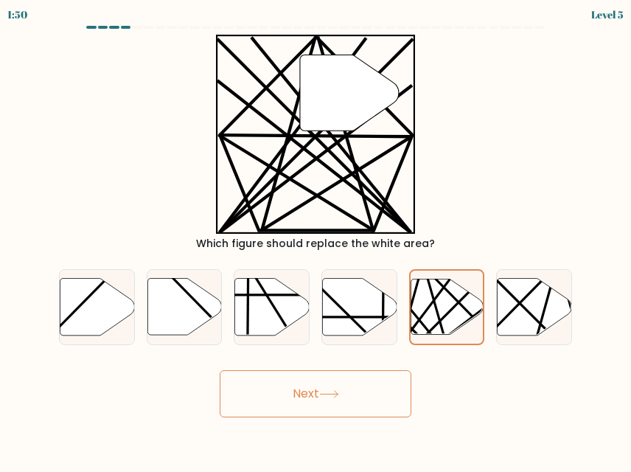
click at [328, 387] on button "Next" at bounding box center [316, 393] width 192 height 47
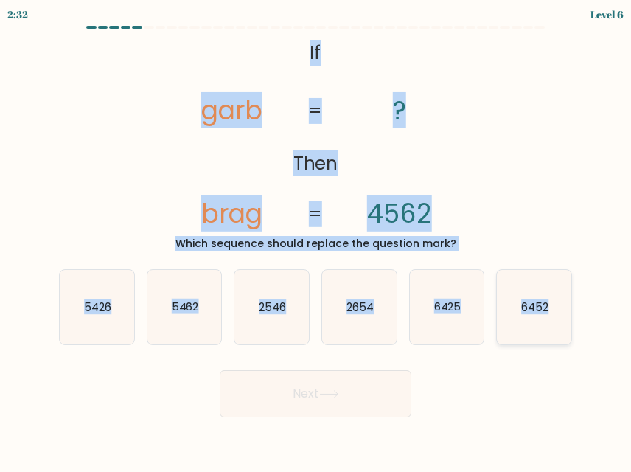
drag, startPoint x: 298, startPoint y: 39, endPoint x: 565, endPoint y: 305, distance: 377.1
click at [565, 305] on form "If ?" at bounding box center [315, 222] width 631 height 392
copy form "If Then garb brag ? 4562 = = Which sequence should replace the question mark? a…"
click at [100, 303] on text "5426" at bounding box center [97, 306] width 27 height 15
click at [316, 240] on input "a. 5426" at bounding box center [316, 238] width 1 height 4
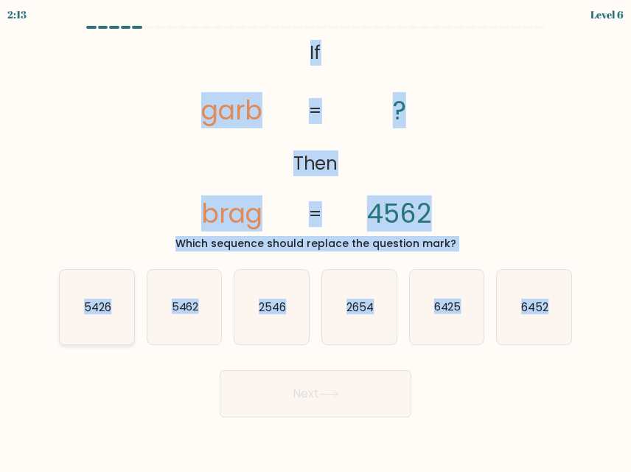
radio input "true"
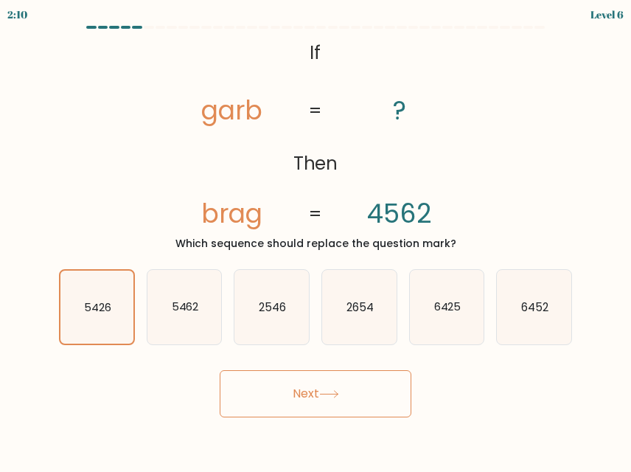
click at [316, 394] on button "Next" at bounding box center [316, 393] width 192 height 47
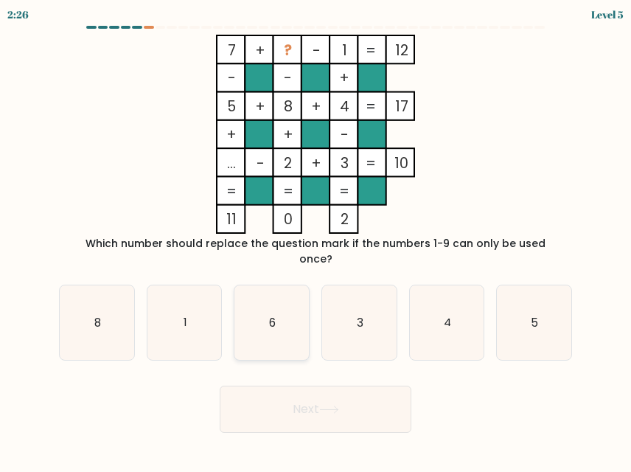
click at [249, 320] on icon "6" at bounding box center [272, 322] width 75 height 75
click at [316, 240] on input "c. 6" at bounding box center [316, 238] width 1 height 4
radio input "true"
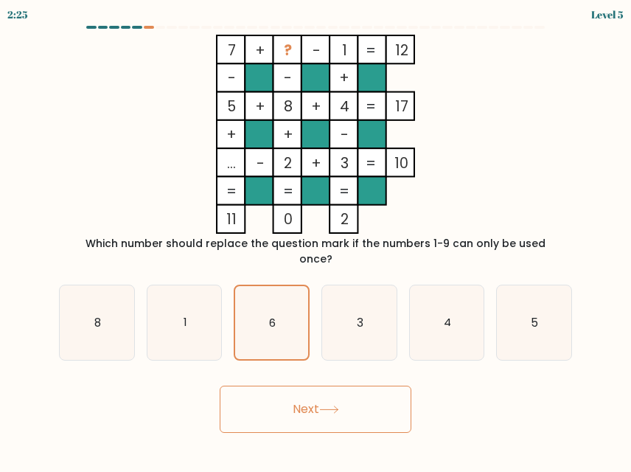
click at [316, 391] on button "Next" at bounding box center [316, 409] width 192 height 47
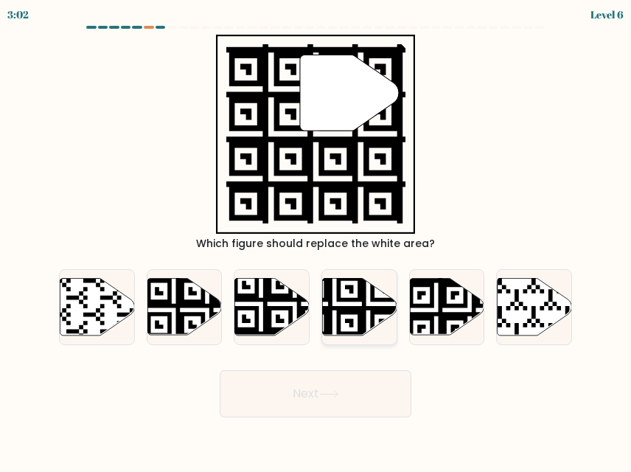
click at [358, 295] on icon at bounding box center [334, 338] width 135 height 135
click at [316, 240] on input "d." at bounding box center [316, 238] width 1 height 4
radio input "true"
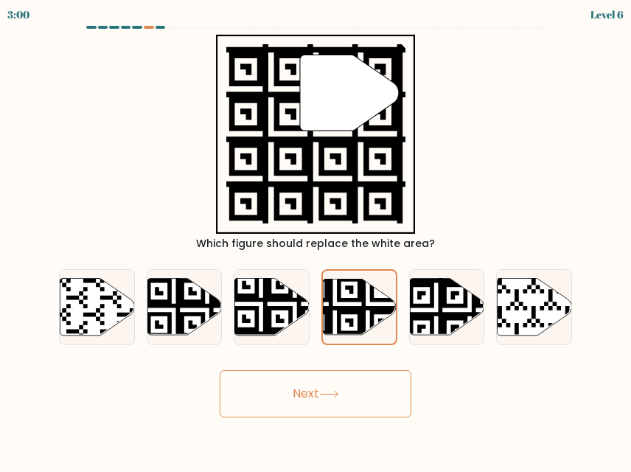
click at [296, 392] on button "Next" at bounding box center [316, 393] width 192 height 47
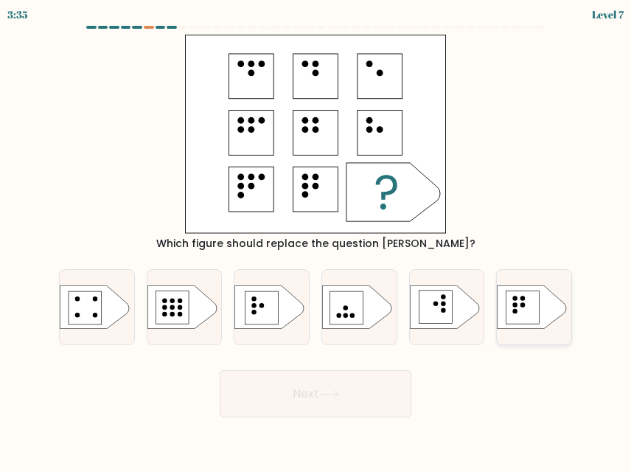
click at [532, 298] on rect at bounding box center [523, 307] width 33 height 33
click at [316, 240] on input "f." at bounding box center [316, 238] width 1 height 4
radio input "true"
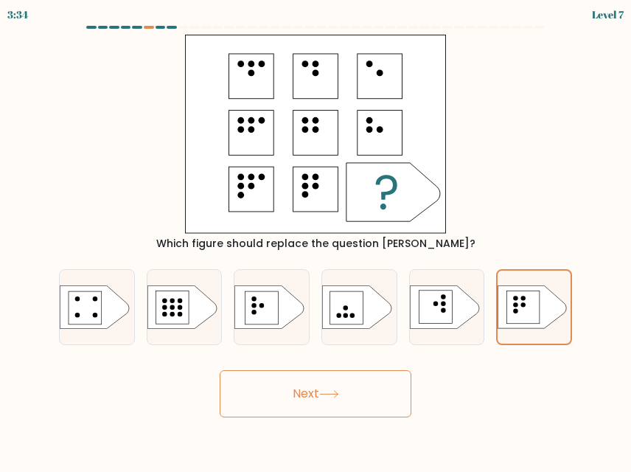
click at [342, 389] on button "Next" at bounding box center [316, 393] width 192 height 47
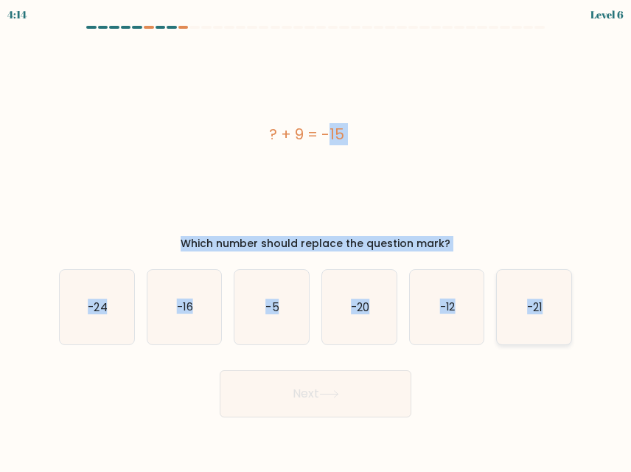
drag, startPoint x: 257, startPoint y: 128, endPoint x: 552, endPoint y: 308, distance: 345.0
click at [552, 308] on form "a." at bounding box center [315, 222] width 631 height 392
copy form "? + 9 = -15 Which number should replace the question mark? a. -24 b. -16 c. -5 …"
click at [545, 169] on div "? + 9 = -15" at bounding box center [307, 134] width 496 height 199
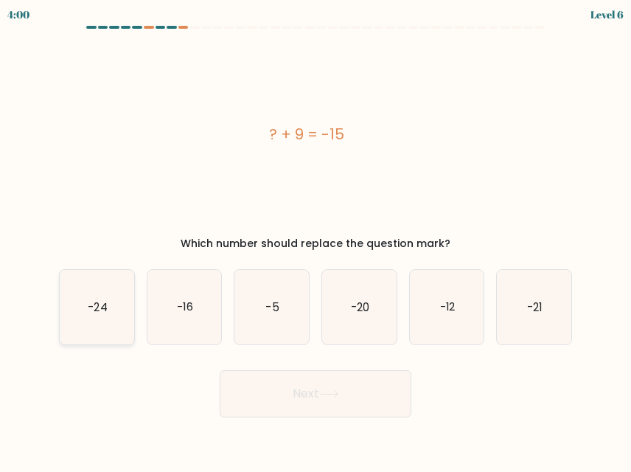
click at [111, 297] on icon "-24" at bounding box center [97, 307] width 75 height 75
click at [316, 240] on input "a. -24" at bounding box center [316, 238] width 1 height 4
radio input "true"
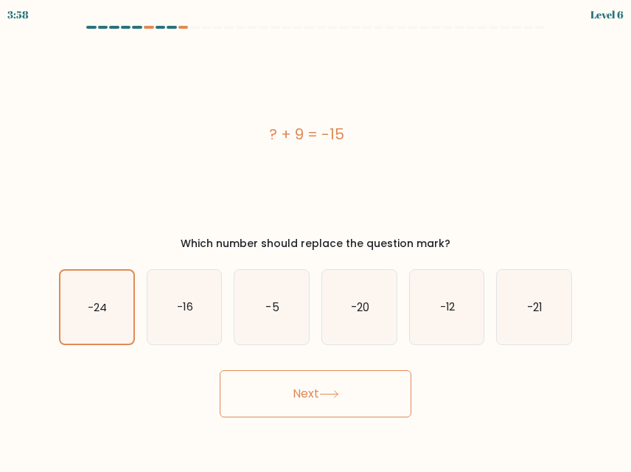
click at [284, 388] on button "Next" at bounding box center [316, 393] width 192 height 47
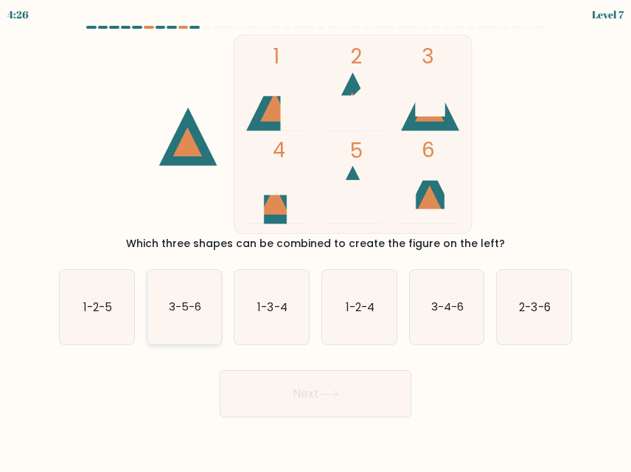
click at [198, 312] on text "3-5-6" at bounding box center [185, 306] width 32 height 15
click at [316, 240] on input "b. 3-5-6" at bounding box center [316, 238] width 1 height 4
radio input "true"
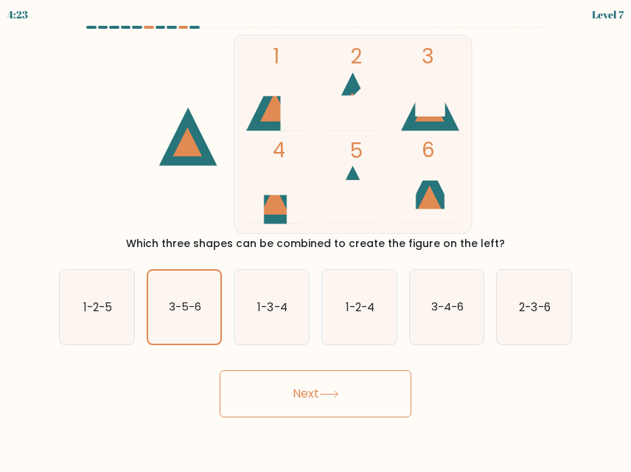
click at [321, 401] on button "Next" at bounding box center [316, 393] width 192 height 47
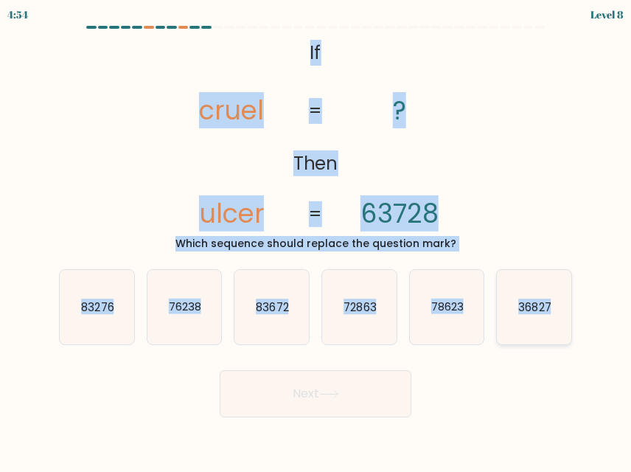
drag, startPoint x: 290, startPoint y: 44, endPoint x: 550, endPoint y: 305, distance: 368.8
click at [550, 305] on form "If ?" at bounding box center [315, 222] width 631 height 392
copy form "If Then cruel ulcer ? 63728 = = Which sequence should replace the question mark…"
click at [602, 177] on form "If ?" at bounding box center [315, 222] width 631 height 392
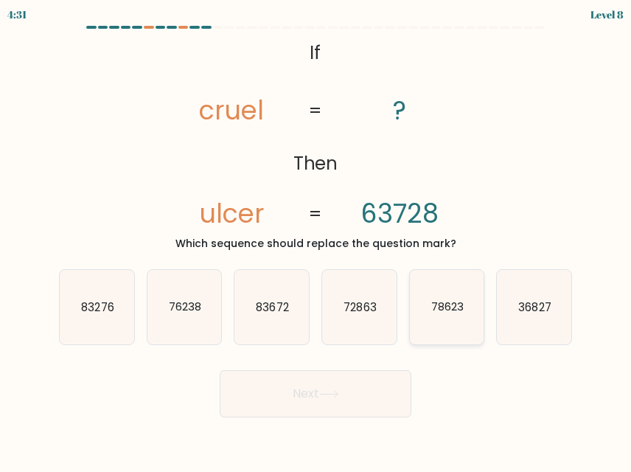
click at [450, 315] on icon "78623" at bounding box center [447, 307] width 75 height 75
click at [316, 240] on input "e. 78623" at bounding box center [316, 238] width 1 height 4
radio input "true"
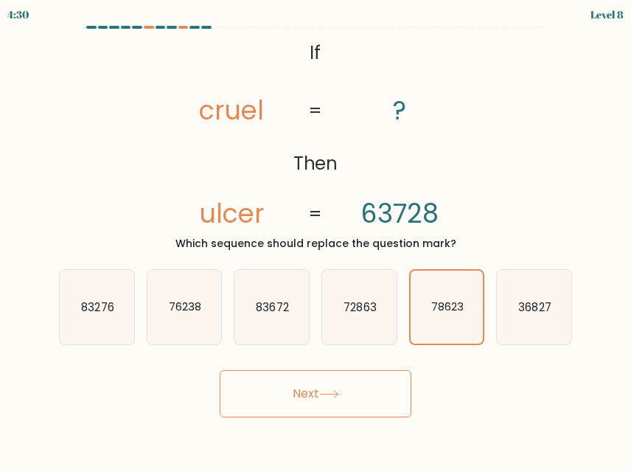
click at [344, 403] on button "Next" at bounding box center [316, 393] width 192 height 47
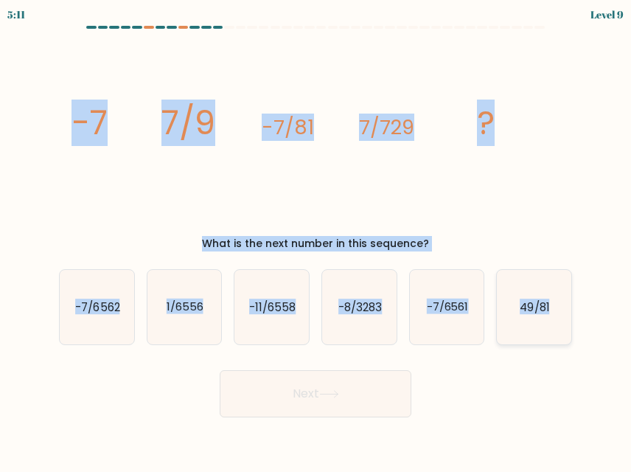
drag, startPoint x: 52, startPoint y: 122, endPoint x: 552, endPoint y: 296, distance: 528.9
click at [552, 296] on form at bounding box center [315, 222] width 631 height 392
copy form "-7 7/9 -7/81 7/729 ? What is the next number in this sequence? a. -7/6562 b. 1/…"
click at [558, 179] on icon "image/svg+xml -7 7/9 -7/81 7/729 ?" at bounding box center [316, 134] width 496 height 199
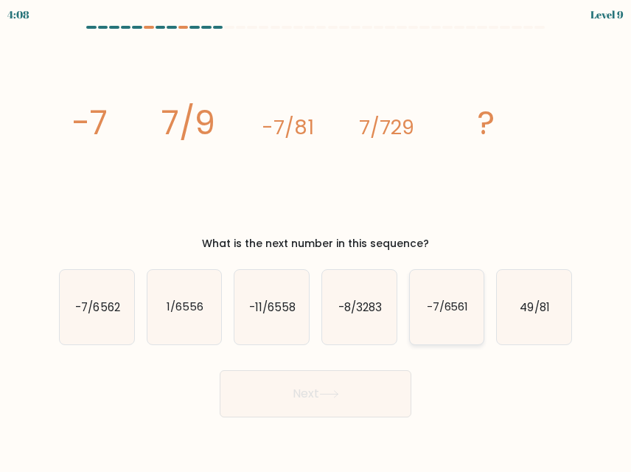
click at [444, 305] on text "-7/6561" at bounding box center [447, 306] width 42 height 15
click at [316, 240] on input "e. -7/6561" at bounding box center [316, 238] width 1 height 4
radio input "true"
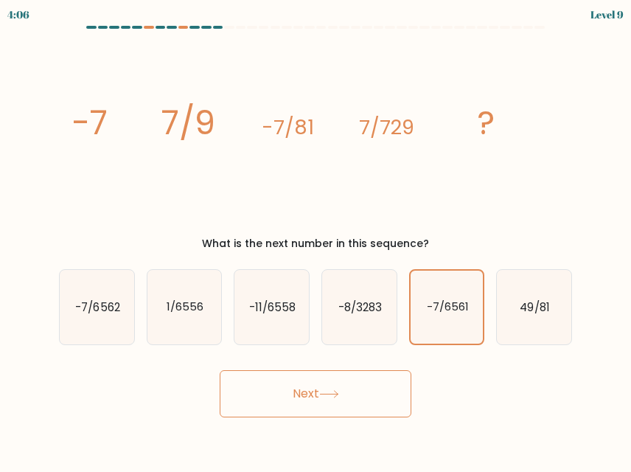
click at [356, 410] on button "Next" at bounding box center [316, 393] width 192 height 47
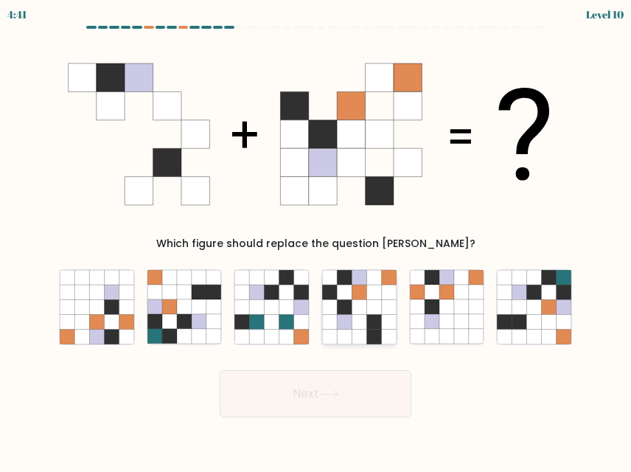
click at [365, 305] on icon at bounding box center [359, 306] width 15 height 15
click at [316, 240] on input "d." at bounding box center [316, 238] width 1 height 4
radio input "true"
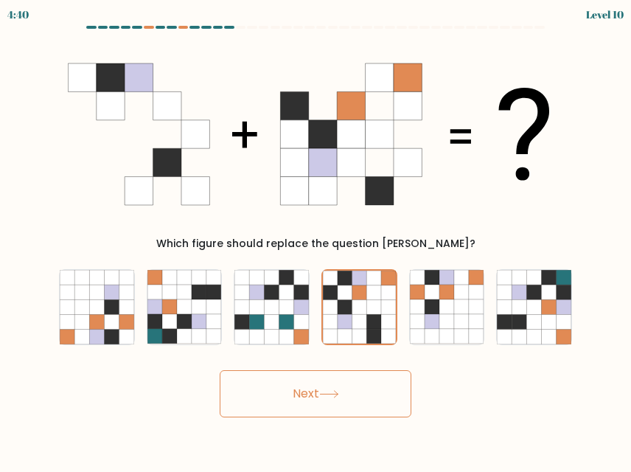
click at [343, 402] on button "Next" at bounding box center [316, 393] width 192 height 47
click at [309, 396] on button "Next" at bounding box center [316, 393] width 192 height 47
click at [300, 394] on button "Next" at bounding box center [316, 393] width 192 height 47
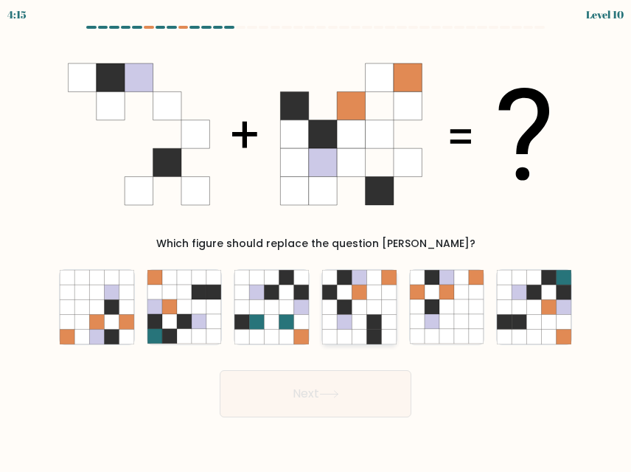
click at [346, 319] on icon at bounding box center [344, 322] width 15 height 15
click at [316, 240] on input "d." at bounding box center [316, 238] width 1 height 4
radio input "true"
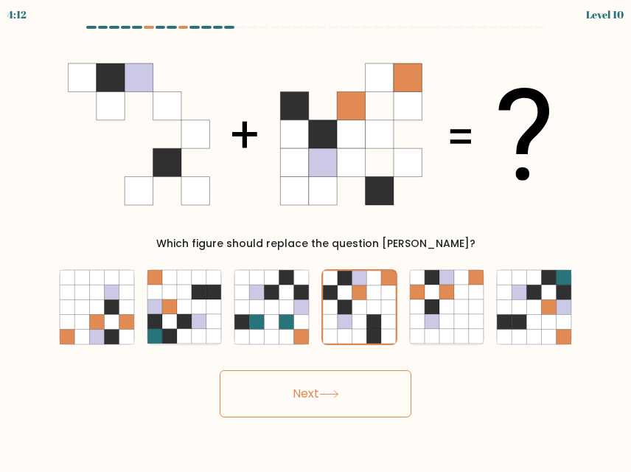
click at [311, 406] on button "Next" at bounding box center [316, 393] width 192 height 47
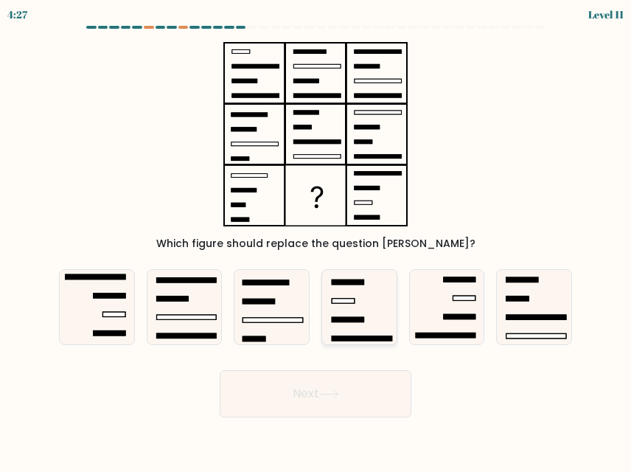
click at [344, 301] on rect at bounding box center [343, 301] width 22 height 4
click at [316, 240] on input "d." at bounding box center [316, 238] width 1 height 4
radio input "true"
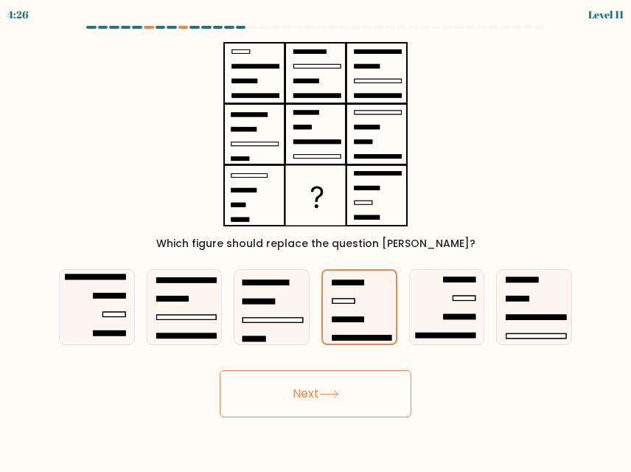
click at [295, 395] on button "Next" at bounding box center [316, 393] width 192 height 47
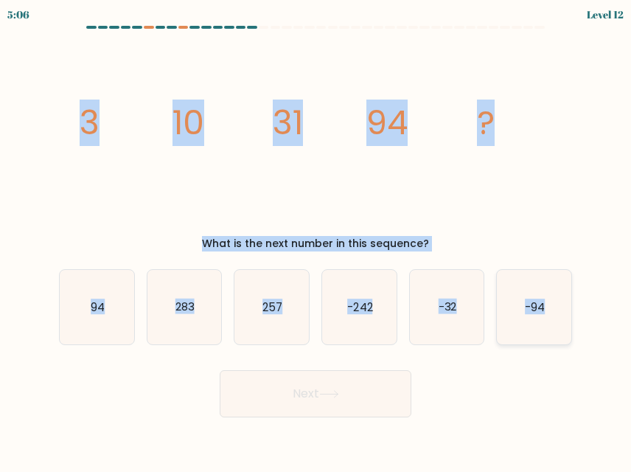
drag, startPoint x: 57, startPoint y: 109, endPoint x: 558, endPoint y: 313, distance: 541.3
click at [558, 313] on form at bounding box center [315, 222] width 631 height 392
copy form "3 10 31 94 ? What is the next number in this sequence? a. 94 b. 283 c. 257 d. -…"
click at [207, 310] on icon "283" at bounding box center [185, 307] width 75 height 75
click at [316, 240] on input "b. 283" at bounding box center [316, 238] width 1 height 4
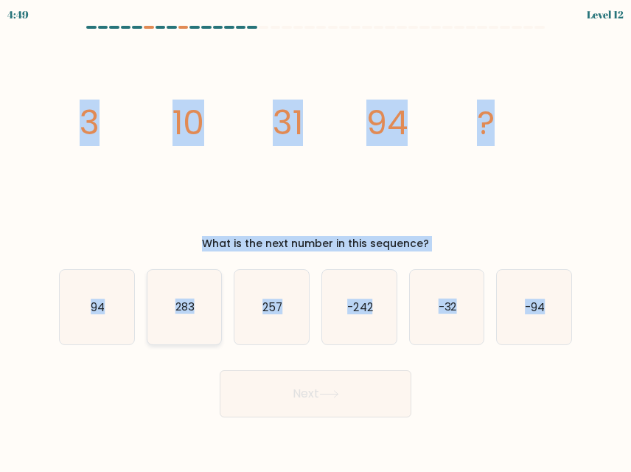
radio input "true"
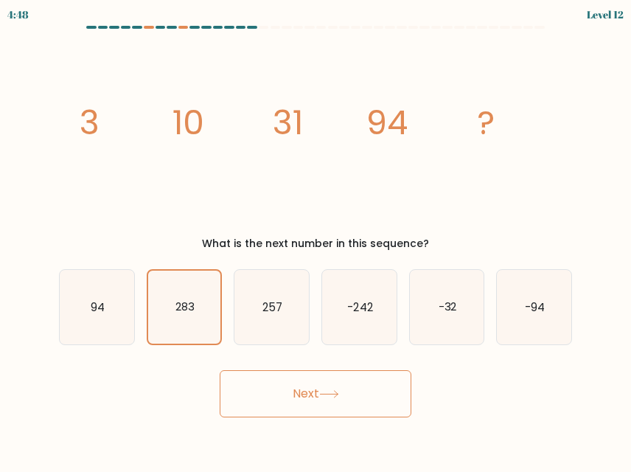
click at [325, 396] on icon at bounding box center [329, 394] width 20 height 8
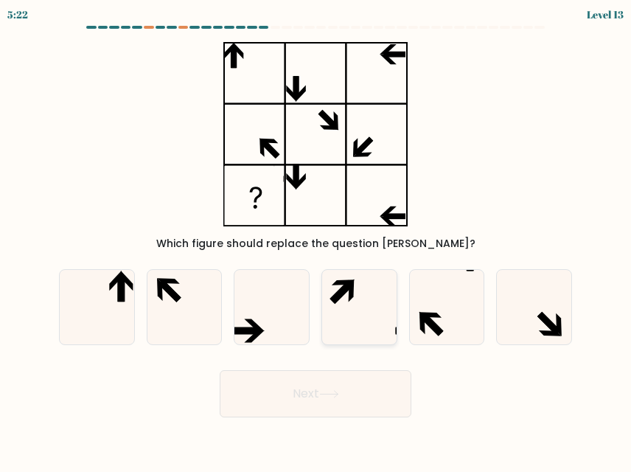
click at [338, 299] on icon at bounding box center [342, 292] width 24 height 24
click at [316, 240] on input "d." at bounding box center [316, 238] width 1 height 4
radio input "true"
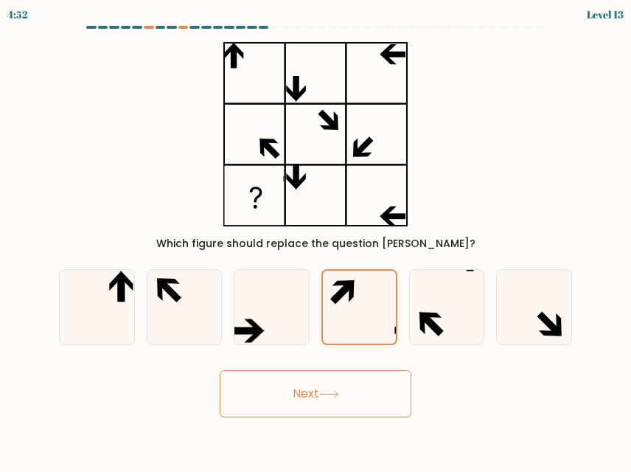
click at [301, 396] on button "Next" at bounding box center [316, 393] width 192 height 47
click at [285, 400] on button "Next" at bounding box center [316, 393] width 192 height 47
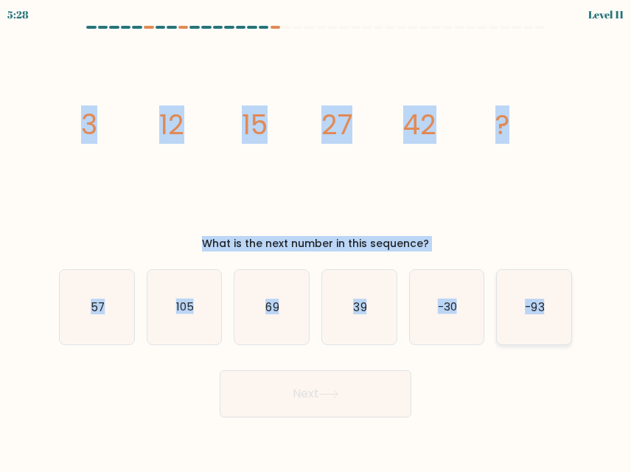
drag, startPoint x: 61, startPoint y: 117, endPoint x: 549, endPoint y: 300, distance: 520.8
click at [549, 300] on form at bounding box center [315, 222] width 631 height 392
copy form "3 12 15 27 42 ? What is the next number in this sequence? a. 57 b. 105 c. 69 d.…"
click at [297, 305] on icon "69" at bounding box center [272, 307] width 75 height 75
click at [316, 240] on input "c. 69" at bounding box center [316, 238] width 1 height 4
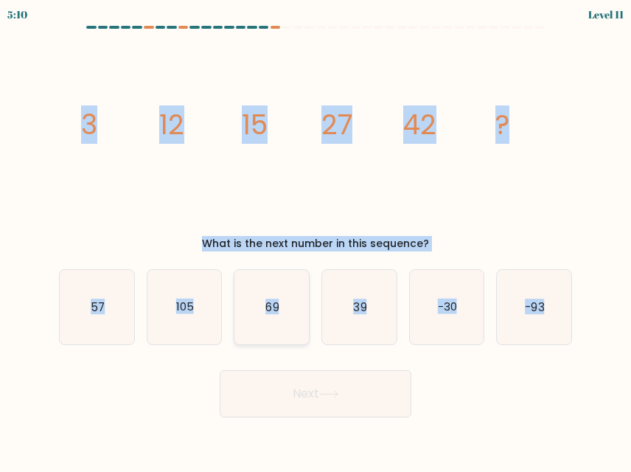
radio input "true"
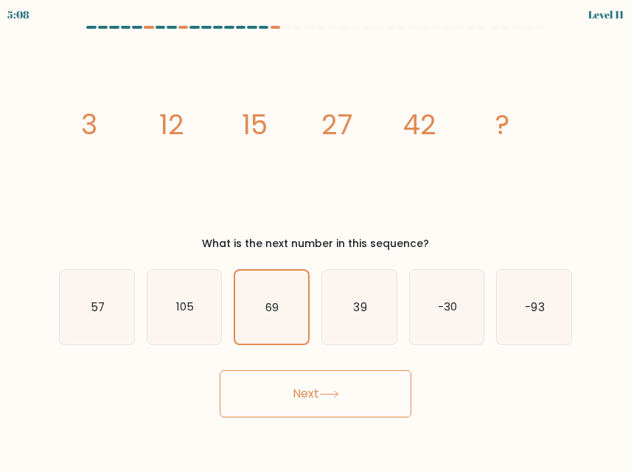
click at [319, 406] on button "Next" at bounding box center [316, 393] width 192 height 47
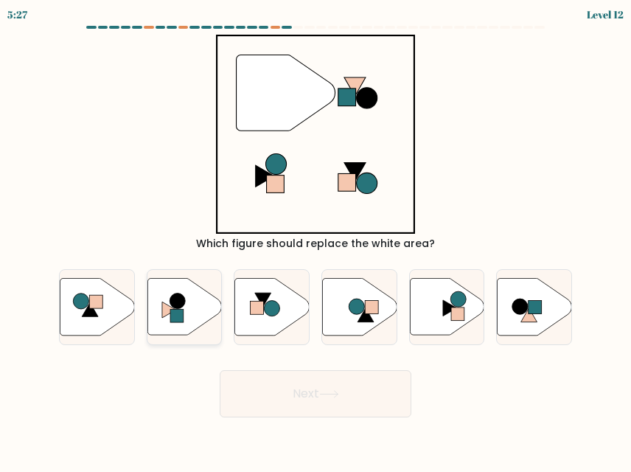
click at [178, 311] on rect at bounding box center [176, 316] width 13 height 13
click at [316, 240] on input "b." at bounding box center [316, 238] width 1 height 4
radio input "true"
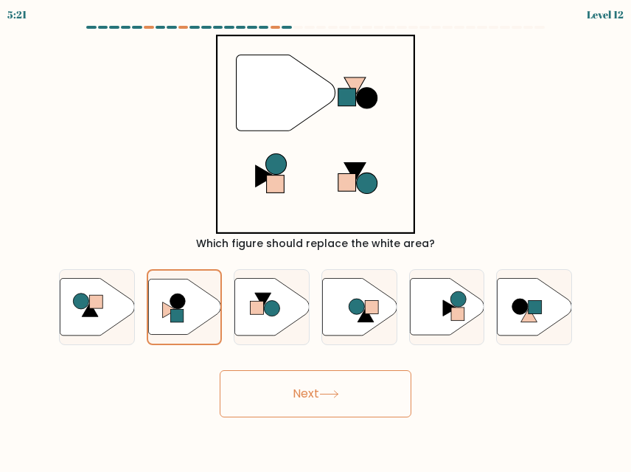
click at [316, 388] on button "Next" at bounding box center [316, 393] width 192 height 47
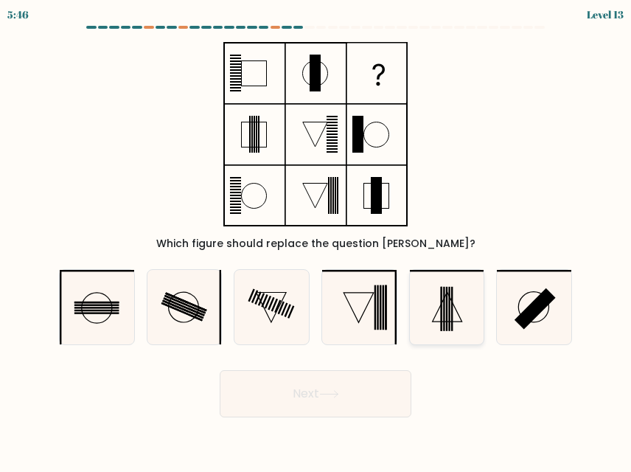
click at [420, 305] on icon at bounding box center [447, 307] width 75 height 75
click at [316, 240] on input "e." at bounding box center [316, 238] width 1 height 4
radio input "true"
click at [325, 402] on button "Next" at bounding box center [316, 393] width 192 height 47
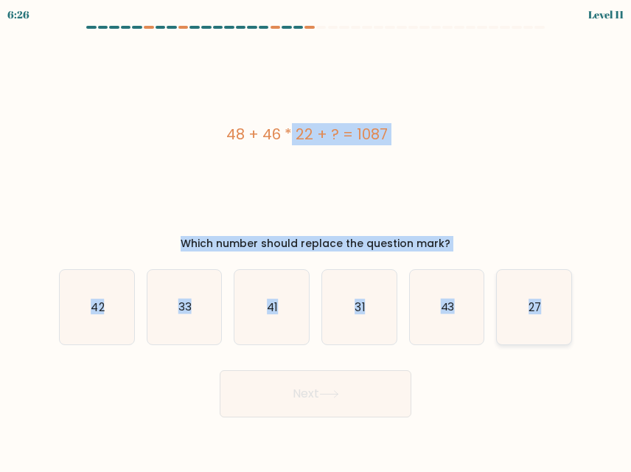
drag, startPoint x: 224, startPoint y: 124, endPoint x: 543, endPoint y: 308, distance: 368.4
click at [543, 308] on form "a." at bounding box center [315, 222] width 631 height 392
copy form "48 + 46 * 22 + ? = 1087 Which number should replace the question mark? a. 42 b.…"
click at [530, 307] on text "27" at bounding box center [535, 306] width 13 height 15
click at [316, 240] on input "f. 27" at bounding box center [316, 238] width 1 height 4
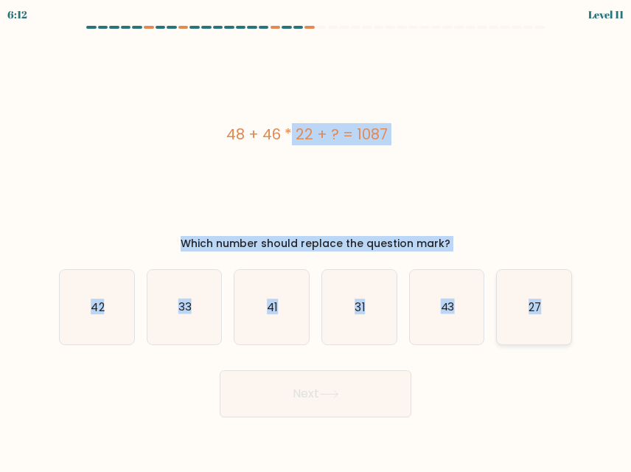
radio input "true"
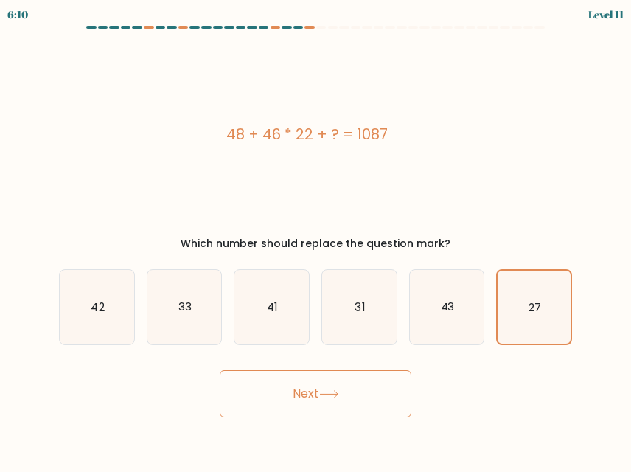
click at [339, 392] on icon at bounding box center [329, 394] width 20 height 8
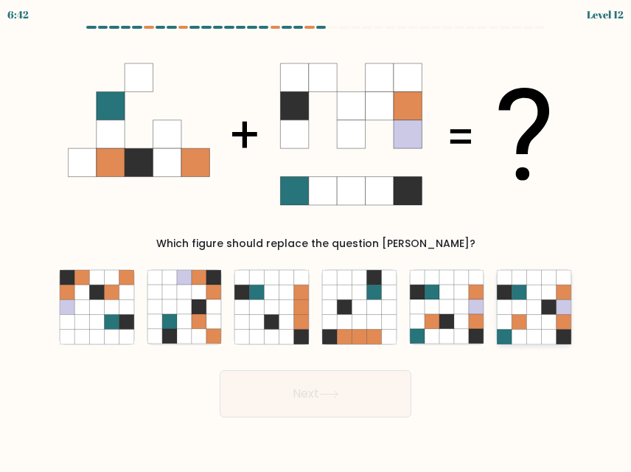
click at [535, 311] on icon at bounding box center [534, 306] width 15 height 15
click at [316, 240] on input "f." at bounding box center [316, 238] width 1 height 4
radio input "true"
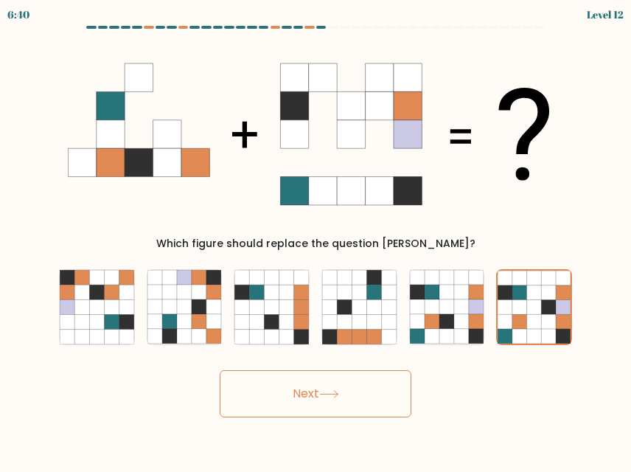
click at [326, 402] on button "Next" at bounding box center [316, 393] width 192 height 47
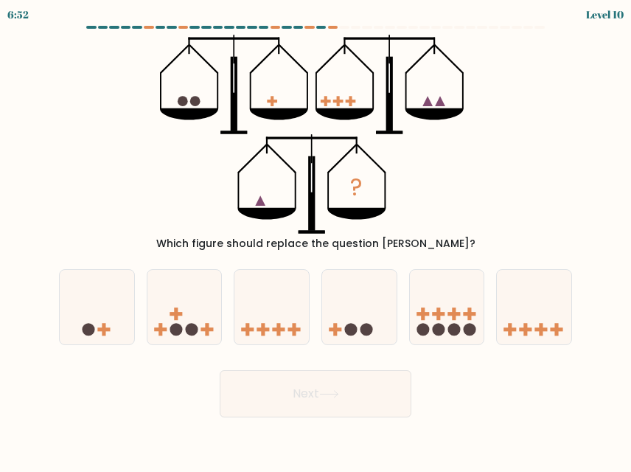
click at [312, 300] on div "c." at bounding box center [272, 307] width 88 height 76
click at [356, 318] on icon at bounding box center [359, 307] width 75 height 61
click at [316, 240] on input "d." at bounding box center [316, 238] width 1 height 4
radio input "true"
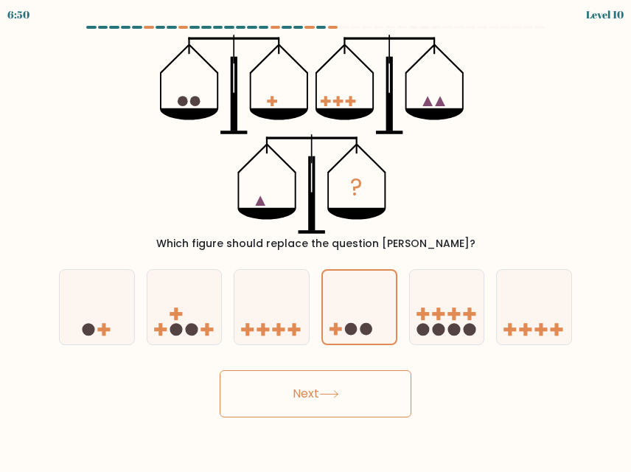
click at [313, 401] on button "Next" at bounding box center [316, 393] width 192 height 47
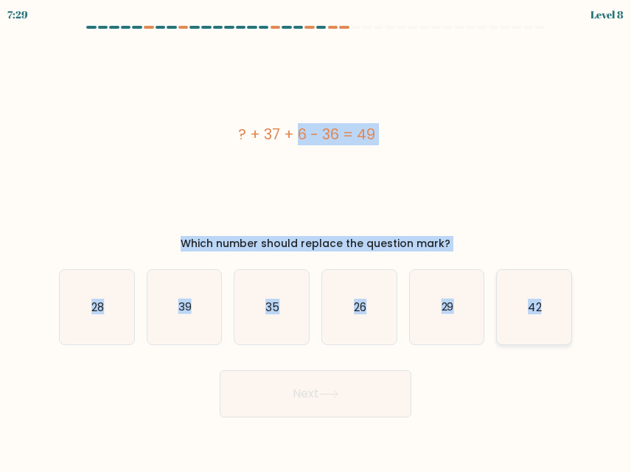
drag, startPoint x: 229, startPoint y: 128, endPoint x: 557, endPoint y: 306, distance: 373.7
click at [557, 306] on form "a." at bounding box center [315, 222] width 631 height 392
copy form "? + 37 + 6 - 36 = 49 Which number should replace the question mark? a. 28 b. 39…"
click at [564, 200] on div "? + 37 + 6 - 36 = 49 Which number should replace the question mark?" at bounding box center [315, 143] width 531 height 217
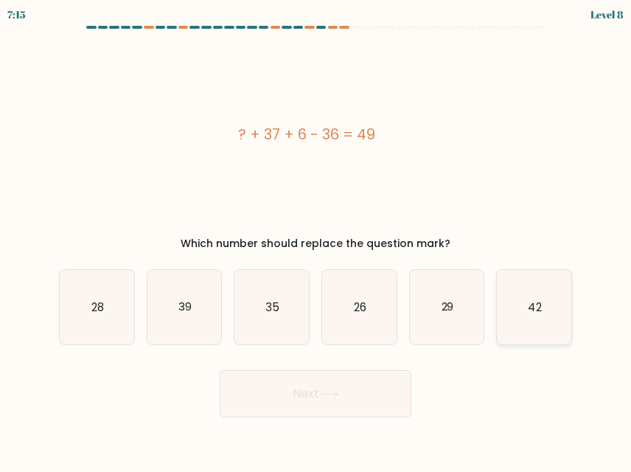
click at [525, 305] on icon "42" at bounding box center [534, 307] width 75 height 75
click at [316, 240] on input "f. 42" at bounding box center [316, 238] width 1 height 4
radio input "true"
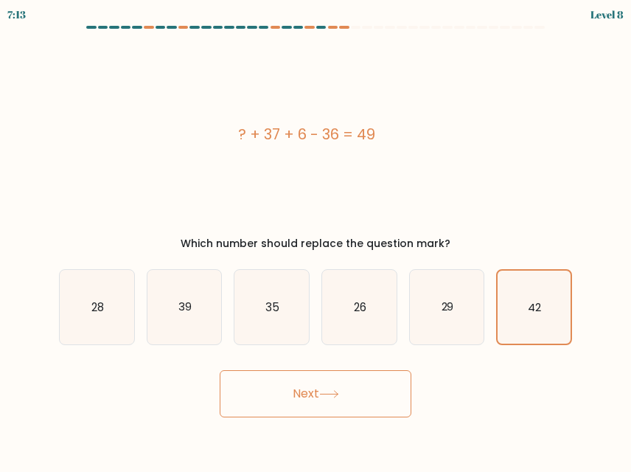
click at [322, 401] on button "Next" at bounding box center [316, 393] width 192 height 47
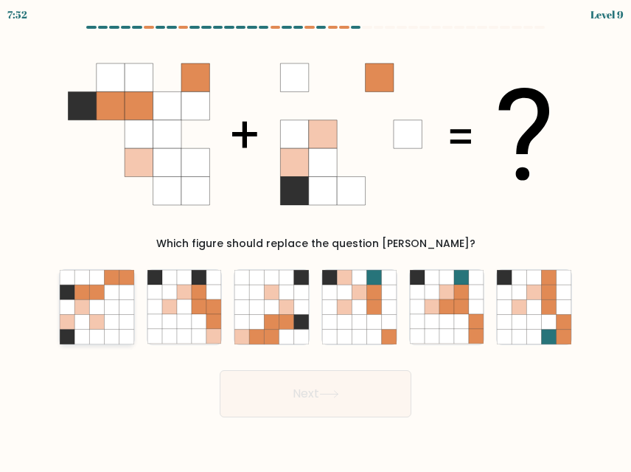
drag, startPoint x: 39, startPoint y: 327, endPoint x: 66, endPoint y: 316, distance: 28.8
click at [66, 316] on form at bounding box center [315, 222] width 631 height 392
click at [66, 316] on icon at bounding box center [67, 322] width 15 height 15
click at [316, 240] on input "a." at bounding box center [316, 238] width 1 height 4
radio input "true"
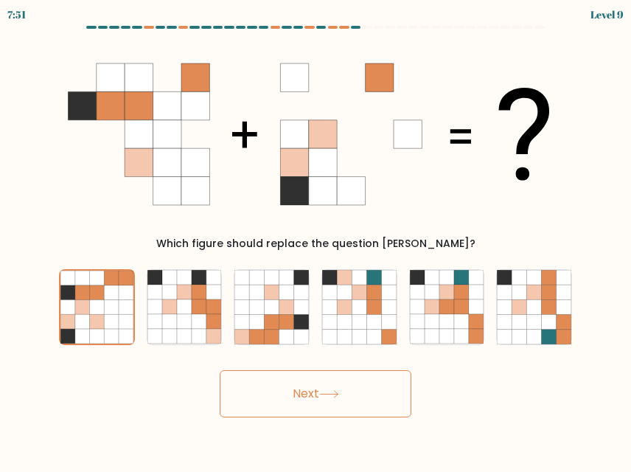
click at [288, 384] on button "Next" at bounding box center [316, 393] width 192 height 47
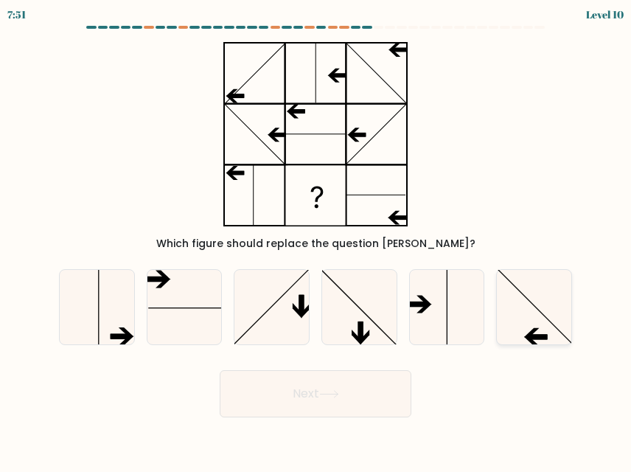
click at [524, 311] on icon at bounding box center [534, 307] width 75 height 75
click at [316, 240] on input "f." at bounding box center [316, 238] width 1 height 4
radio input "true"
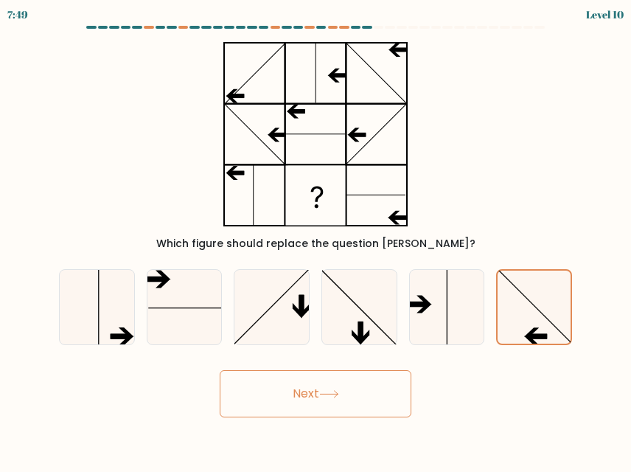
click at [316, 395] on button "Next" at bounding box center [316, 393] width 192 height 47
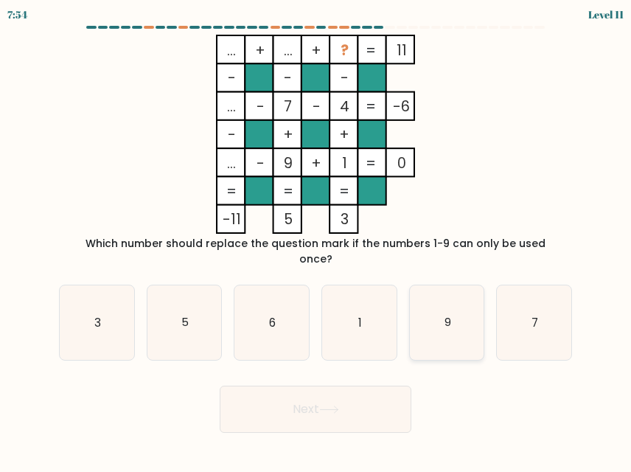
click at [451, 291] on icon "9" at bounding box center [447, 322] width 75 height 75
click at [316, 240] on input "e. 9" at bounding box center [316, 238] width 1 height 4
radio input "true"
click at [313, 386] on button "Next" at bounding box center [316, 409] width 192 height 47
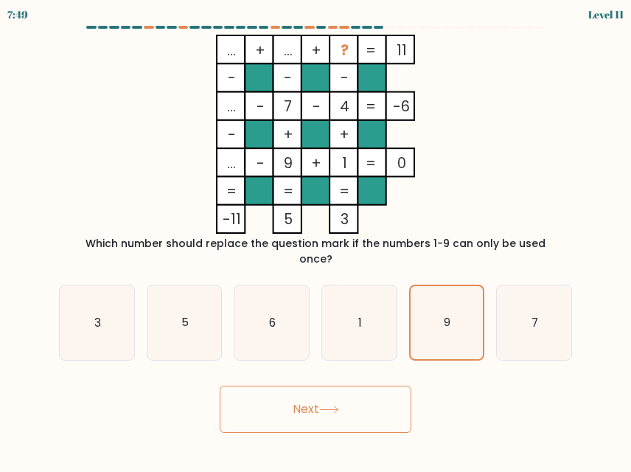
click at [313, 386] on button "Next" at bounding box center [316, 409] width 192 height 47
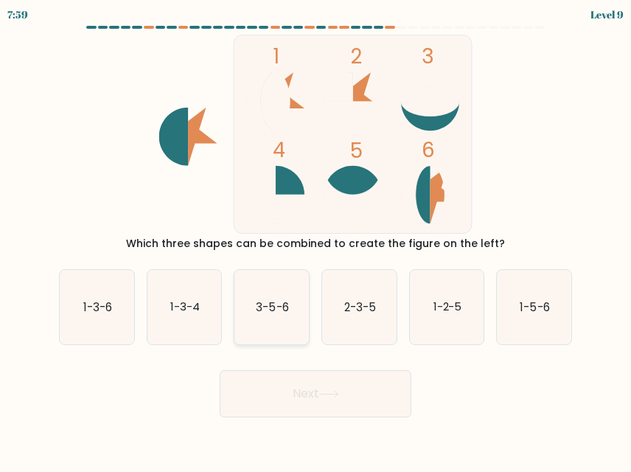
click at [287, 296] on icon "3-5-6" at bounding box center [272, 307] width 75 height 75
click at [316, 240] on input "c. 3-5-6" at bounding box center [316, 238] width 1 height 4
radio input "true"
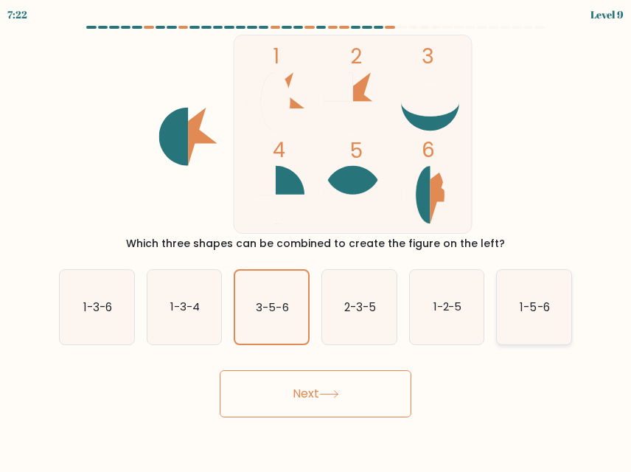
click at [561, 308] on icon "1-5-6" at bounding box center [534, 307] width 75 height 75
click at [316, 240] on input "f. 1-5-6" at bounding box center [316, 238] width 1 height 4
radio input "true"
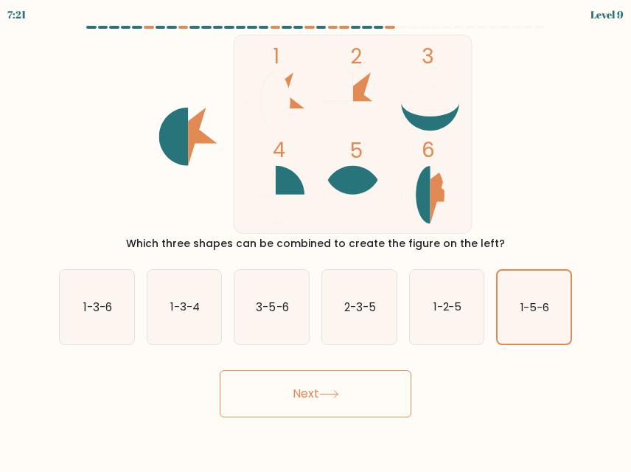
click at [249, 412] on button "Next" at bounding box center [316, 393] width 192 height 47
click at [280, 387] on button "Next" at bounding box center [316, 393] width 192 height 47
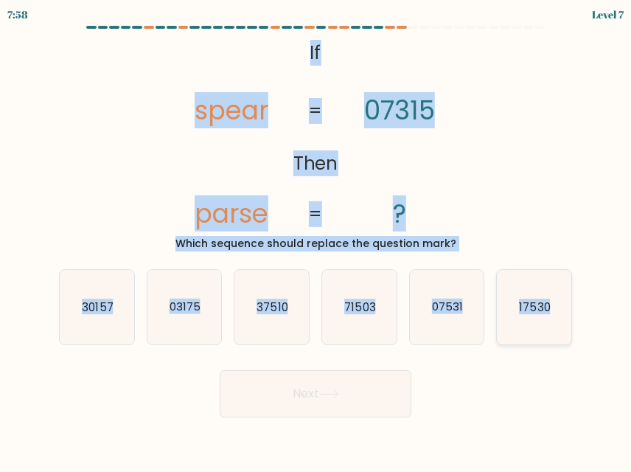
drag, startPoint x: 297, startPoint y: 48, endPoint x: 552, endPoint y: 305, distance: 362.0
click at [552, 305] on form "If ?" at bounding box center [315, 222] width 631 height 392
copy form "If Then spear parse 07315 ? = = Which sequence should replace the question mark…"
click at [164, 326] on icon "03175" at bounding box center [185, 307] width 75 height 75
click at [316, 240] on input "b. 03175" at bounding box center [316, 238] width 1 height 4
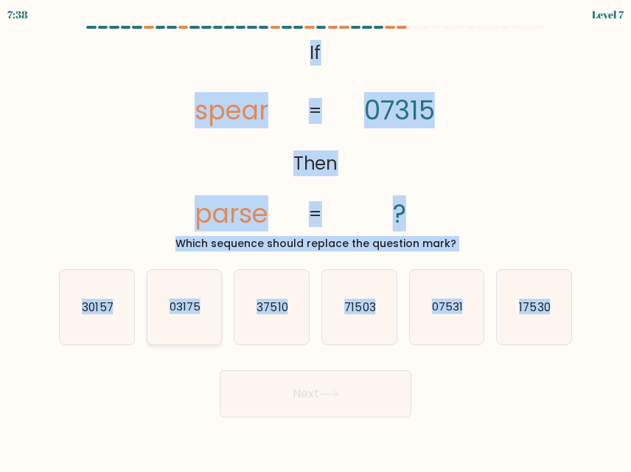
radio input "true"
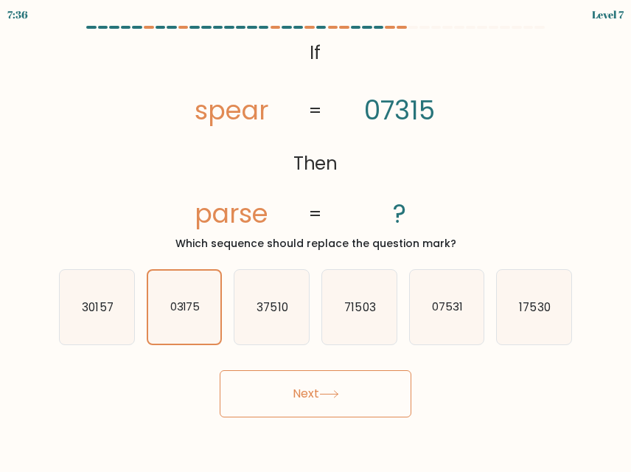
click at [318, 397] on button "Next" at bounding box center [316, 393] width 192 height 47
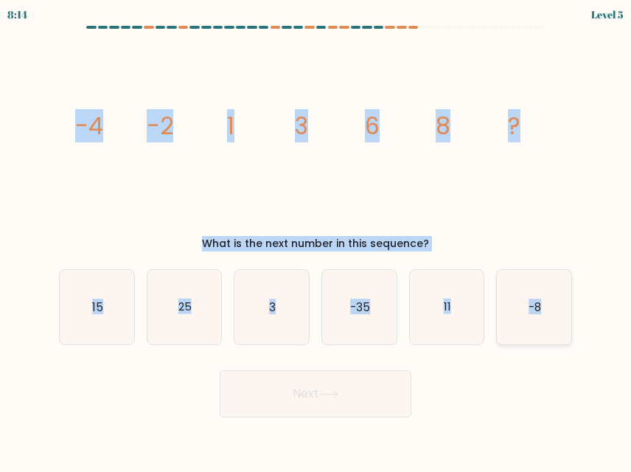
drag, startPoint x: 88, startPoint y: 119, endPoint x: 543, endPoint y: 311, distance: 494.2
click at [543, 311] on form at bounding box center [315, 222] width 631 height 392
click at [427, 300] on icon "11" at bounding box center [447, 307] width 75 height 75
click at [316, 240] on input "e. 11" at bounding box center [316, 238] width 1 height 4
radio input "true"
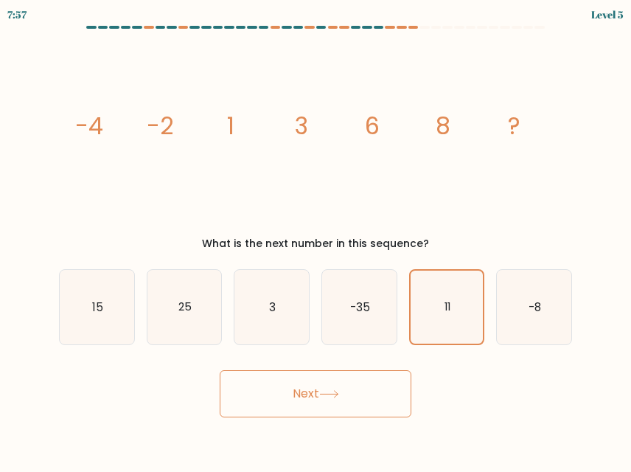
click at [370, 378] on button "Next" at bounding box center [316, 393] width 192 height 47
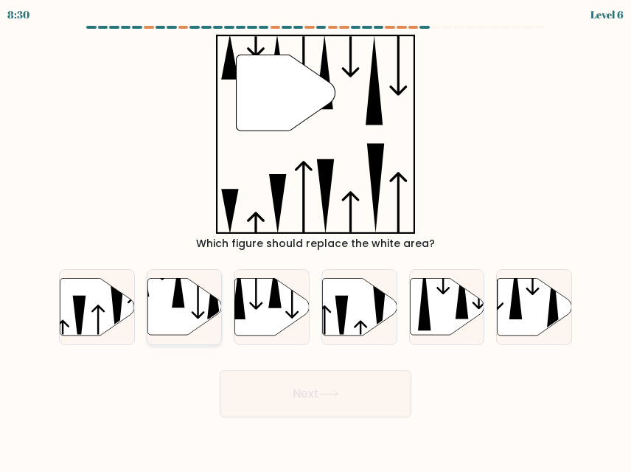
click at [192, 302] on icon at bounding box center [185, 307] width 75 height 57
click at [316, 240] on input "b." at bounding box center [316, 238] width 1 height 4
radio input "true"
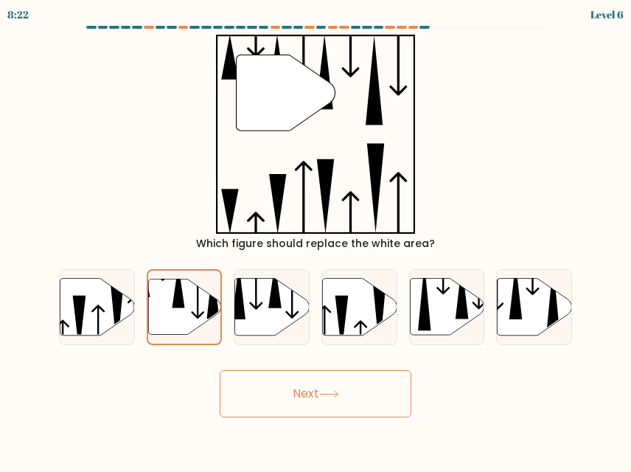
click at [334, 394] on icon at bounding box center [329, 394] width 18 height 7
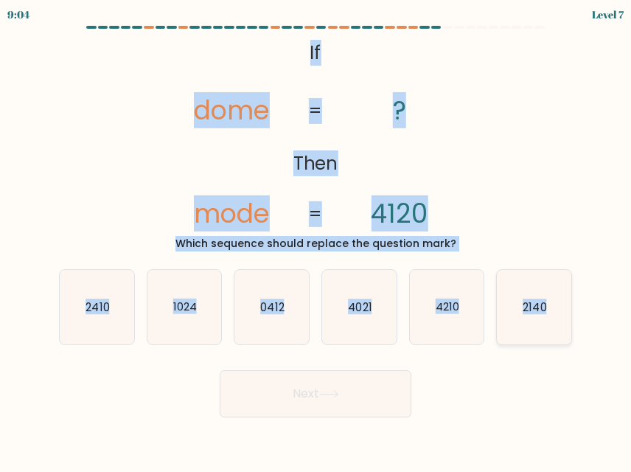
drag, startPoint x: 292, startPoint y: 49, endPoint x: 549, endPoint y: 308, distance: 364.1
click at [549, 308] on form "If ?" at bounding box center [315, 222] width 631 height 392
copy form "If Then dome mode ? 4120 = = Which sequence should replace the question mark? a…"
click at [105, 308] on text "2410" at bounding box center [98, 306] width 24 height 15
click at [316, 240] on input "a. 2410" at bounding box center [316, 238] width 1 height 4
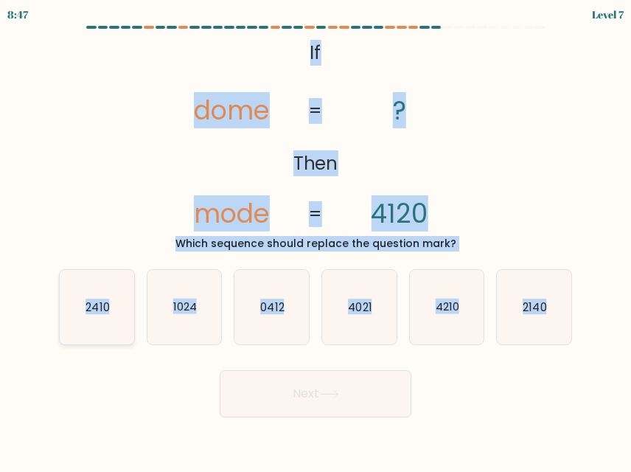
radio input "true"
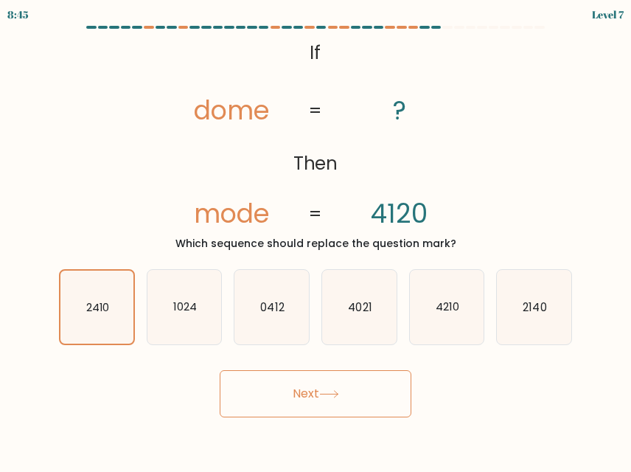
click at [288, 399] on button "Next" at bounding box center [316, 393] width 192 height 47
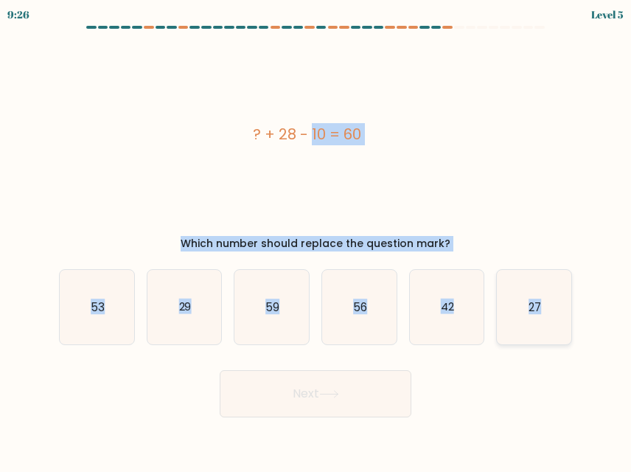
drag, startPoint x: 248, startPoint y: 130, endPoint x: 547, endPoint y: 310, distance: 348.8
click at [547, 310] on form "a." at bounding box center [315, 222] width 631 height 392
copy form "? + 28 - 10 = 60 Which number should replace the question mark? a. 53 b. 29 c. …"
click at [526, 149] on div "? + 28 - 10 = 60" at bounding box center [307, 134] width 496 height 199
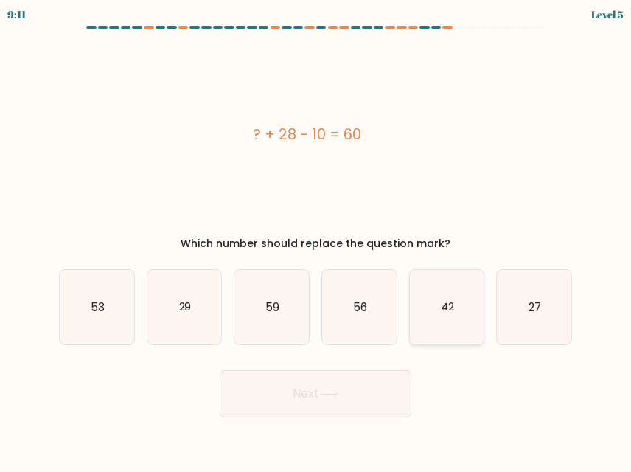
click at [435, 322] on icon "42" at bounding box center [447, 307] width 75 height 75
click at [316, 240] on input "e. 42" at bounding box center [316, 238] width 1 height 4
radio input "true"
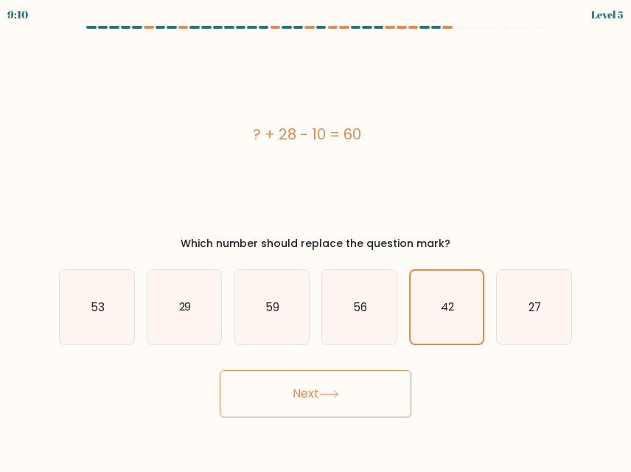
click at [359, 394] on button "Next" at bounding box center [316, 393] width 192 height 47
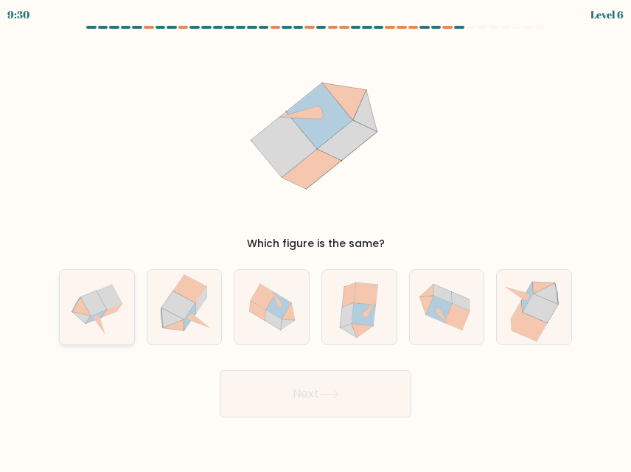
click at [118, 314] on icon at bounding box center [97, 307] width 75 height 75
click at [316, 240] on input "a." at bounding box center [316, 238] width 1 height 4
radio input "true"
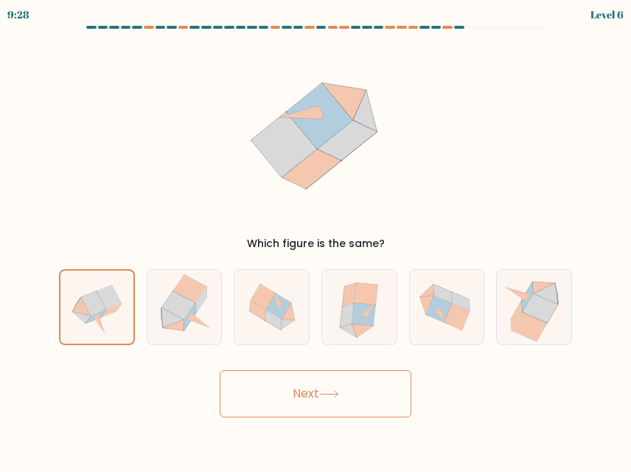
click at [322, 401] on button "Next" at bounding box center [316, 393] width 192 height 47
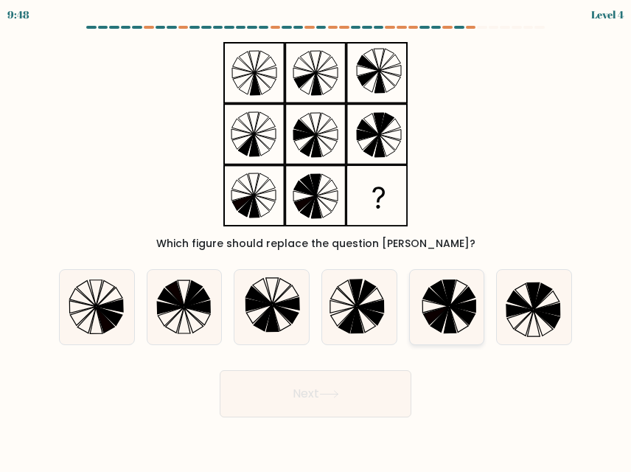
click at [451, 324] on icon at bounding box center [450, 321] width 13 height 27
click at [316, 240] on input "e." at bounding box center [316, 238] width 1 height 4
radio input "true"
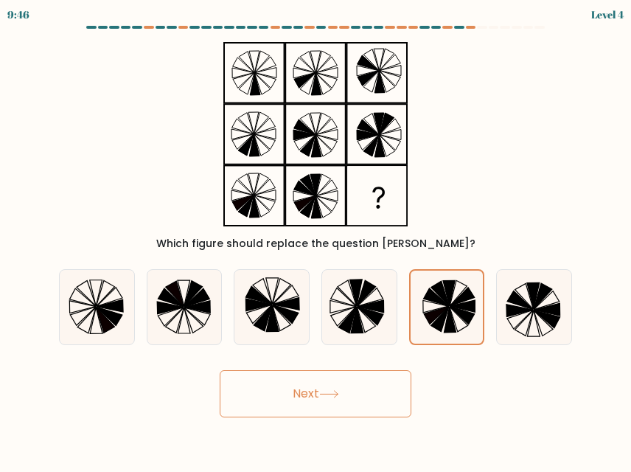
click at [274, 412] on button "Next" at bounding box center [316, 393] width 192 height 47
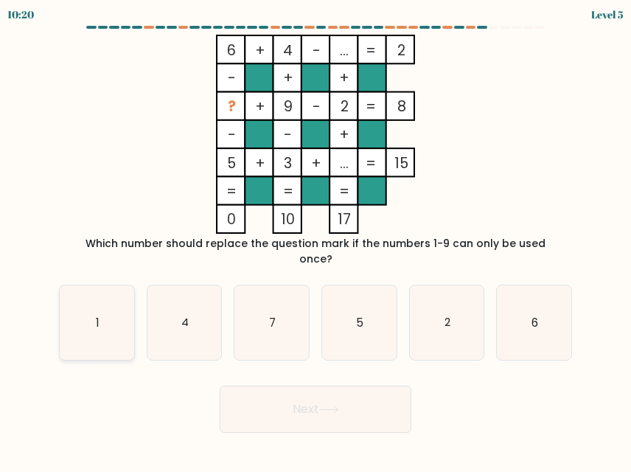
click at [122, 320] on icon "1" at bounding box center [97, 322] width 75 height 75
click at [316, 240] on input "a. 1" at bounding box center [316, 238] width 1 height 4
radio input "true"
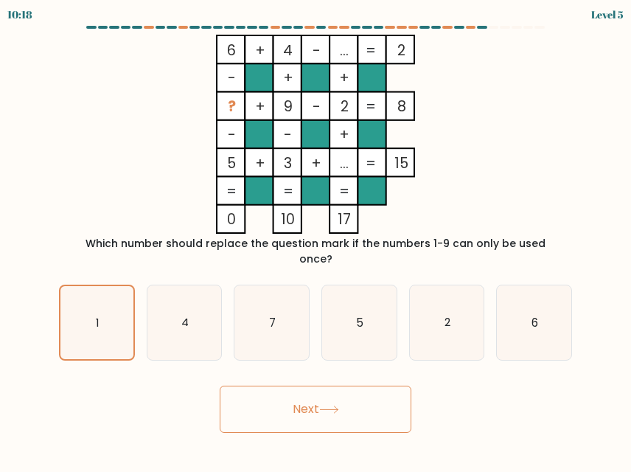
click at [315, 396] on button "Next" at bounding box center [316, 409] width 192 height 47
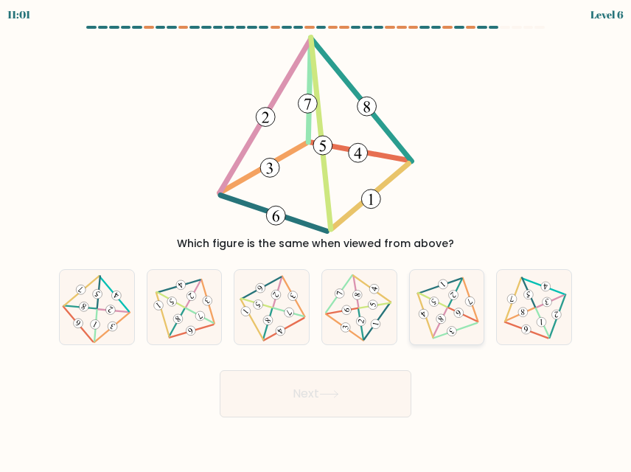
click at [440, 303] on 402 at bounding box center [432, 300] width 29 height 14
click at [316, 240] on input "e." at bounding box center [316, 238] width 1 height 4
radio input "true"
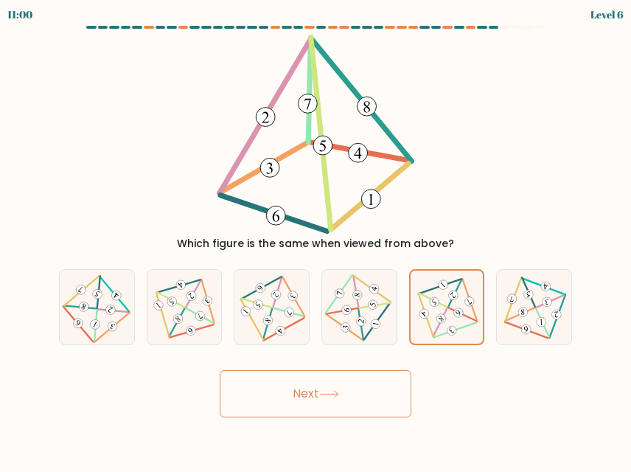
click at [325, 379] on button "Next" at bounding box center [316, 393] width 192 height 47
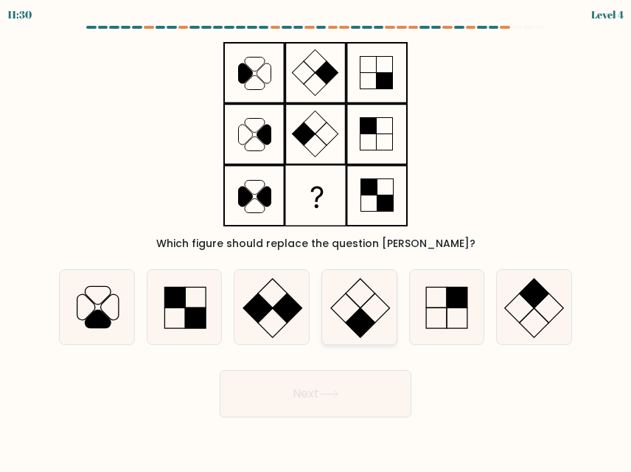
click at [359, 306] on icon at bounding box center [359, 307] width 75 height 75
click at [316, 240] on input "d." at bounding box center [316, 238] width 1 height 4
radio input "true"
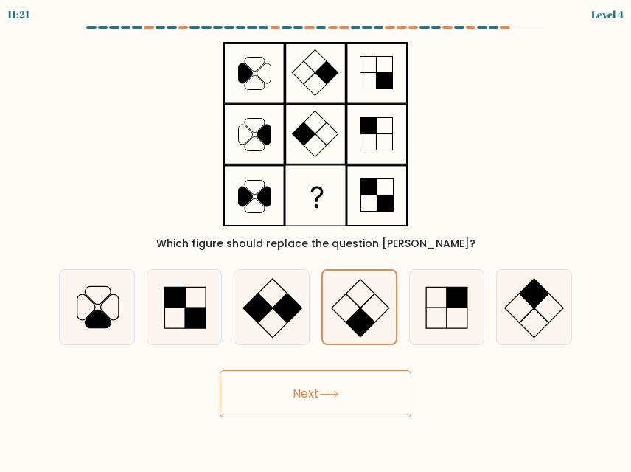
click at [344, 395] on button "Next" at bounding box center [316, 393] width 192 height 47
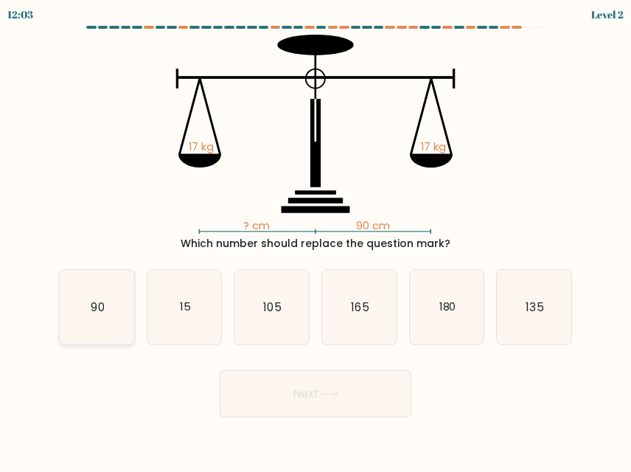
click at [123, 319] on icon "90" at bounding box center [97, 307] width 75 height 75
click at [316, 240] on input "a. 90" at bounding box center [316, 238] width 1 height 4
radio input "true"
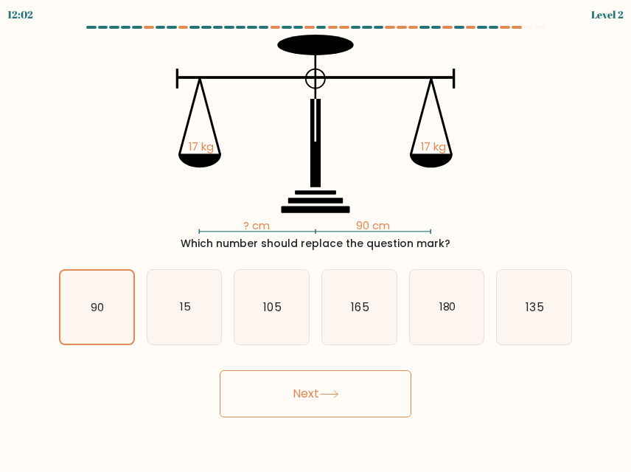
click at [314, 397] on button "Next" at bounding box center [316, 393] width 192 height 47
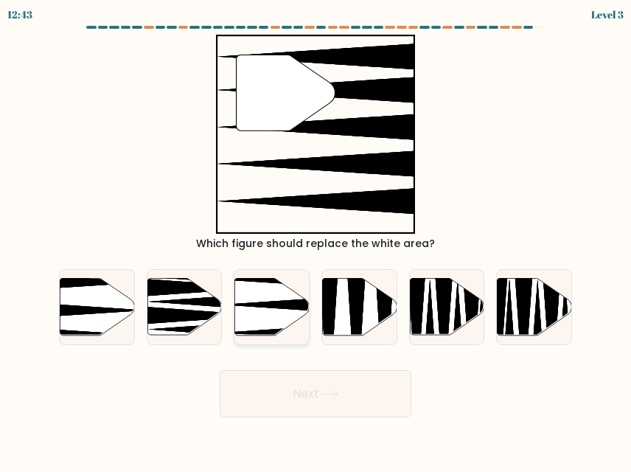
click at [274, 300] on icon at bounding box center [272, 307] width 75 height 57
click at [316, 240] on input "c." at bounding box center [316, 238] width 1 height 4
radio input "true"
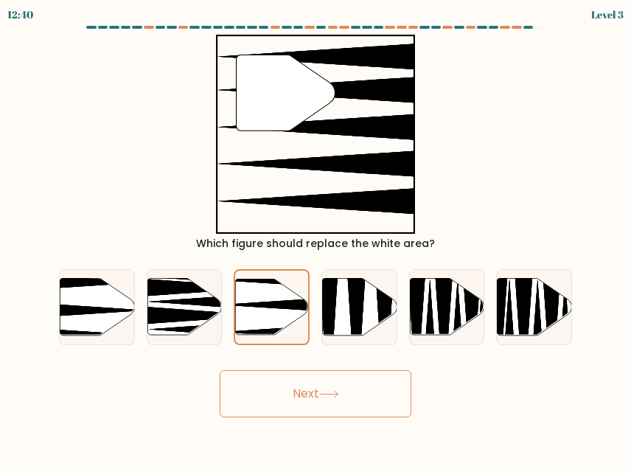
click at [297, 391] on button "Next" at bounding box center [316, 393] width 192 height 47
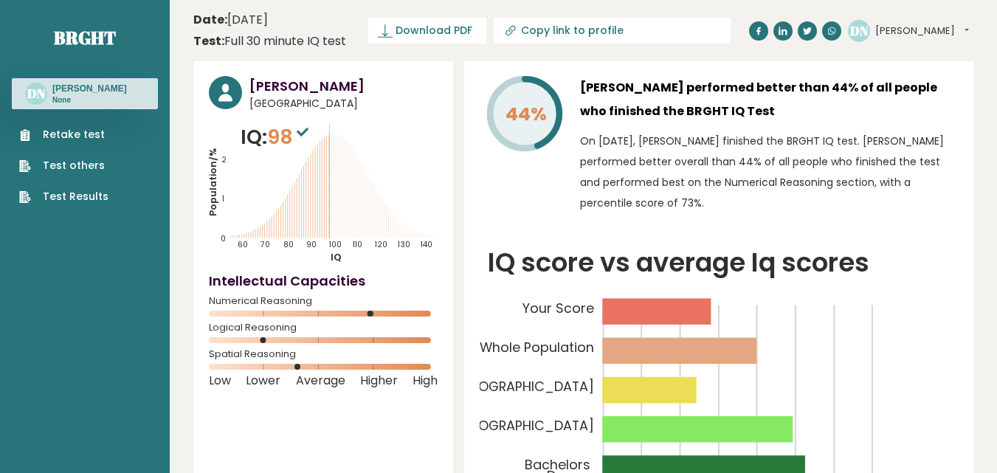
click at [506, 226] on div "44% [PERSON_NAME] performed better than 44% of all people who finished the BRGH…" at bounding box center [718, 302] width 509 height 482
drag, startPoint x: 547, startPoint y: 113, endPoint x: 508, endPoint y: 107, distance: 39.5
click at [508, 107] on text "44%" at bounding box center [534, 91] width 98 height 72
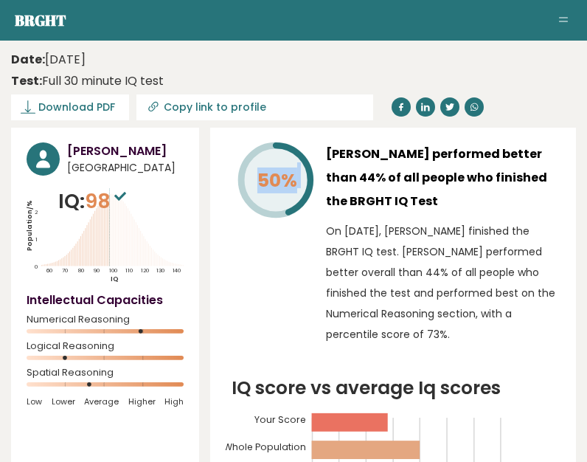
click at [289, 303] on div "50%" at bounding box center [270, 246] width 89 height 209
click at [107, 212] on span "98" at bounding box center [107, 200] width 45 height 27
drag, startPoint x: 114, startPoint y: 201, endPoint x: 93, endPoint y: 198, distance: 21.6
click at [93, 198] on span "98" at bounding box center [107, 200] width 45 height 27
click at [336, 51] on div "Date: [DATE] Test: Full 30 minute IQ test" at bounding box center [282, 70] width 543 height 39
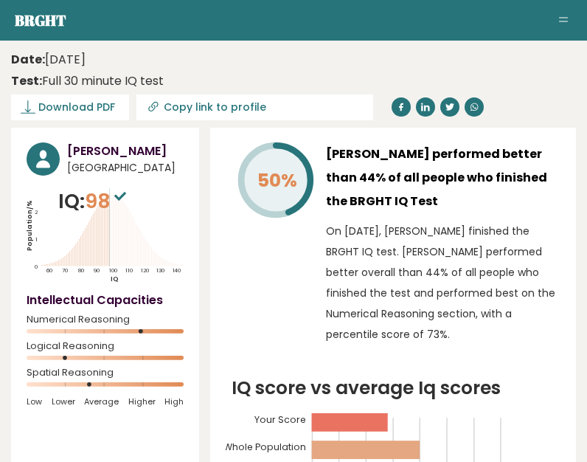
click at [336, 51] on div "Date: [DATE] Test: Full 30 minute IQ test" at bounding box center [282, 70] width 543 height 39
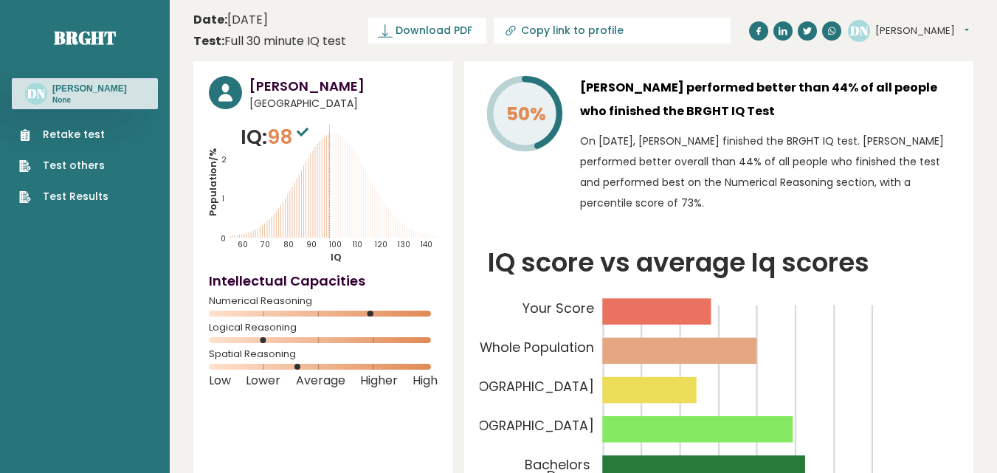
click at [75, 130] on link "Retake test" at bounding box center [63, 134] width 89 height 15
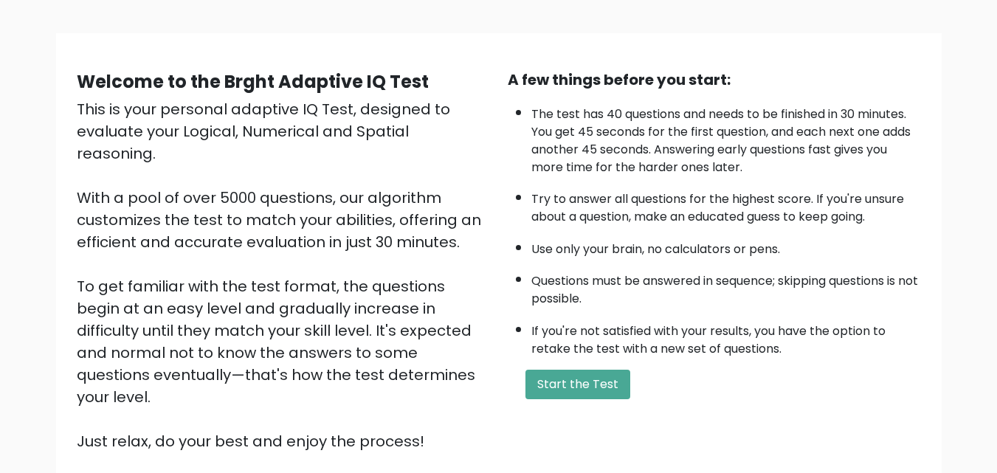
scroll to position [93, 0]
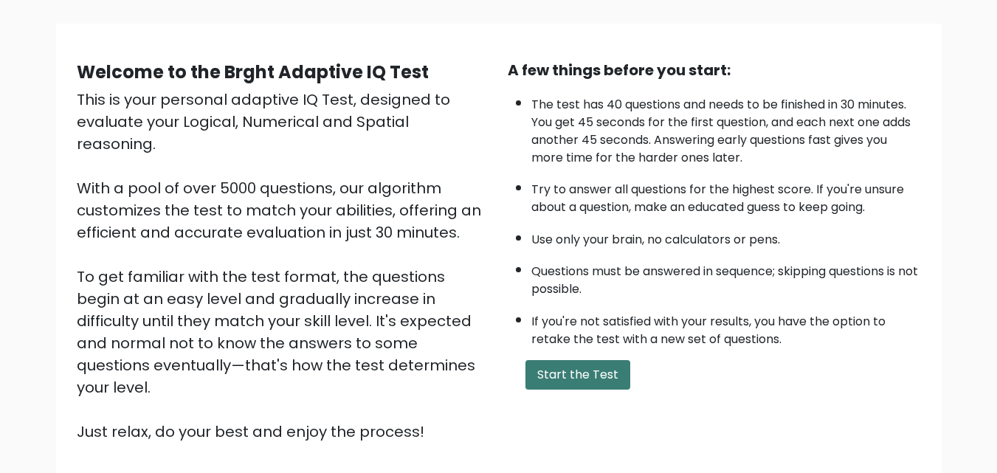
click at [580, 379] on button "Start the Test" at bounding box center [577, 375] width 105 height 30
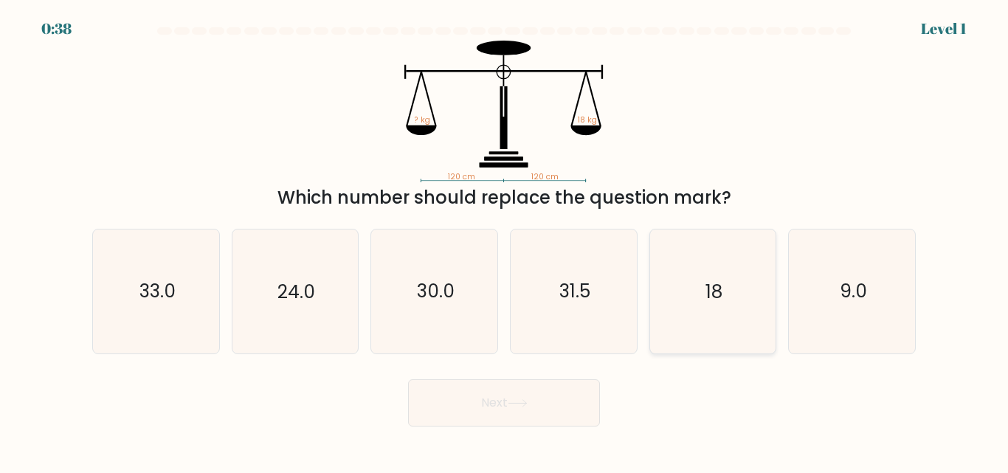
click at [729, 293] on icon "18" at bounding box center [712, 290] width 123 height 123
click at [505, 240] on input "e. 18" at bounding box center [504, 239] width 1 height 4
radio input "true"
click at [513, 403] on icon at bounding box center [518, 403] width 20 height 8
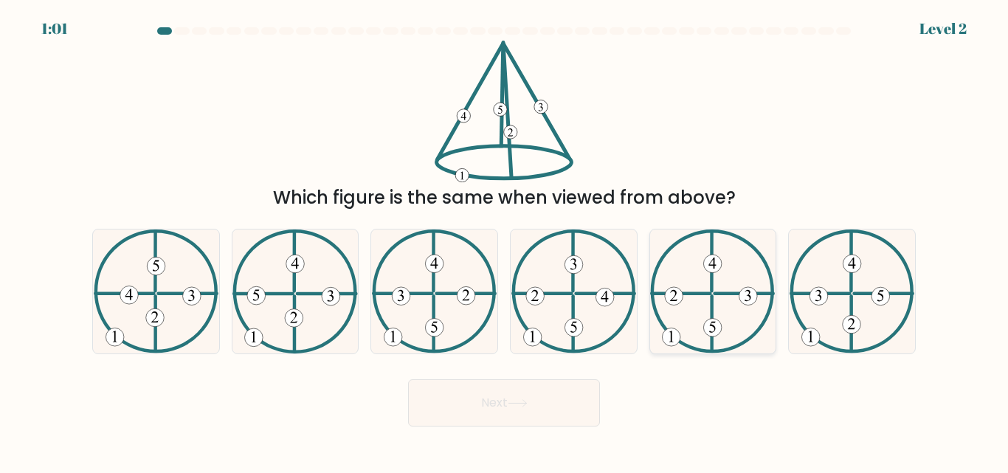
click at [730, 299] on icon at bounding box center [712, 290] width 125 height 123
click at [505, 240] on input "e." at bounding box center [504, 239] width 1 height 4
radio input "true"
click at [515, 401] on icon at bounding box center [518, 403] width 20 height 8
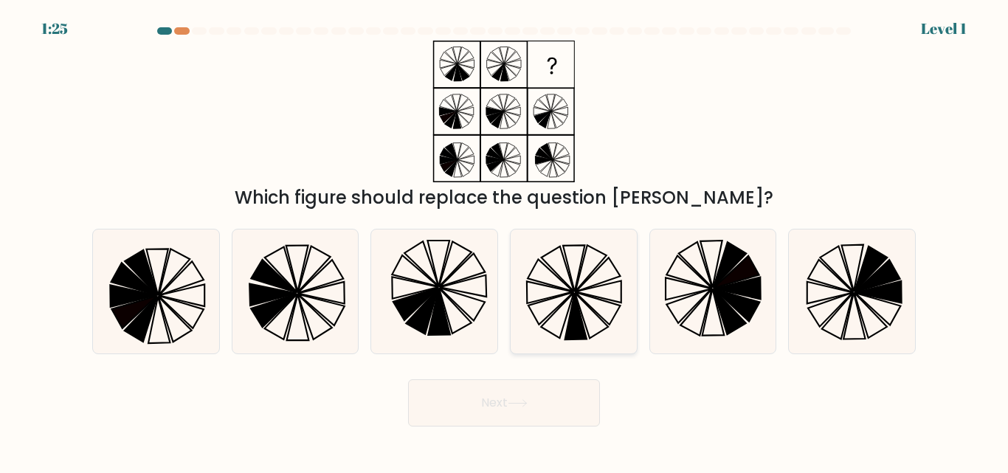
click at [553, 288] on icon at bounding box center [550, 293] width 46 height 22
click at [505, 240] on input "d." at bounding box center [504, 239] width 1 height 4
radio input "true"
click at [497, 406] on button "Next" at bounding box center [504, 402] width 192 height 47
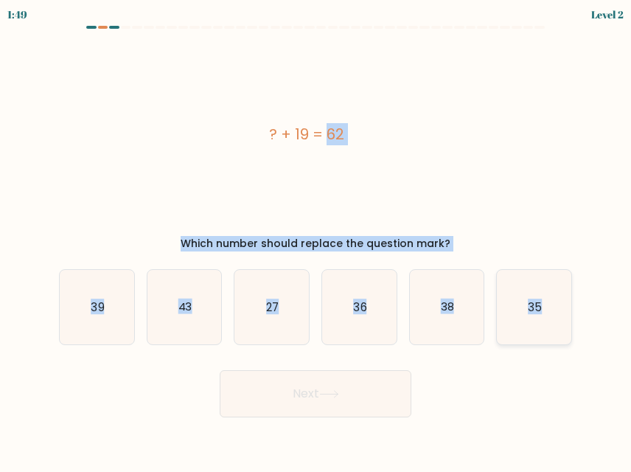
drag, startPoint x: 261, startPoint y: 127, endPoint x: 568, endPoint y: 315, distance: 359.9
click at [568, 315] on form "a." at bounding box center [315, 222] width 631 height 392
copy form "? + 19 = 62 Which number should replace the question mark? a. 39 b. 43 c. 27 d.…"
click at [533, 192] on div "? + 19 = 62" at bounding box center [307, 134] width 496 height 199
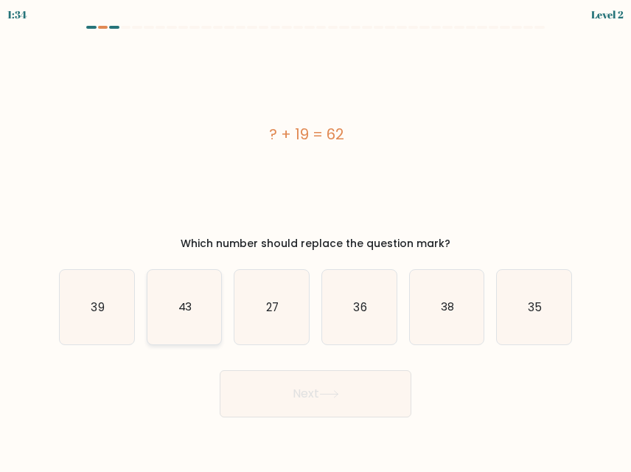
click at [181, 313] on text "43" at bounding box center [185, 306] width 14 height 15
click at [316, 240] on input "b. 43" at bounding box center [316, 238] width 1 height 4
radio input "true"
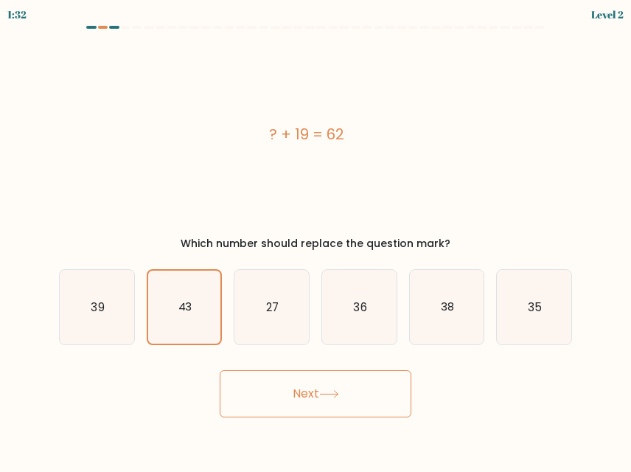
click at [300, 382] on button "Next" at bounding box center [316, 393] width 192 height 47
click at [299, 396] on button "Next" at bounding box center [316, 393] width 192 height 47
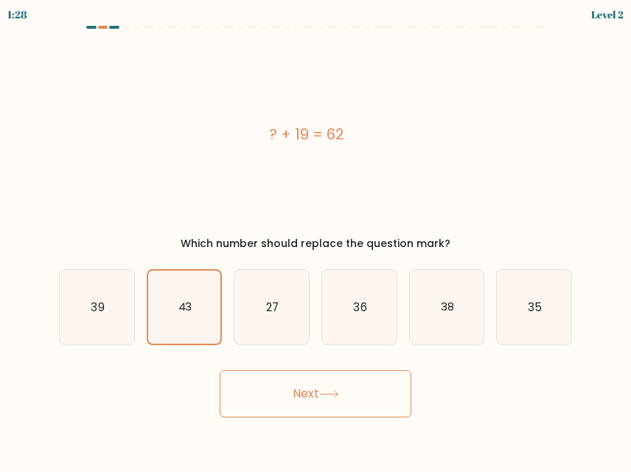
click at [299, 396] on button "Next" at bounding box center [316, 393] width 192 height 47
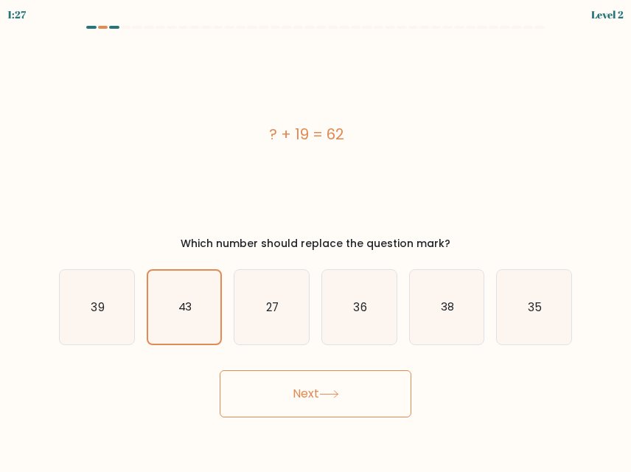
drag, startPoint x: 299, startPoint y: 396, endPoint x: 136, endPoint y: 153, distance: 293.0
click at [136, 153] on form "a." at bounding box center [315, 222] width 631 height 392
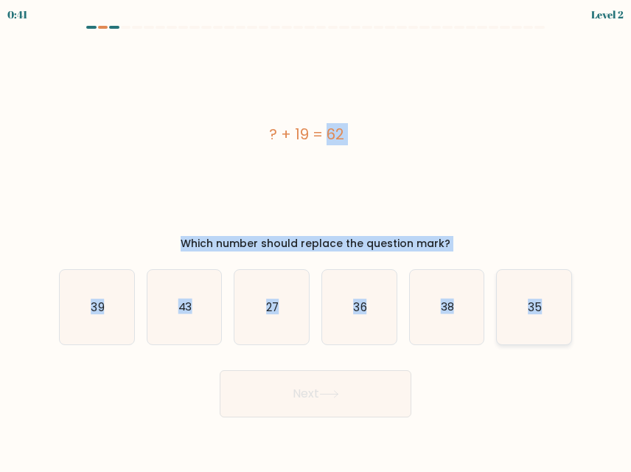
drag, startPoint x: 265, startPoint y: 128, endPoint x: 567, endPoint y: 318, distance: 356.3
click at [567, 318] on form "a." at bounding box center [315, 222] width 631 height 392
copy form "? + 19 = 62 Which number should replace the question mark? a. 39 b. 43 c. 27 d.…"
click at [586, 128] on form "a." at bounding box center [315, 222] width 631 height 392
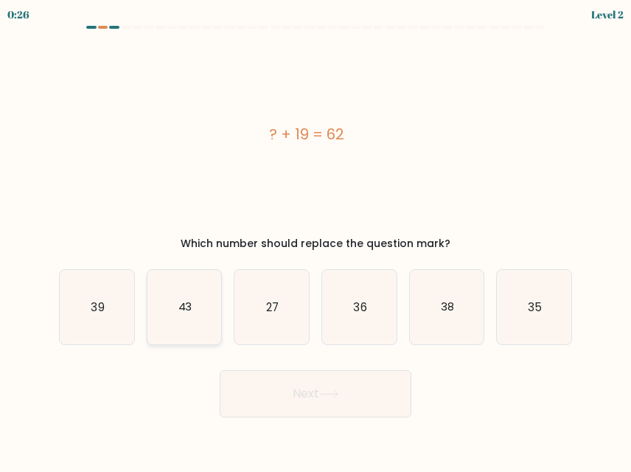
click at [195, 309] on icon "43" at bounding box center [185, 307] width 75 height 75
click at [316, 240] on input "b. 43" at bounding box center [316, 238] width 1 height 4
radio input "true"
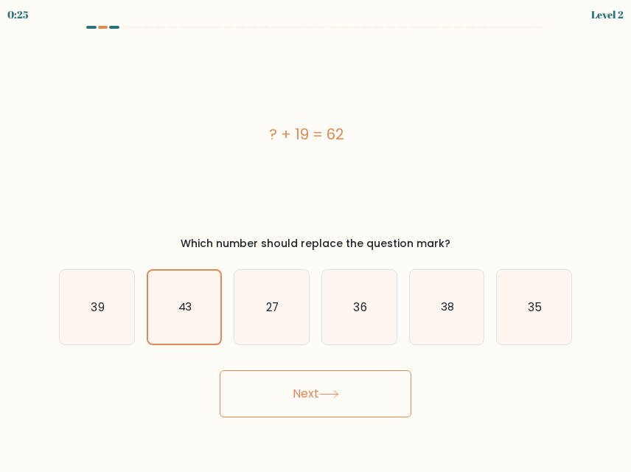
click at [284, 389] on button "Next" at bounding box center [316, 393] width 192 height 47
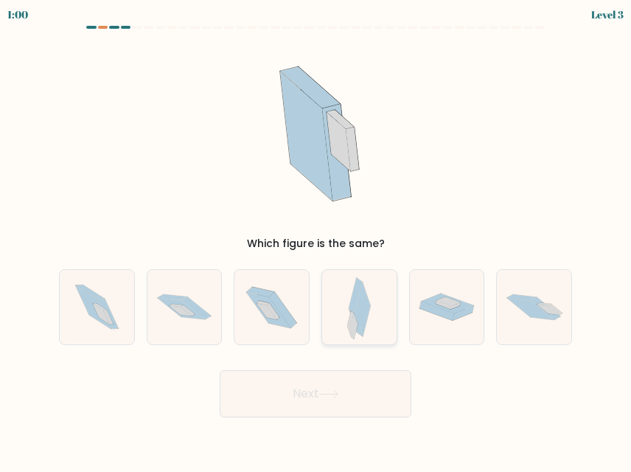
click at [354, 332] on icon at bounding box center [353, 326] width 7 height 26
click at [316, 240] on input "d." at bounding box center [316, 238] width 1 height 4
radio input "true"
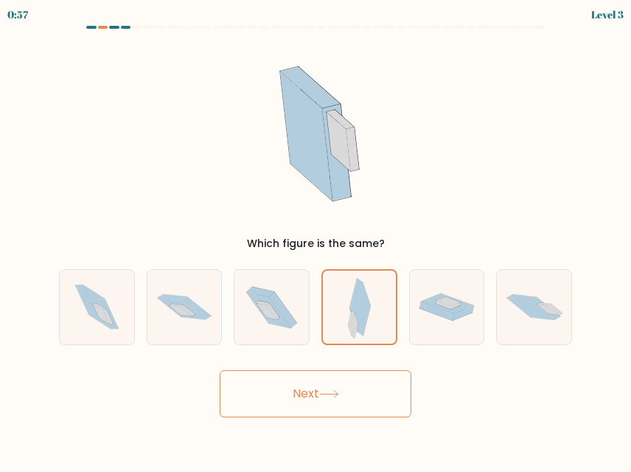
click at [358, 392] on button "Next" at bounding box center [316, 393] width 192 height 47
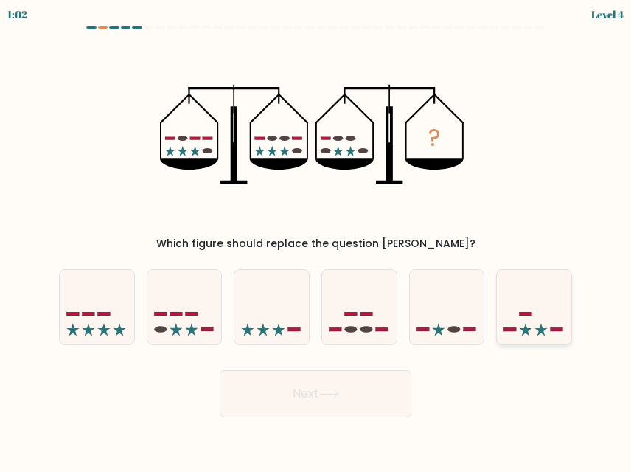
click at [555, 323] on icon at bounding box center [534, 307] width 75 height 61
click at [316, 240] on input "f." at bounding box center [316, 238] width 1 height 4
radio input "true"
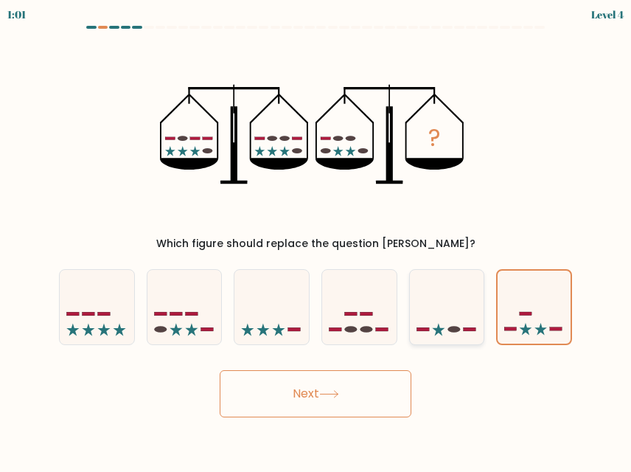
click at [460, 314] on icon at bounding box center [447, 307] width 75 height 61
click at [316, 240] on input "e." at bounding box center [316, 238] width 1 height 4
radio input "true"
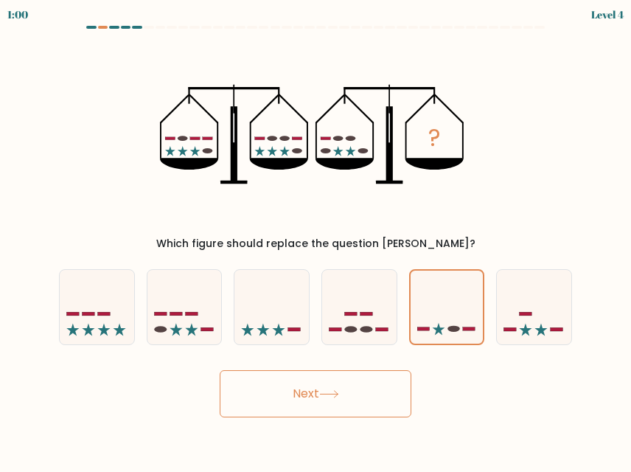
click at [330, 401] on button "Next" at bounding box center [316, 393] width 192 height 47
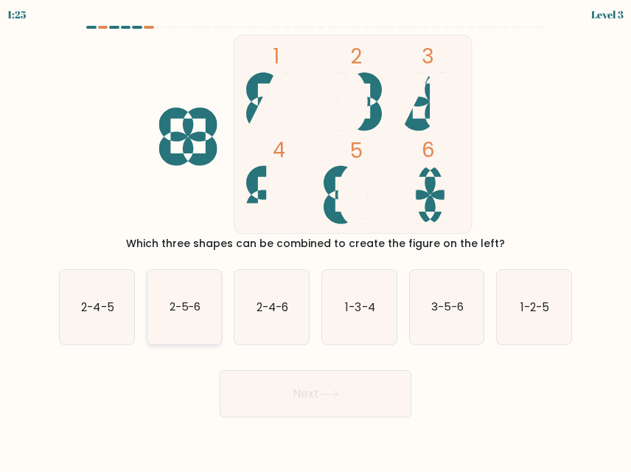
click at [195, 305] on text "2-5-6" at bounding box center [185, 306] width 32 height 15
click at [316, 240] on input "b. 2-5-6" at bounding box center [316, 238] width 1 height 4
radio input "true"
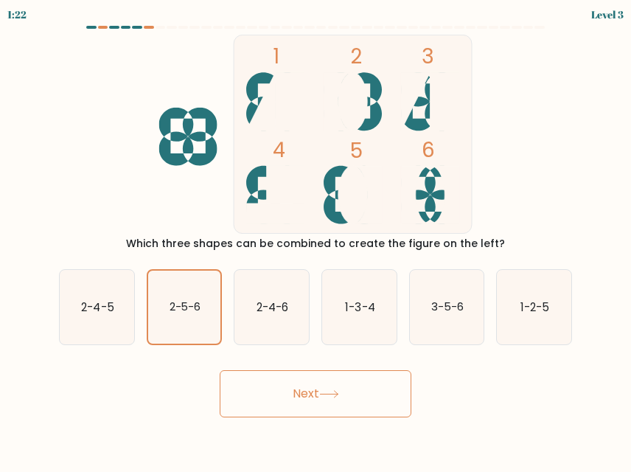
click at [298, 399] on button "Next" at bounding box center [316, 393] width 192 height 47
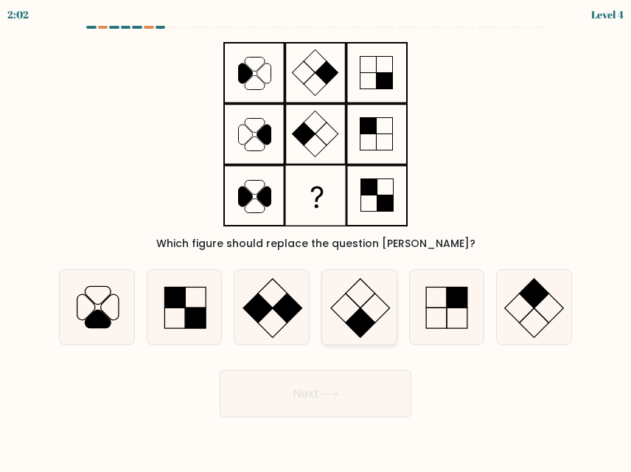
click at [357, 321] on rect at bounding box center [361, 323] width 30 height 30
click at [316, 240] on input "d." at bounding box center [316, 238] width 1 height 4
radio input "true"
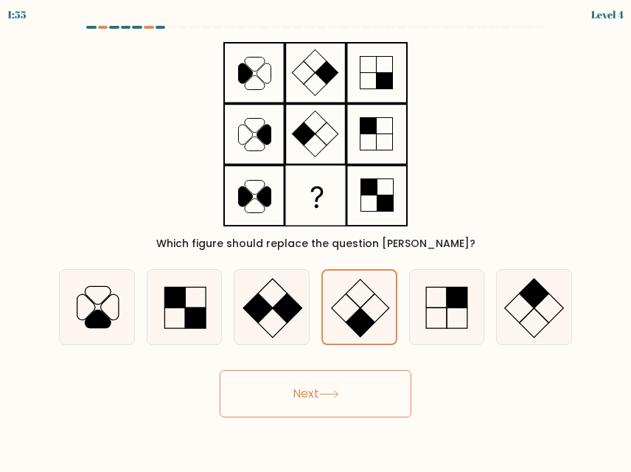
click at [344, 416] on button "Next" at bounding box center [316, 393] width 192 height 47
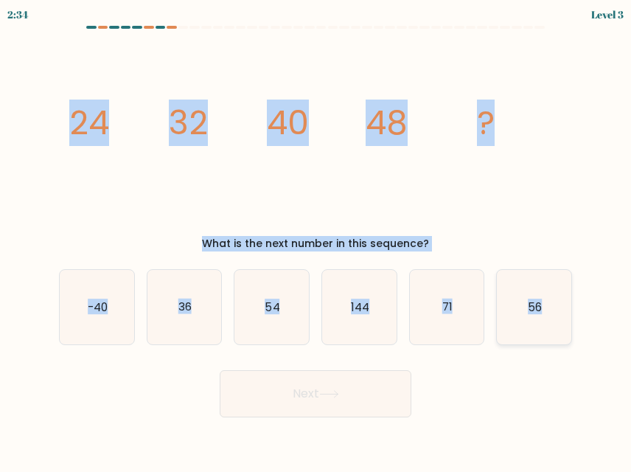
drag, startPoint x: 44, startPoint y: 115, endPoint x: 545, endPoint y: 318, distance: 541.1
click at [545, 318] on form at bounding box center [315, 222] width 631 height 392
copy form "24 32 40 48 ? What is the next number in this sequence? a. -40 b. 36 c. 54 d. 1…"
click at [564, 241] on div "image/svg+xml 24 32 40 48 ? What is the next number in this sequence?" at bounding box center [315, 143] width 531 height 217
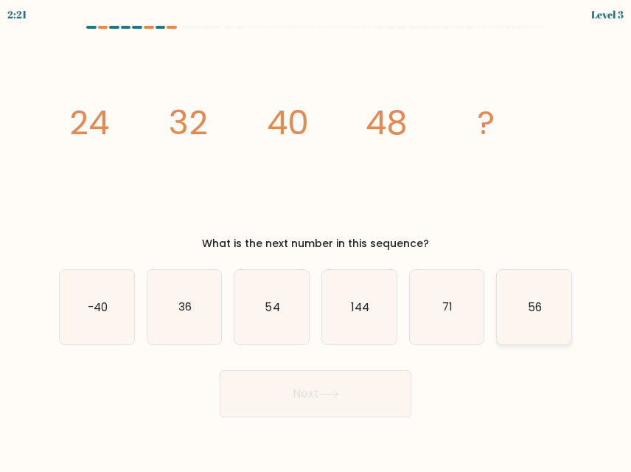
click at [561, 308] on icon "56" at bounding box center [534, 307] width 75 height 75
click at [316, 240] on input "f. 56" at bounding box center [316, 238] width 1 height 4
radio input "true"
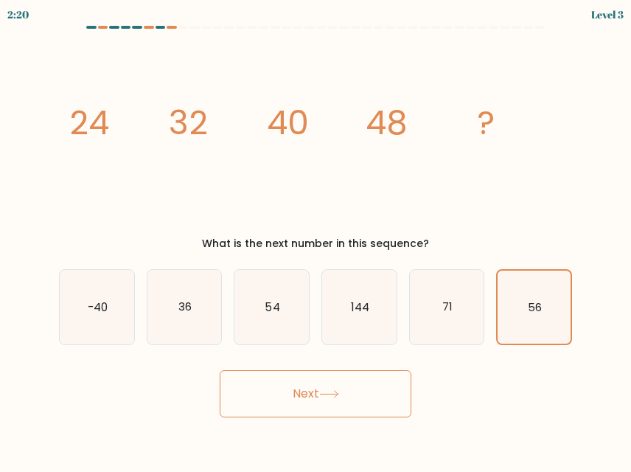
click at [327, 392] on icon at bounding box center [329, 394] width 20 height 8
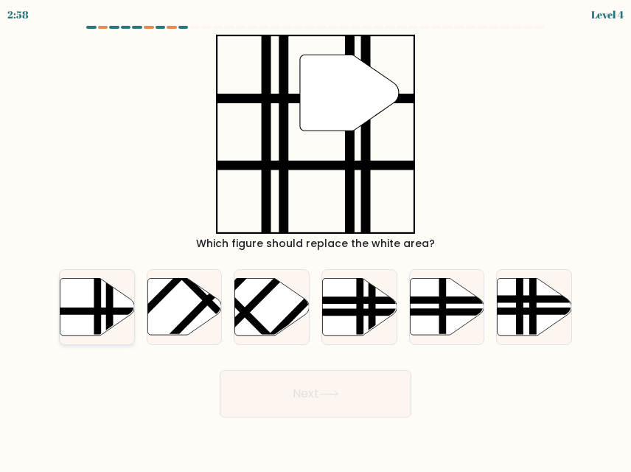
click at [97, 309] on line at bounding box center [97, 338] width 0 height 150
click at [316, 240] on input "a." at bounding box center [316, 238] width 1 height 4
radio input "true"
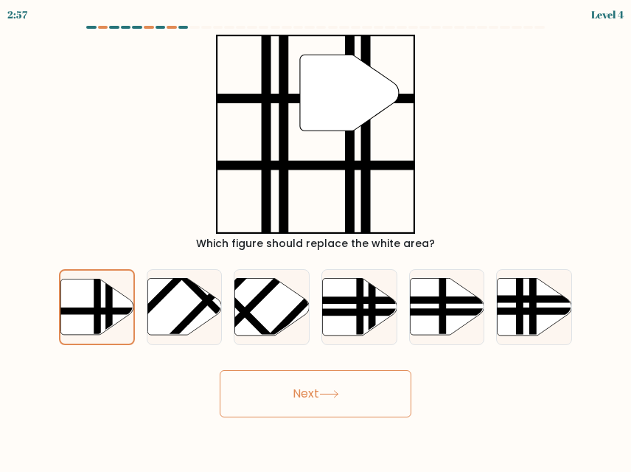
click at [311, 395] on button "Next" at bounding box center [316, 393] width 192 height 47
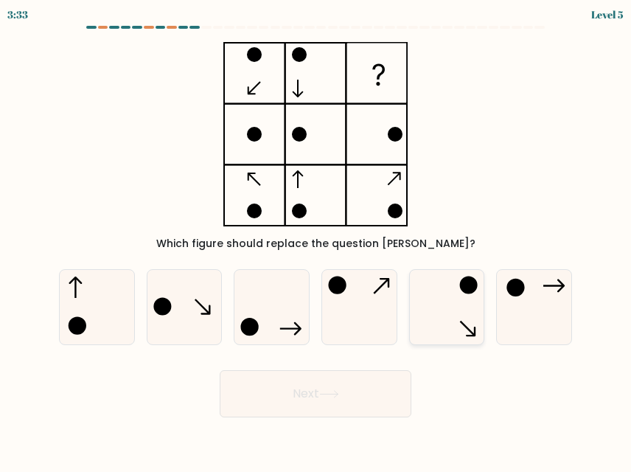
click at [433, 298] on icon at bounding box center [447, 307] width 75 height 75
click at [316, 240] on input "e." at bounding box center [316, 238] width 1 height 4
radio input "true"
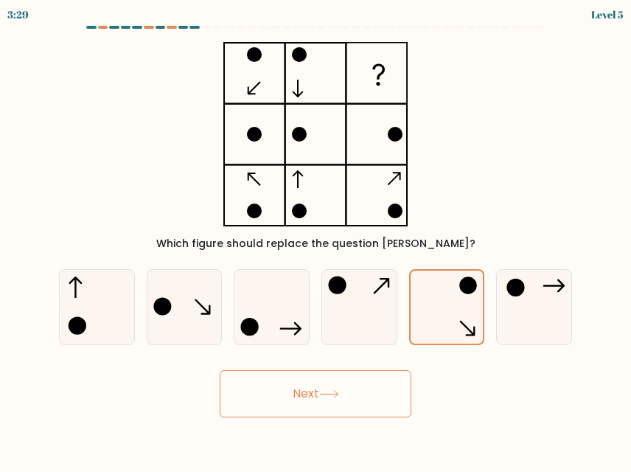
click at [332, 381] on button "Next" at bounding box center [316, 393] width 192 height 47
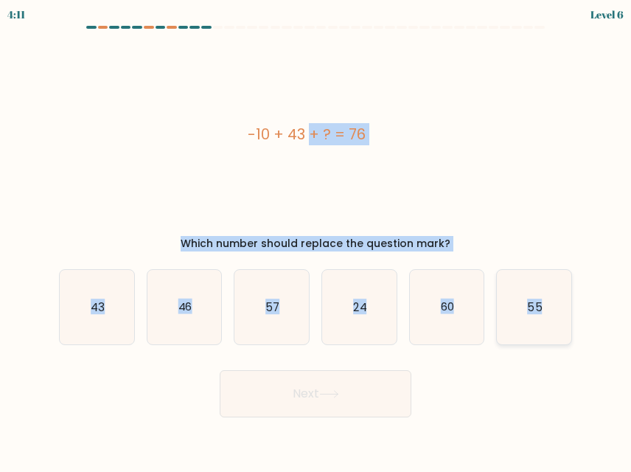
drag, startPoint x: 233, startPoint y: 119, endPoint x: 552, endPoint y: 308, distance: 370.4
click at [552, 308] on form "a." at bounding box center [315, 222] width 631 height 392
copy form "-10 + 43 + ? = 76 Which number should replace the question mark? a. 43 b. 46 c.…"
click at [502, 179] on div "-10 + 43 + ? = 76" at bounding box center [307, 134] width 496 height 199
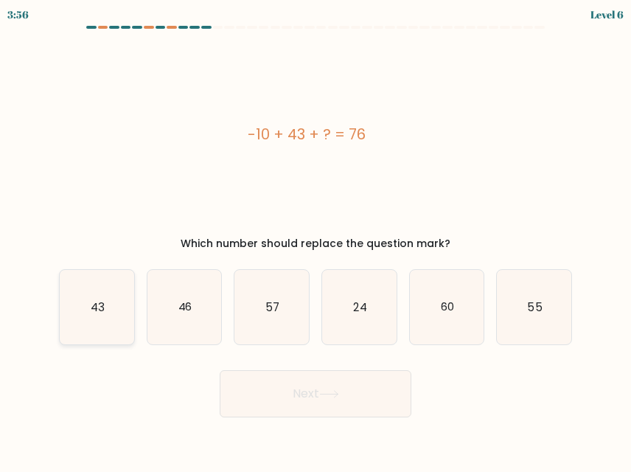
click at [109, 306] on icon "43" at bounding box center [97, 307] width 75 height 75
click at [316, 240] on input "a. 43" at bounding box center [316, 238] width 1 height 4
radio input "true"
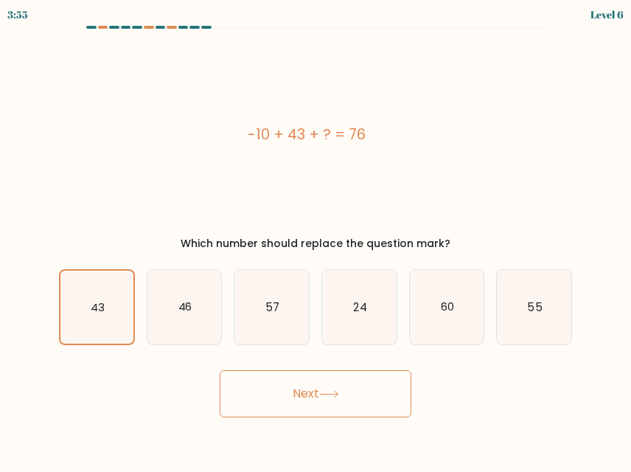
click at [241, 399] on button "Next" at bounding box center [316, 393] width 192 height 47
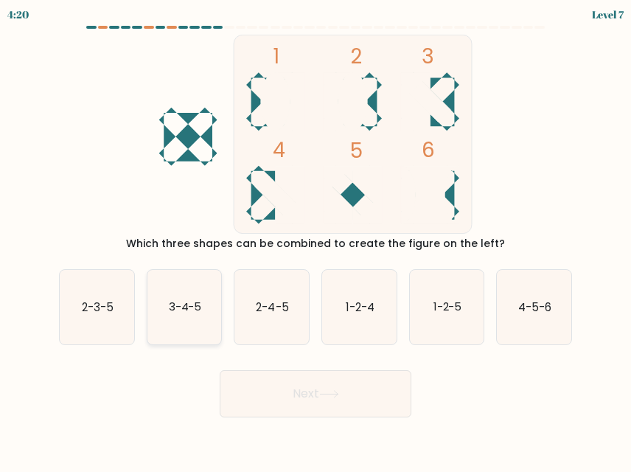
click at [188, 311] on text "3-4-5" at bounding box center [184, 306] width 33 height 15
click at [316, 240] on input "b. 3-4-5" at bounding box center [316, 238] width 1 height 4
radio input "true"
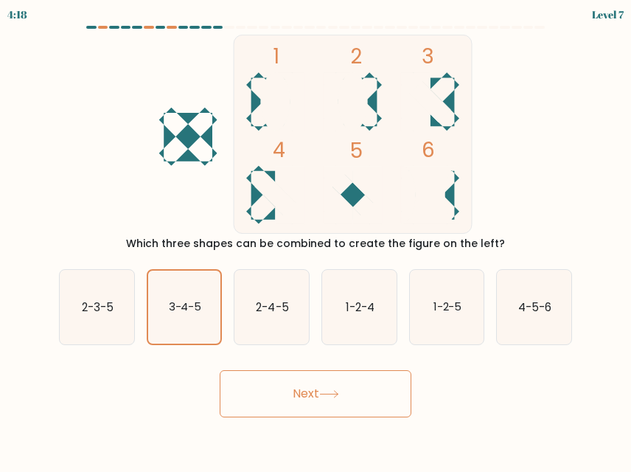
click at [309, 388] on button "Next" at bounding box center [316, 393] width 192 height 47
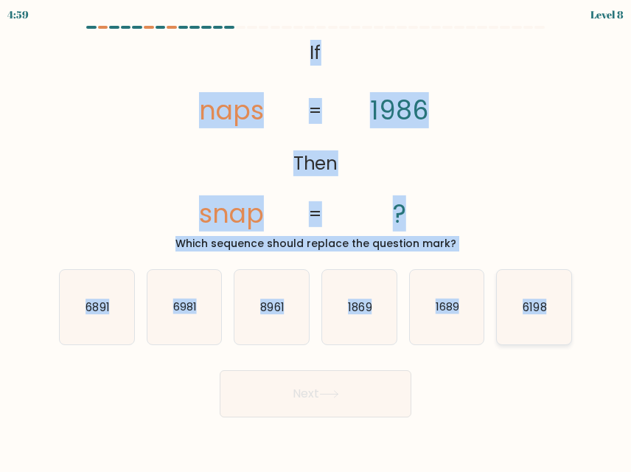
drag, startPoint x: 282, startPoint y: 41, endPoint x: 557, endPoint y: 306, distance: 381.9
click at [557, 306] on form "If ?" at bounding box center [315, 222] width 631 height 392
copy form "If Then naps snap 1986 ? = = Which sequence should replace the question mark? a…"
click at [550, 150] on div "@import url('https://fonts.googleapis.com/css?family=Abril+Fatface:400,100,100i…" at bounding box center [315, 143] width 531 height 217
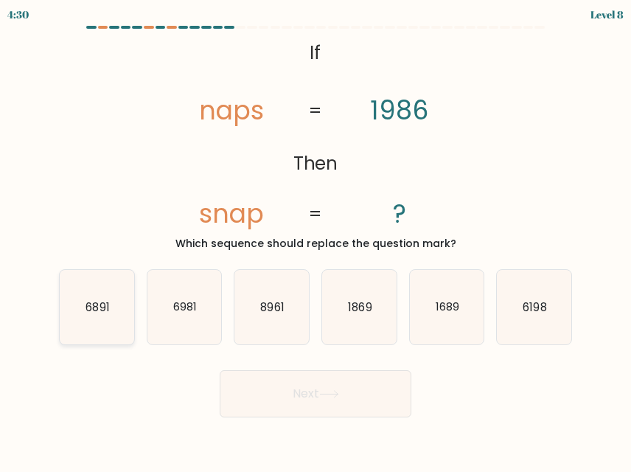
click at [112, 313] on icon "6891" at bounding box center [97, 307] width 75 height 75
click at [316, 240] on input "a. 6891" at bounding box center [316, 238] width 1 height 4
radio input "true"
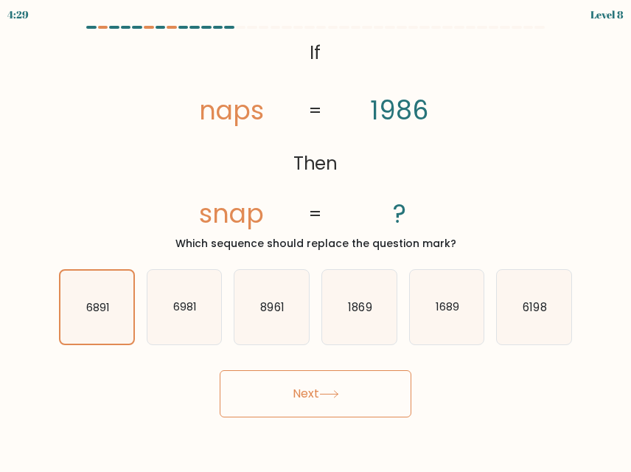
click at [280, 401] on button "Next" at bounding box center [316, 393] width 192 height 47
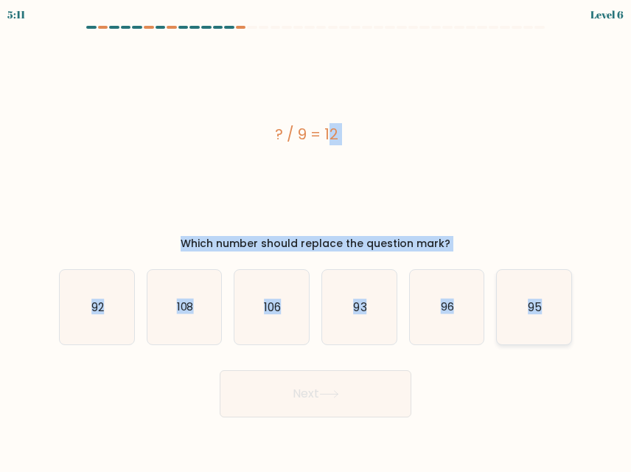
drag, startPoint x: 249, startPoint y: 118, endPoint x: 554, endPoint y: 304, distance: 357.5
click at [554, 304] on form "a." at bounding box center [315, 222] width 631 height 392
copy form "? / 9 = 12 Which number should replace the question mark? a. 92 b. 108 c. 106 d…"
click at [187, 308] on text "108" at bounding box center [184, 306] width 17 height 15
click at [316, 240] on input "b. 108" at bounding box center [316, 238] width 1 height 4
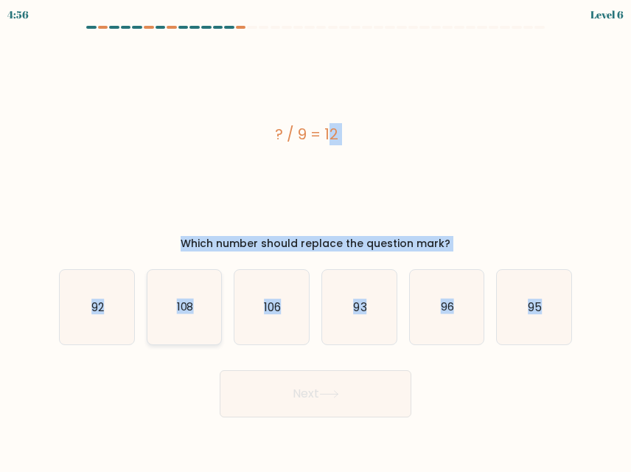
radio input "true"
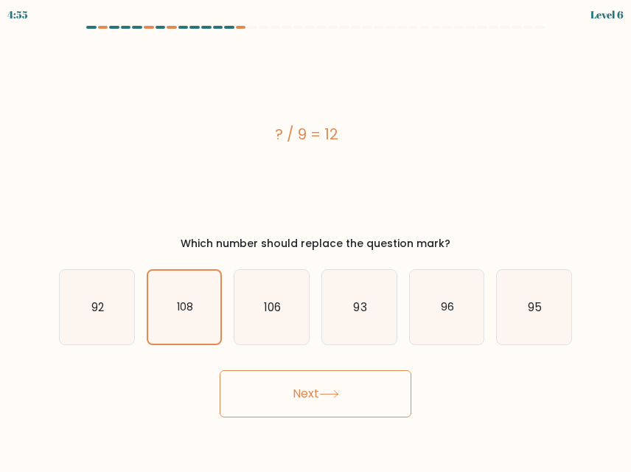
click at [309, 388] on button "Next" at bounding box center [316, 393] width 192 height 47
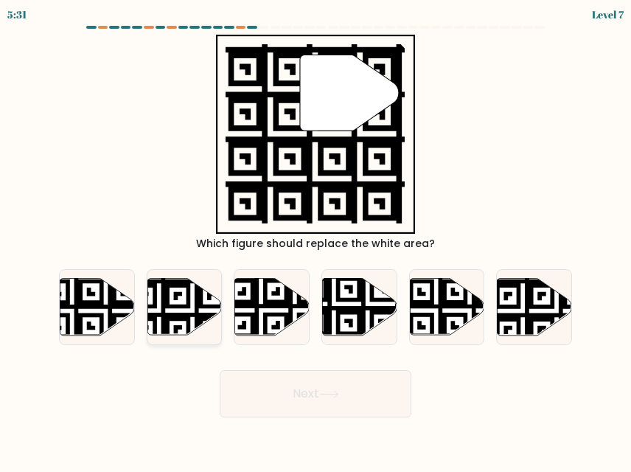
click at [218, 308] on icon at bounding box center [158, 277] width 135 height 135
click at [316, 240] on input "b." at bounding box center [316, 238] width 1 height 4
radio input "true"
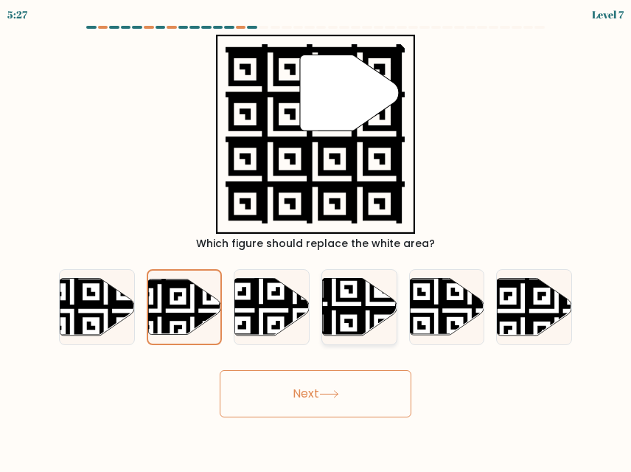
click at [352, 306] on icon at bounding box center [359, 307] width 75 height 57
click at [316, 240] on input "d." at bounding box center [316, 238] width 1 height 4
radio input "true"
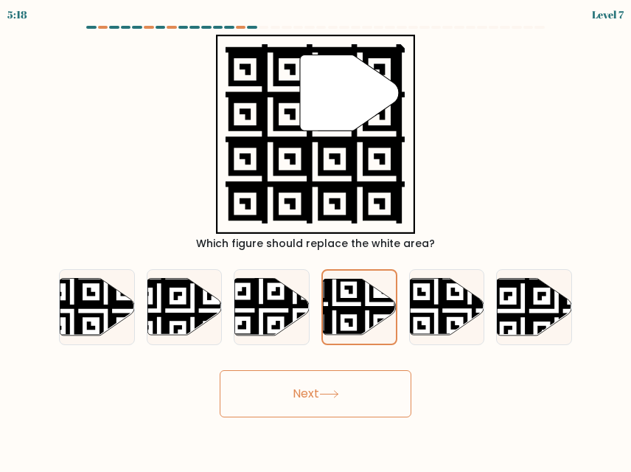
click at [348, 384] on button "Next" at bounding box center [316, 393] width 192 height 47
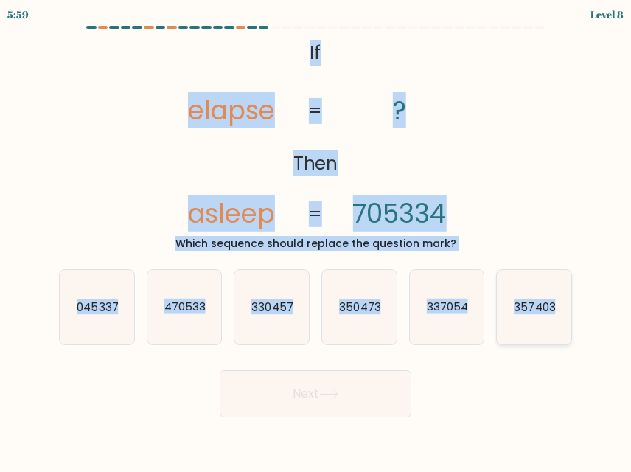
drag, startPoint x: 302, startPoint y: 46, endPoint x: 562, endPoint y: 311, distance: 371.4
click at [562, 311] on form "If ?" at bounding box center [315, 222] width 631 height 392
copy form "If Then elapse asleep ? 705334 = = Which sequence should replace the question m…"
click at [522, 142] on div "@import url('https://fonts.googleapis.com/css?family=Abril+Fatface:400,100,100i…" at bounding box center [315, 143] width 531 height 217
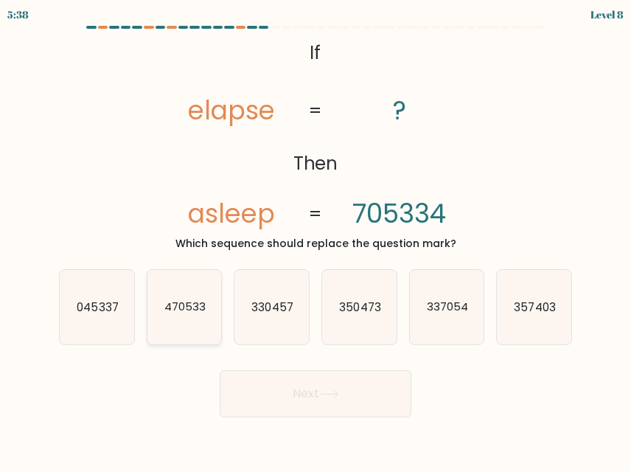
click at [182, 301] on text "470533" at bounding box center [184, 306] width 41 height 15
click at [316, 240] on input "b. 470533" at bounding box center [316, 238] width 1 height 4
radio input "true"
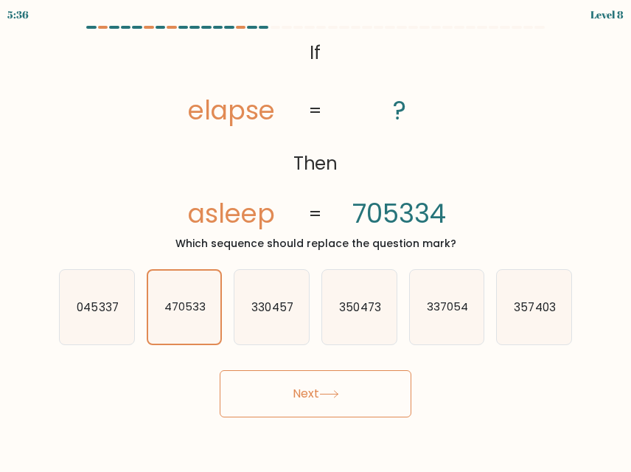
click at [318, 397] on button "Next" at bounding box center [316, 393] width 192 height 47
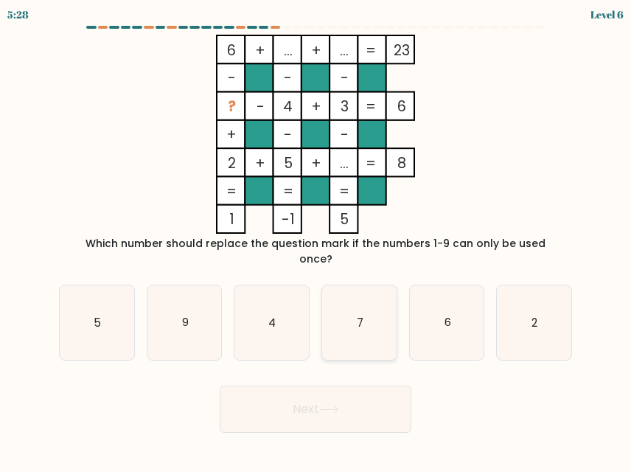
click at [362, 287] on icon "7" at bounding box center [359, 322] width 75 height 75
click at [316, 240] on input "d. 7" at bounding box center [316, 238] width 1 height 4
radio input "true"
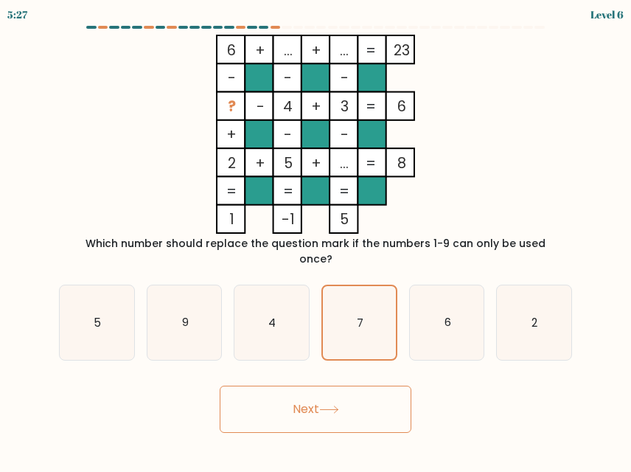
click at [324, 406] on icon at bounding box center [329, 410] width 20 height 8
click at [308, 401] on button "Next" at bounding box center [316, 409] width 192 height 47
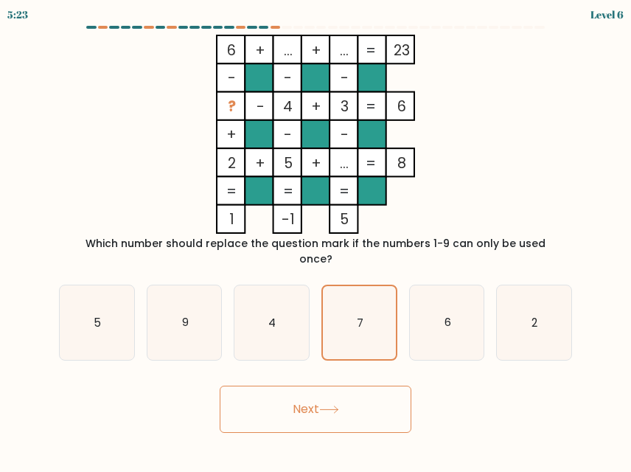
click at [308, 401] on button "Next" at bounding box center [316, 409] width 192 height 47
drag, startPoint x: 308, startPoint y: 401, endPoint x: 352, endPoint y: 393, distance: 44.1
click at [352, 393] on button "Next" at bounding box center [316, 409] width 192 height 47
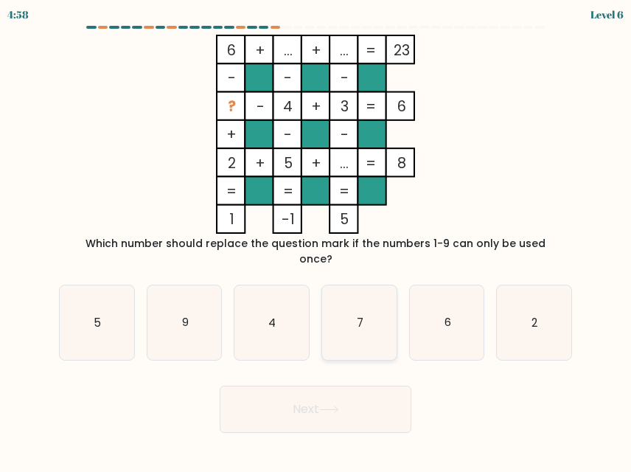
click at [353, 297] on icon "7" at bounding box center [359, 322] width 75 height 75
click at [316, 240] on input "d. 7" at bounding box center [316, 238] width 1 height 4
radio input "true"
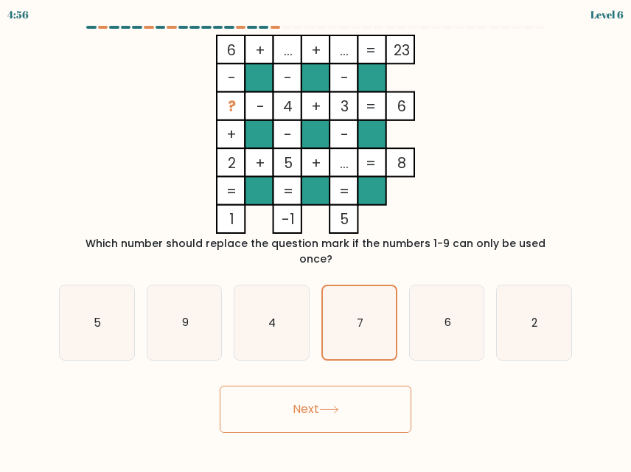
click at [303, 401] on button "Next" at bounding box center [316, 409] width 192 height 47
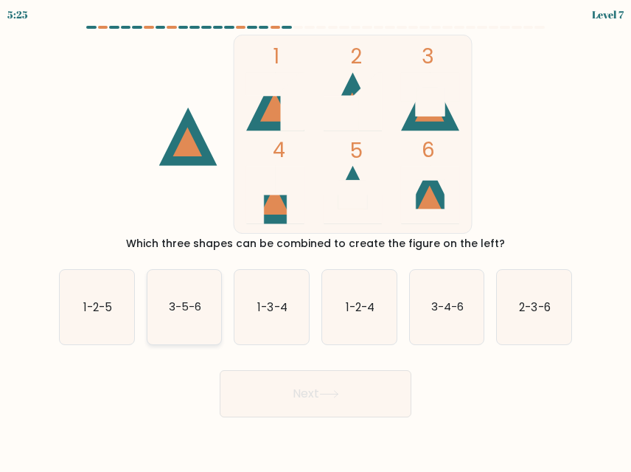
click at [189, 302] on text "3-5-6" at bounding box center [185, 306] width 32 height 15
click at [316, 240] on input "b. 3-5-6" at bounding box center [316, 238] width 1 height 4
radio input "true"
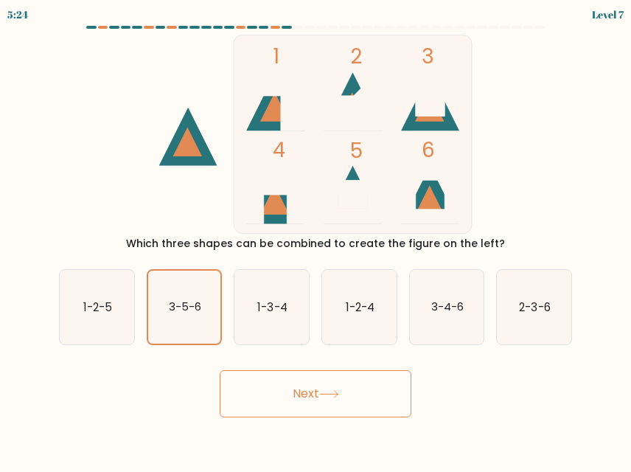
click at [299, 395] on button "Next" at bounding box center [316, 393] width 192 height 47
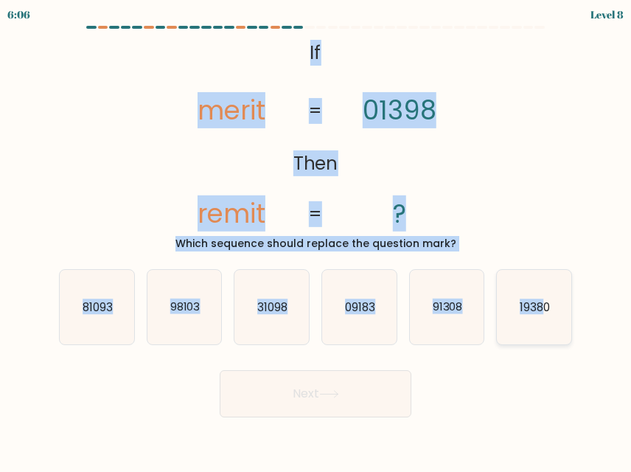
drag, startPoint x: 294, startPoint y: 52, endPoint x: 546, endPoint y: 302, distance: 354.7
click at [546, 302] on form "If ?" at bounding box center [315, 222] width 631 height 392
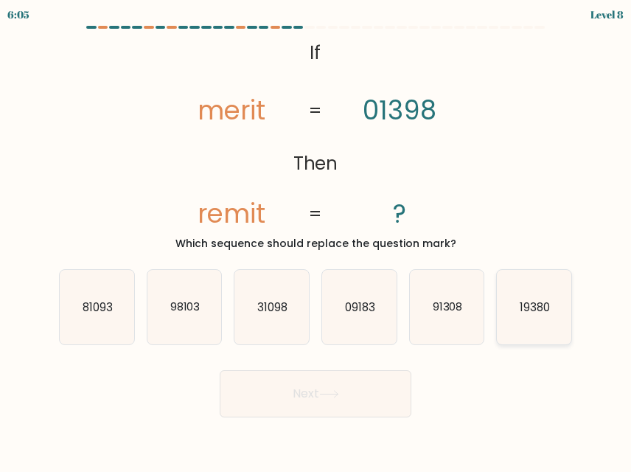
drag, startPoint x: 546, startPoint y: 302, endPoint x: 562, endPoint y: 327, distance: 29.9
click at [562, 327] on icon "19380" at bounding box center [534, 307] width 75 height 75
click at [316, 240] on input "f. 19380" at bounding box center [316, 238] width 1 height 4
radio input "true"
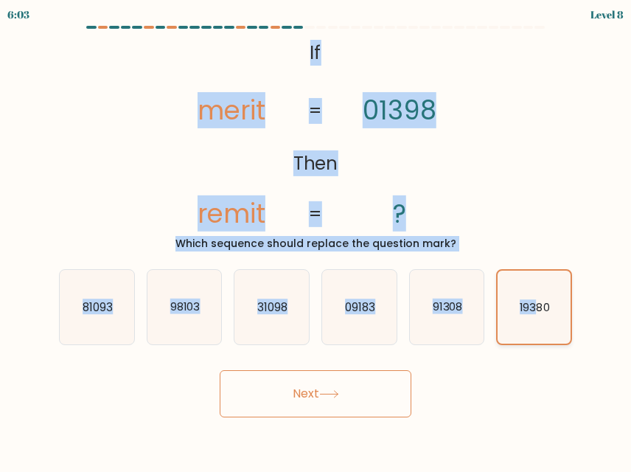
drag, startPoint x: 300, startPoint y: 44, endPoint x: 537, endPoint y: 308, distance: 355.2
click at [537, 308] on form "If ?" at bounding box center [315, 222] width 631 height 392
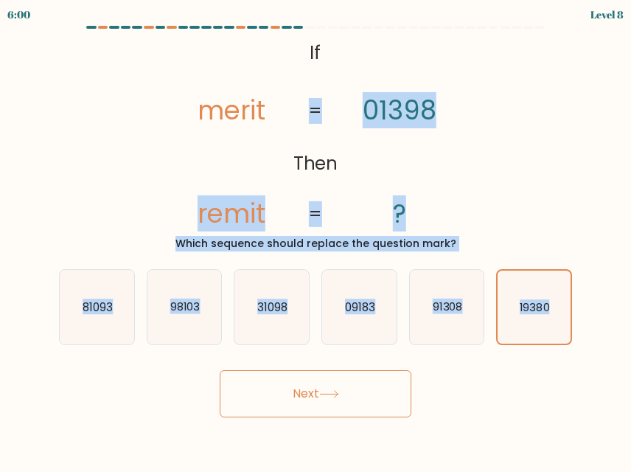
drag, startPoint x: 548, startPoint y: 306, endPoint x: 260, endPoint y: 24, distance: 403.2
click at [260, 24] on body "6:00 Level 8 If" at bounding box center [315, 236] width 631 height 472
click at [252, 116] on tspan "merit" at bounding box center [232, 110] width 68 height 36
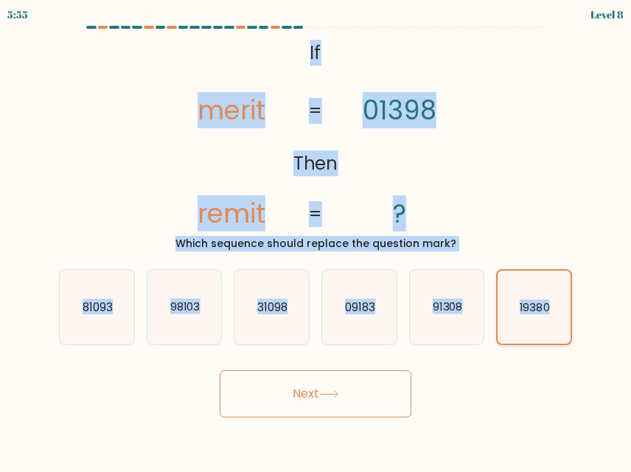
drag, startPoint x: 312, startPoint y: 38, endPoint x: 558, endPoint y: 305, distance: 363.4
click at [558, 305] on form "If ?" at bounding box center [315, 222] width 631 height 392
copy form "If Then merit remit 01398 ? = = Which sequence should replace the question mark…"
click at [548, 119] on div "@import url('[URL][DOMAIN_NAME]); If Then merit remit 01398 ? = = Which sequenc…" at bounding box center [315, 143] width 531 height 217
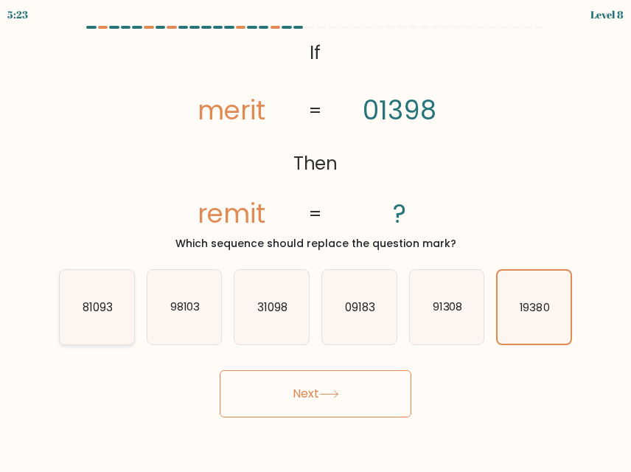
click at [91, 297] on icon "81093" at bounding box center [97, 307] width 75 height 75
click at [316, 240] on input "a. 81093" at bounding box center [316, 238] width 1 height 4
radio input "true"
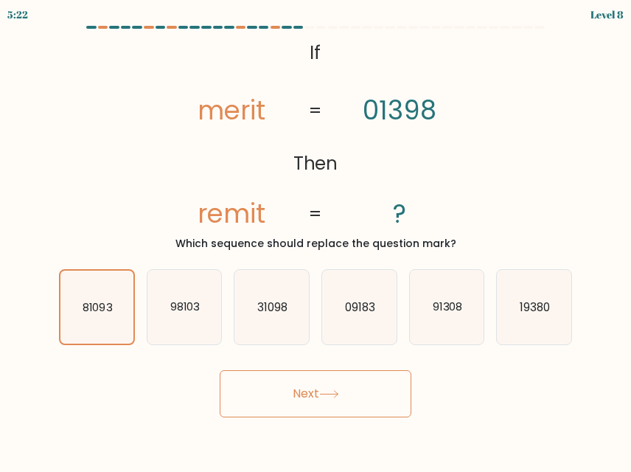
click at [316, 393] on button "Next" at bounding box center [316, 393] width 192 height 47
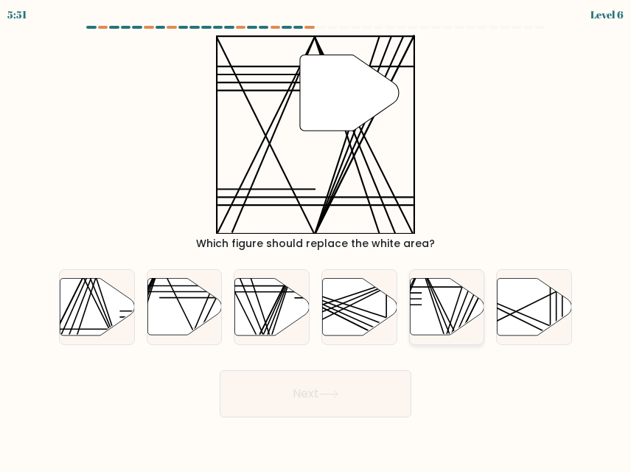
click at [443, 318] on line at bounding box center [451, 339] width 60 height 148
click at [316, 240] on input "e." at bounding box center [316, 238] width 1 height 4
radio input "true"
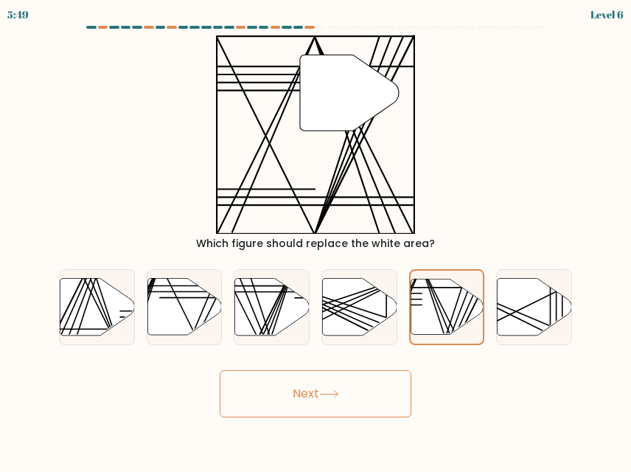
click at [350, 387] on button "Next" at bounding box center [316, 393] width 192 height 47
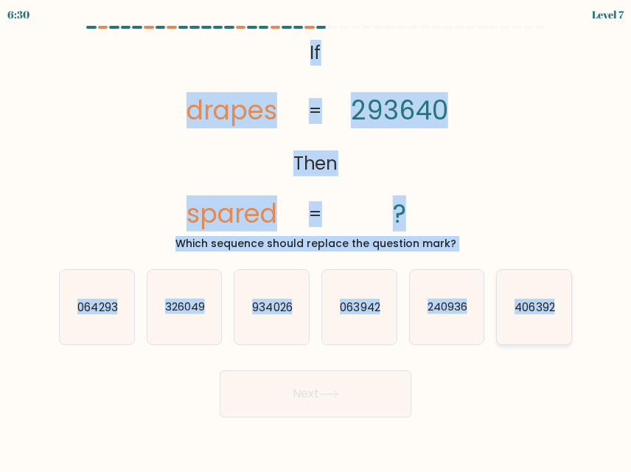
drag, startPoint x: 303, startPoint y: 47, endPoint x: 553, endPoint y: 305, distance: 358.9
click at [553, 305] on form "If ?" at bounding box center [315, 222] width 631 height 392
copy form "If Then drapes spared 293640 ? = = Which sequence should replace the question m…"
click at [342, 302] on text "063942" at bounding box center [360, 306] width 40 height 15
click at [316, 240] on input "d. 063942" at bounding box center [316, 238] width 1 height 4
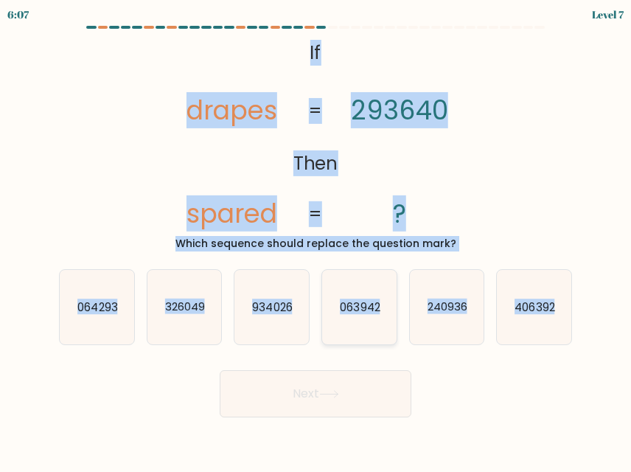
radio input "true"
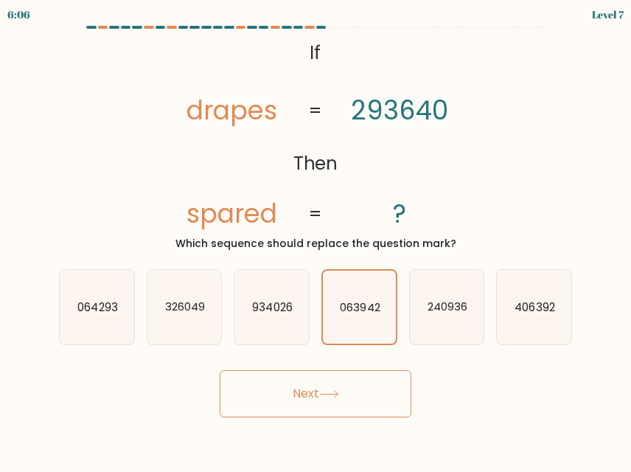
click at [336, 398] on icon at bounding box center [329, 394] width 20 height 8
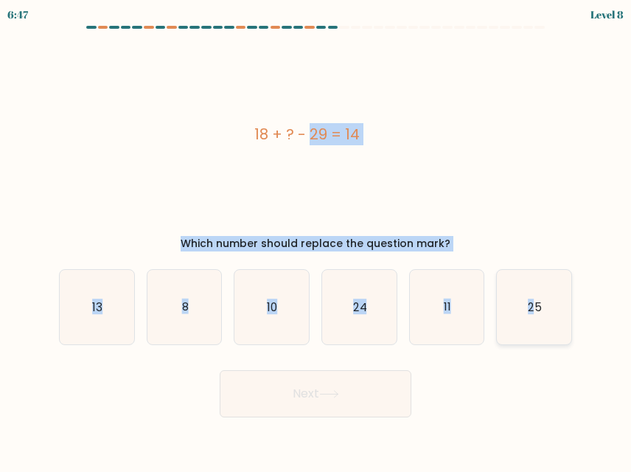
drag, startPoint x: 249, startPoint y: 135, endPoint x: 537, endPoint y: 306, distance: 335.4
click at [537, 306] on form "a. 8" at bounding box center [315, 222] width 631 height 392
click at [538, 313] on text "25" at bounding box center [535, 306] width 13 height 15
click at [316, 240] on input "f. 25" at bounding box center [316, 238] width 1 height 4
radio input "true"
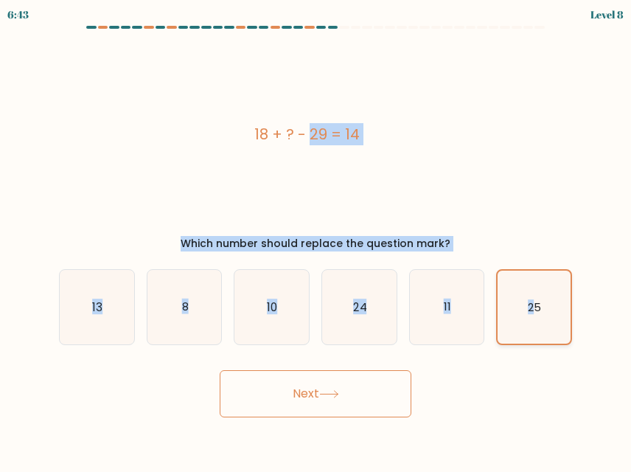
drag, startPoint x: 244, startPoint y: 114, endPoint x: 538, endPoint y: 305, distance: 350.3
click at [538, 305] on form "a. 8" at bounding box center [315, 222] width 631 height 392
copy form "18 + ? - 29 = 14 Which number should replace the question mark? a. 13 b. 8 c. 1…"
click at [548, 234] on div "18 + ? - 29 = 14 Which number should replace the question mark?" at bounding box center [315, 143] width 531 height 217
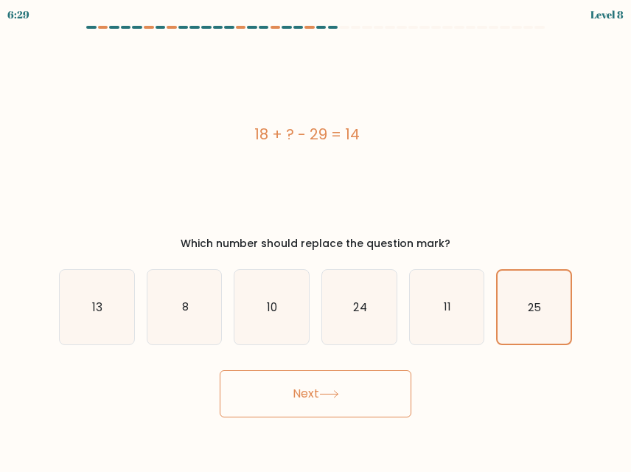
click at [339, 391] on icon at bounding box center [329, 394] width 20 height 8
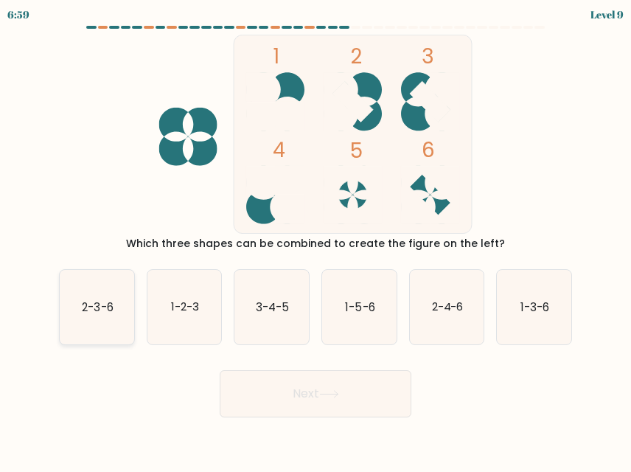
click at [113, 311] on text "2-3-6" at bounding box center [97, 306] width 31 height 15
click at [316, 240] on input "a. 2-3-6" at bounding box center [316, 238] width 1 height 4
radio input "true"
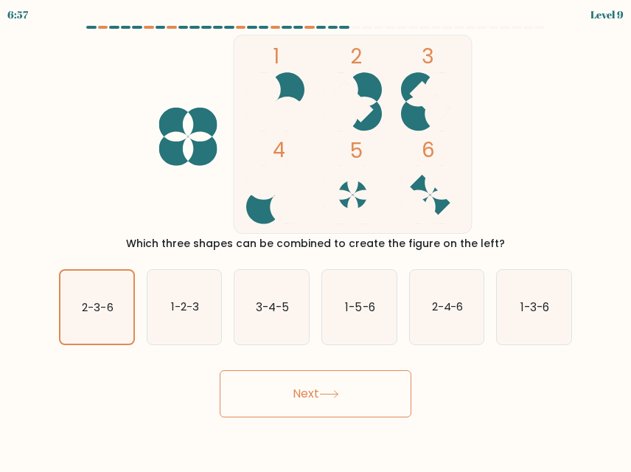
click at [274, 385] on button "Next" at bounding box center [316, 393] width 192 height 47
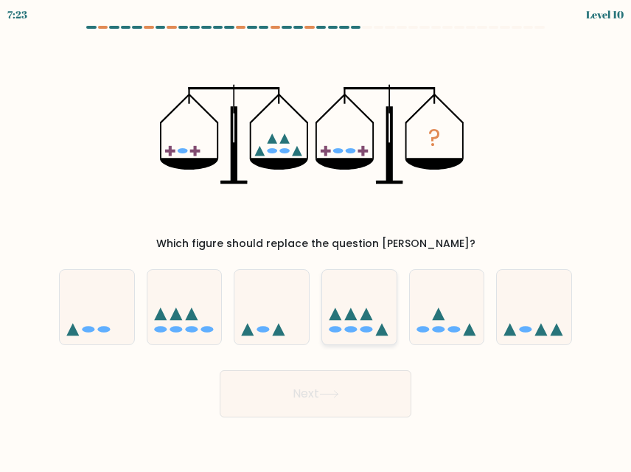
click at [365, 326] on icon at bounding box center [359, 307] width 75 height 61
click at [316, 240] on input "d." at bounding box center [316, 238] width 1 height 4
radio input "true"
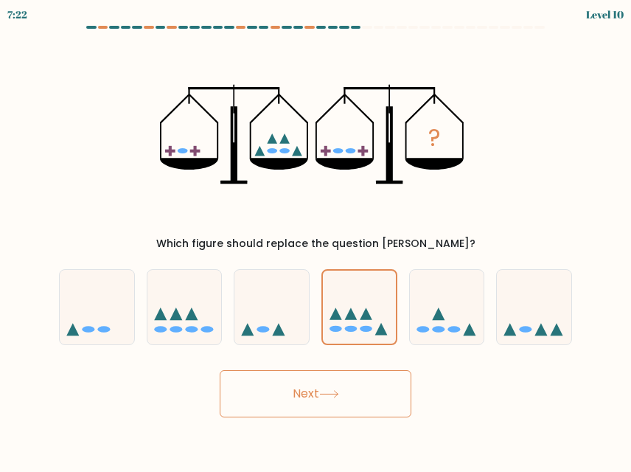
click at [322, 388] on button "Next" at bounding box center [316, 393] width 192 height 47
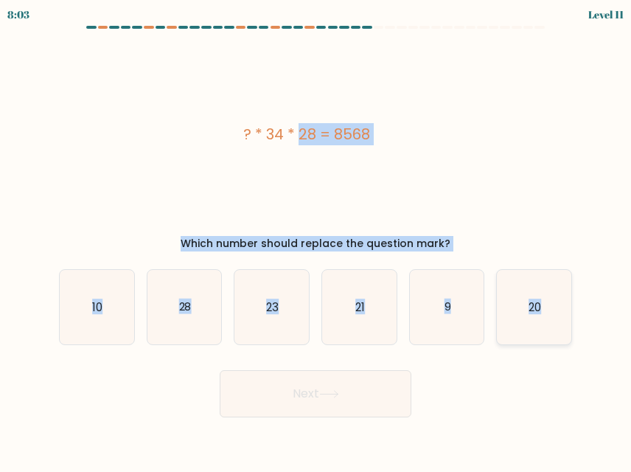
drag, startPoint x: 234, startPoint y: 134, endPoint x: 543, endPoint y: 302, distance: 352.2
click at [543, 302] on form "a. 9" at bounding box center [315, 222] width 631 height 392
copy form "? * 34 * 28 = 8568 Which number should replace the question mark? a. 10 b. 28 c…"
click at [438, 290] on icon "9" at bounding box center [447, 307] width 75 height 75
click at [316, 240] on input "e. 9" at bounding box center [316, 238] width 1 height 4
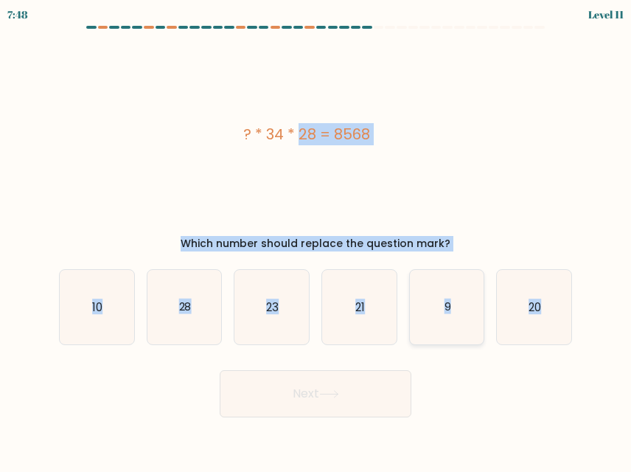
radio input "true"
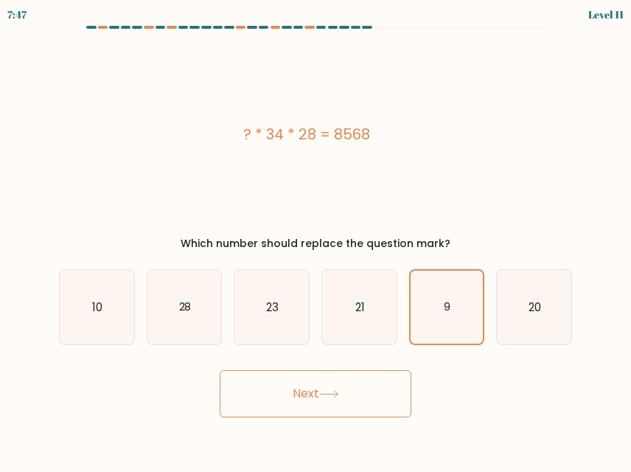
click at [347, 399] on button "Next" at bounding box center [316, 393] width 192 height 47
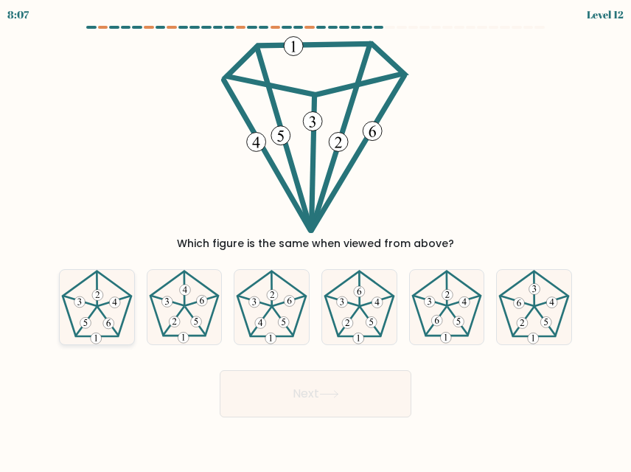
click at [99, 305] on 447 at bounding box center [114, 301] width 32 height 10
click at [316, 240] on input "a." at bounding box center [316, 238] width 1 height 4
radio input "true"
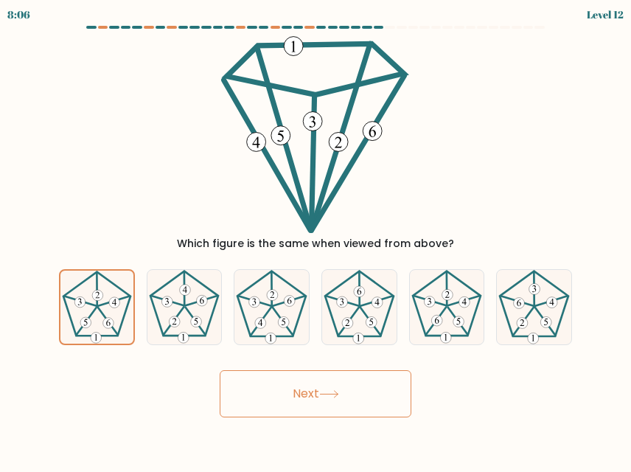
click at [330, 403] on button "Next" at bounding box center [316, 393] width 192 height 47
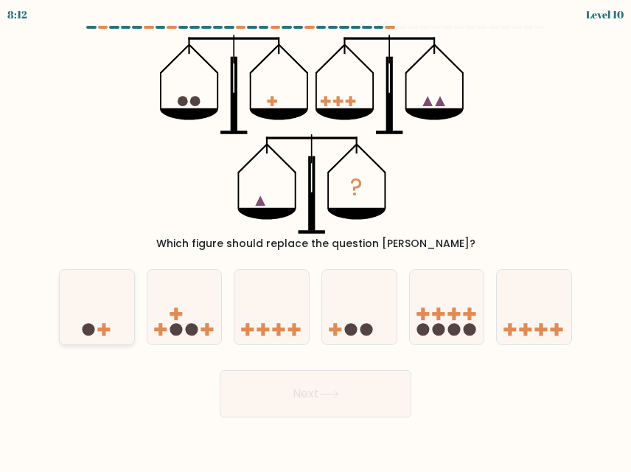
click at [97, 320] on icon at bounding box center [97, 307] width 75 height 61
click at [316, 240] on input "a." at bounding box center [316, 238] width 1 height 4
radio input "true"
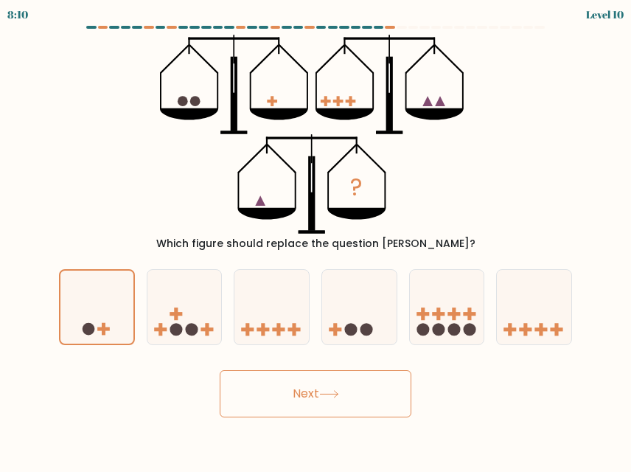
click at [296, 395] on button "Next" at bounding box center [316, 393] width 192 height 47
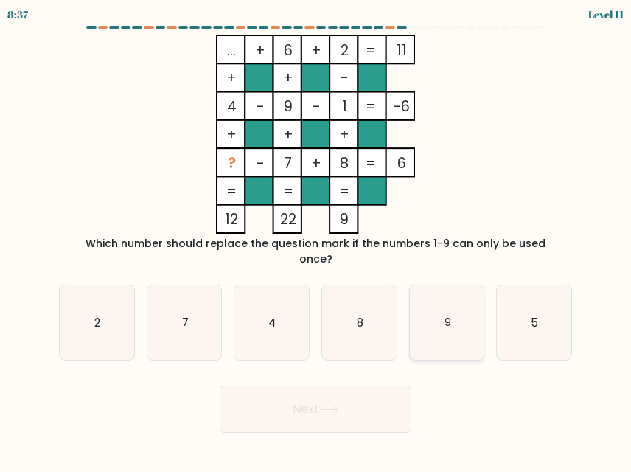
click at [420, 297] on icon "9" at bounding box center [447, 322] width 75 height 75
click at [316, 240] on input "e. 9" at bounding box center [316, 238] width 1 height 4
radio input "true"
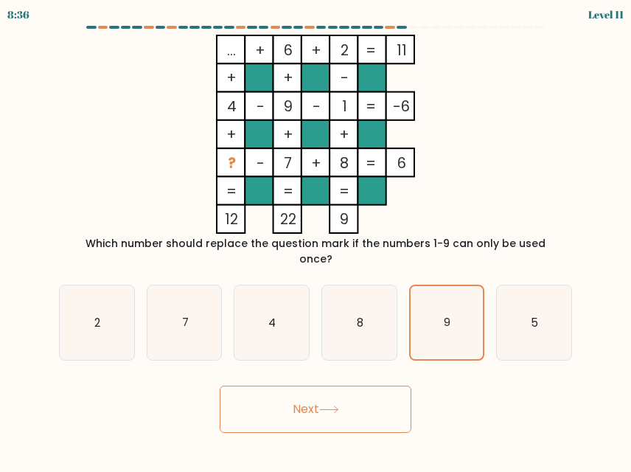
click at [322, 402] on button "Next" at bounding box center [316, 409] width 192 height 47
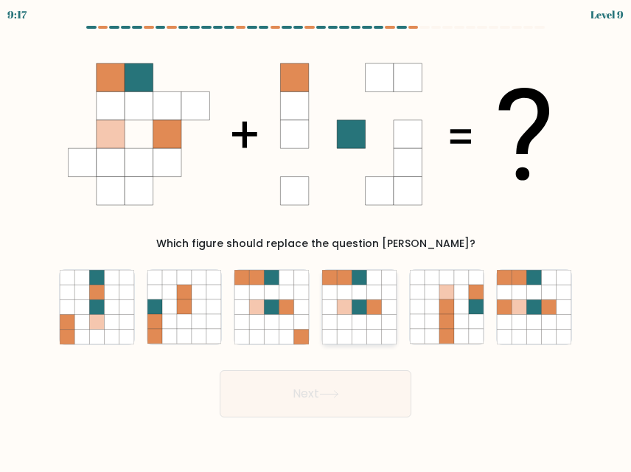
click at [393, 299] on icon at bounding box center [388, 292] width 15 height 15
click at [316, 240] on input "d." at bounding box center [316, 238] width 1 height 4
radio input "true"
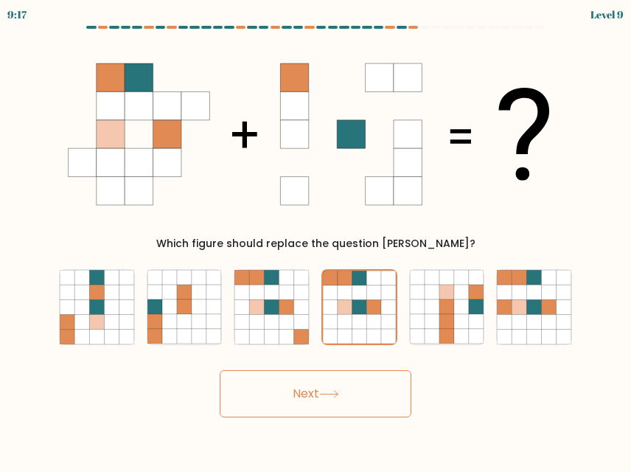
click at [353, 387] on button "Next" at bounding box center [316, 393] width 192 height 47
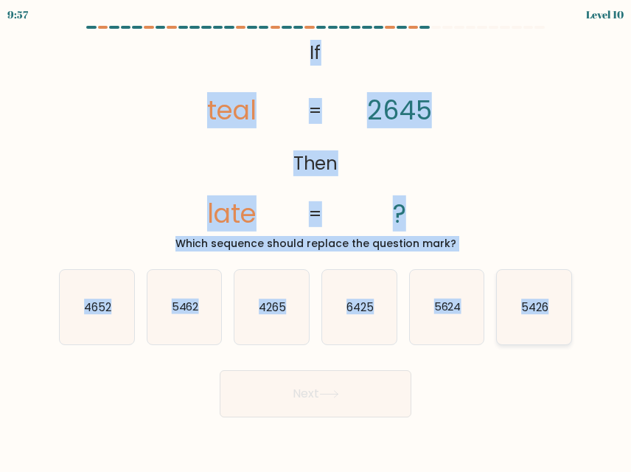
drag, startPoint x: 305, startPoint y: 42, endPoint x: 552, endPoint y: 311, distance: 365.5
click at [552, 311] on form "If ?" at bounding box center [315, 222] width 631 height 392
copy form "If Then teal late 2645 ? = = Which sequence should replace the question mark? a…"
click at [270, 307] on text "4265" at bounding box center [272, 306] width 27 height 15
click at [316, 240] on input "c. 4265" at bounding box center [316, 238] width 1 height 4
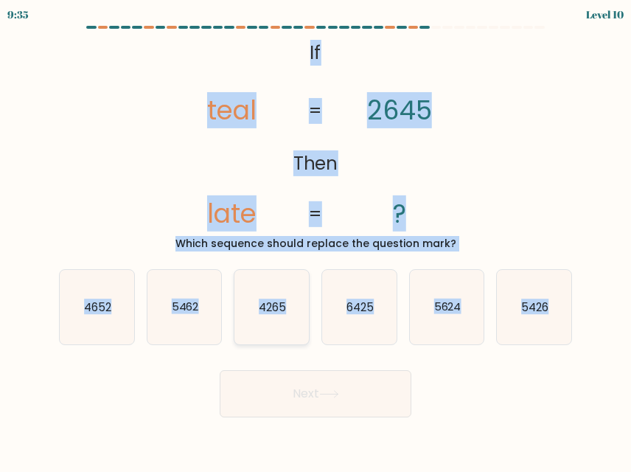
radio input "true"
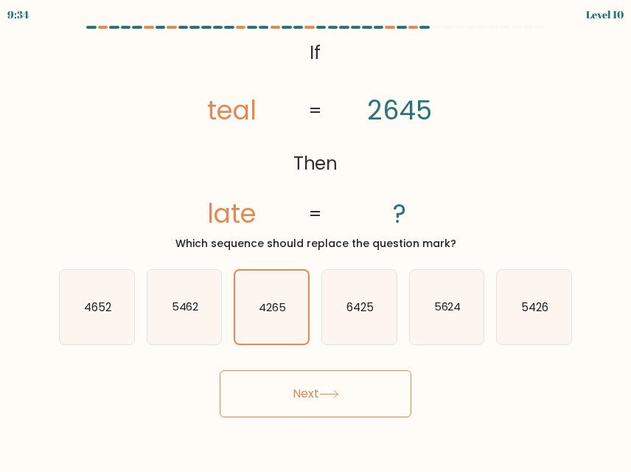
click at [316, 387] on button "Next" at bounding box center [316, 393] width 192 height 47
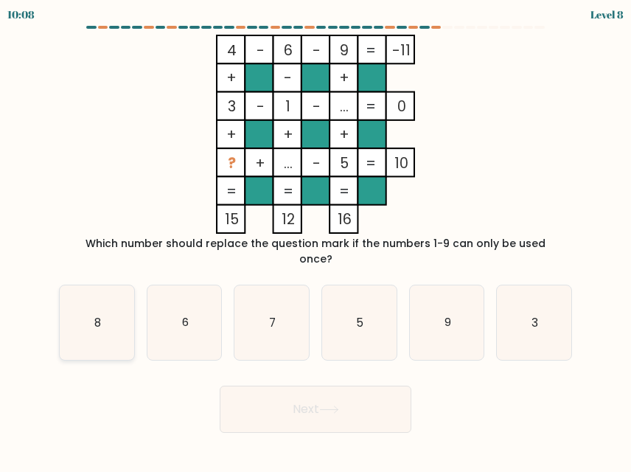
click at [120, 322] on icon "8" at bounding box center [97, 322] width 75 height 75
click at [316, 240] on input "a. 8" at bounding box center [316, 238] width 1 height 4
radio input "true"
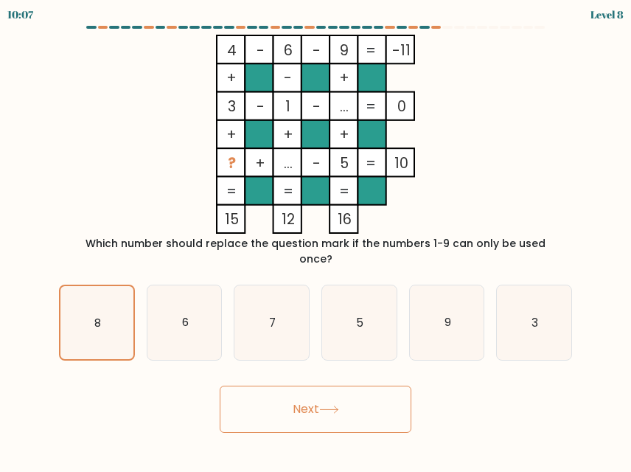
click at [296, 388] on button "Next" at bounding box center [316, 409] width 192 height 47
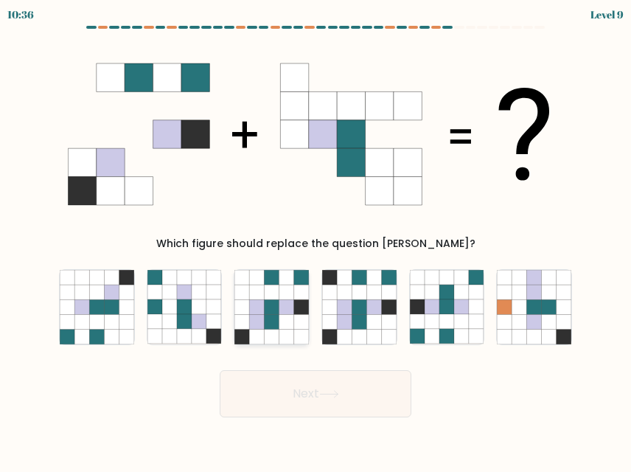
click at [304, 298] on icon at bounding box center [301, 292] width 15 height 15
click at [316, 240] on input "c." at bounding box center [316, 238] width 1 height 4
radio input "true"
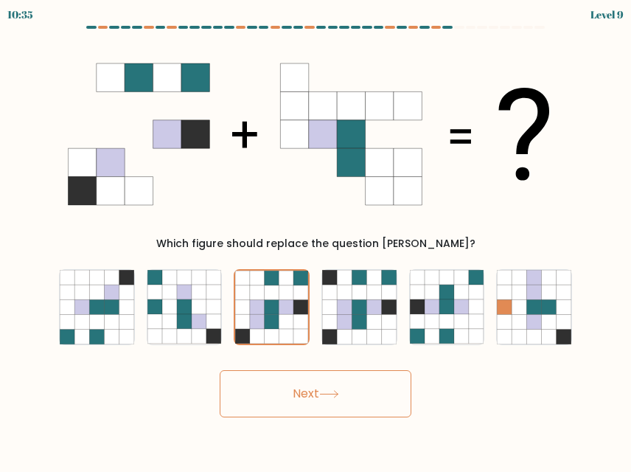
click at [313, 378] on button "Next" at bounding box center [316, 393] width 192 height 47
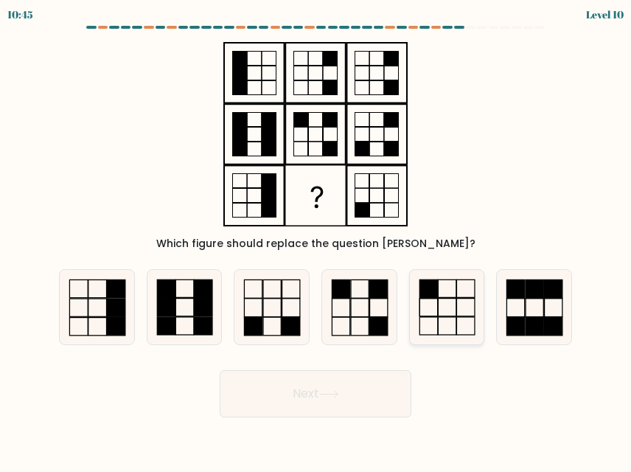
click at [426, 304] on icon at bounding box center [447, 307] width 75 height 75
click at [316, 240] on input "e." at bounding box center [316, 238] width 1 height 4
radio input "true"
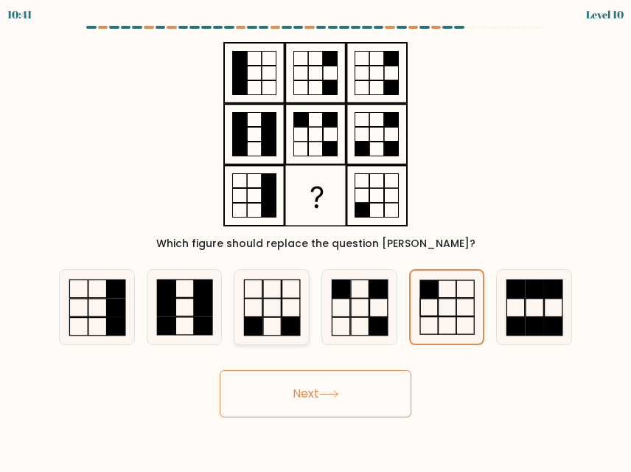
click at [279, 322] on icon at bounding box center [272, 307] width 75 height 75
click at [316, 240] on input "c." at bounding box center [316, 238] width 1 height 4
radio input "true"
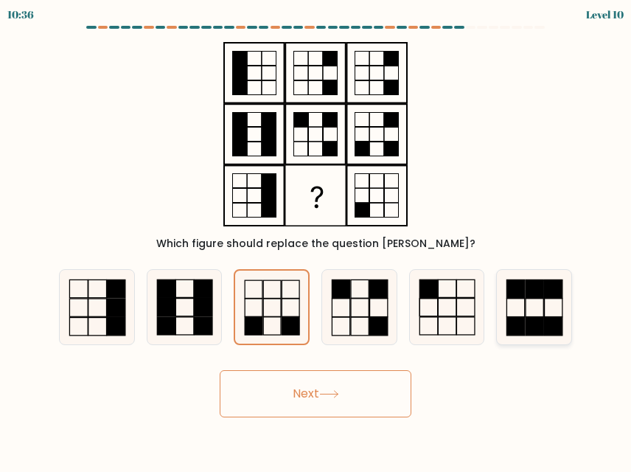
click at [545, 297] on rect at bounding box center [554, 289] width 18 height 18
click at [316, 240] on input "f." at bounding box center [316, 238] width 1 height 4
radio input "true"
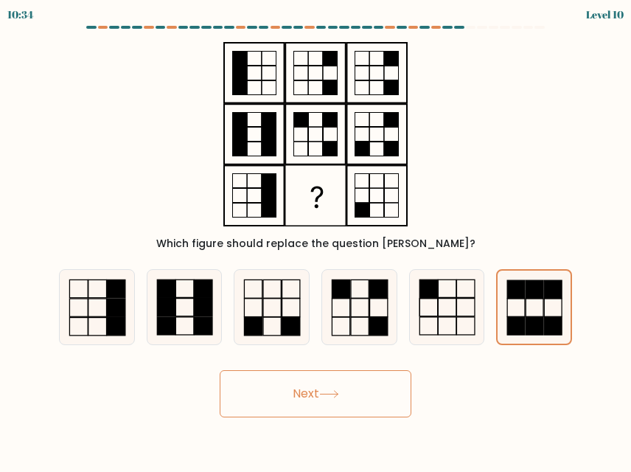
click at [350, 407] on button "Next" at bounding box center [316, 393] width 192 height 47
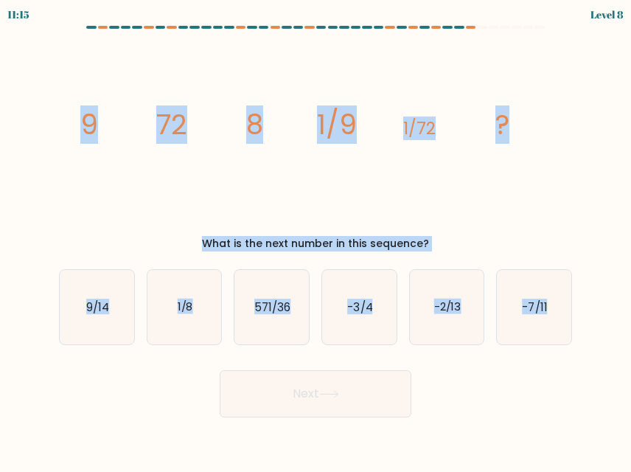
drag, startPoint x: 60, startPoint y: 104, endPoint x: 581, endPoint y: 291, distance: 554.2
click at [581, 291] on form at bounding box center [315, 222] width 631 height 392
copy form "9 72 8 1/9 1/72 ? What is the next number in this sequence? a. 9/14 b. 1/8 c. 5…"
click at [186, 313] on text "1/8" at bounding box center [184, 306] width 15 height 15
click at [316, 240] on input "b. 1/8" at bounding box center [316, 238] width 1 height 4
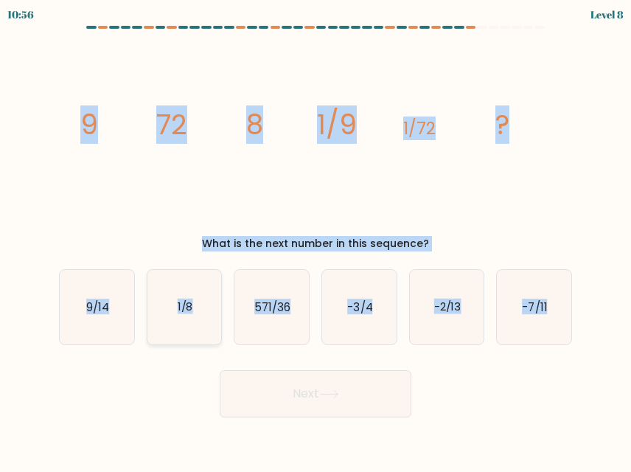
radio input "true"
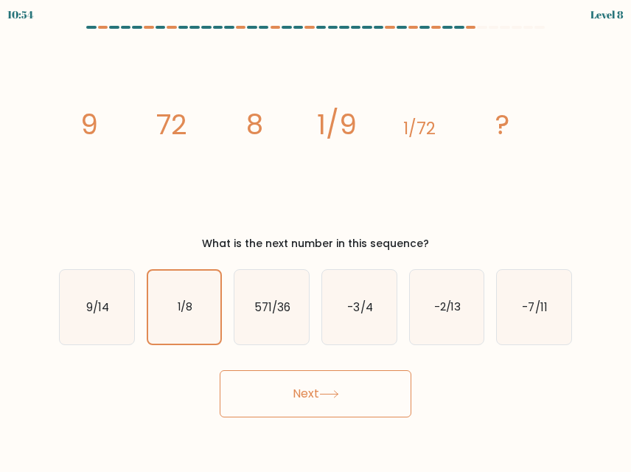
click at [316, 406] on button "Next" at bounding box center [316, 393] width 192 height 47
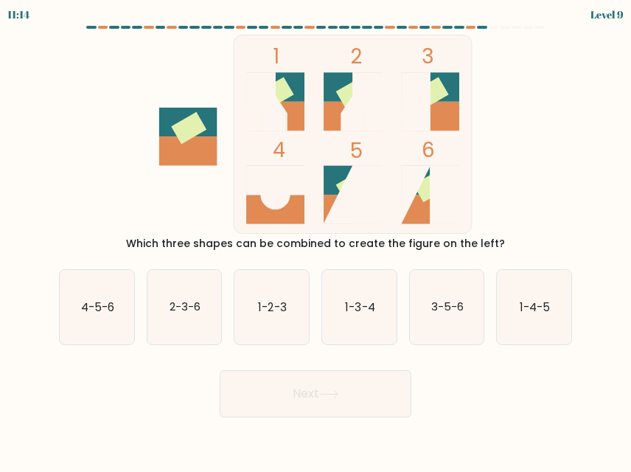
click at [426, 212] on rect at bounding box center [430, 209] width 58 height 29
click at [184, 305] on text "2-3-6" at bounding box center [185, 306] width 31 height 15
click at [316, 240] on input "b. 2-3-6" at bounding box center [316, 238] width 1 height 4
radio input "true"
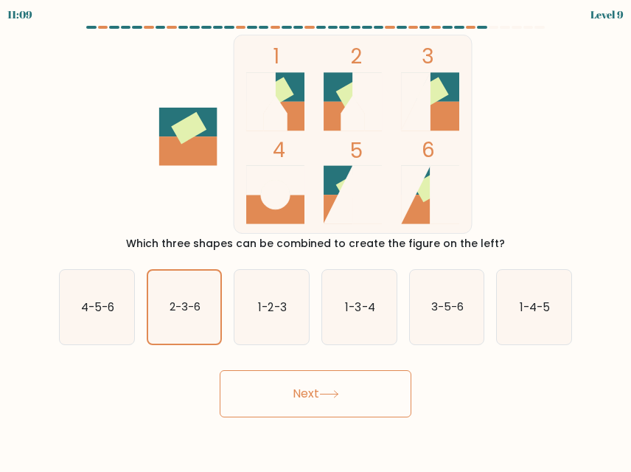
click at [329, 401] on button "Next" at bounding box center [316, 393] width 192 height 47
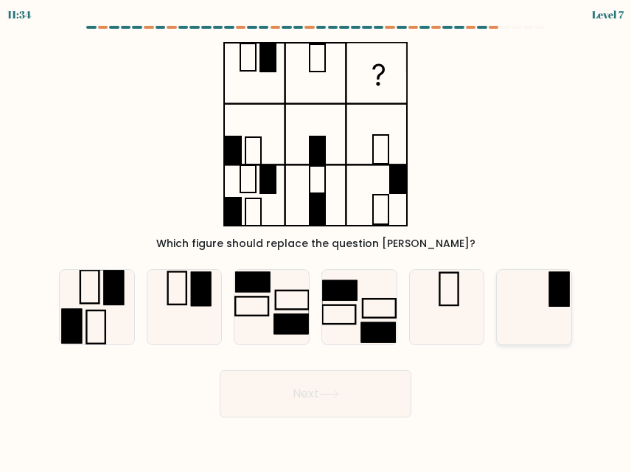
click at [555, 288] on rect at bounding box center [560, 289] width 21 height 35
click at [316, 240] on input "f." at bounding box center [316, 238] width 1 height 4
radio input "true"
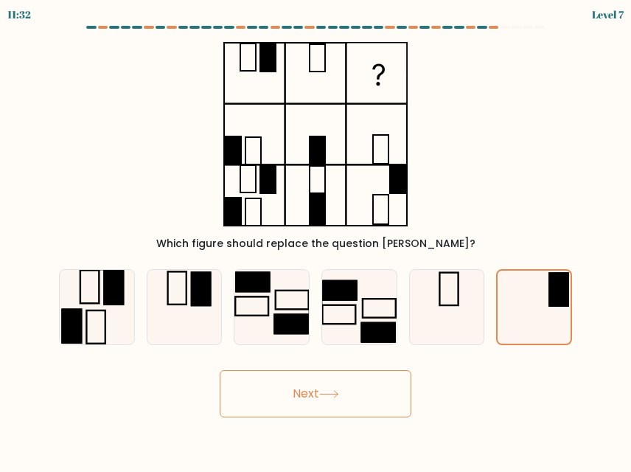
click at [344, 395] on button "Next" at bounding box center [316, 393] width 192 height 47
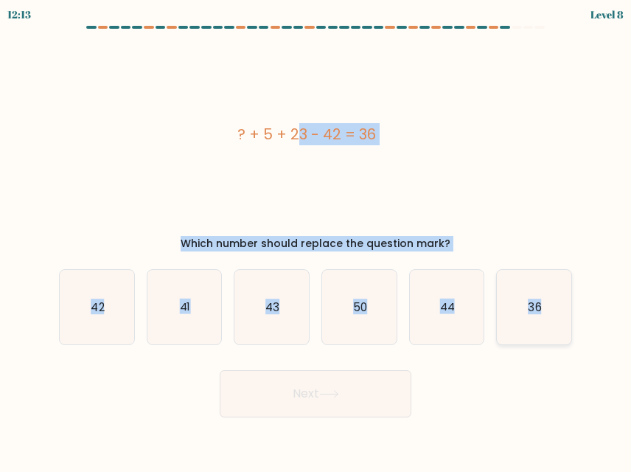
drag, startPoint x: 232, startPoint y: 130, endPoint x: 541, endPoint y: 307, distance: 356.2
click at [541, 307] on form "a." at bounding box center [315, 222] width 631 height 392
copy form "? + 5 + 23 - 42 = 36 Which number should replace the question mark? a. 42 b. 41…"
click at [568, 208] on div "? + 5 + 23 - 42 = 36 Which number should replace the question mark?" at bounding box center [315, 143] width 531 height 217
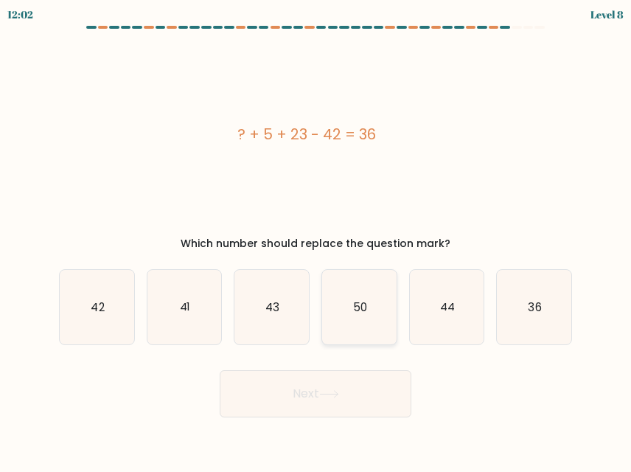
click at [373, 310] on icon "50" at bounding box center [359, 307] width 75 height 75
click at [316, 240] on input "d. 50" at bounding box center [316, 238] width 1 height 4
radio input "true"
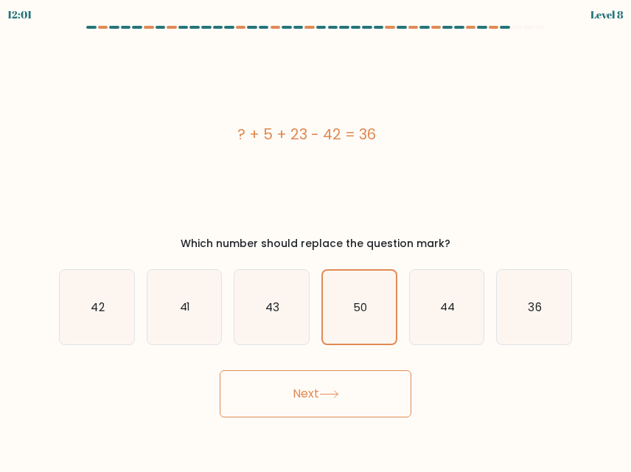
click at [344, 392] on button "Next" at bounding box center [316, 393] width 192 height 47
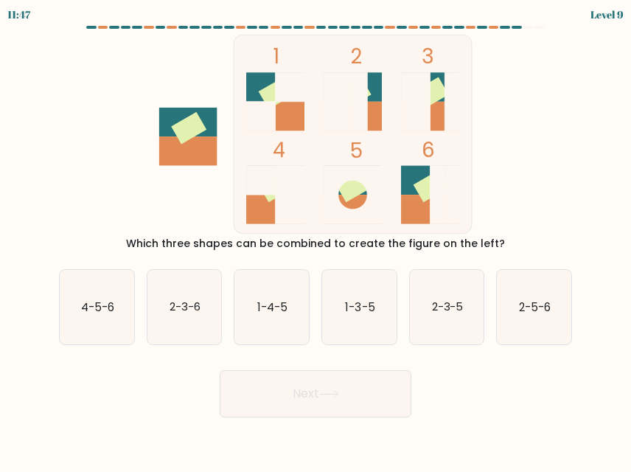
click at [193, 139] on rect at bounding box center [188, 150] width 58 height 29
click at [104, 297] on icon "4-5-6" at bounding box center [97, 307] width 75 height 75
click at [316, 240] on input "a. 4-5-6" at bounding box center [316, 238] width 1 height 4
radio input "true"
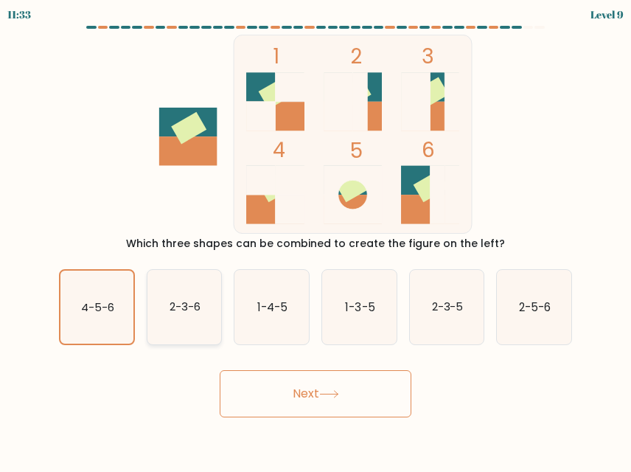
click at [196, 316] on icon "2-3-6" at bounding box center [185, 307] width 75 height 75
click at [316, 240] on input "b. 2-3-6" at bounding box center [316, 238] width 1 height 4
radio input "true"
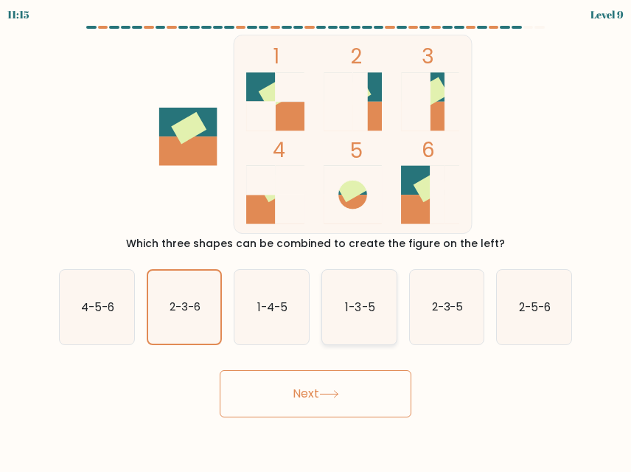
click at [367, 310] on text "1-3-5" at bounding box center [360, 306] width 30 height 15
click at [316, 240] on input "d. 1-3-5" at bounding box center [316, 238] width 1 height 4
radio input "true"
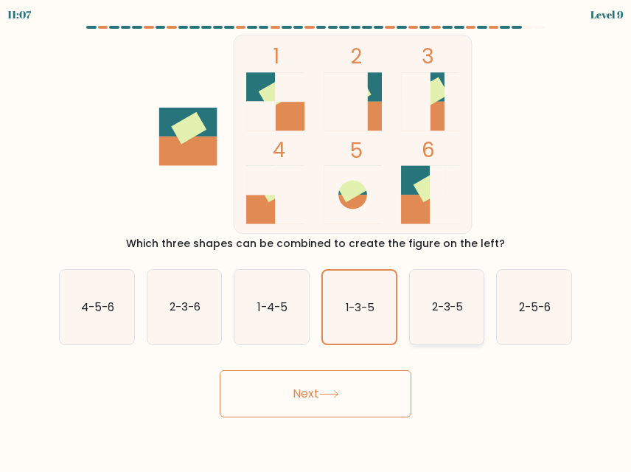
click at [464, 305] on icon "2-3-5" at bounding box center [447, 307] width 75 height 75
click at [316, 240] on input "e. 2-3-5" at bounding box center [316, 238] width 1 height 4
radio input "true"
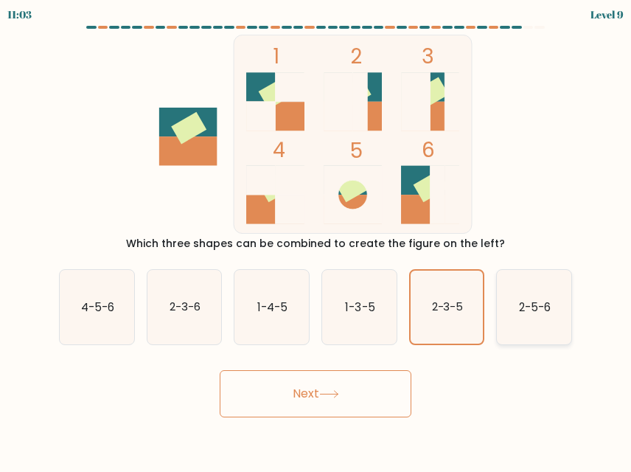
click at [549, 300] on text "2-5-6" at bounding box center [535, 306] width 32 height 15
click at [316, 240] on input "f. 2-5-6" at bounding box center [316, 238] width 1 height 4
radio input "true"
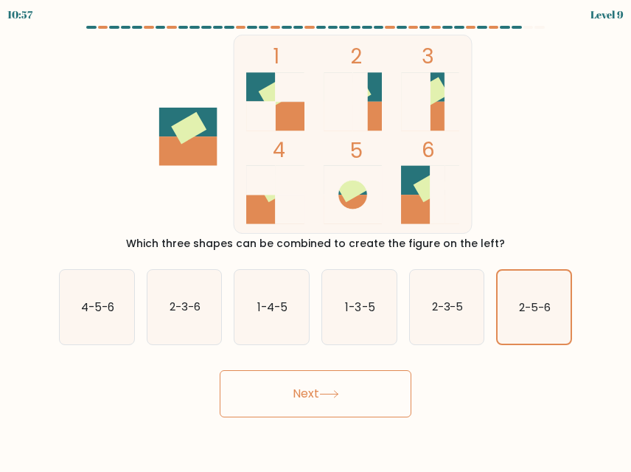
click at [320, 384] on button "Next" at bounding box center [316, 393] width 192 height 47
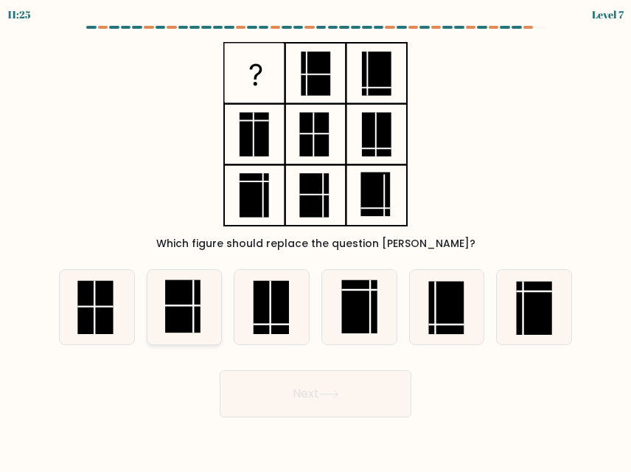
click at [178, 293] on rect at bounding box center [182, 306] width 35 height 53
click at [316, 240] on input "b." at bounding box center [316, 238] width 1 height 4
radio input "true"
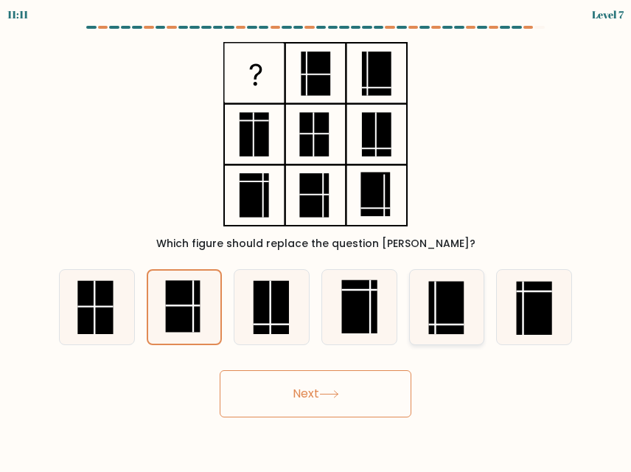
click at [447, 325] on line at bounding box center [446, 325] width 35 height 0
click at [316, 240] on input "e." at bounding box center [316, 238] width 1 height 4
radio input "true"
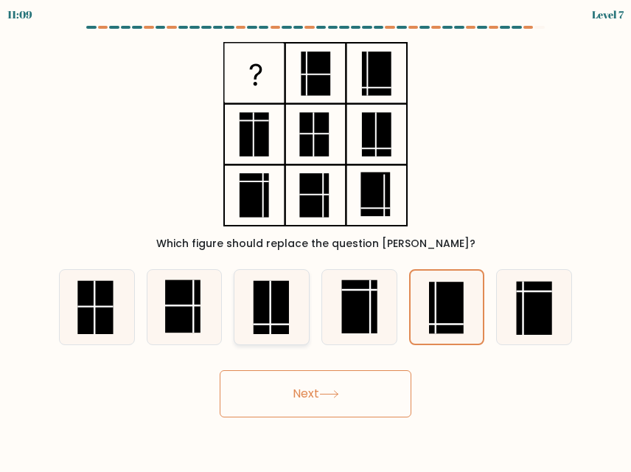
click at [276, 319] on rect at bounding box center [271, 307] width 35 height 53
click at [316, 240] on input "c." at bounding box center [316, 238] width 1 height 4
radio input "true"
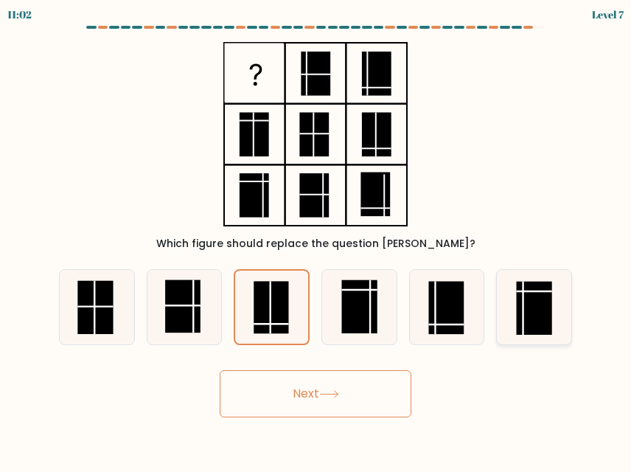
click at [542, 311] on rect at bounding box center [534, 308] width 35 height 53
click at [316, 240] on input "f." at bounding box center [316, 238] width 1 height 4
radio input "true"
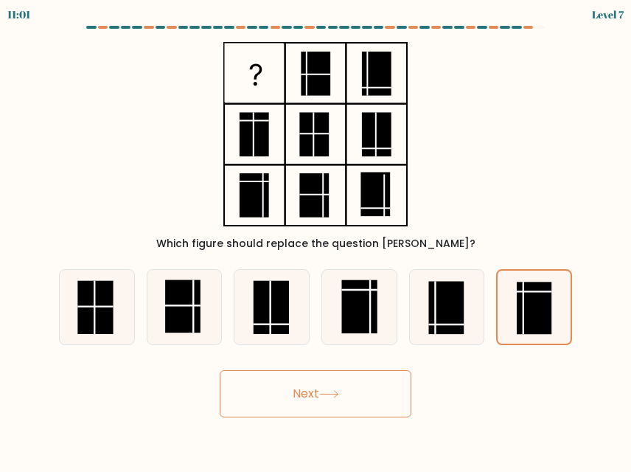
click at [331, 398] on button "Next" at bounding box center [316, 393] width 192 height 47
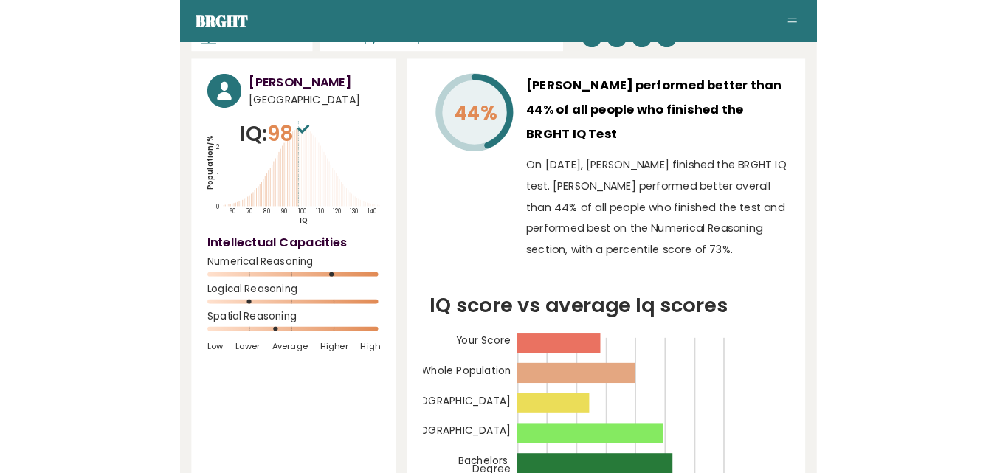
scroll to position [72, 0]
